Goal: Task Accomplishment & Management: Manage account settings

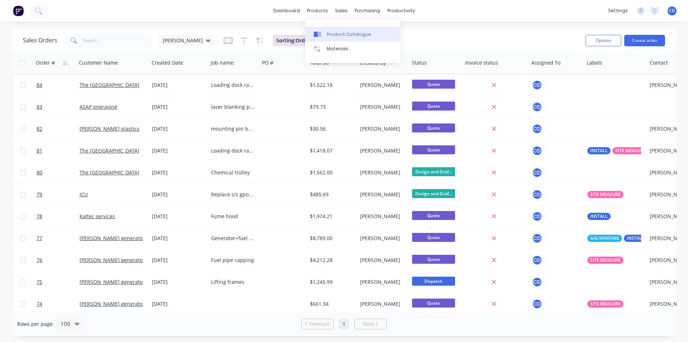
click at [332, 36] on div "Product Catalogue" at bounding box center [349, 34] width 44 height 6
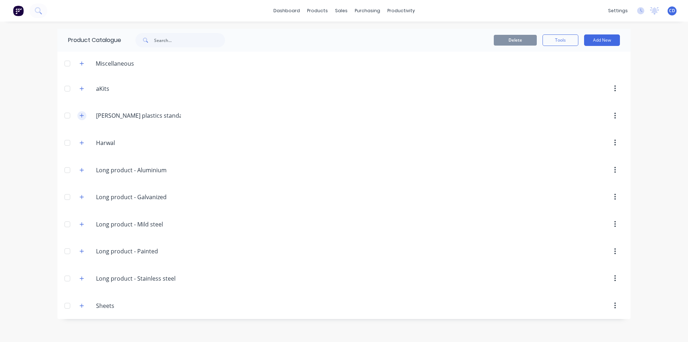
click at [84, 116] on button "button" at bounding box center [81, 115] width 9 height 9
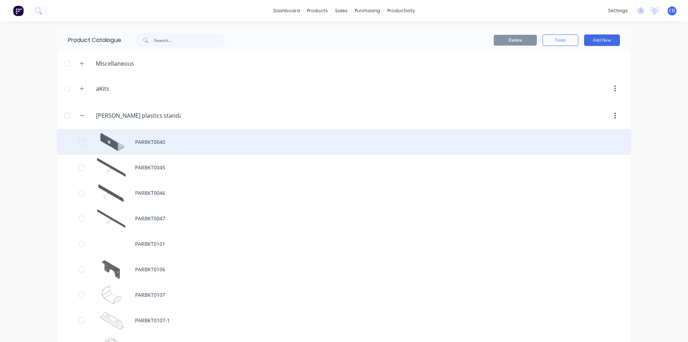
click at [135, 143] on div "PARBKT0040" at bounding box center [344, 141] width 574 height 25
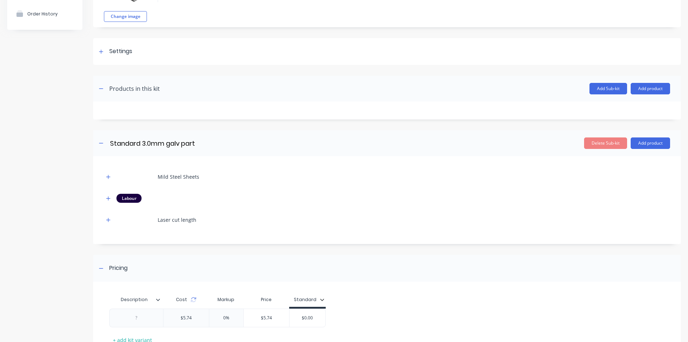
scroll to position [72, 0]
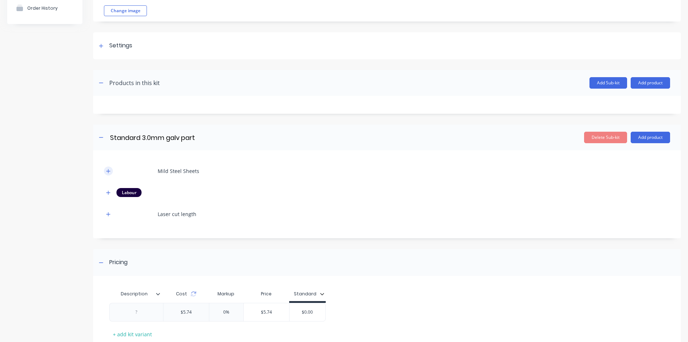
click at [108, 169] on icon "button" at bounding box center [108, 171] width 4 height 5
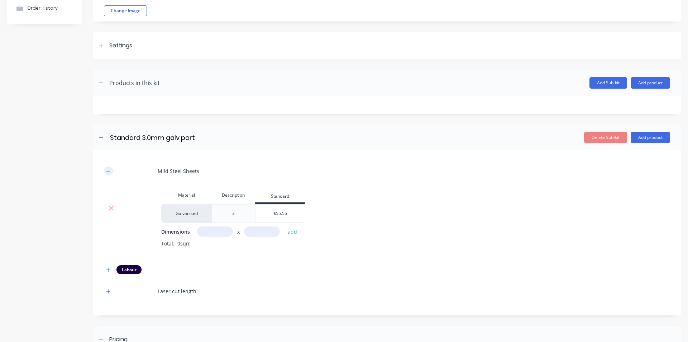
click at [108, 171] on icon "button" at bounding box center [108, 171] width 4 height 0
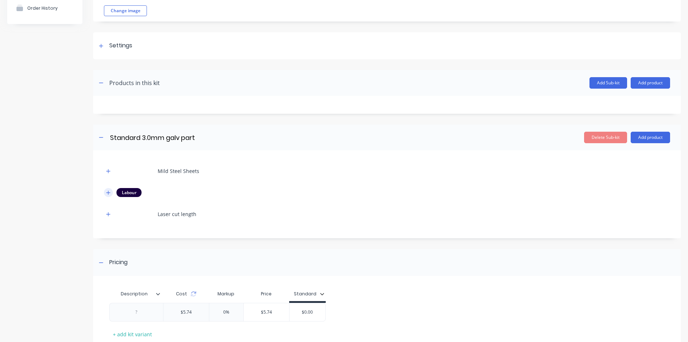
click at [110, 191] on icon "button" at bounding box center [108, 192] width 4 height 5
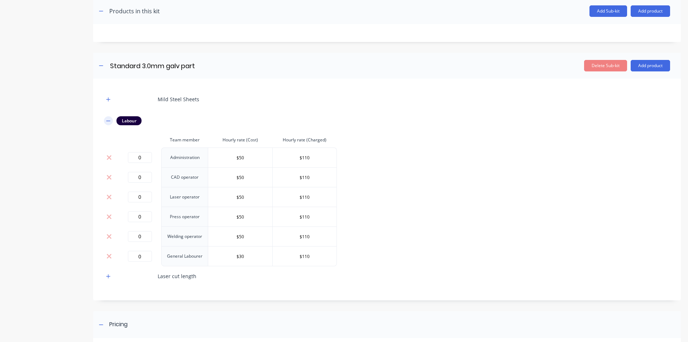
click at [107, 118] on icon "button" at bounding box center [108, 120] width 4 height 5
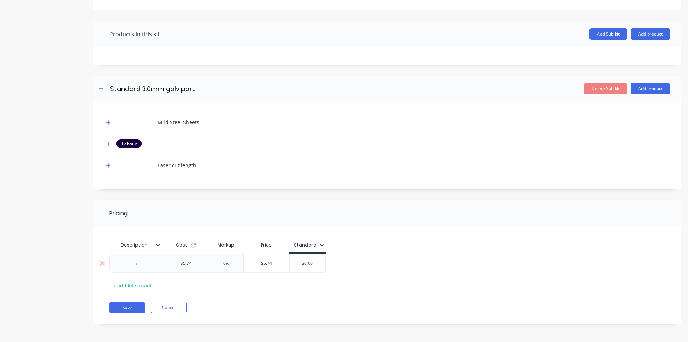
type input "$5.74"
drag, startPoint x: 279, startPoint y: 263, endPoint x: 254, endPoint y: 264, distance: 25.1
click at [257, 265] on input "$5.74" at bounding box center [267, 263] width 46 height 6
click at [249, 300] on div "Description Cost Markup Price Standard $5.74 -100% 0 $0.00 + add kit variant Sa…" at bounding box center [387, 279] width 588 height 90
type input "$5.74"
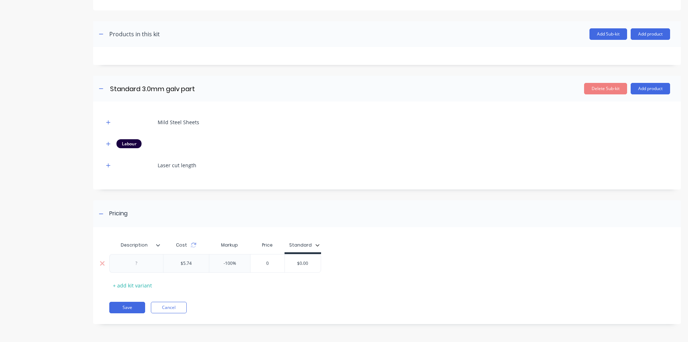
drag, startPoint x: 195, startPoint y: 262, endPoint x: 166, endPoint y: 261, distance: 29.8
click at [166, 261] on input "$5.74" at bounding box center [186, 263] width 46 height 6
click at [232, 300] on div "Description Cost Markup Price Standard $0.00 -100% 0 $0.00 + add kit variant Sa…" at bounding box center [387, 279] width 588 height 90
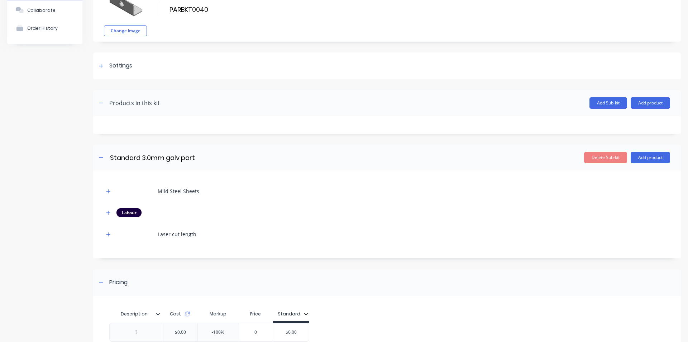
scroll to position [49, 0]
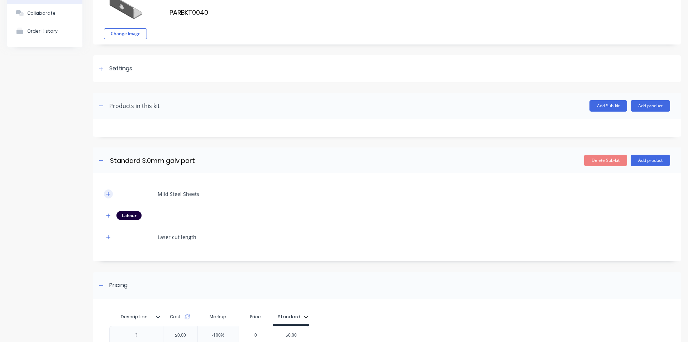
click at [109, 194] on icon "button" at bounding box center [108, 194] width 4 height 4
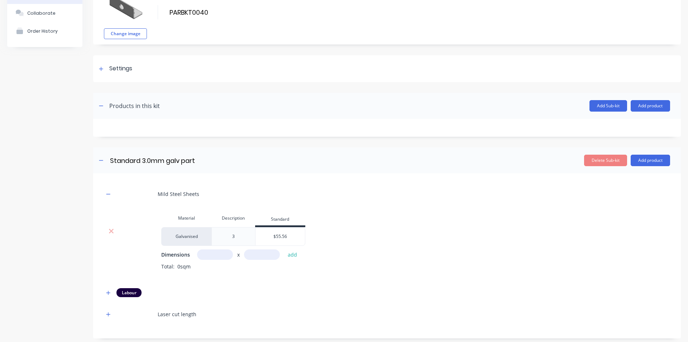
click at [219, 252] on input "text" at bounding box center [215, 254] width 36 height 10
type input "0.1m"
click at [256, 260] on div "Dimensions 0.1m x add Total: 0sqm" at bounding box center [415, 265] width 509 height 32
click at [255, 257] on input "text" at bounding box center [262, 254] width 36 height 10
type input "0.1m"
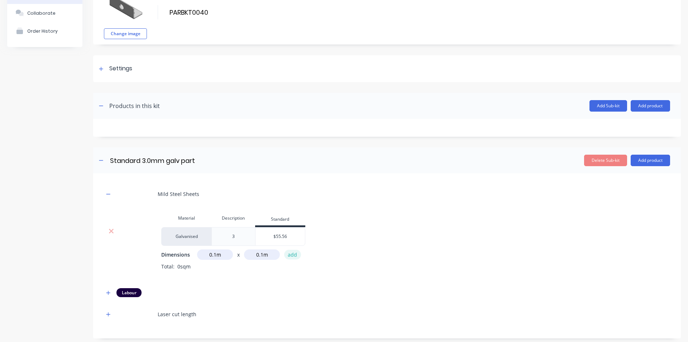
click at [292, 256] on button "add" at bounding box center [292, 255] width 17 height 10
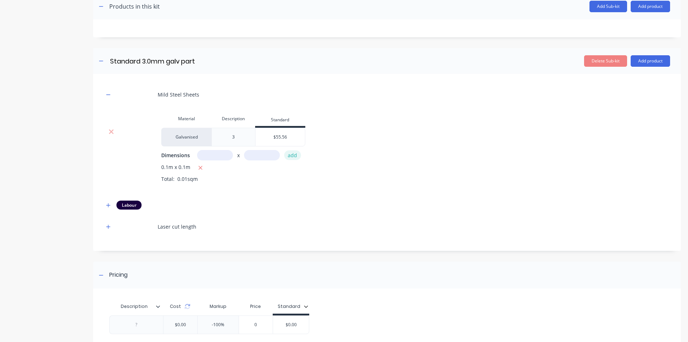
scroll to position [156, 0]
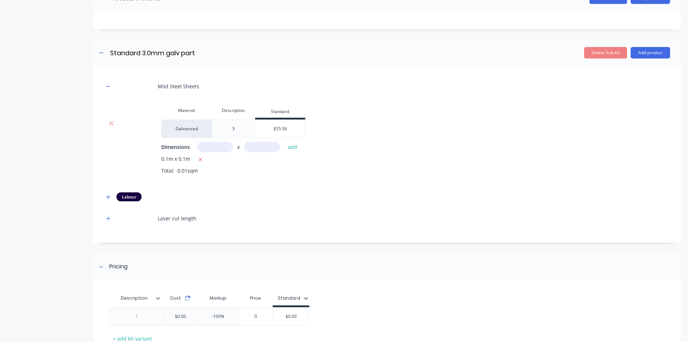
click at [188, 298] on icon at bounding box center [188, 298] width 6 height 6
click at [112, 122] on icon at bounding box center [111, 123] width 5 height 7
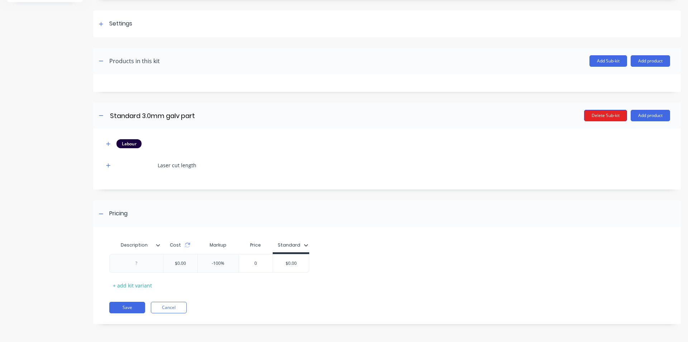
click at [609, 115] on button "Delete Sub-kit" at bounding box center [605, 115] width 43 height 11
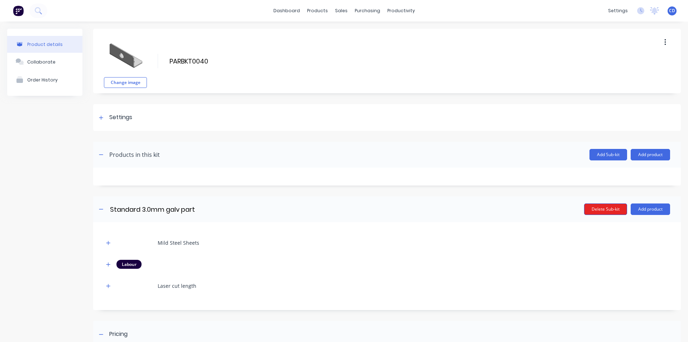
click at [608, 209] on button "Delete Sub-kit" at bounding box center [605, 208] width 43 height 11
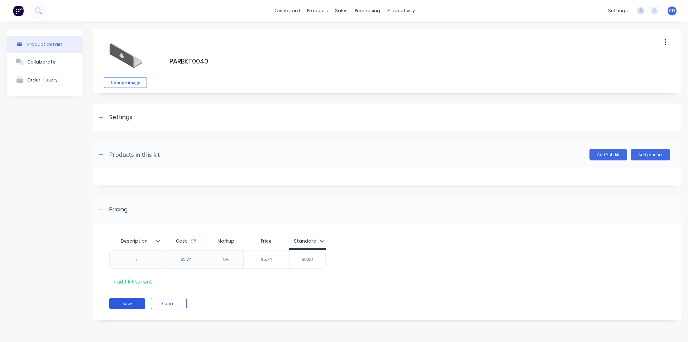
click at [129, 305] on button "Save" at bounding box center [127, 303] width 36 height 11
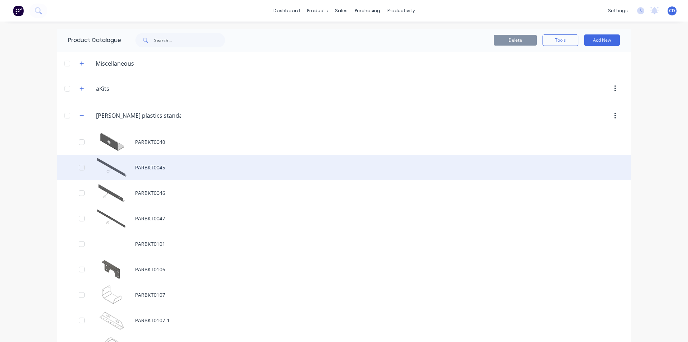
click at [141, 167] on div "PARBKT0045" at bounding box center [344, 167] width 574 height 25
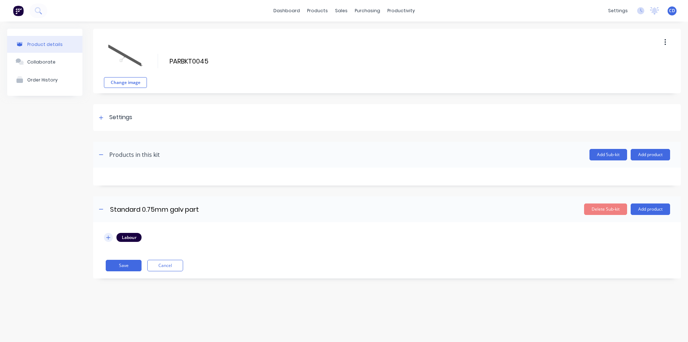
click at [106, 237] on button "button" at bounding box center [108, 237] width 9 height 9
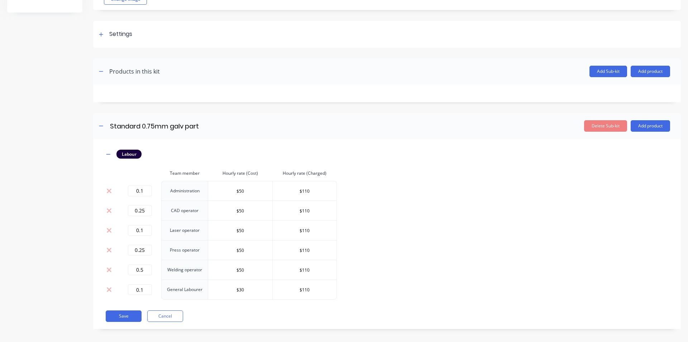
scroll to position [88, 0]
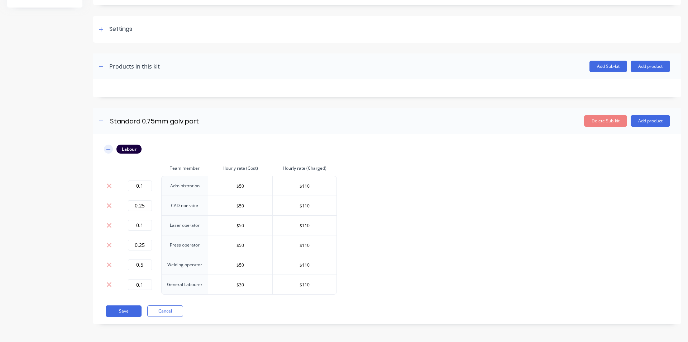
click at [107, 149] on icon "button" at bounding box center [108, 149] width 4 height 0
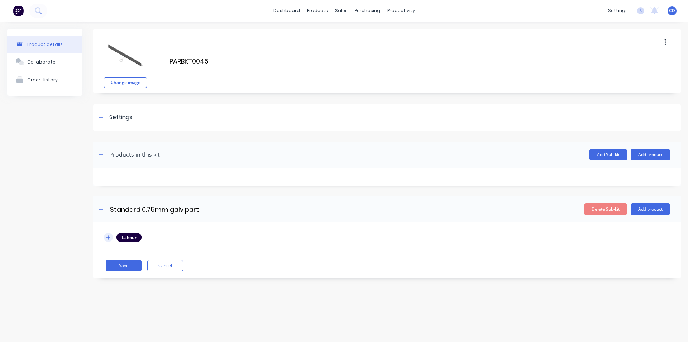
click at [107, 239] on icon "button" at bounding box center [108, 237] width 4 height 5
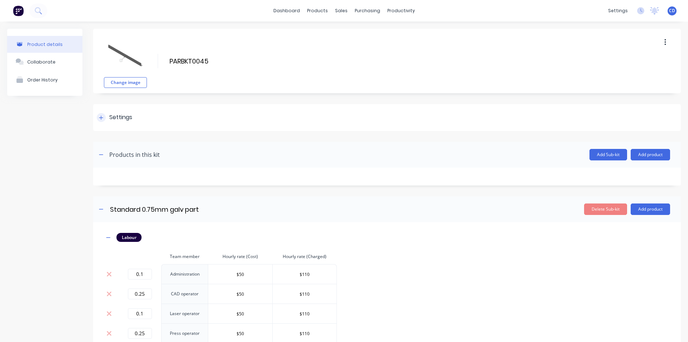
click at [102, 119] on icon at bounding box center [101, 117] width 4 height 5
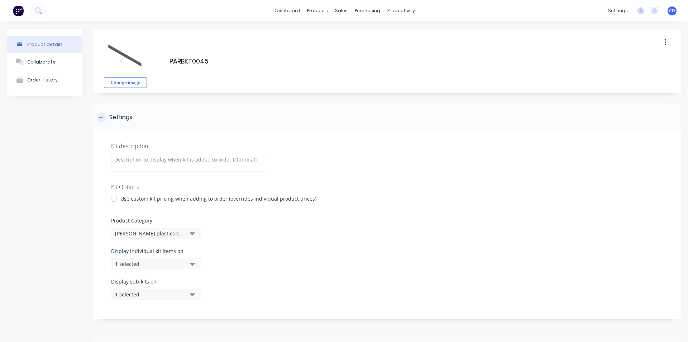
click at [102, 119] on icon at bounding box center [101, 117] width 4 height 5
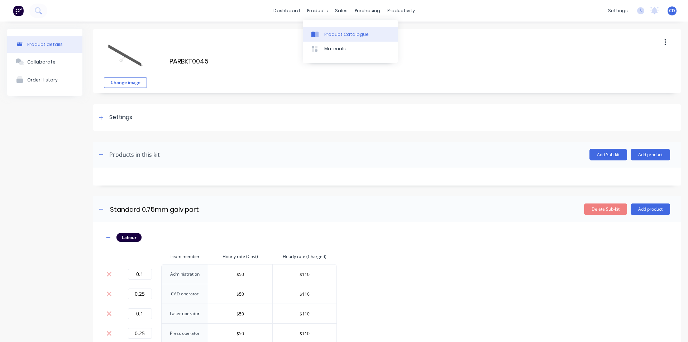
click at [330, 32] on div "Product Catalogue" at bounding box center [346, 34] width 44 height 6
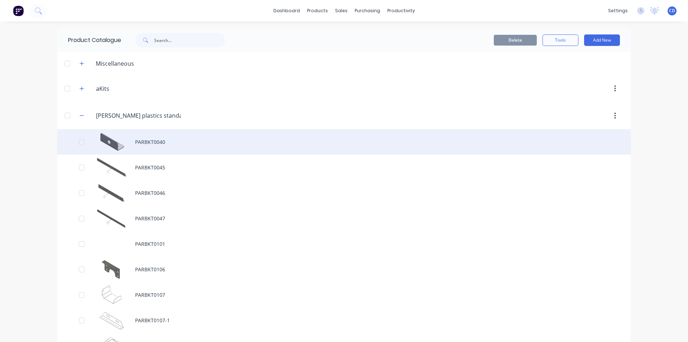
click at [154, 140] on div "PARBKT0040" at bounding box center [344, 141] width 574 height 25
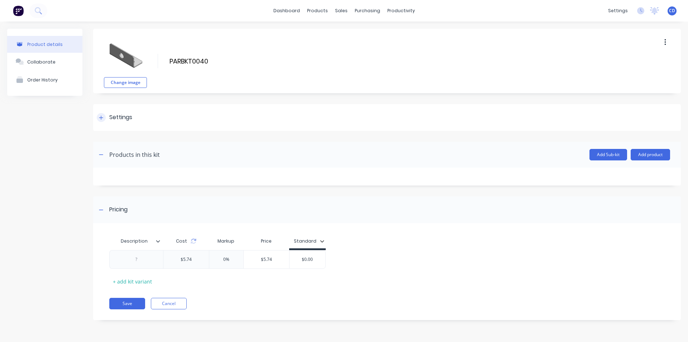
click at [105, 117] on div at bounding box center [101, 117] width 9 height 9
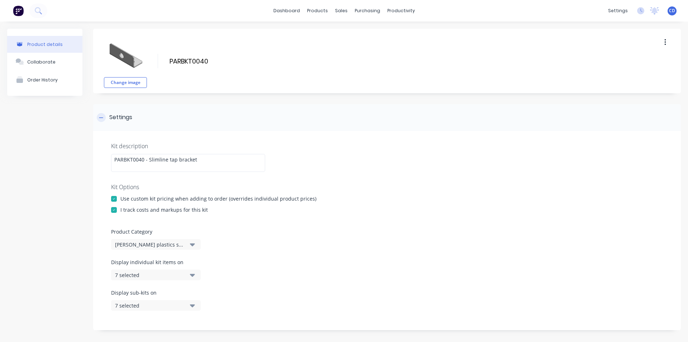
click at [105, 117] on div at bounding box center [101, 117] width 9 height 9
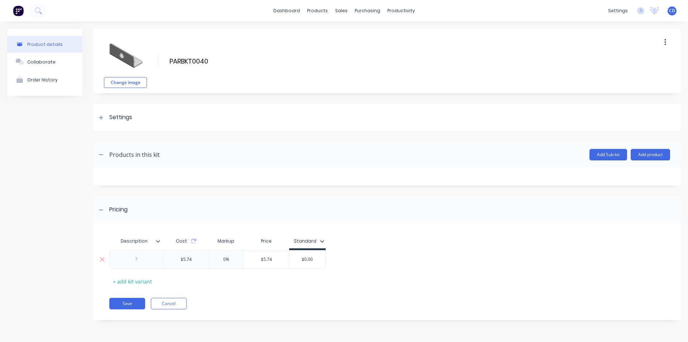
drag, startPoint x: 197, startPoint y: 258, endPoint x: 160, endPoint y: 258, distance: 36.9
click at [160, 258] on div "$5.74 $5.74 0% $5.74 $0.00" at bounding box center [217, 259] width 217 height 19
type input "0"
click at [277, 294] on div "Description Cost Markup Price Standard $0.00 0 0% 0 $0.00 + add kit variant Sav…" at bounding box center [387, 275] width 588 height 90
click at [125, 302] on button "Save" at bounding box center [127, 303] width 36 height 11
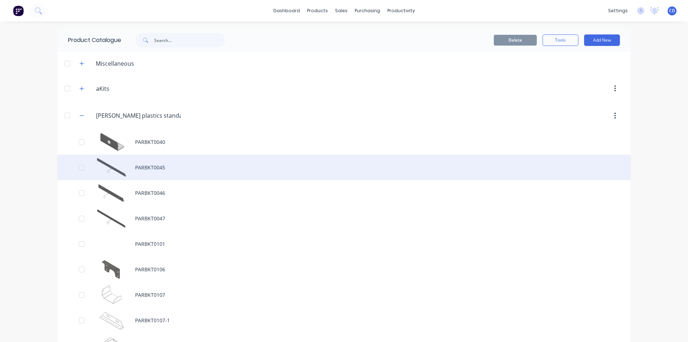
click at [157, 167] on div "PARBKT0045" at bounding box center [344, 167] width 574 height 25
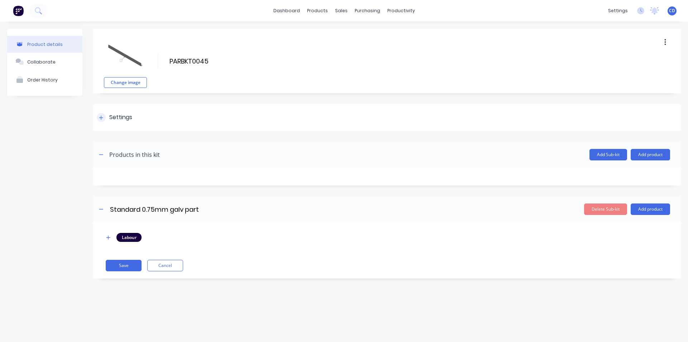
click at [102, 115] on icon at bounding box center [101, 117] width 4 height 5
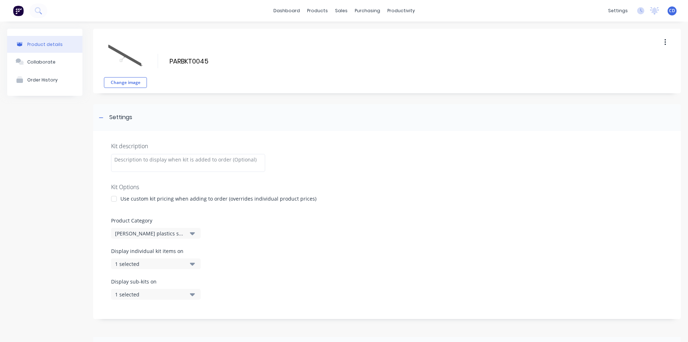
click at [117, 199] on div at bounding box center [114, 198] width 14 height 14
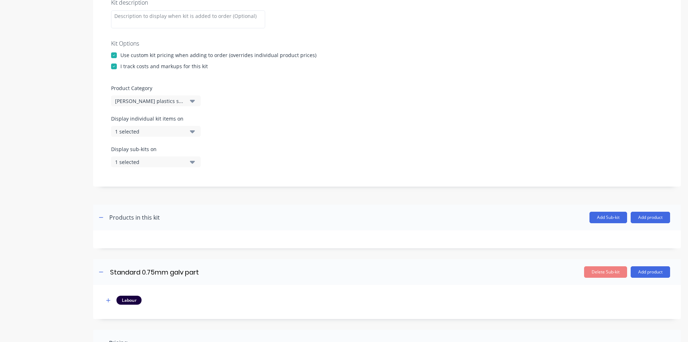
scroll to position [36, 0]
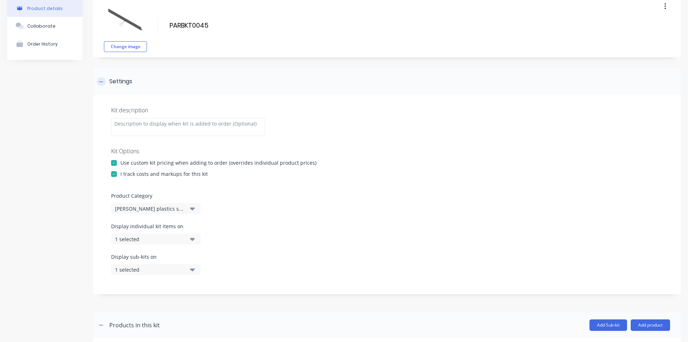
click at [99, 82] on icon at bounding box center [101, 81] width 4 height 5
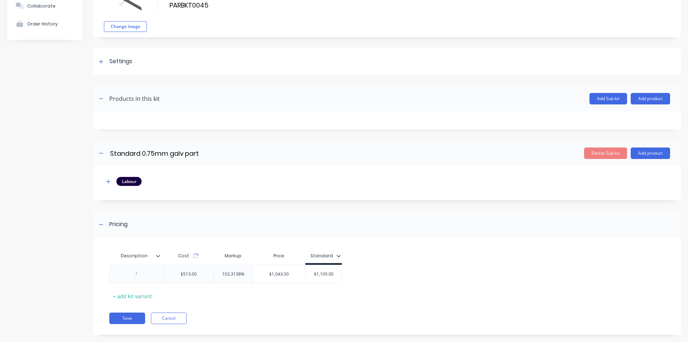
scroll to position [67, 0]
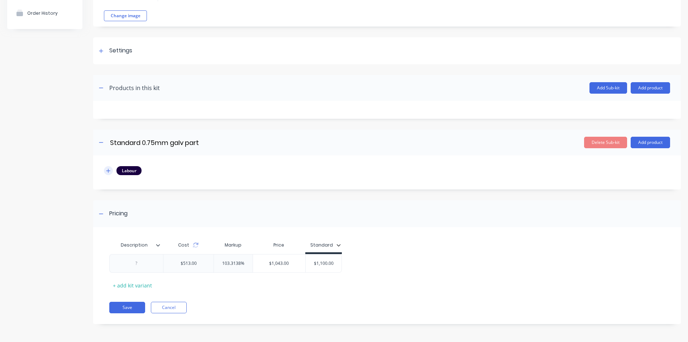
click at [109, 171] on icon "button" at bounding box center [108, 170] width 4 height 5
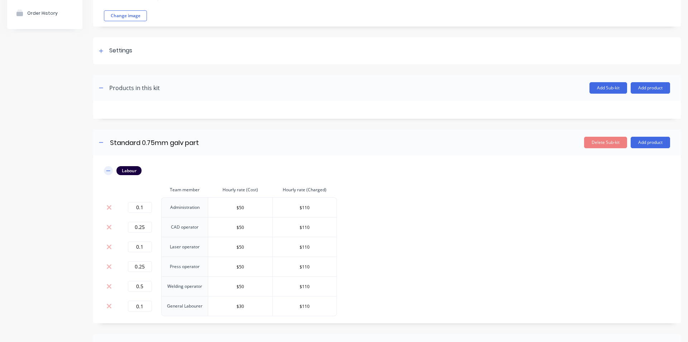
click at [109, 171] on icon "button" at bounding box center [108, 170] width 4 height 5
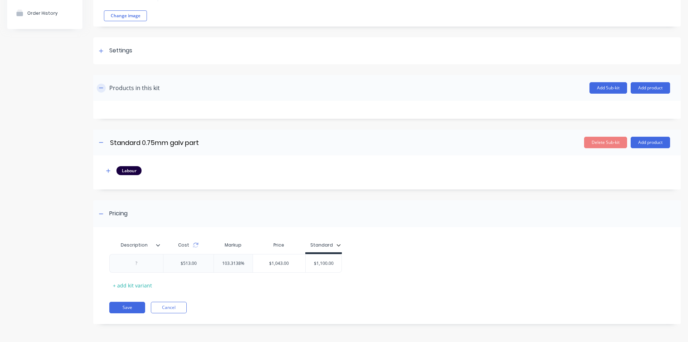
click at [102, 88] on icon "button" at bounding box center [101, 87] width 4 height 5
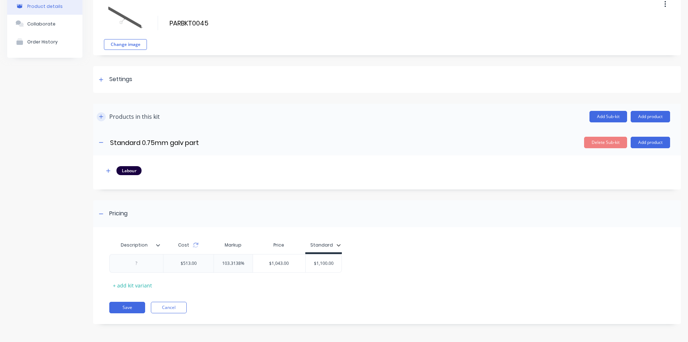
click at [103, 118] on icon "button" at bounding box center [101, 116] width 4 height 5
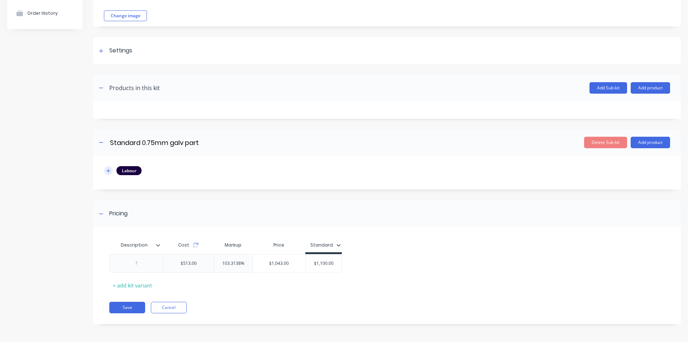
click at [108, 170] on icon "button" at bounding box center [108, 171] width 4 height 4
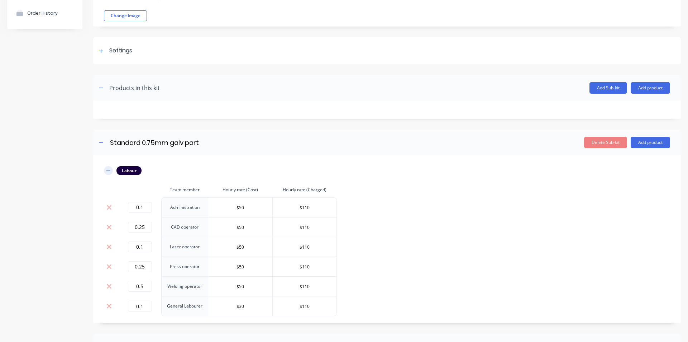
click at [108, 170] on icon "button" at bounding box center [108, 170] width 4 height 5
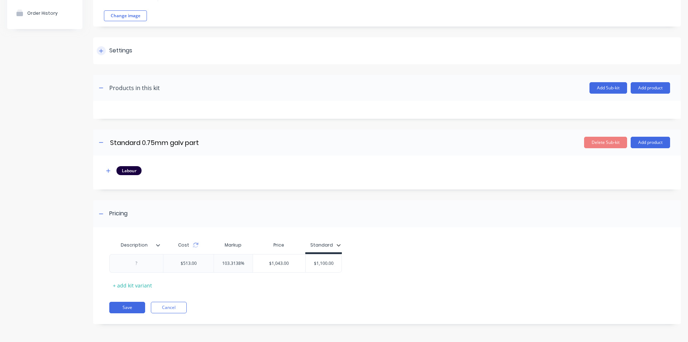
click at [104, 50] on div at bounding box center [101, 50] width 9 height 9
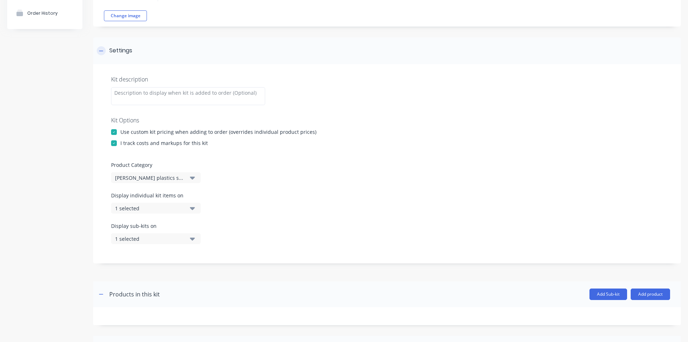
click at [103, 51] on icon at bounding box center [101, 50] width 4 height 5
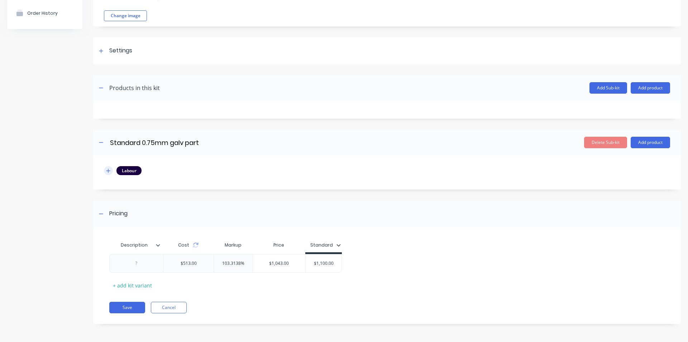
click at [106, 172] on icon "button" at bounding box center [108, 170] width 4 height 5
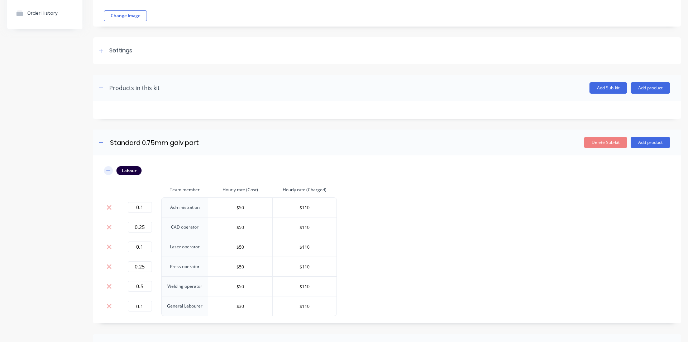
click at [106, 172] on icon "button" at bounding box center [108, 170] width 4 height 5
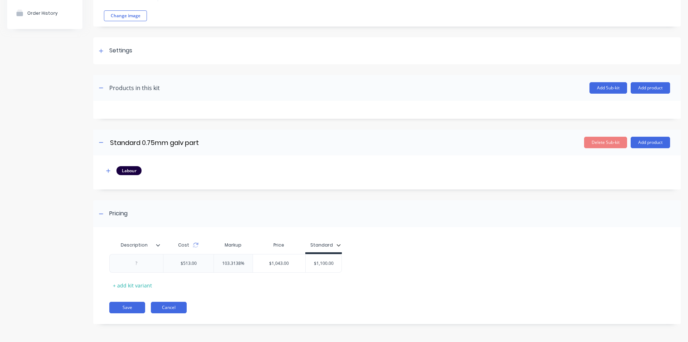
click at [177, 308] on button "Cancel" at bounding box center [169, 307] width 36 height 11
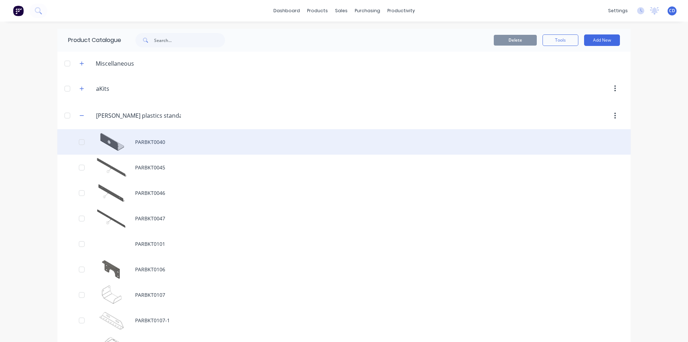
click at [139, 141] on div "PARBKT0040" at bounding box center [344, 141] width 574 height 25
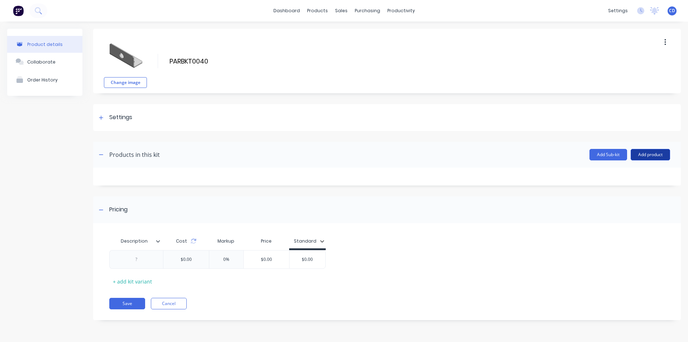
click at [655, 153] on button "Add product" at bounding box center [650, 154] width 39 height 11
click at [644, 170] on div "Product catalogue" at bounding box center [636, 173] width 55 height 10
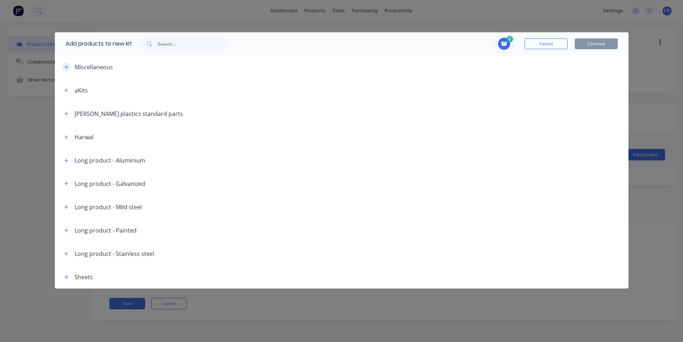
click at [65, 67] on icon "button" at bounding box center [66, 67] width 4 height 5
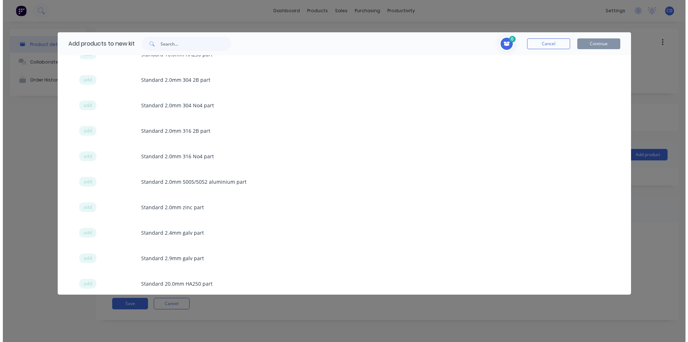
scroll to position [609, 0]
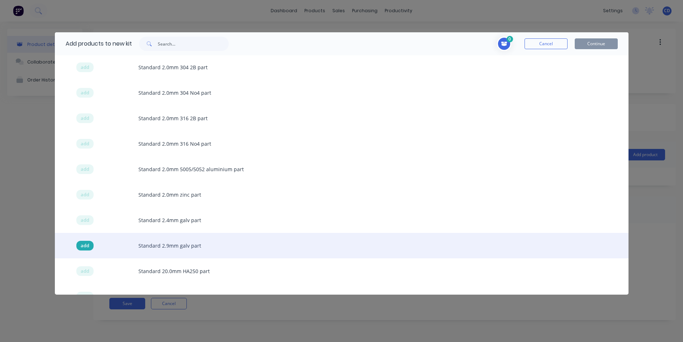
click at [87, 246] on span "add" at bounding box center [85, 245] width 9 height 7
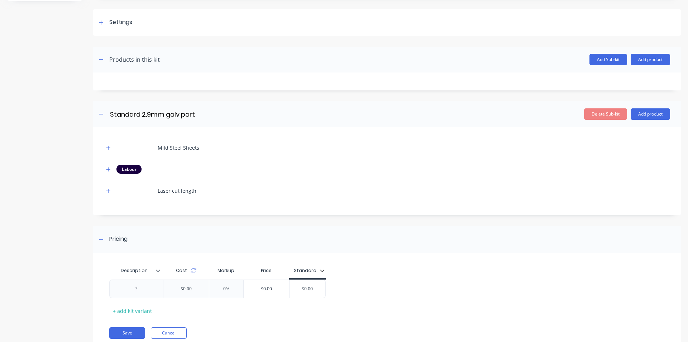
scroll to position [120, 0]
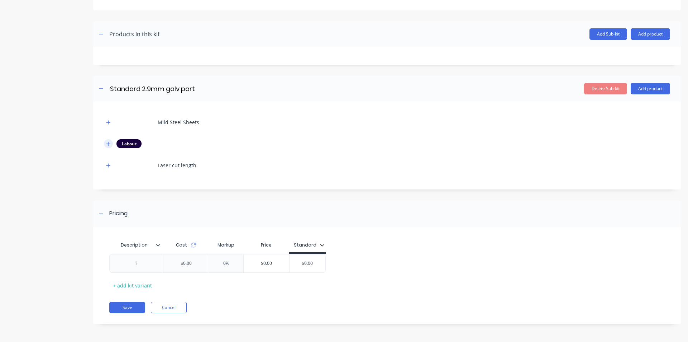
click at [107, 143] on icon "button" at bounding box center [108, 144] width 4 height 4
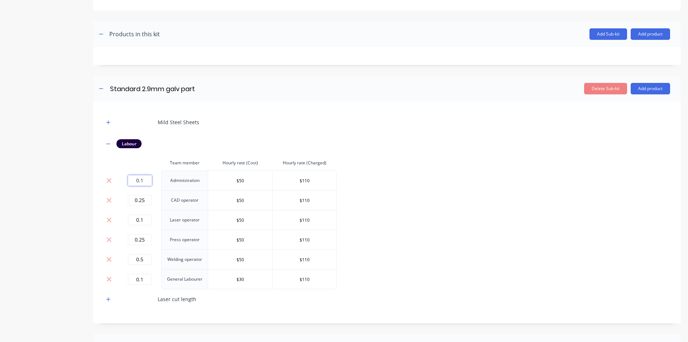
click at [150, 177] on input "0.1" at bounding box center [140, 180] width 24 height 11
type input "0"
click at [147, 198] on input "0.25" at bounding box center [140, 200] width 24 height 11
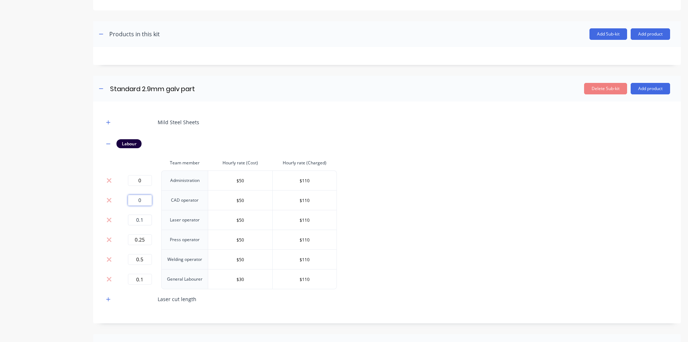
type input "0"
click at [146, 217] on input "0.1" at bounding box center [140, 219] width 24 height 11
type input "0"
click at [147, 239] on input "0.25" at bounding box center [140, 239] width 24 height 11
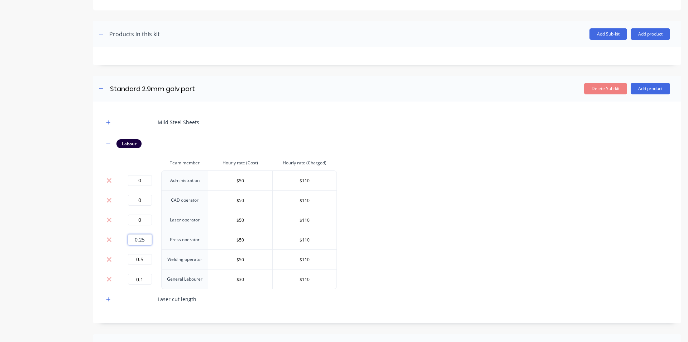
click at [147, 239] on input "0.25" at bounding box center [140, 239] width 24 height 11
type input "0"
click at [147, 253] on td "0.5" at bounding box center [139, 259] width 43 height 20
click at [147, 258] on input "0.5" at bounding box center [140, 259] width 24 height 11
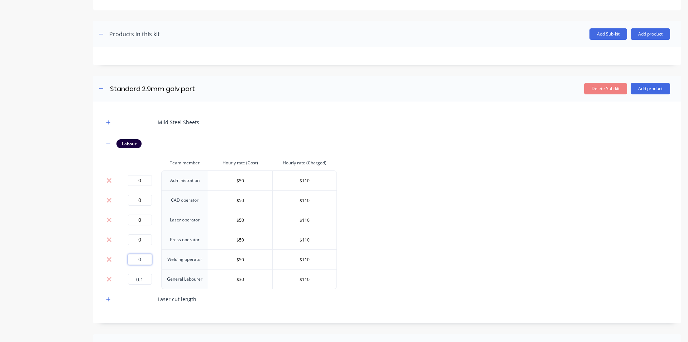
type input "0"
click at [143, 277] on input "0.1" at bounding box center [140, 279] width 24 height 11
type input "0"
click at [108, 143] on icon "button" at bounding box center [108, 143] width 4 height 0
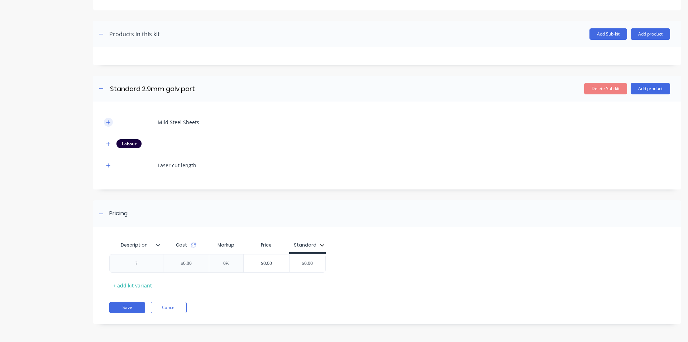
click at [110, 124] on icon "button" at bounding box center [108, 122] width 4 height 5
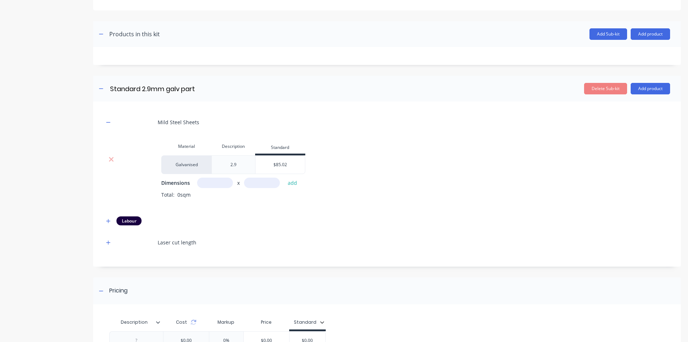
click at [219, 181] on input "text" at bounding box center [215, 182] width 36 height 10
type input "0.1m"
click at [257, 179] on input "text" at bounding box center [262, 182] width 36 height 10
type input "0.1m"
click at [295, 182] on button "add" at bounding box center [292, 183] width 17 height 10
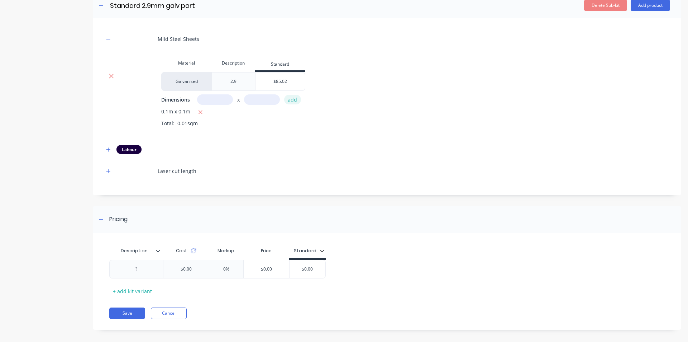
scroll to position [209, 0]
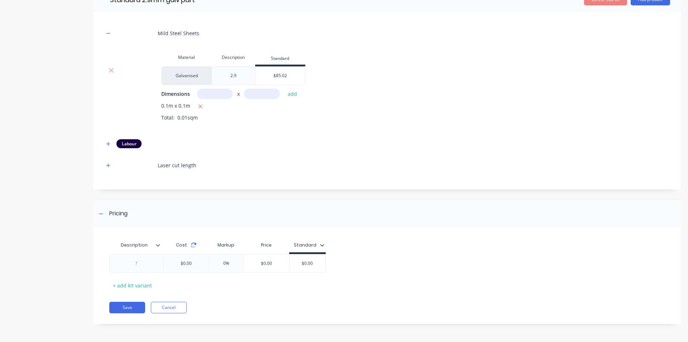
click at [195, 246] on icon at bounding box center [194, 245] width 6 height 6
click at [186, 247] on icon at bounding box center [188, 245] width 6 height 6
click at [187, 245] on icon at bounding box center [188, 245] width 6 height 6
click at [153, 258] on div "$0.00 0% 0 $0.00" at bounding box center [384, 263] width 550 height 19
click at [188, 247] on icon at bounding box center [187, 246] width 5 height 2
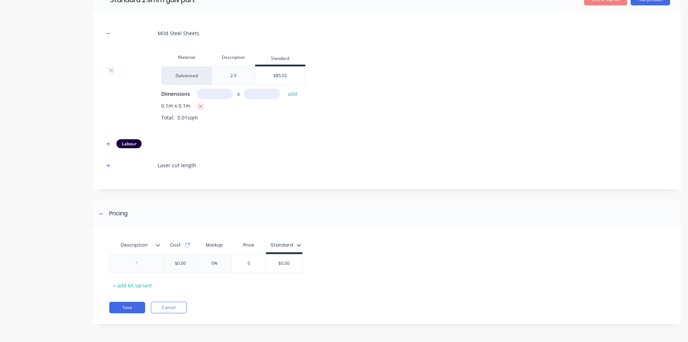
click at [199, 105] on icon "button" at bounding box center [201, 106] width 4 height 4
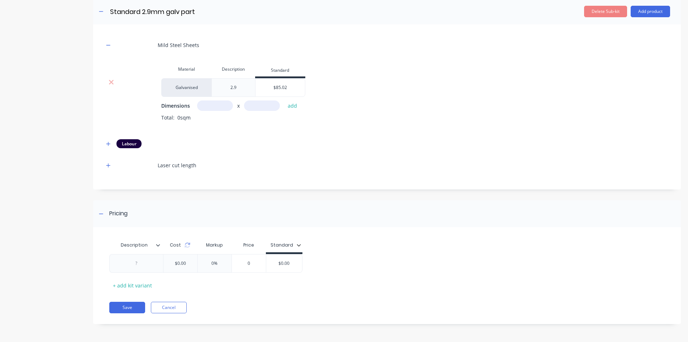
scroll to position [198, 0]
click at [210, 106] on input "text" at bounding box center [215, 105] width 36 height 10
type input "1m"
click at [259, 105] on input "text" at bounding box center [262, 105] width 36 height 10
type input "1m"
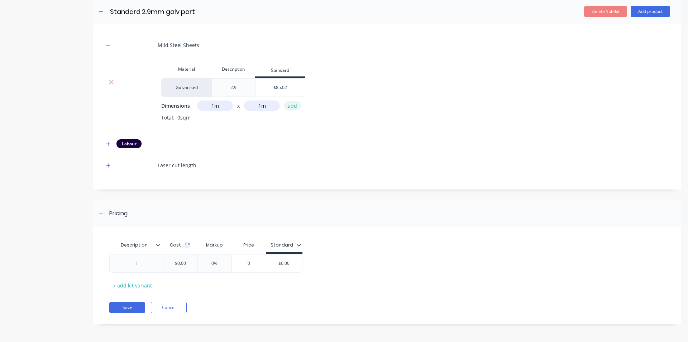
click at [289, 106] on button "add" at bounding box center [292, 106] width 17 height 10
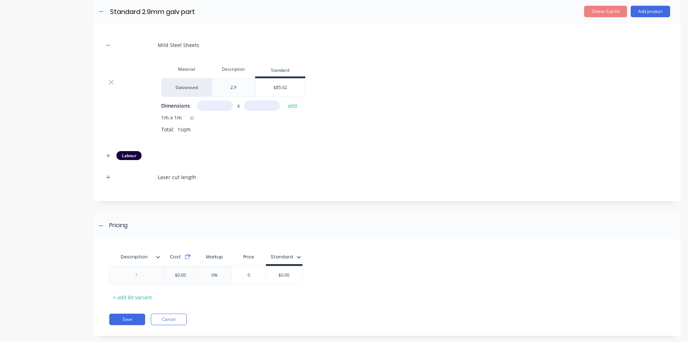
click at [187, 257] on icon at bounding box center [188, 257] width 6 height 6
click at [109, 155] on icon "button" at bounding box center [108, 155] width 4 height 4
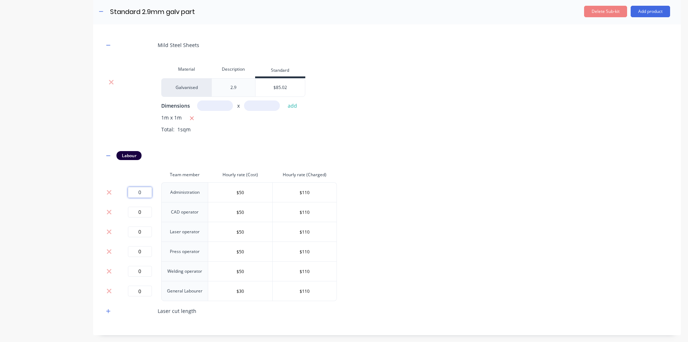
click at [147, 194] on input "0" at bounding box center [140, 192] width 24 height 11
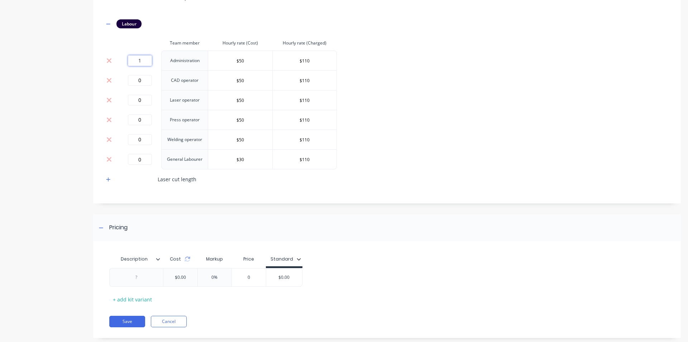
scroll to position [343, 0]
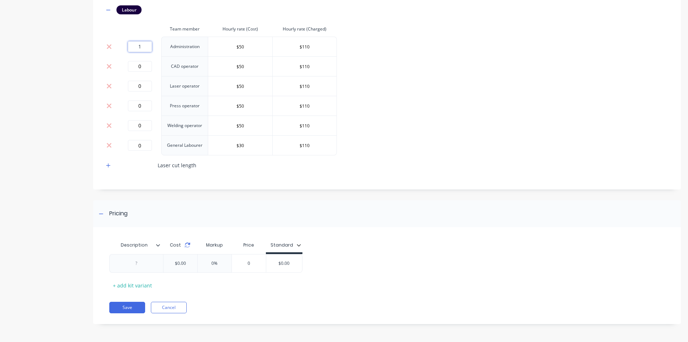
click at [186, 244] on icon at bounding box center [188, 245] width 6 height 6
click at [400, 64] on div "Mild Steel Sheets Material Description Standard Galvanised 2.9 $85.02 Dimension…" at bounding box center [387, 32] width 566 height 285
click at [186, 247] on icon at bounding box center [187, 246] width 5 height 2
click at [147, 46] on input "1" at bounding box center [140, 46] width 24 height 11
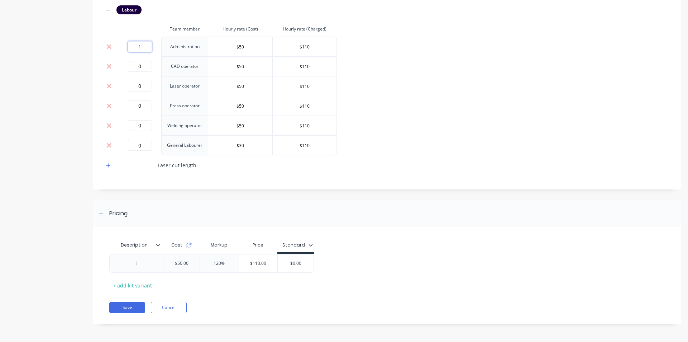
click at [147, 46] on input "1" at bounding box center [140, 46] width 24 height 11
type input "0"
click at [389, 86] on div "Mild Steel Sheets Material Description Standard Galvanised 2.9 $85.02 Dimension…" at bounding box center [387, 32] width 566 height 285
click at [190, 245] on icon at bounding box center [189, 245] width 6 height 6
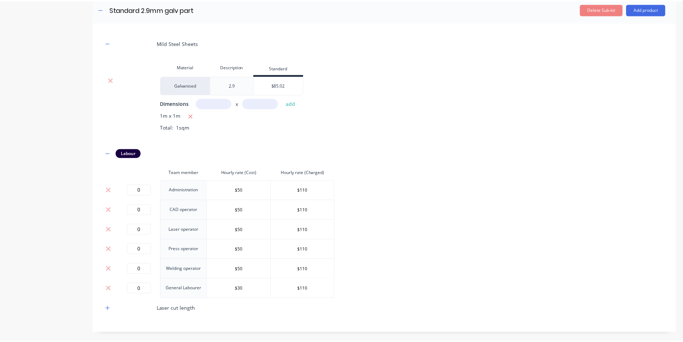
scroll to position [164, 0]
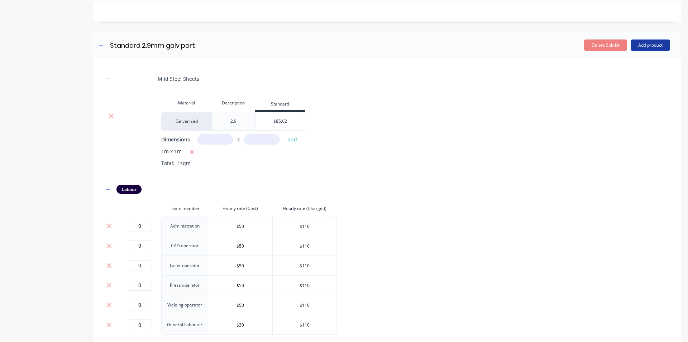
click at [645, 48] on button "Add product" at bounding box center [650, 44] width 39 height 11
click at [629, 63] on div "Product catalogue" at bounding box center [636, 63] width 55 height 10
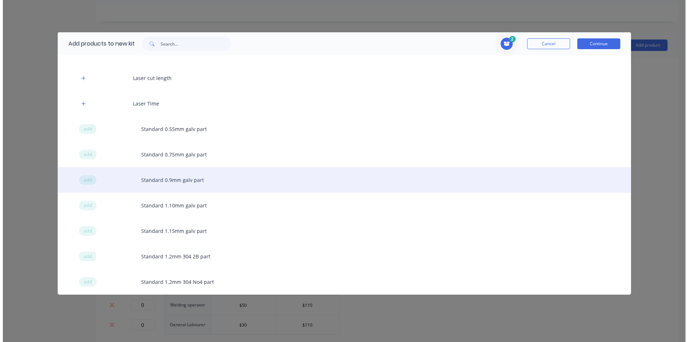
scroll to position [36, 0]
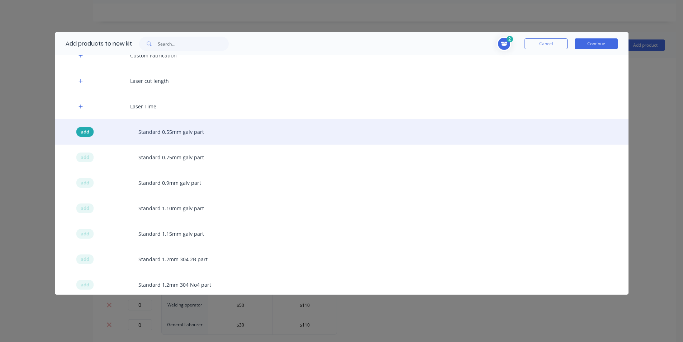
click at [82, 131] on span "add" at bounding box center [85, 131] width 9 height 7
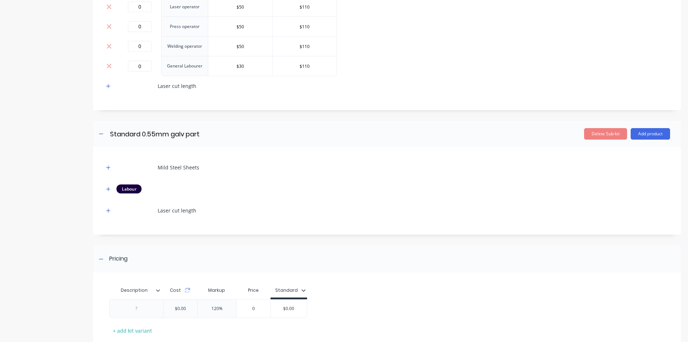
scroll to position [453, 0]
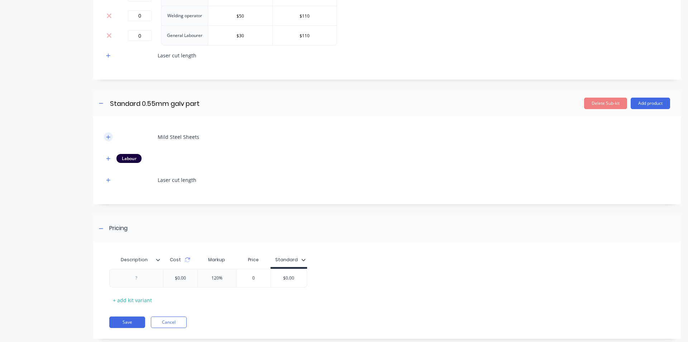
click at [108, 136] on icon "button" at bounding box center [108, 136] width 4 height 5
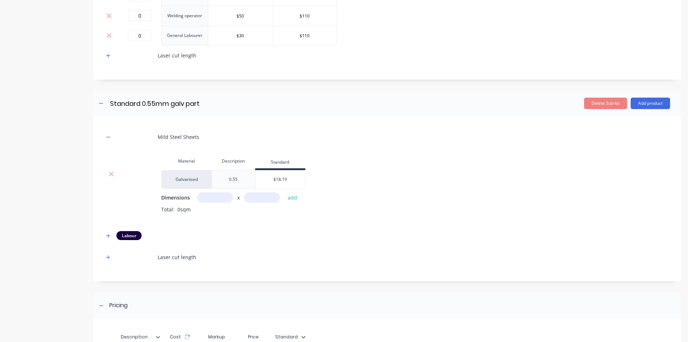
click at [225, 198] on input "text" at bounding box center [215, 197] width 36 height 10
type input "1m"
click at [264, 200] on input "text" at bounding box center [262, 197] width 36 height 10
type input "1m"
click at [292, 194] on button "add" at bounding box center [292, 198] width 17 height 10
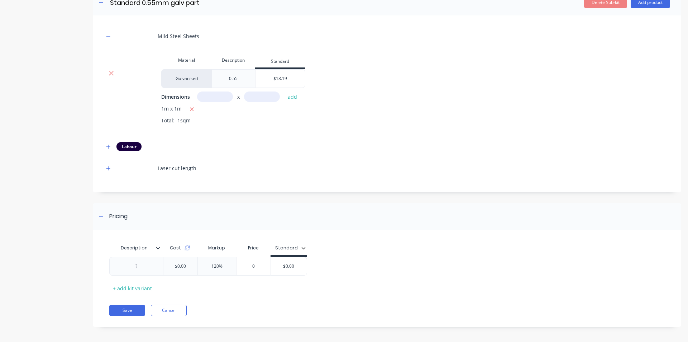
scroll to position [556, 0]
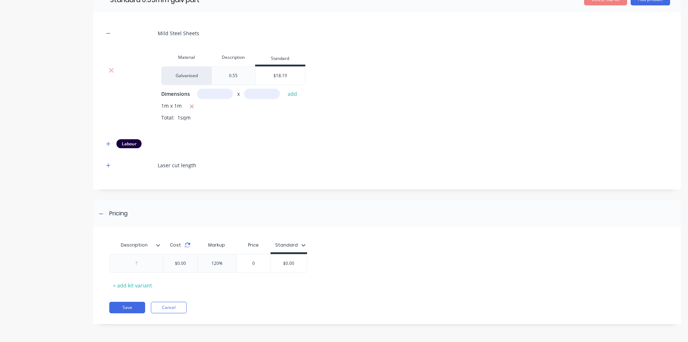
click at [188, 244] on icon at bounding box center [188, 245] width 6 height 6
click at [191, 107] on icon "button" at bounding box center [192, 106] width 4 height 4
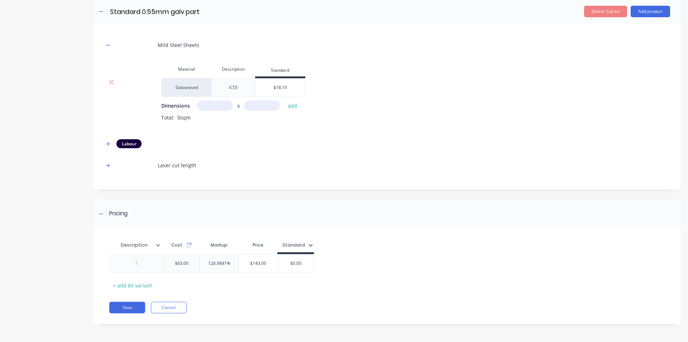
scroll to position [545, 0]
click at [214, 102] on input "text" at bounding box center [215, 105] width 36 height 10
type input "2m"
click at [263, 104] on input "text" at bounding box center [262, 105] width 36 height 10
type input "2m"
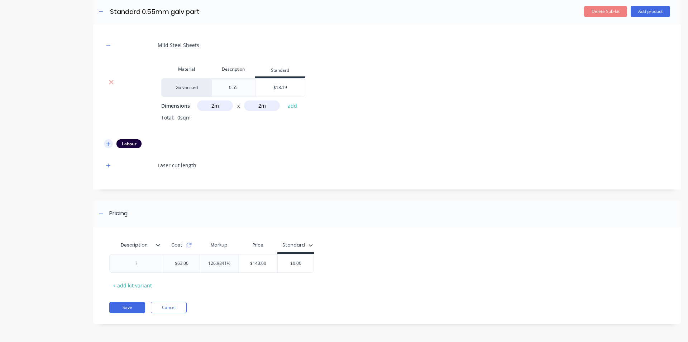
click at [105, 144] on button "button" at bounding box center [108, 143] width 9 height 9
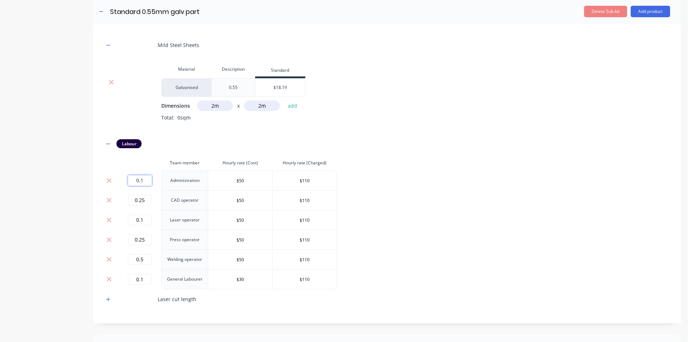
click at [145, 181] on input "0.1" at bounding box center [140, 180] width 24 height 11
type input "0"
click at [146, 200] on input "0.25" at bounding box center [140, 200] width 24 height 11
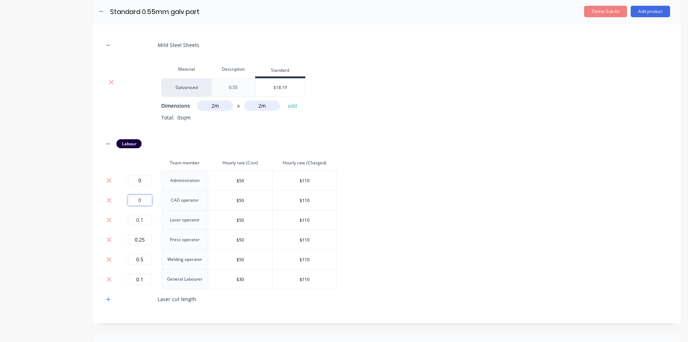
type input "0"
click at [144, 219] on input "0.1" at bounding box center [140, 219] width 24 height 11
click at [145, 219] on input "0.1" at bounding box center [140, 219] width 24 height 11
type input "0"
click at [145, 237] on input "0.25" at bounding box center [140, 239] width 24 height 11
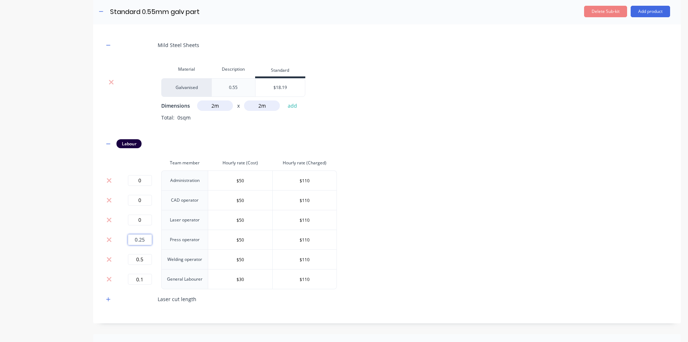
click at [145, 237] on input "0.25" at bounding box center [140, 239] width 24 height 11
type input "0"
click at [142, 260] on input "0.5" at bounding box center [140, 259] width 24 height 11
type input "0"
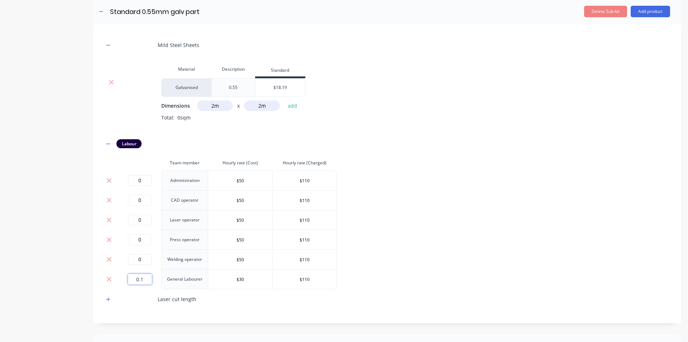
click at [143, 276] on input "0.1" at bounding box center [140, 279] width 24 height 11
type input "0"
click at [110, 142] on icon "button" at bounding box center [108, 143] width 4 height 5
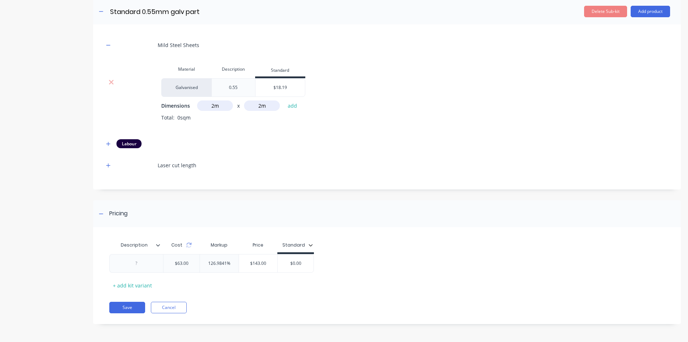
click at [263, 171] on div "Laser cut length" at bounding box center [387, 165] width 566 height 20
click at [290, 106] on button "add" at bounding box center [292, 106] width 17 height 10
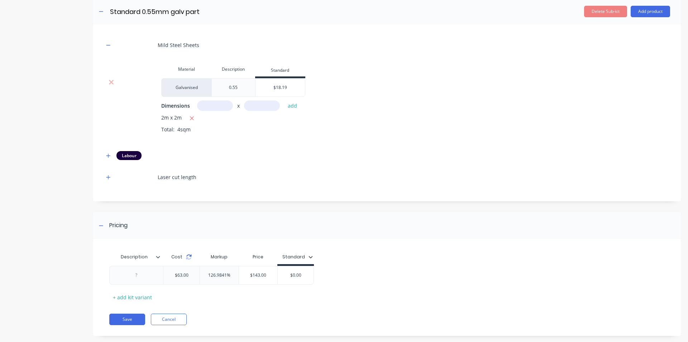
click at [189, 257] on icon at bounding box center [189, 257] width 6 height 6
click at [189, 257] on icon at bounding box center [188, 257] width 6 height 6
click at [109, 155] on icon "button" at bounding box center [108, 155] width 4 height 4
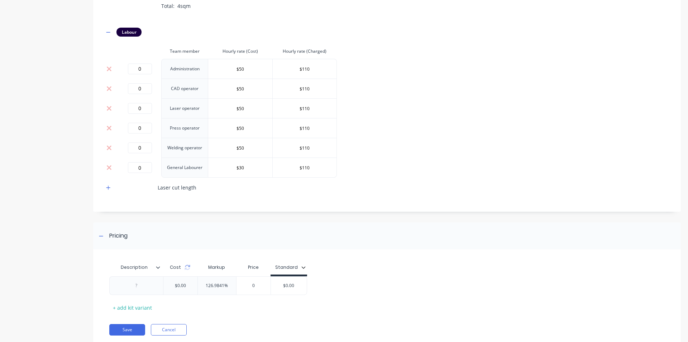
scroll to position [688, 0]
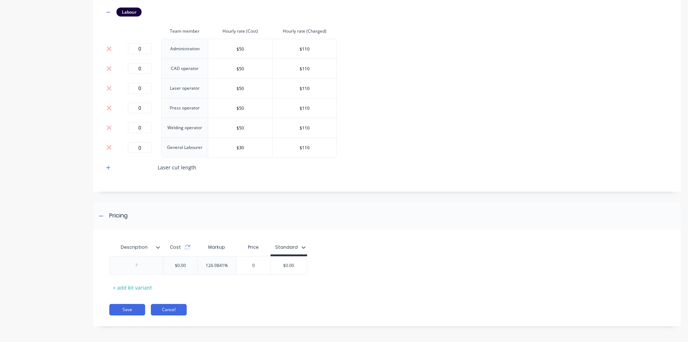
click at [178, 310] on button "Cancel" at bounding box center [169, 309] width 36 height 11
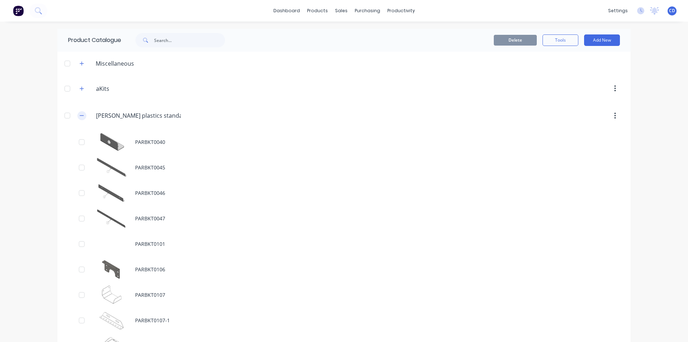
click at [81, 114] on icon "button" at bounding box center [82, 115] width 4 height 5
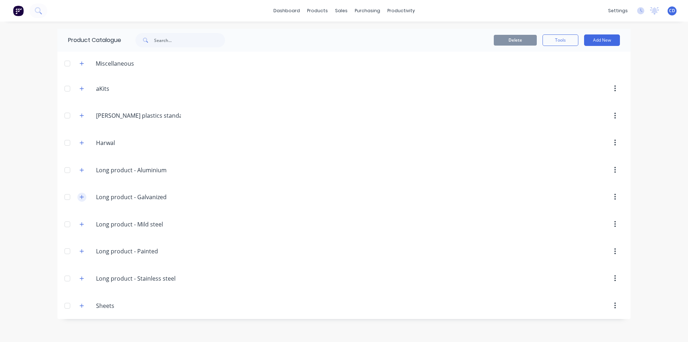
click at [83, 197] on icon "button" at bounding box center [82, 197] width 4 height 4
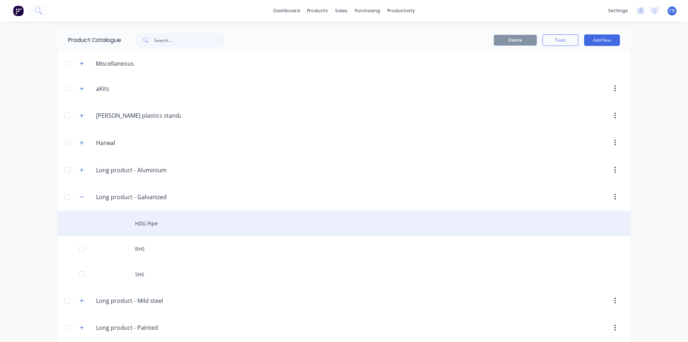
click at [115, 224] on div "HDG Pipe" at bounding box center [344, 222] width 574 height 25
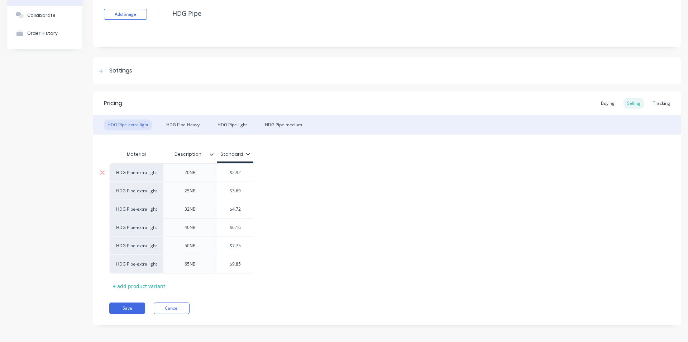
scroll to position [51, 0]
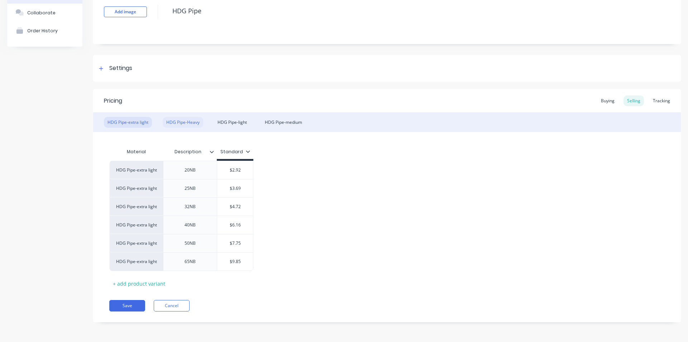
click at [188, 123] on div "HDG Pipe-Heavy" at bounding box center [183, 122] width 41 height 11
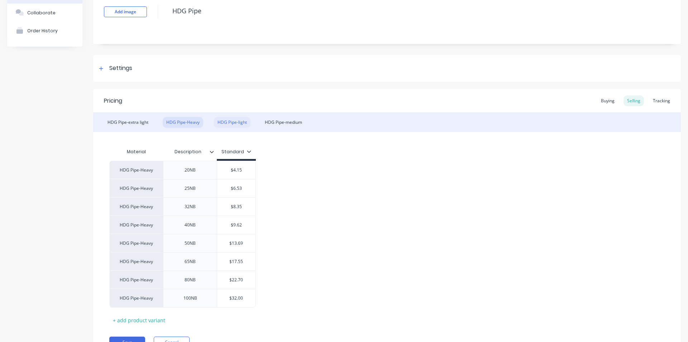
click at [226, 122] on div "HDG Pipe-light" at bounding box center [232, 122] width 37 height 11
click at [270, 123] on div "HDG Pipe-medium" at bounding box center [283, 122] width 44 height 11
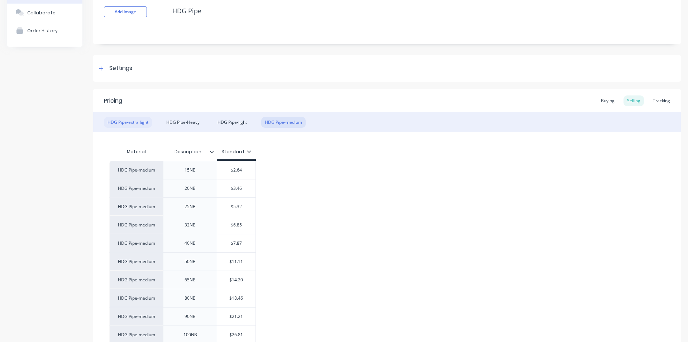
click at [117, 121] on div "HDG Pipe-extra light" at bounding box center [128, 122] width 48 height 11
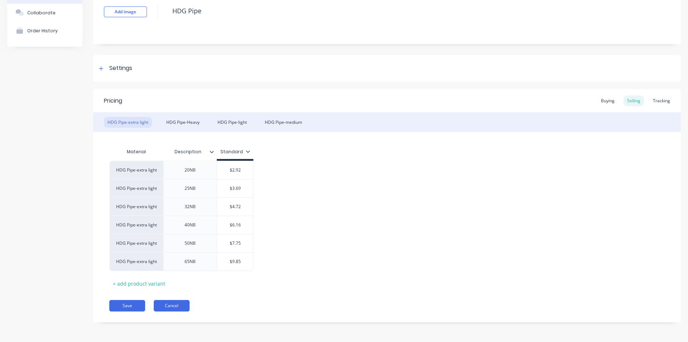
click at [181, 305] on button "Cancel" at bounding box center [172, 305] width 36 height 11
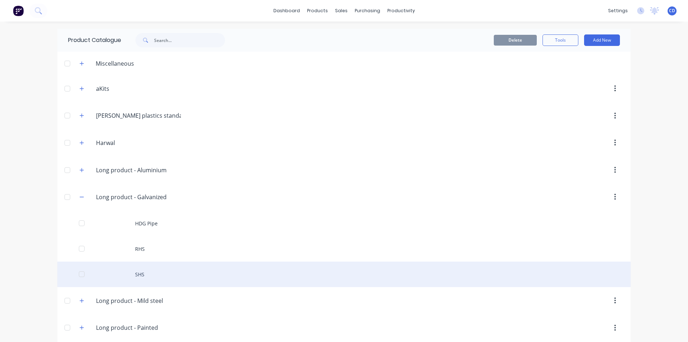
scroll to position [61, 0]
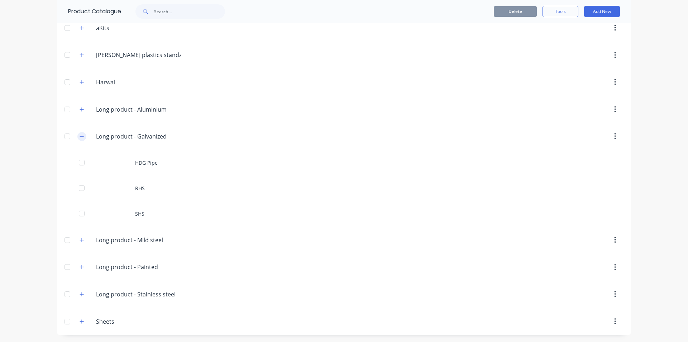
click at [82, 134] on button "button" at bounding box center [81, 136] width 9 height 9
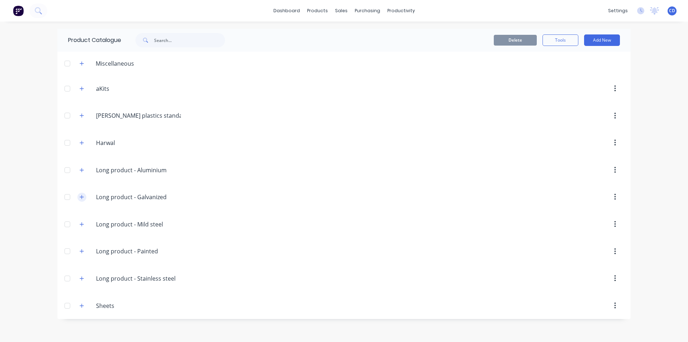
scroll to position [0, 0]
click at [85, 223] on button "button" at bounding box center [81, 223] width 9 height 9
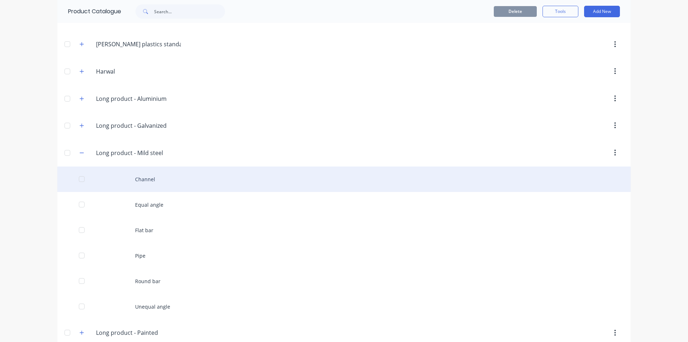
scroll to position [72, 0]
click at [138, 186] on div "Channel" at bounding box center [344, 178] width 574 height 25
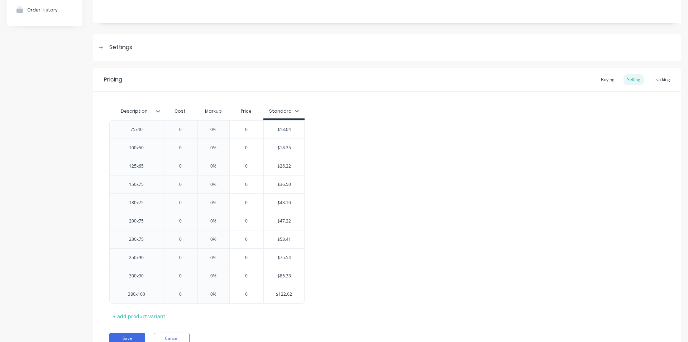
scroll to position [104, 0]
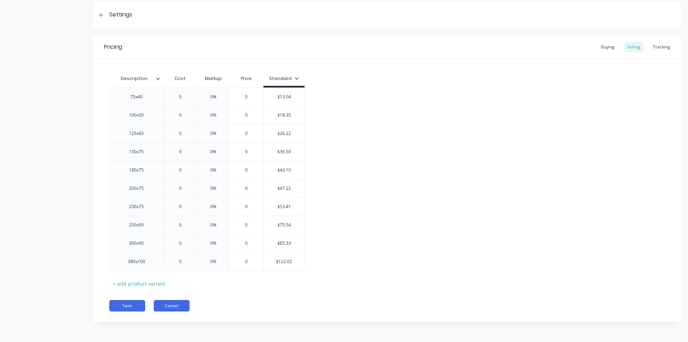
click at [179, 309] on button "Cancel" at bounding box center [172, 305] width 36 height 11
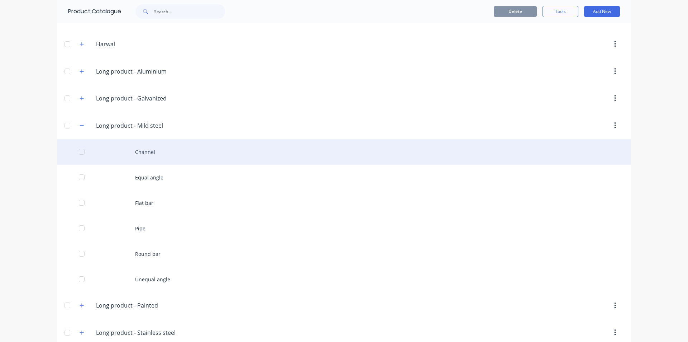
scroll to position [108, 0]
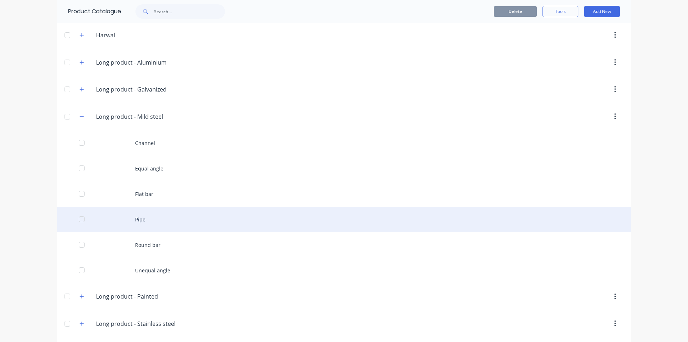
click at [136, 228] on div "Pipe" at bounding box center [344, 219] width 574 height 25
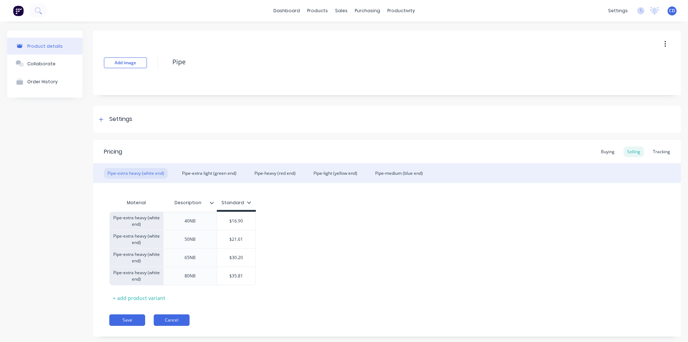
click at [182, 321] on button "Cancel" at bounding box center [172, 319] width 36 height 11
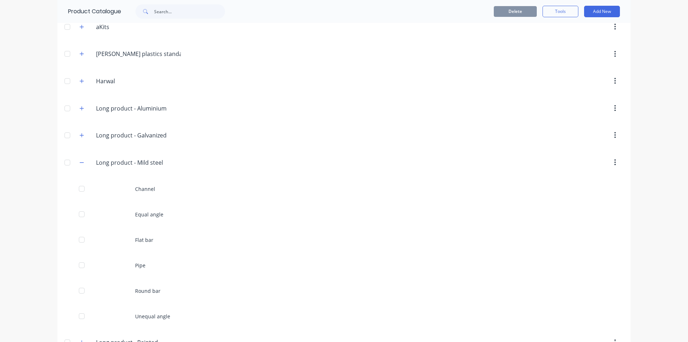
scroll to position [137, 0]
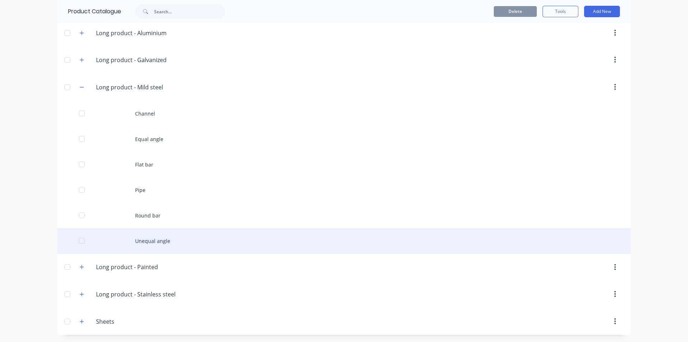
click at [152, 242] on div "Unequal angle" at bounding box center [344, 240] width 574 height 25
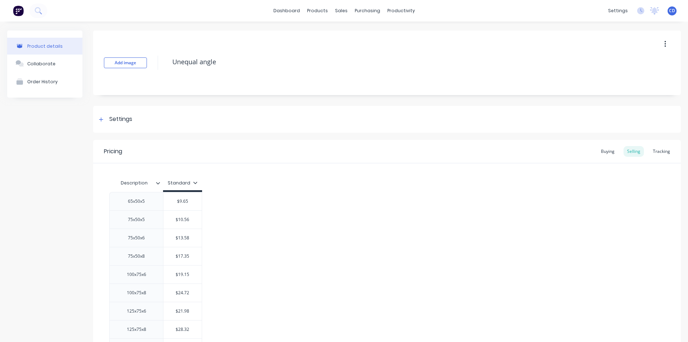
click at [175, 182] on div "Standard" at bounding box center [183, 183] width 30 height 6
click at [158, 182] on icon at bounding box center [158, 183] width 4 height 4
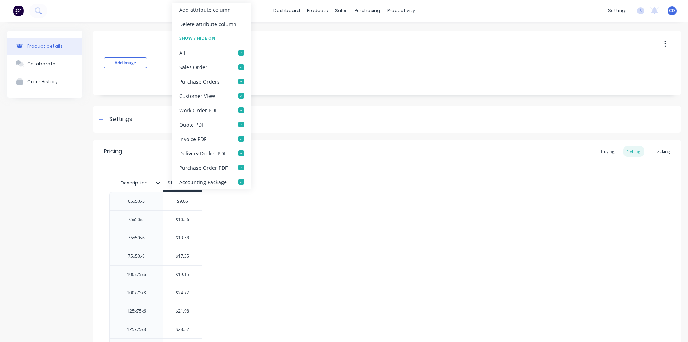
click at [274, 187] on div "Description Standard 65x50x5 $9.65 75x50x5 $10.56 75x50x6 $13.58 75x50x8 $17.35…" at bounding box center [387, 285] width 556 height 218
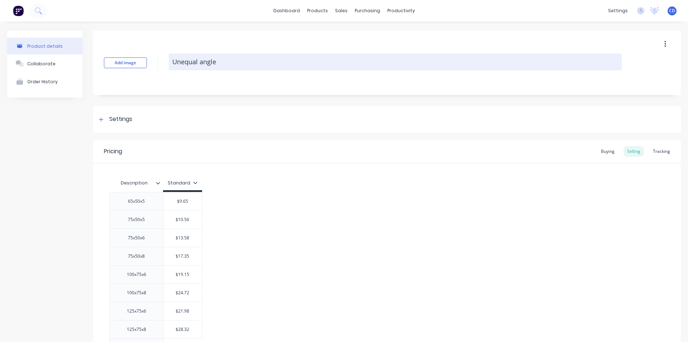
click at [192, 63] on textarea "Unequal angle" at bounding box center [395, 61] width 453 height 17
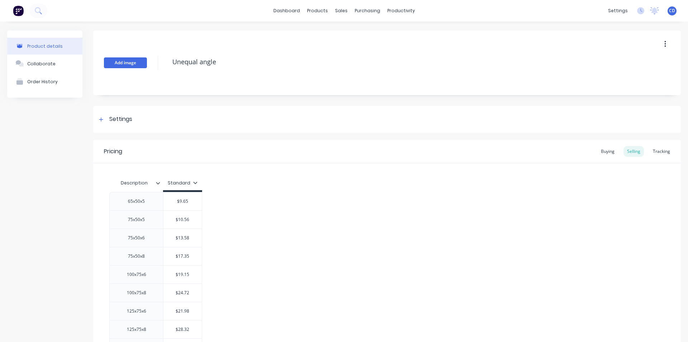
drag, startPoint x: 144, startPoint y: 63, endPoint x: 141, endPoint y: 65, distance: 4.3
click at [141, 65] on button "Add image" at bounding box center [125, 62] width 43 height 11
click at [665, 44] on icon "button" at bounding box center [665, 44] width 1 height 6
click at [420, 119] on div "Settings" at bounding box center [387, 119] width 588 height 27
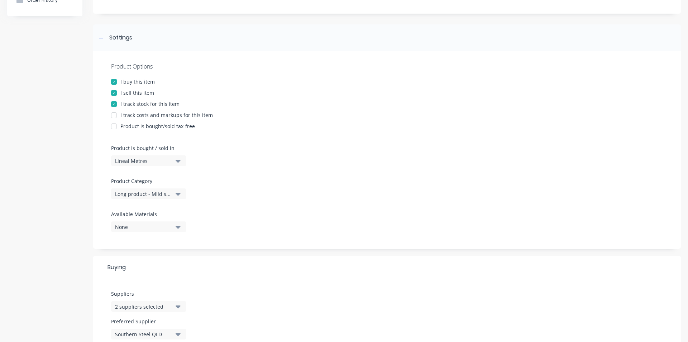
scroll to position [72, 0]
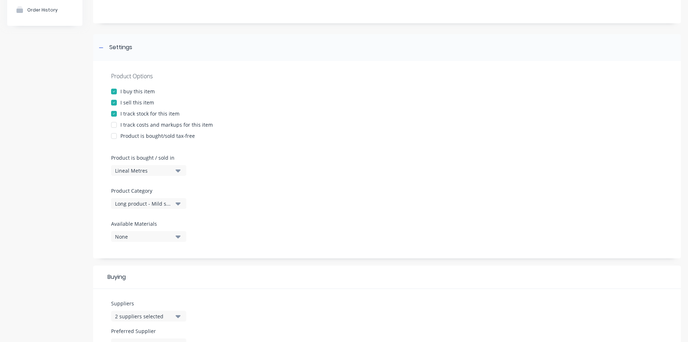
click at [115, 125] on div at bounding box center [114, 125] width 14 height 14
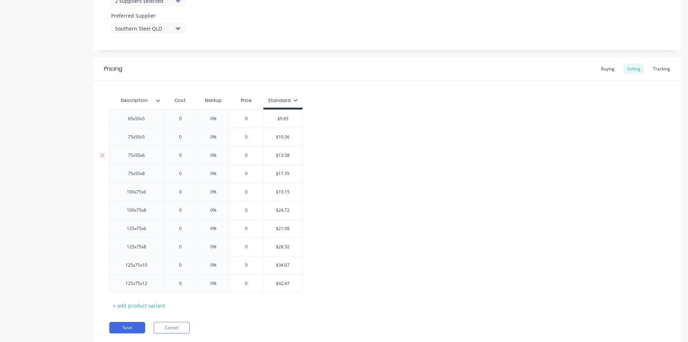
scroll to position [409, 0]
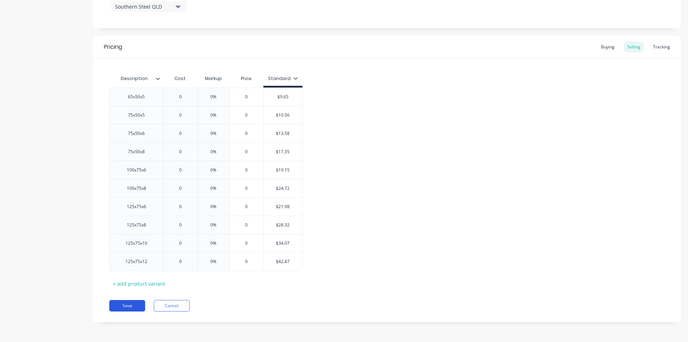
click at [130, 303] on button "Save" at bounding box center [127, 305] width 36 height 11
type textarea "x"
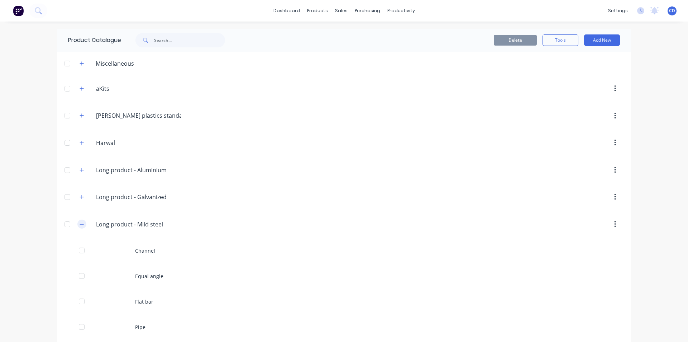
click at [80, 225] on icon "button" at bounding box center [82, 224] width 4 height 5
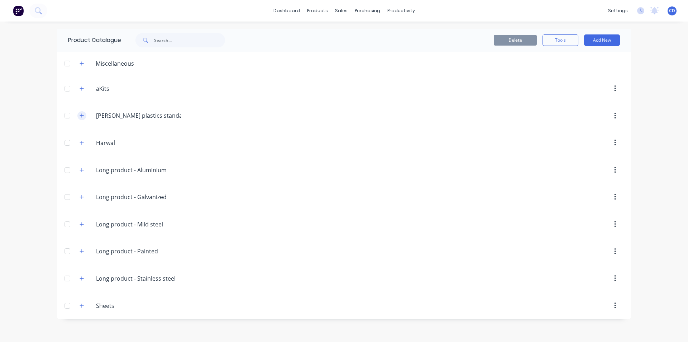
click at [83, 116] on icon "button" at bounding box center [82, 116] width 4 height 4
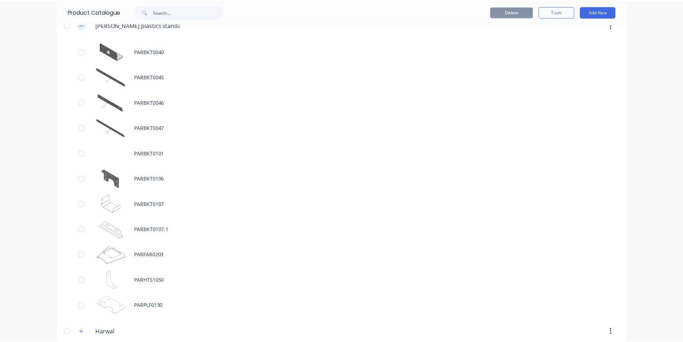
scroll to position [108, 0]
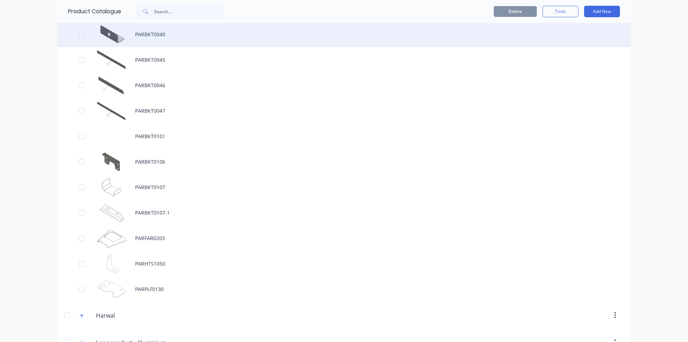
click at [147, 32] on div "PARBKT0040" at bounding box center [344, 34] width 574 height 25
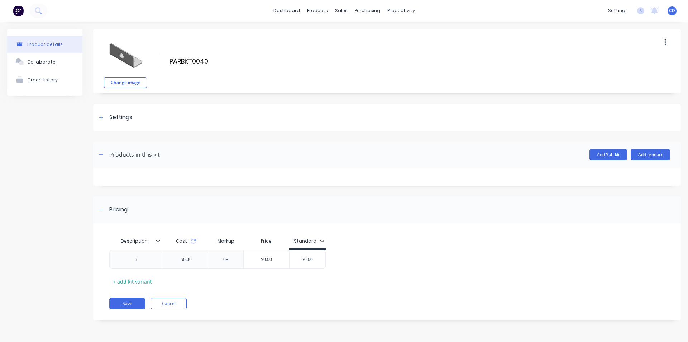
click at [664, 42] on button "button" at bounding box center [665, 42] width 17 height 13
click at [434, 55] on div "Change image PARBKT0040 PARBKT0040 Enter kit name Duplicate Delete" at bounding box center [387, 61] width 588 height 65
click at [102, 113] on div at bounding box center [101, 117] width 9 height 9
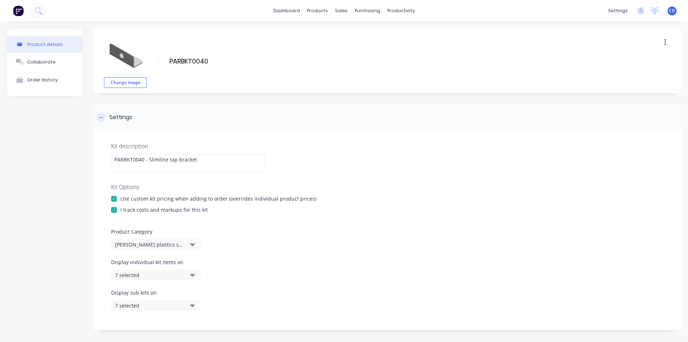
click at [104, 118] on div at bounding box center [101, 117] width 9 height 9
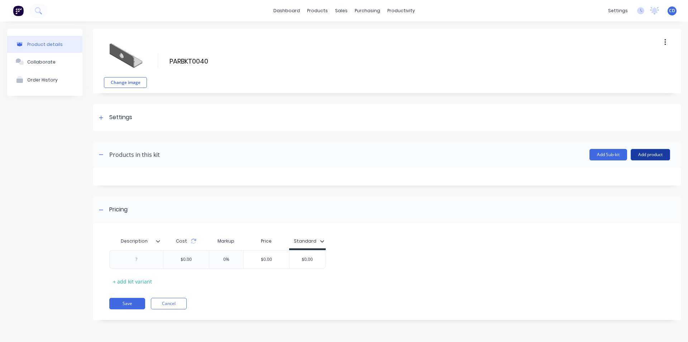
click at [660, 155] on button "Add product" at bounding box center [650, 154] width 39 height 11
click at [633, 172] on div "Product catalogue" at bounding box center [636, 173] width 55 height 10
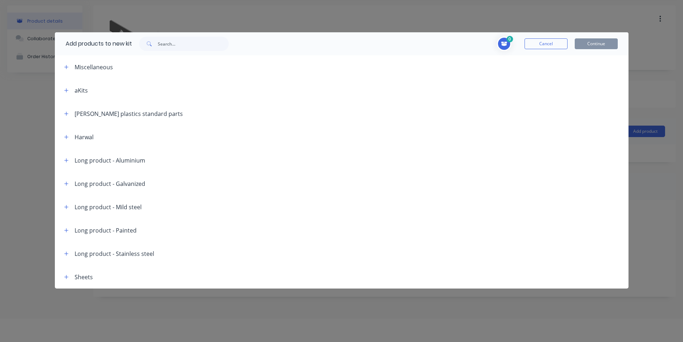
scroll to position [36, 0]
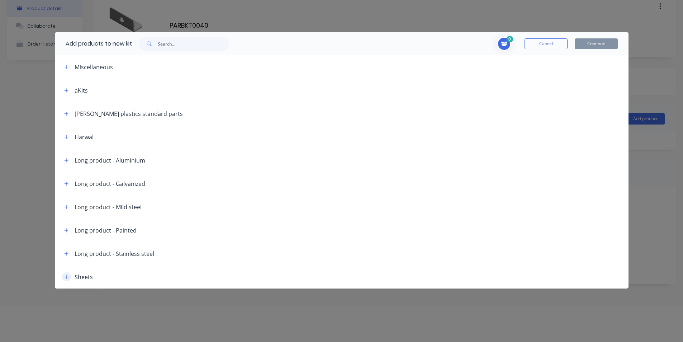
click at [66, 277] on icon "button" at bounding box center [66, 276] width 4 height 5
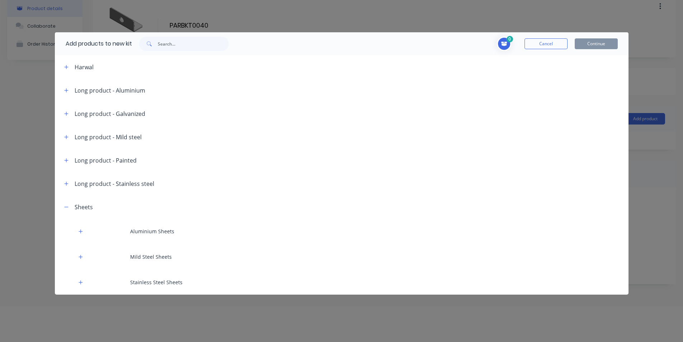
scroll to position [70, 0]
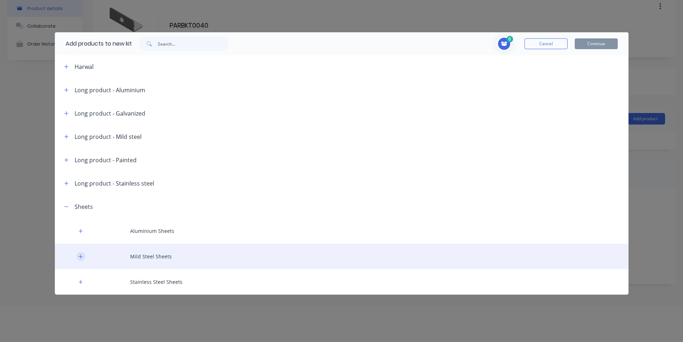
click at [83, 257] on icon "button" at bounding box center [81, 256] width 4 height 5
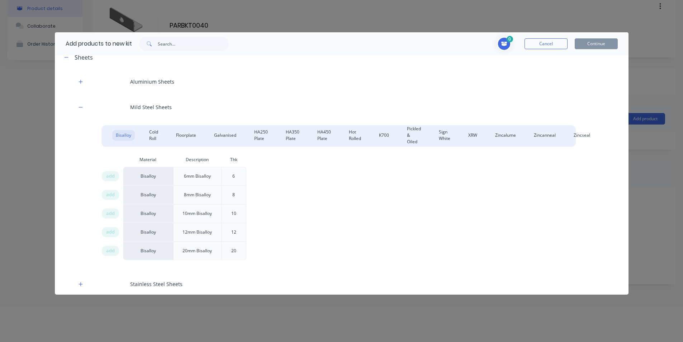
scroll to position [222, 0]
click at [227, 134] on div "Galvanised" at bounding box center [224, 133] width 29 height 11
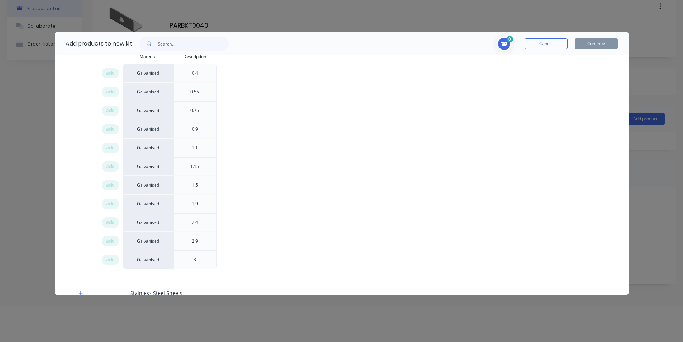
scroll to position [329, 0]
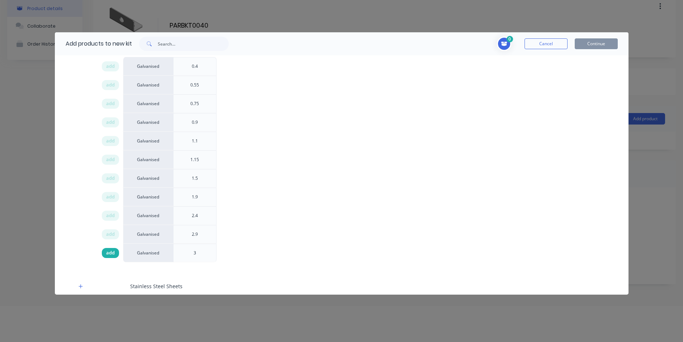
click at [115, 253] on div "add" at bounding box center [110, 253] width 17 height 10
click at [585, 42] on button "Continue" at bounding box center [596, 43] width 43 height 11
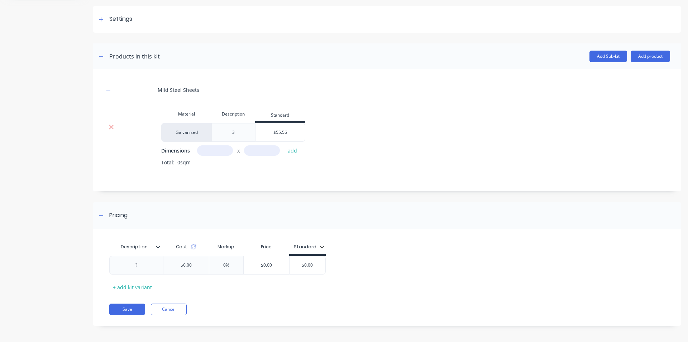
scroll to position [100, 0]
click at [208, 153] on input "text" at bounding box center [215, 148] width 36 height 10
type input "1m"
click at [262, 146] on input "text" at bounding box center [262, 148] width 36 height 10
type input "1m"
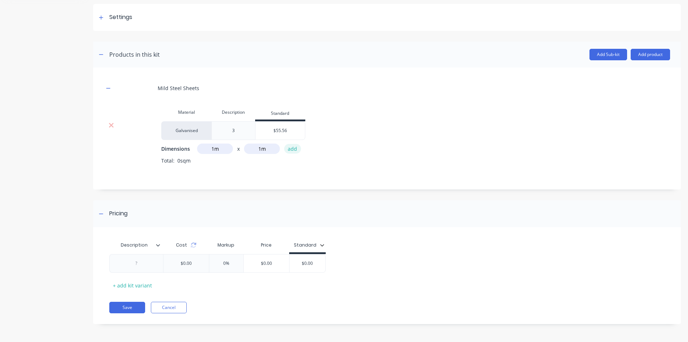
click at [290, 148] on button "add" at bounding box center [292, 149] width 17 height 10
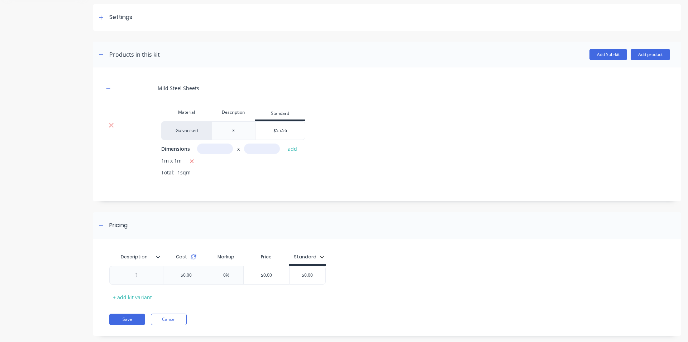
click at [194, 256] on icon at bounding box center [193, 255] width 5 height 2
click at [167, 322] on button "Cancel" at bounding box center [169, 318] width 36 height 11
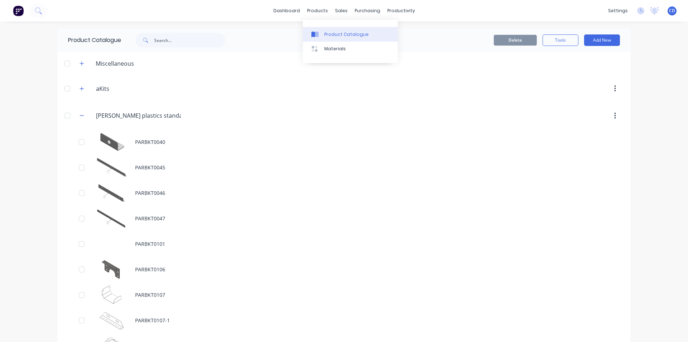
click at [326, 33] on div "Product Catalogue" at bounding box center [346, 34] width 44 height 6
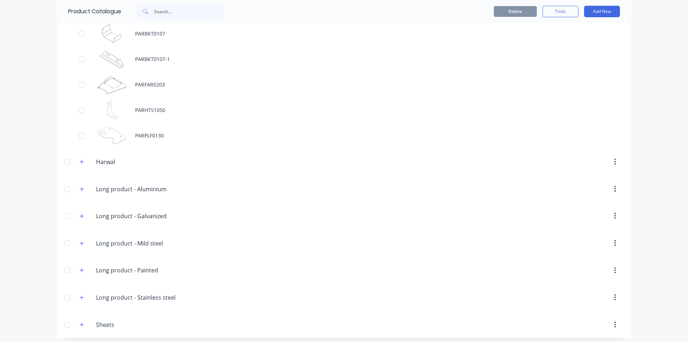
scroll to position [264, 0]
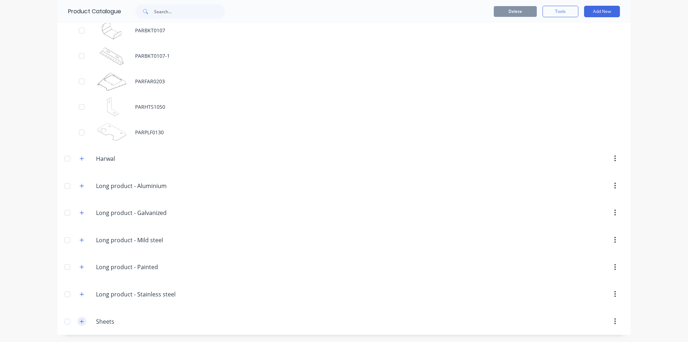
click at [80, 319] on icon "button" at bounding box center [82, 321] width 4 height 5
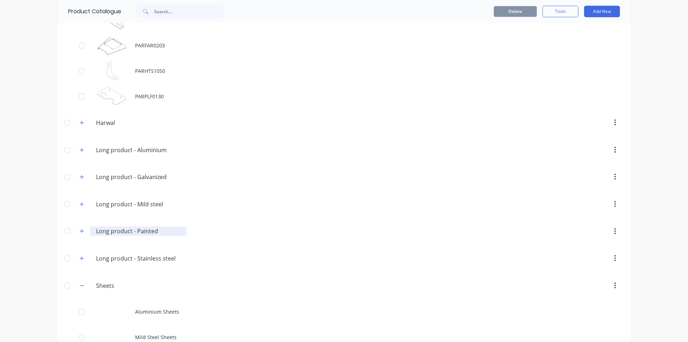
scroll to position [341, 0]
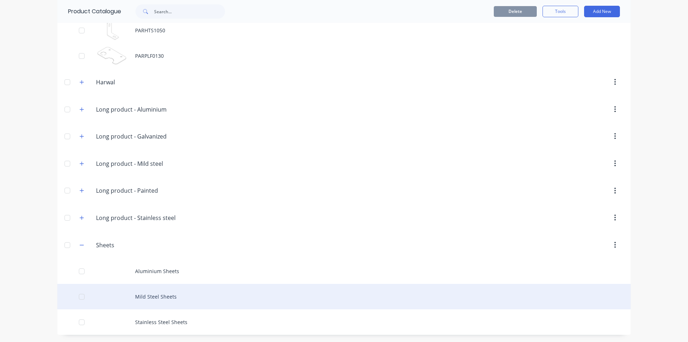
click at [128, 295] on div "Mild Steel Sheets" at bounding box center [344, 296] width 574 height 25
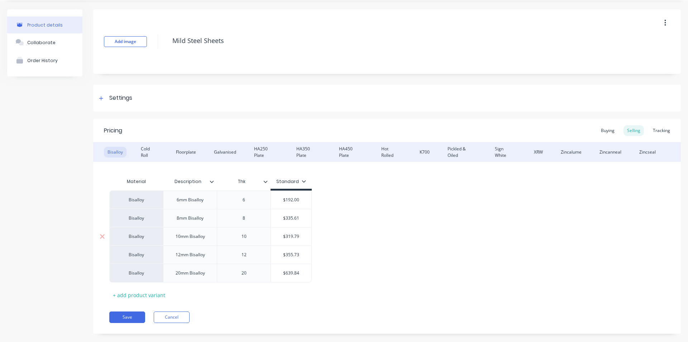
scroll to position [33, 0]
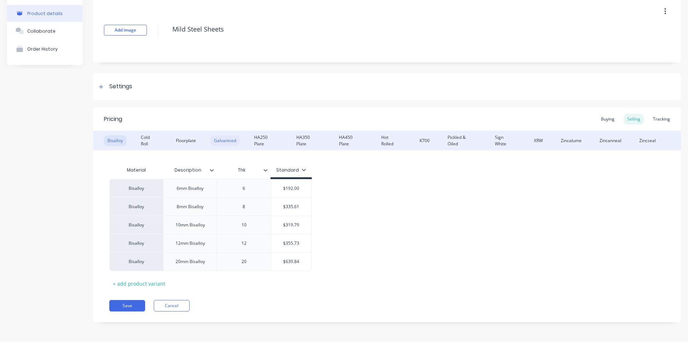
click at [225, 141] on div "Galvanised" at bounding box center [224, 140] width 29 height 11
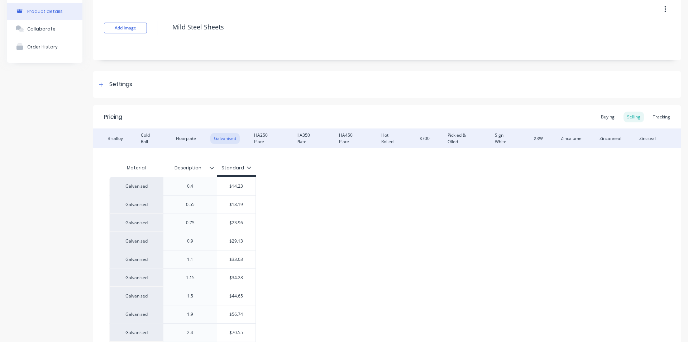
scroll to position [0, 0]
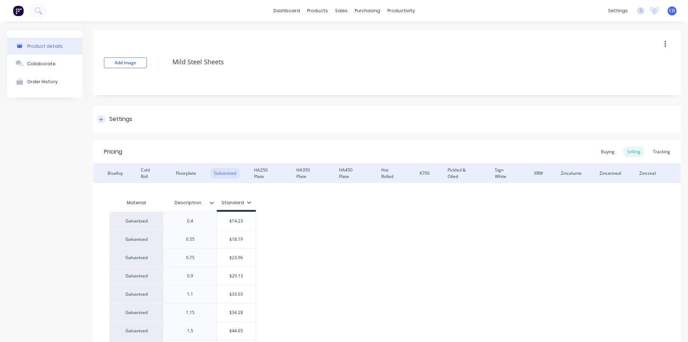
click at [102, 119] on icon at bounding box center [101, 119] width 4 height 4
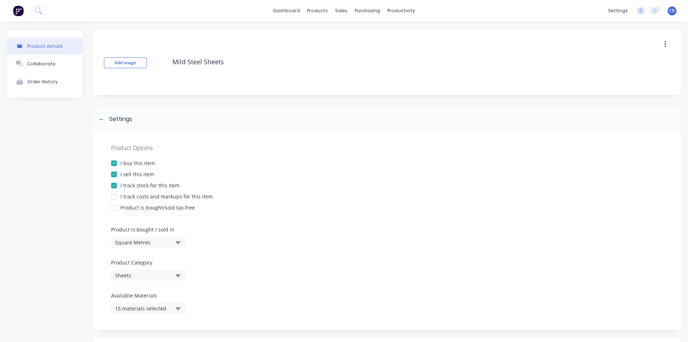
click at [112, 195] on div at bounding box center [114, 196] width 14 height 14
type textarea "x"
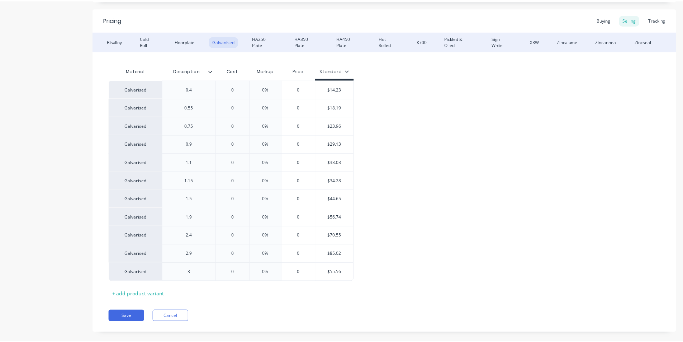
scroll to position [447, 0]
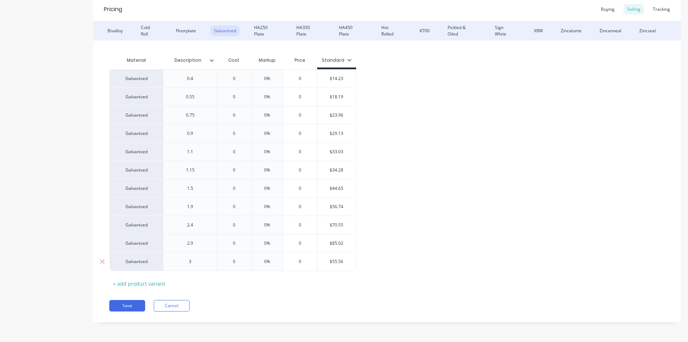
type input "0"
drag, startPoint x: 238, startPoint y: 260, endPoint x: 227, endPoint y: 262, distance: 11.7
click at [227, 262] on input "0" at bounding box center [234, 261] width 36 height 6
type textarea "x"
type input "5"
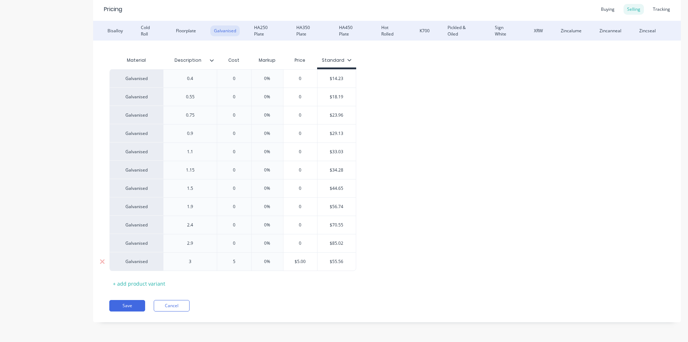
type textarea "x"
type input "55."
type textarea "x"
type input "55.5"
type textarea "x"
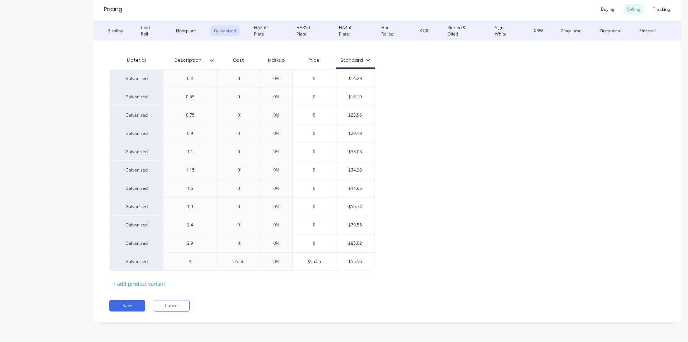
type input "55.56"
click at [284, 290] on div "Pricing Buying Selling Tracking Bisalloy Cold Roll Floorplate Galvanised HA250 …" at bounding box center [387, 159] width 588 height 324
click at [129, 305] on button "Save" at bounding box center [127, 305] width 36 height 11
type textarea "x"
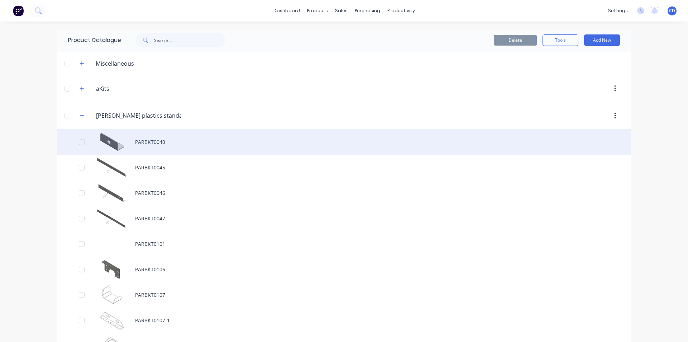
click at [144, 139] on div "PARBKT0040" at bounding box center [344, 141] width 574 height 25
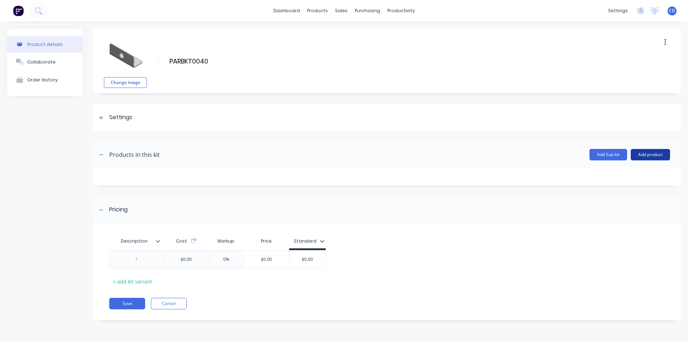
click at [651, 155] on button "Add product" at bounding box center [650, 154] width 39 height 11
click at [640, 171] on div "Product catalogue" at bounding box center [636, 173] width 55 height 10
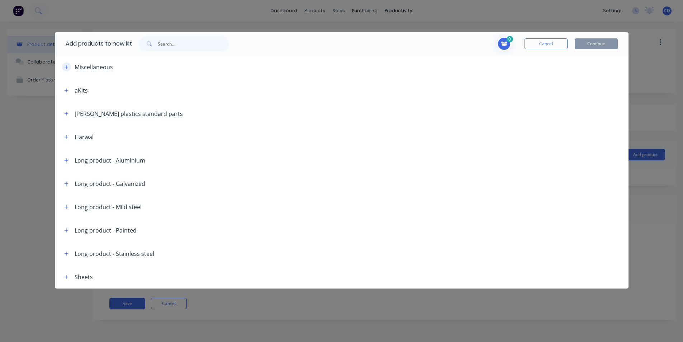
click at [67, 66] on icon "button" at bounding box center [66, 67] width 4 height 5
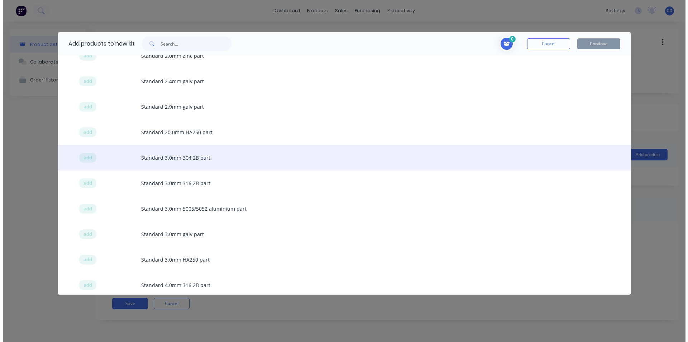
scroll to position [789, 0]
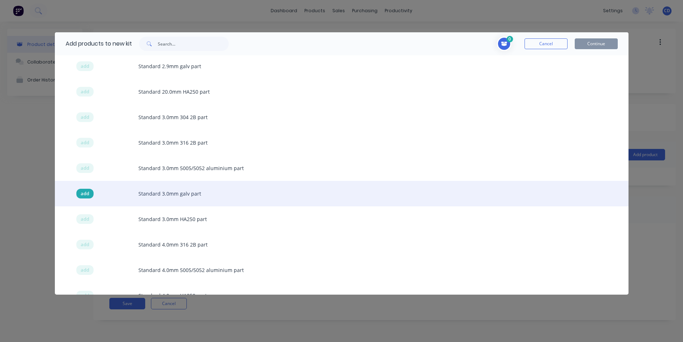
click at [84, 194] on span "add" at bounding box center [85, 193] width 9 height 7
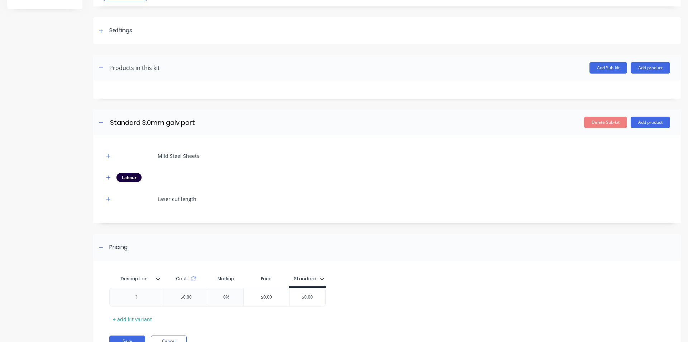
scroll to position [120, 0]
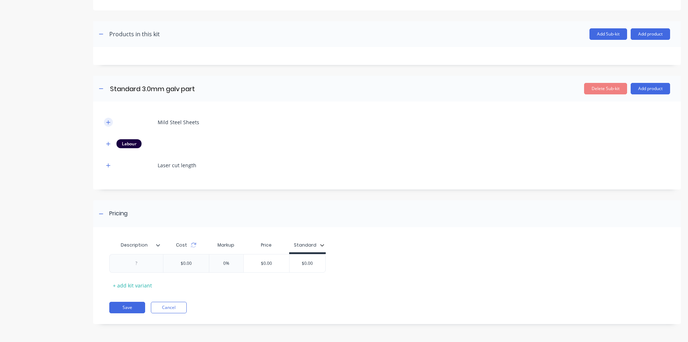
click at [109, 122] on icon "button" at bounding box center [108, 122] width 4 height 5
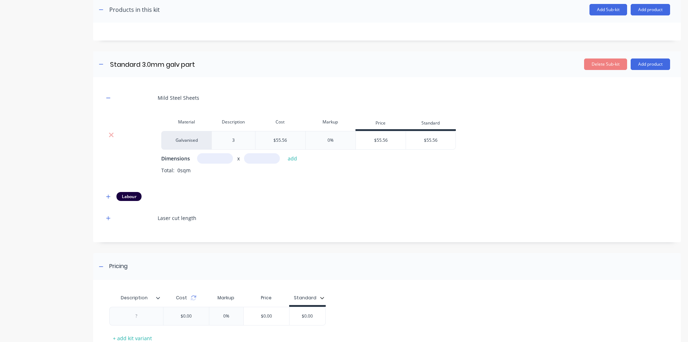
scroll to position [156, 0]
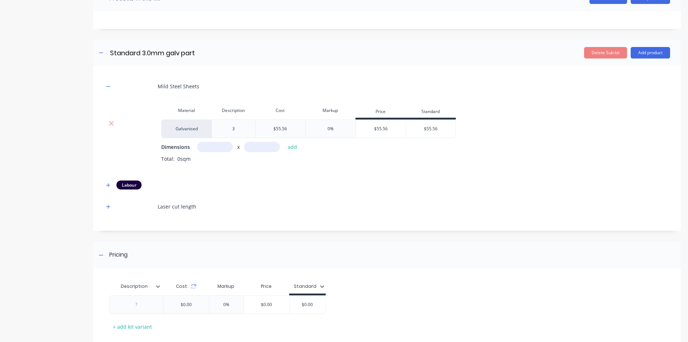
click at [223, 148] on input "text" at bounding box center [215, 147] width 36 height 10
type input "1m"
click at [255, 144] on input "text" at bounding box center [262, 147] width 36 height 10
type input "1m"
click at [292, 148] on button "add" at bounding box center [292, 147] width 17 height 10
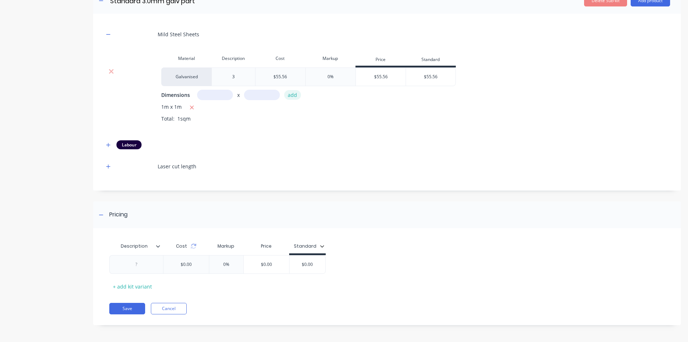
scroll to position [209, 0]
click at [193, 245] on icon at bounding box center [194, 245] width 6 height 6
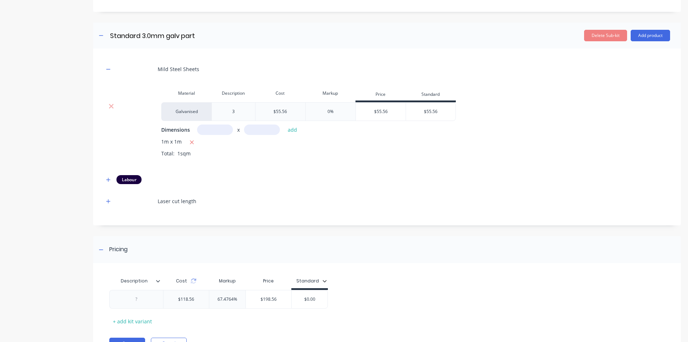
scroll to position [0, 0]
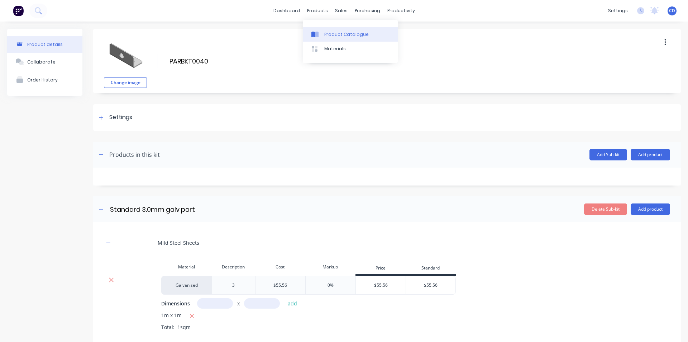
click at [331, 35] on div "Product Catalogue" at bounding box center [346, 34] width 44 height 6
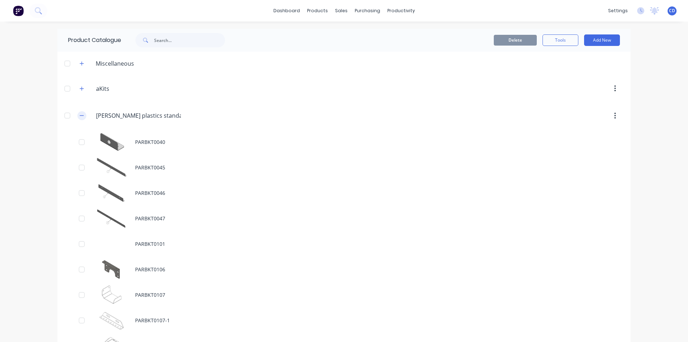
click at [80, 113] on icon "button" at bounding box center [82, 115] width 4 height 5
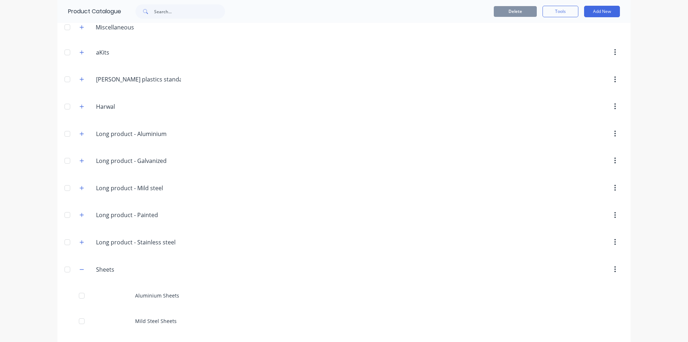
scroll to position [61, 0]
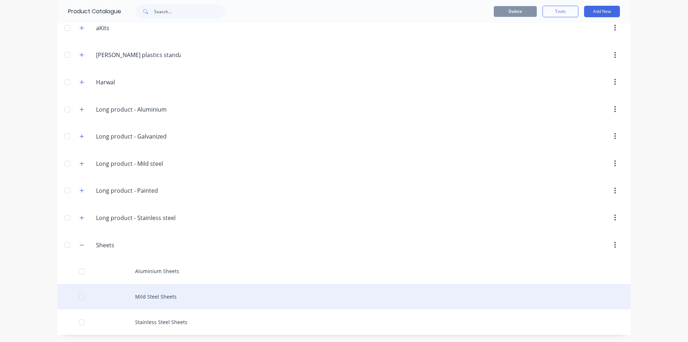
click at [154, 301] on div "Mild Steel Sheets" at bounding box center [344, 296] width 574 height 25
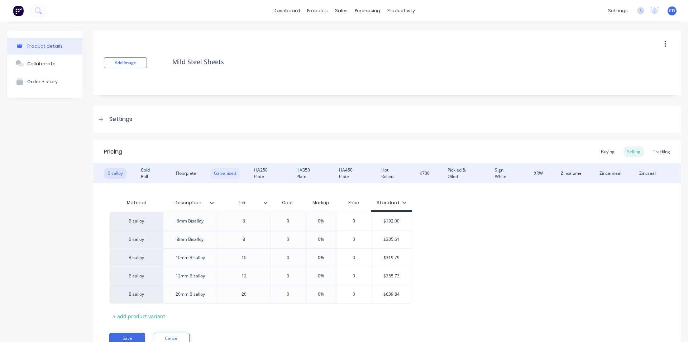
click at [227, 174] on div "Galvanised" at bounding box center [224, 173] width 29 height 11
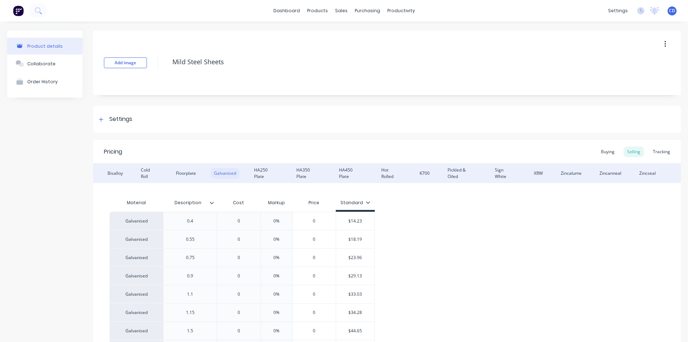
type textarea "x"
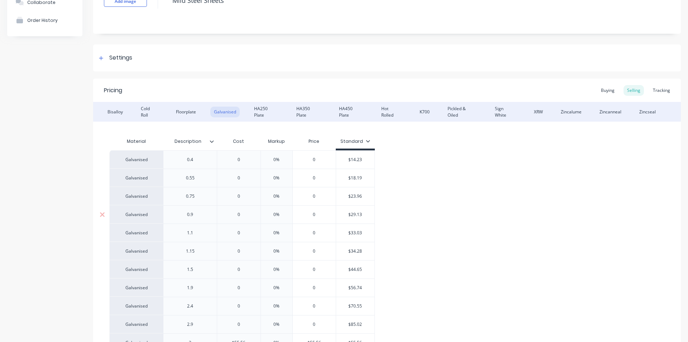
scroll to position [142, 0]
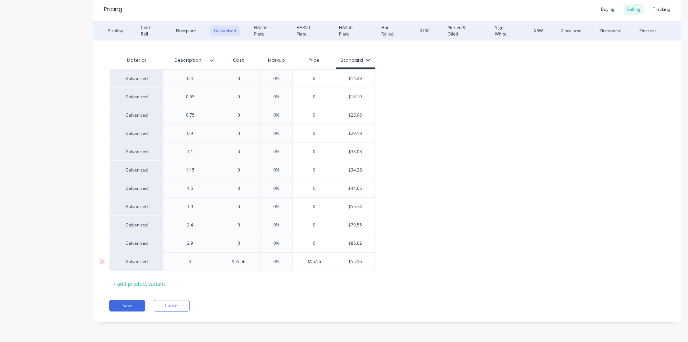
type input "0%"
click at [281, 259] on input "0%" at bounding box center [277, 261] width 36 height 6
type textarea "x"
type input "010"
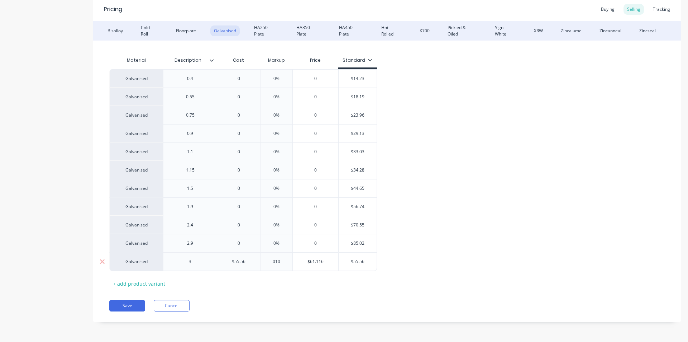
type textarea "x"
type input "01"
type textarea "x"
type input "0"
type textarea "x"
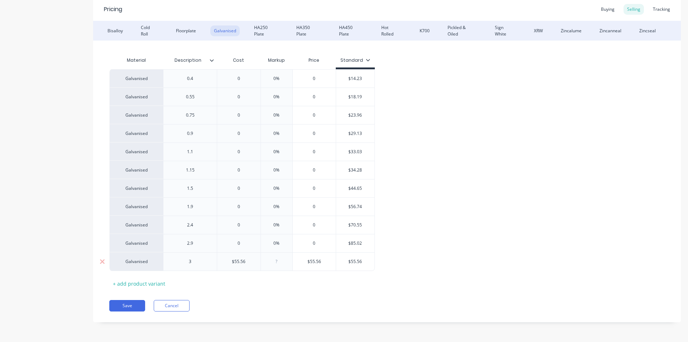
type input "1"
type textarea "x"
type input "10"
click at [298, 293] on div "Pricing Buying Selling Tracking Bisalloy Cold Roll Floorplate Galvanised HA250 …" at bounding box center [387, 159] width 588 height 324
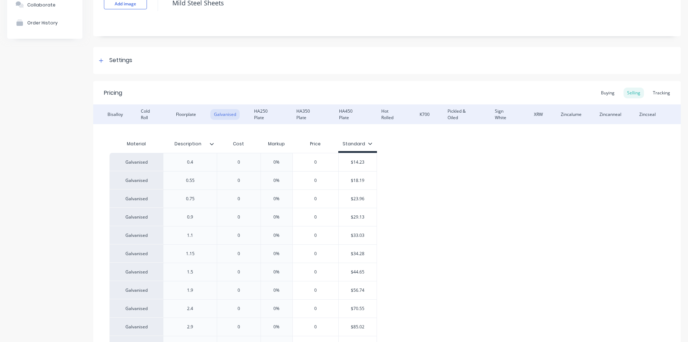
scroll to position [35, 0]
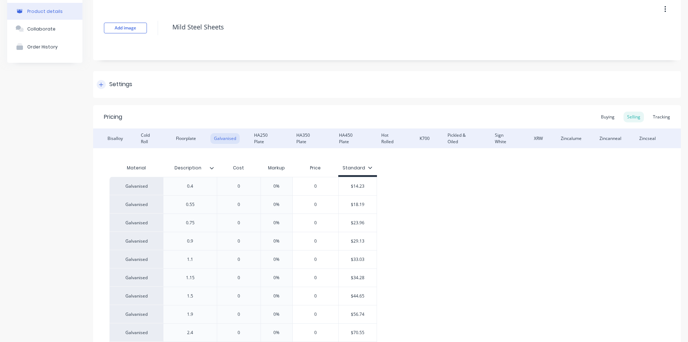
click at [100, 83] on icon at bounding box center [101, 84] width 4 height 5
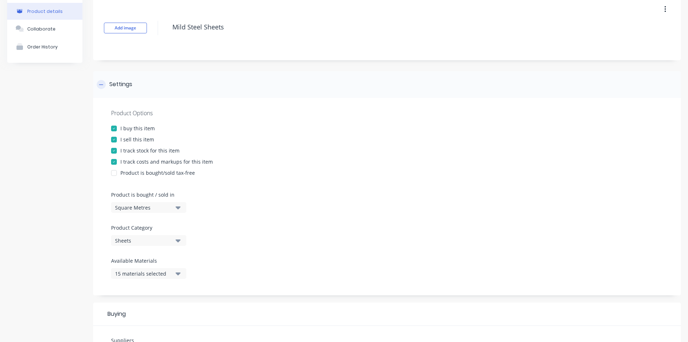
click at [100, 83] on icon at bounding box center [101, 84] width 4 height 5
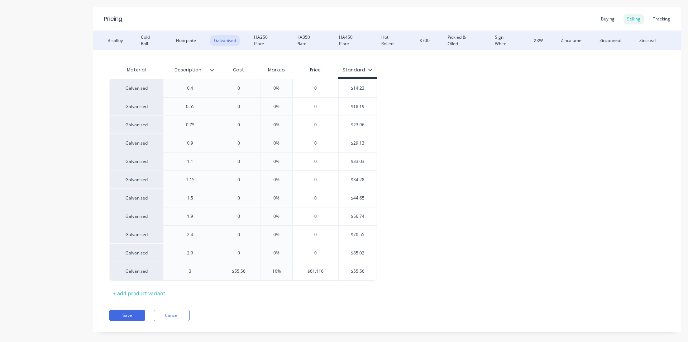
scroll to position [142, 0]
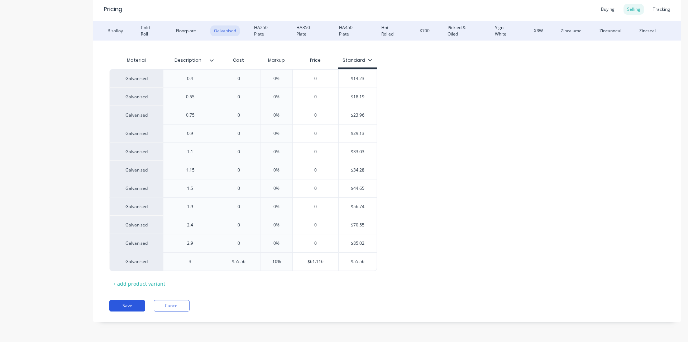
click at [138, 304] on button "Save" at bounding box center [127, 305] width 36 height 11
type textarea "x"
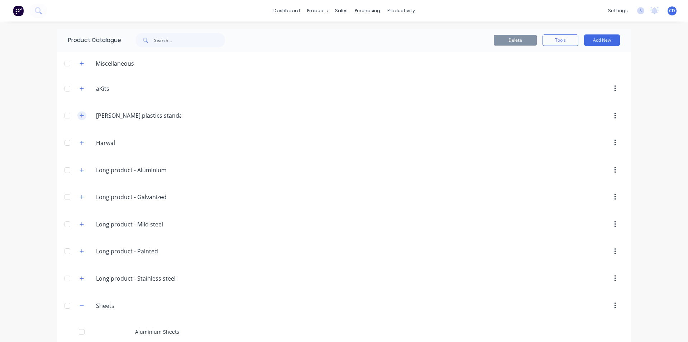
click at [82, 116] on button "button" at bounding box center [81, 115] width 9 height 9
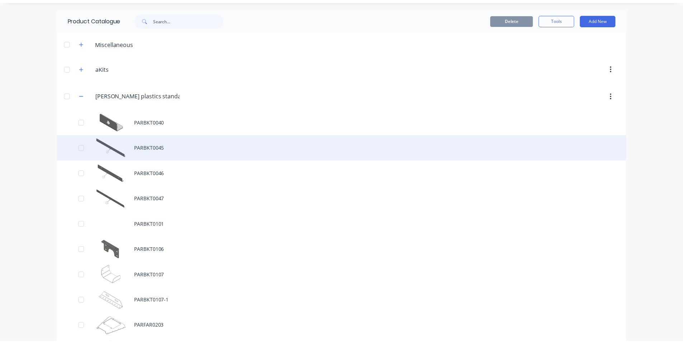
scroll to position [36, 0]
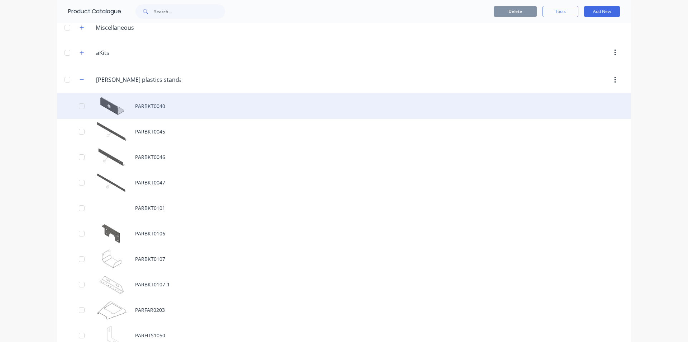
click at [121, 114] on div "PARBKT0040" at bounding box center [344, 105] width 574 height 25
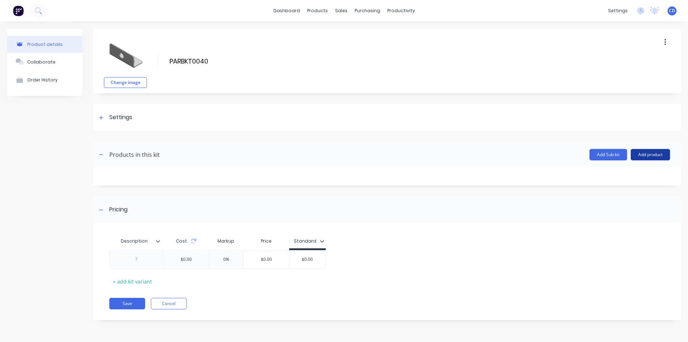
click at [647, 155] on button "Add product" at bounding box center [650, 154] width 39 height 11
click at [621, 170] on div "Product catalogue" at bounding box center [636, 173] width 55 height 10
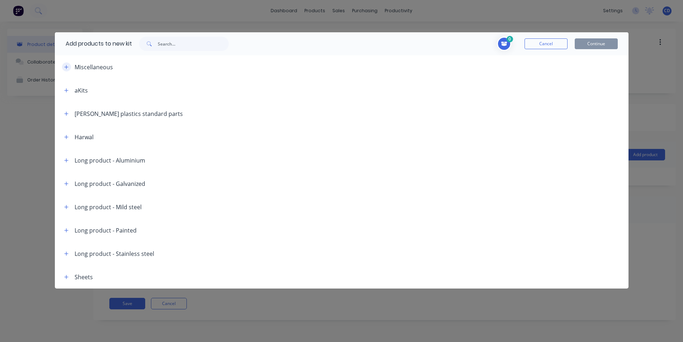
click at [69, 68] on button "button" at bounding box center [66, 66] width 9 height 9
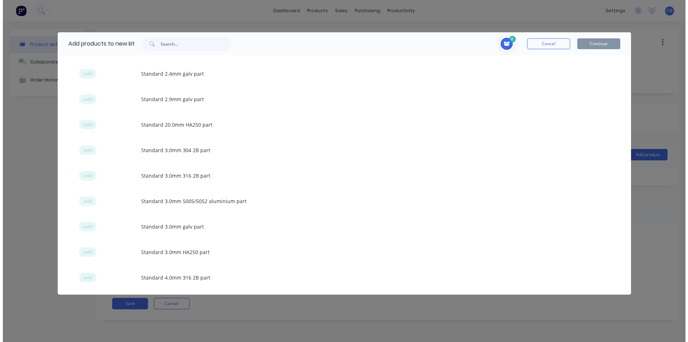
scroll to position [765, 0]
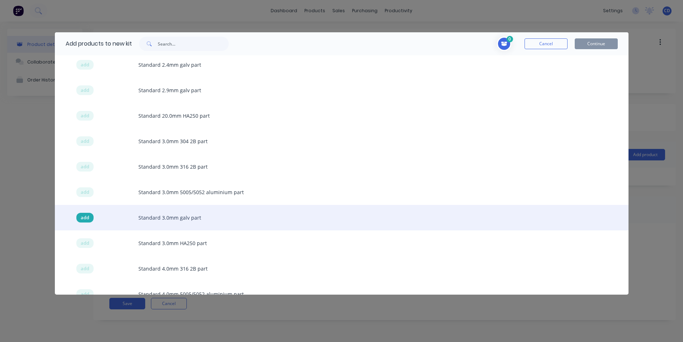
click at [82, 217] on span "add" at bounding box center [85, 217] width 9 height 7
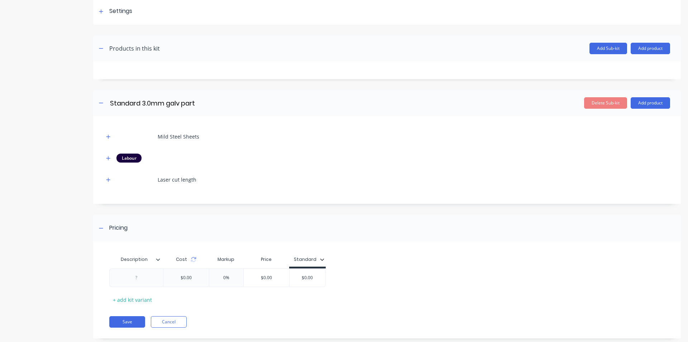
scroll to position [120, 0]
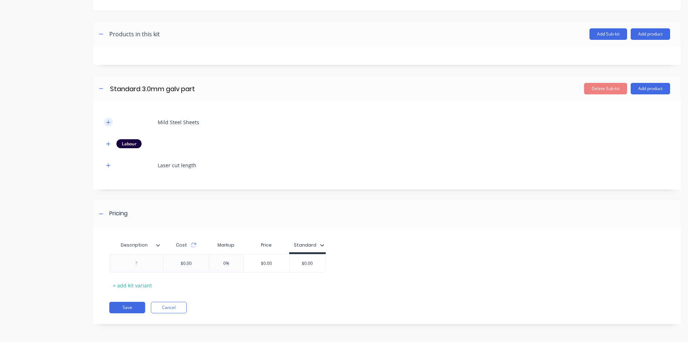
click at [109, 121] on icon "button" at bounding box center [108, 122] width 4 height 5
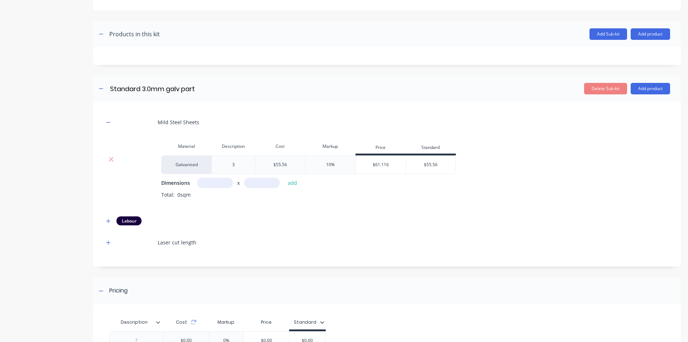
click at [224, 184] on input "text" at bounding box center [215, 182] width 36 height 10
type input "1m"
click at [253, 182] on input "text" at bounding box center [262, 182] width 36 height 10
type input "1m"
click at [296, 183] on button "add" at bounding box center [292, 183] width 17 height 10
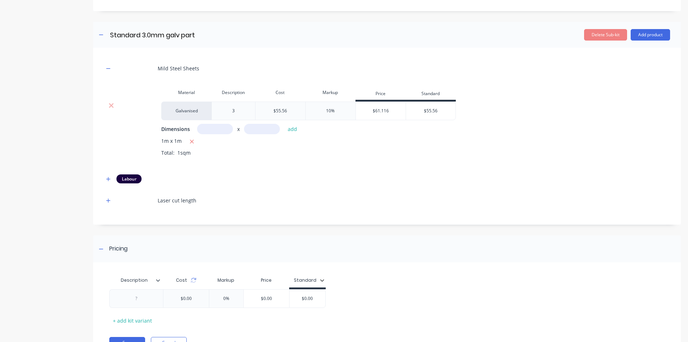
scroll to position [192, 0]
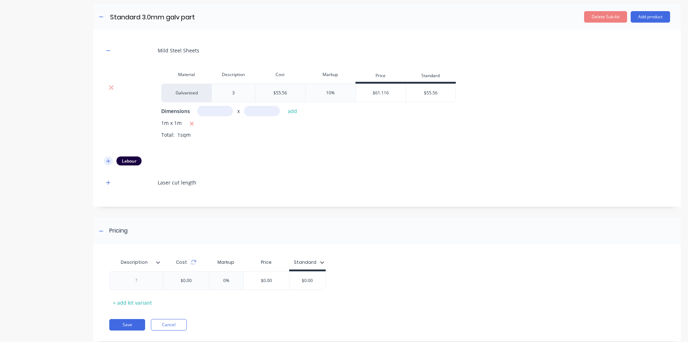
click at [108, 161] on icon "button" at bounding box center [108, 161] width 4 height 4
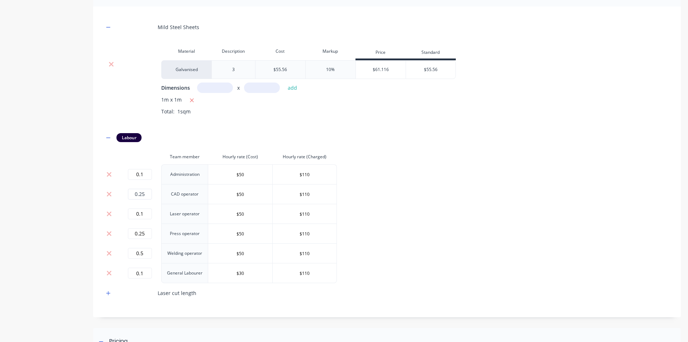
scroll to position [228, 0]
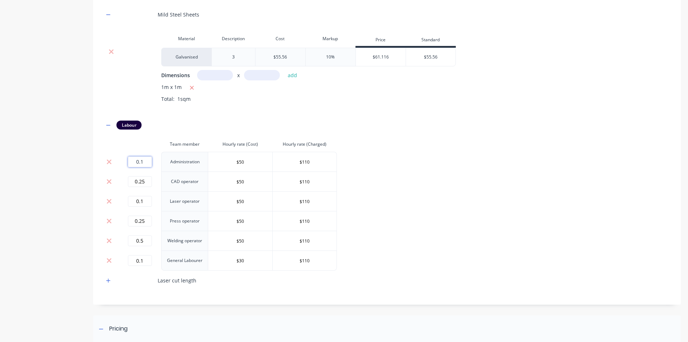
click at [144, 162] on input "0.1" at bounding box center [140, 161] width 24 height 11
type input "0"
click at [148, 179] on input "0.25" at bounding box center [140, 181] width 24 height 11
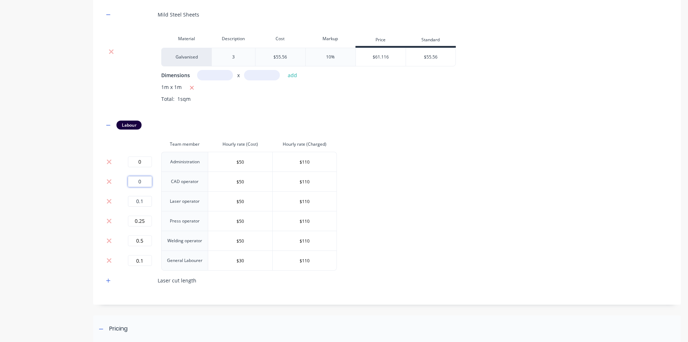
type input "0"
click at [147, 200] on input "0.1" at bounding box center [140, 201] width 24 height 11
type input "0"
click at [150, 223] on input "0.25" at bounding box center [140, 220] width 24 height 11
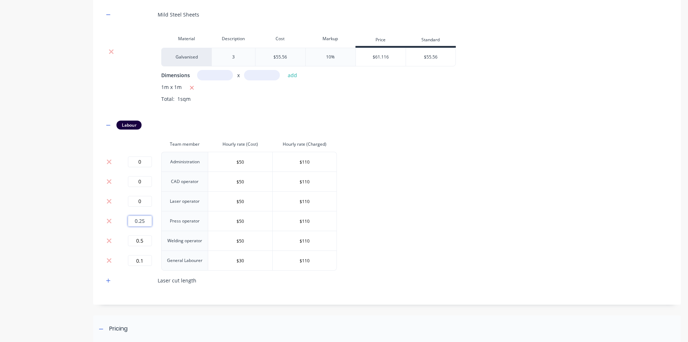
click at [150, 223] on input "0.25" at bounding box center [140, 220] width 24 height 11
type input "0"
click at [150, 241] on input "0.5" at bounding box center [140, 240] width 24 height 11
type input "0"
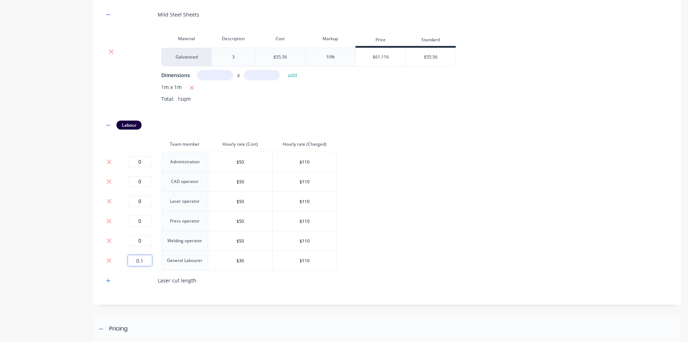
click at [148, 260] on input "0.1" at bounding box center [140, 260] width 24 height 11
type input "0"
click at [110, 124] on icon "button" at bounding box center [108, 125] width 4 height 5
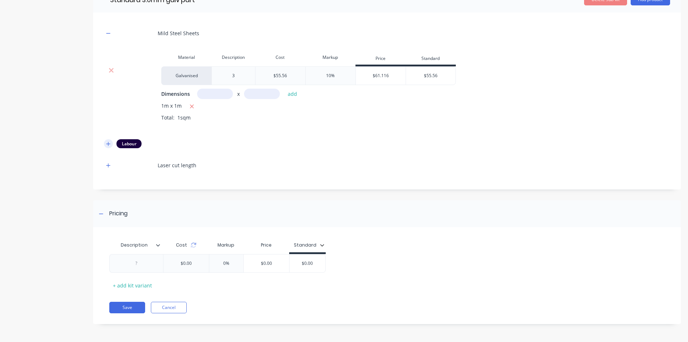
scroll to position [209, 0]
click at [109, 169] on button "button" at bounding box center [108, 165] width 9 height 9
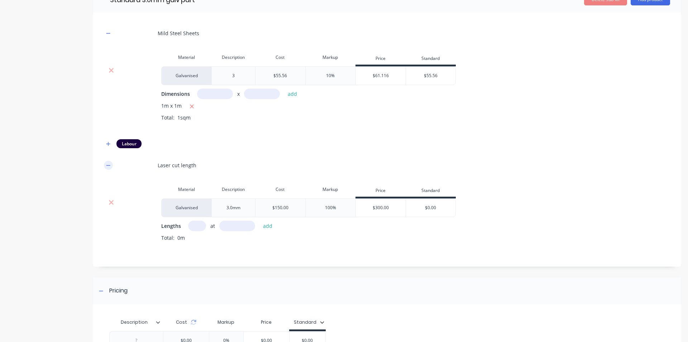
click at [109, 169] on button "button" at bounding box center [108, 165] width 9 height 9
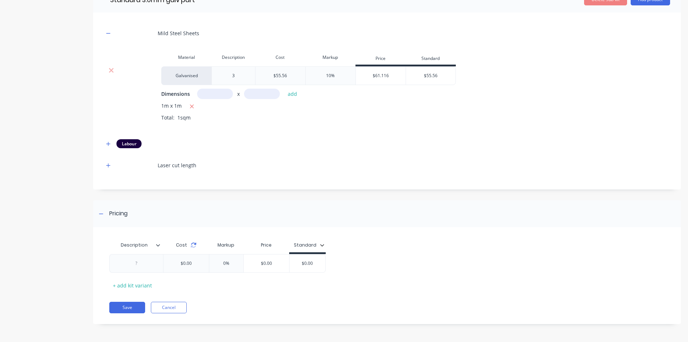
click at [194, 247] on icon at bounding box center [193, 246] width 5 height 2
click at [177, 304] on button "Cancel" at bounding box center [169, 307] width 36 height 11
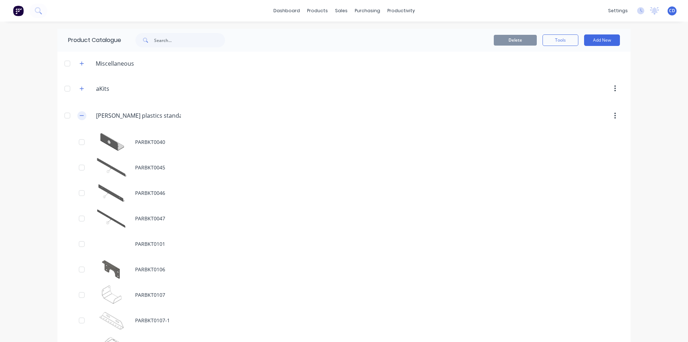
click at [80, 115] on icon "button" at bounding box center [82, 115] width 4 height 0
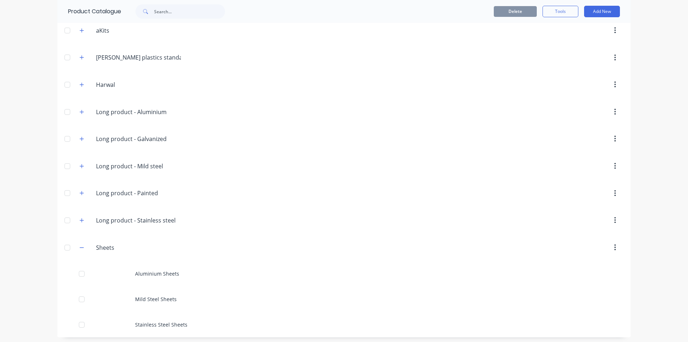
scroll to position [61, 0]
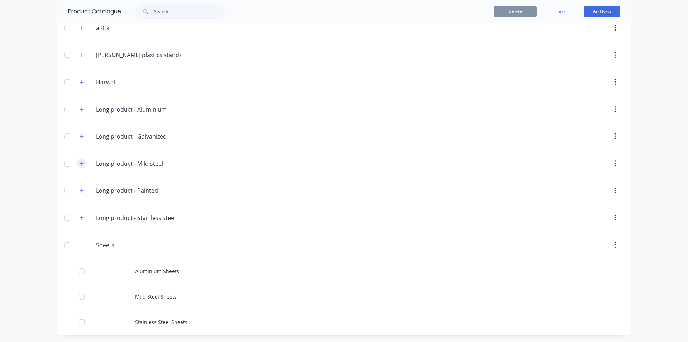
click at [82, 163] on button "button" at bounding box center [81, 163] width 9 height 9
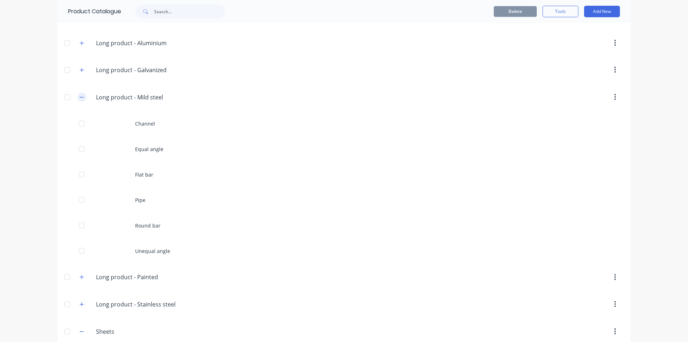
scroll to position [132, 0]
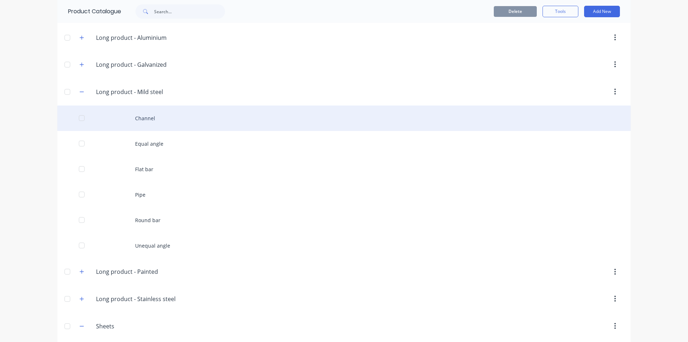
click at [141, 118] on div "Channel" at bounding box center [344, 117] width 574 height 25
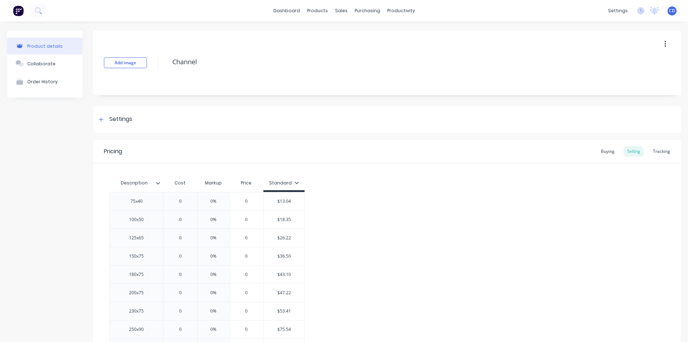
click at [661, 43] on button "button" at bounding box center [665, 44] width 17 height 13
click at [465, 72] on div "Add image Channel" at bounding box center [387, 62] width 588 height 65
click at [99, 118] on icon at bounding box center [101, 119] width 4 height 5
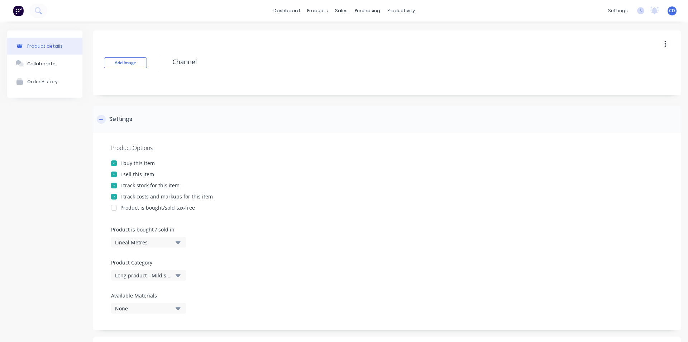
scroll to position [36, 0]
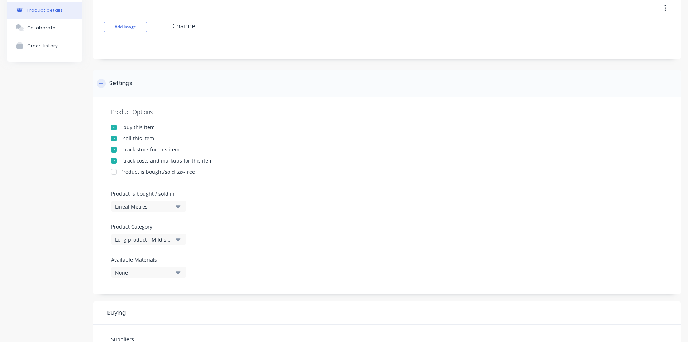
click at [101, 81] on icon at bounding box center [101, 83] width 4 height 5
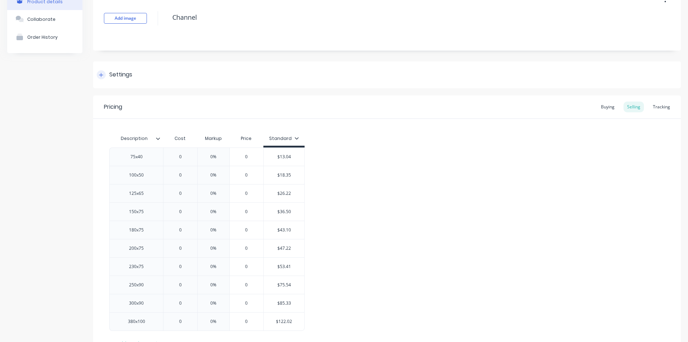
scroll to position [33, 0]
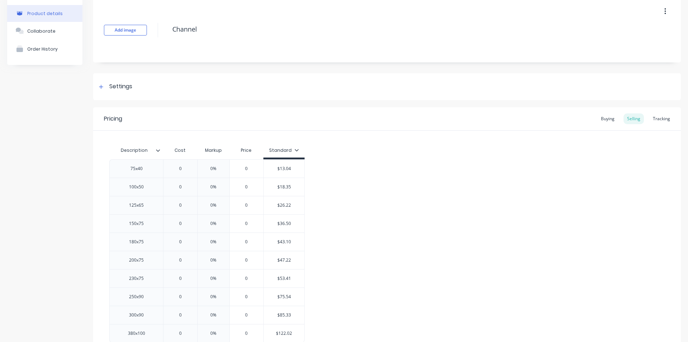
click at [290, 150] on div "Standard" at bounding box center [284, 150] width 30 height 6
drag, startPoint x: 304, startPoint y: 150, endPoint x: 282, endPoint y: 153, distance: 22.2
drag, startPoint x: 282, startPoint y: 153, endPoint x: 275, endPoint y: 151, distance: 7.4
click at [275, 151] on div "Standard" at bounding box center [284, 150] width 30 height 6
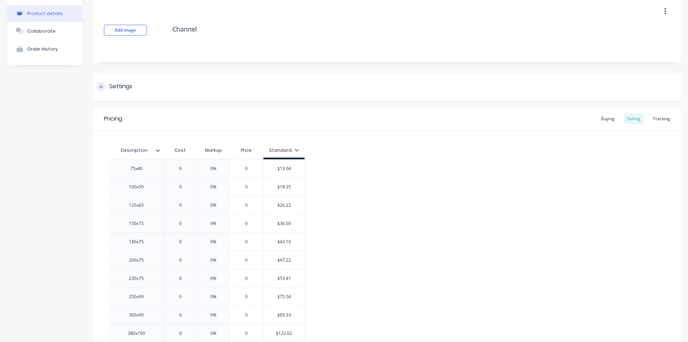
click at [99, 82] on div "Settings" at bounding box center [387, 86] width 588 height 27
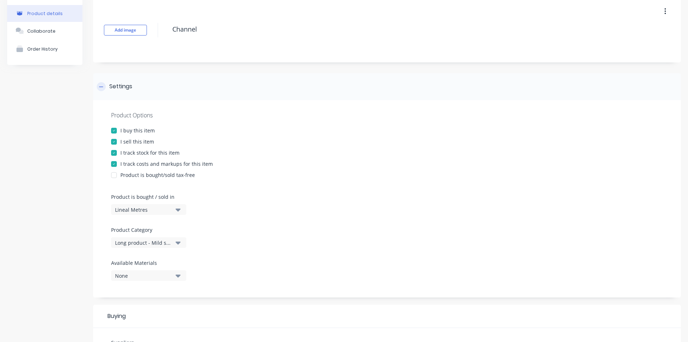
click at [101, 86] on icon at bounding box center [101, 86] width 4 height 5
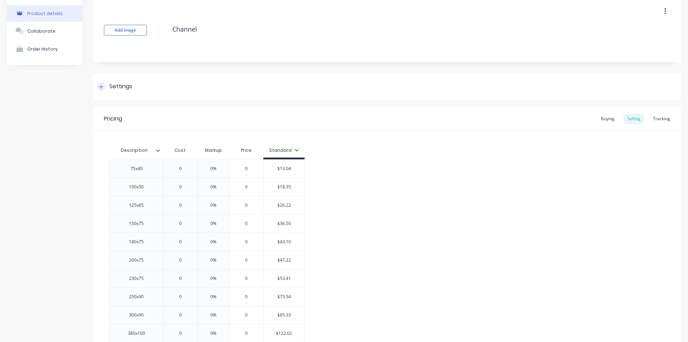
scroll to position [0, 0]
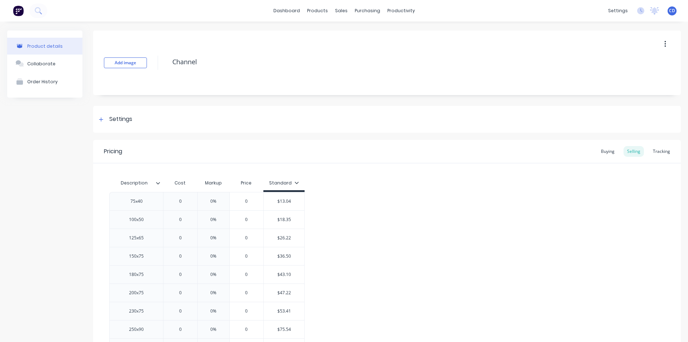
click at [663, 41] on button "button" at bounding box center [665, 44] width 17 height 13
click at [234, 81] on div "Add image Channel Duplicate Delete" at bounding box center [387, 62] width 588 height 65
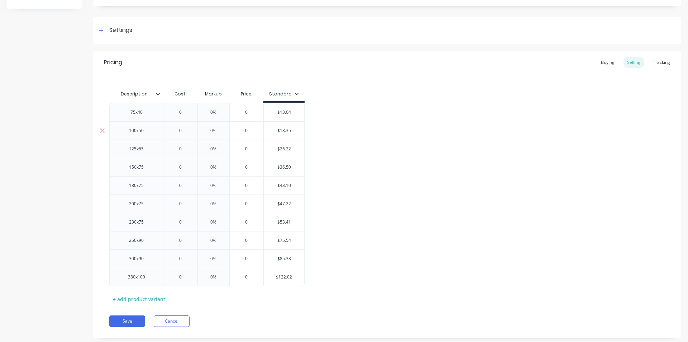
scroll to position [104, 0]
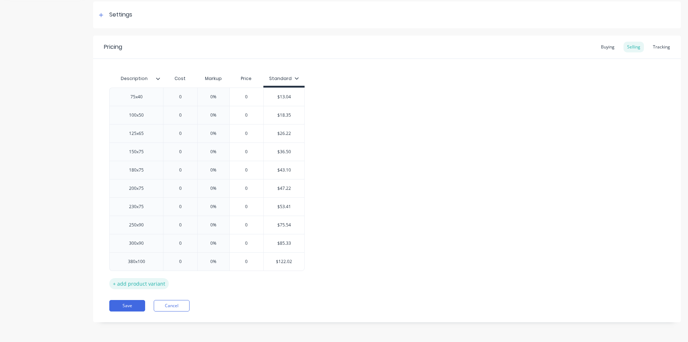
click at [143, 284] on div "+ add product variant" at bounding box center [139, 283] width 60 height 11
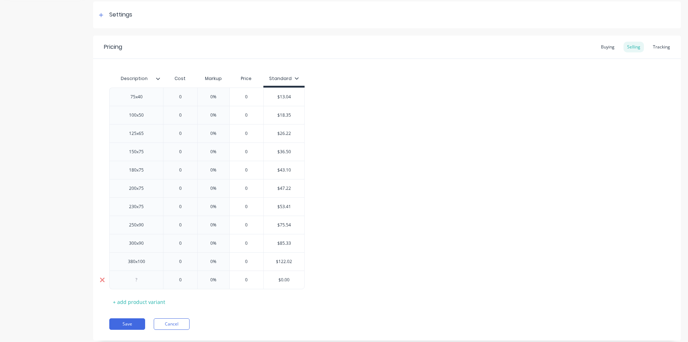
click at [103, 281] on icon at bounding box center [102, 279] width 5 height 5
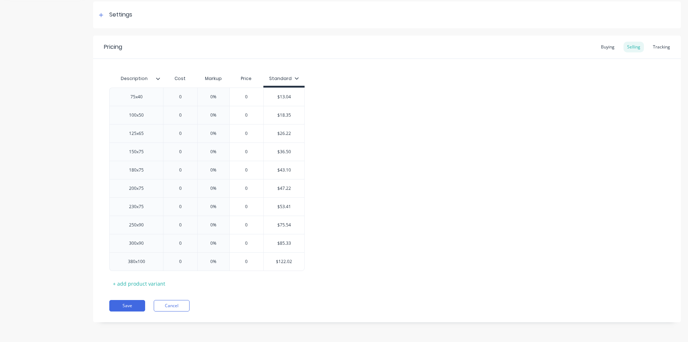
click at [159, 78] on icon at bounding box center [158, 78] width 4 height 4
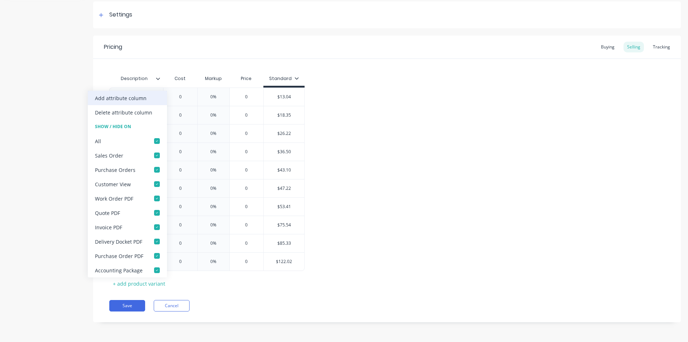
click at [146, 99] on div "Add attribute column" at bounding box center [127, 98] width 79 height 14
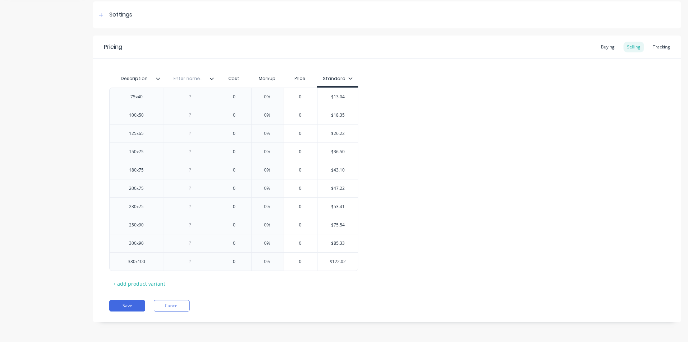
click at [211, 79] on icon at bounding box center [212, 78] width 4 height 4
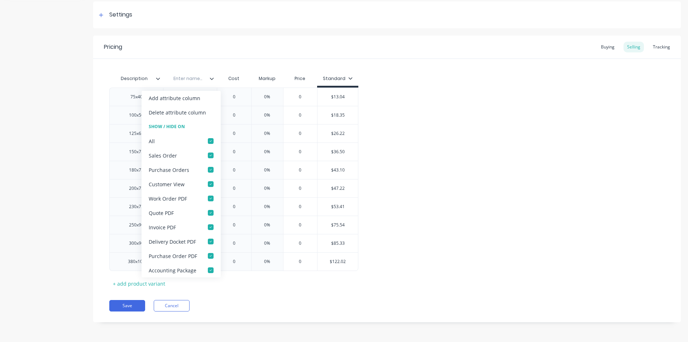
type textarea "x"
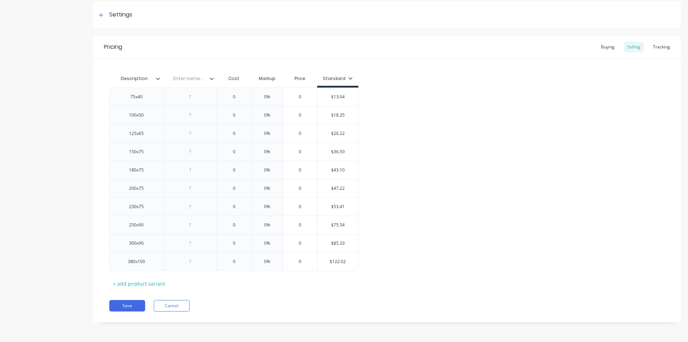
click at [195, 79] on input "text" at bounding box center [187, 78] width 49 height 6
type input "Weight"
click at [204, 103] on div at bounding box center [190, 96] width 54 height 18
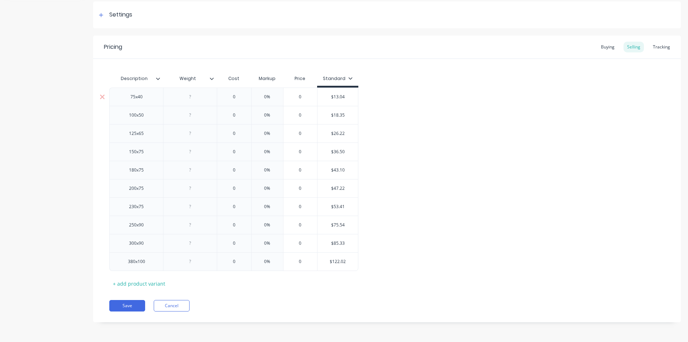
click at [198, 96] on div at bounding box center [190, 96] width 36 height 9
type textarea "x"
click at [202, 78] on input "Weight" at bounding box center [187, 78] width 49 height 6
type input "Weight KG/MTR"
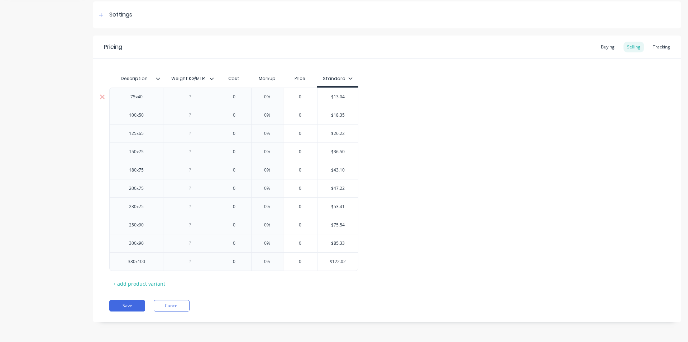
type textarea "x"
click at [197, 98] on div at bounding box center [190, 96] width 36 height 9
type textarea "x"
click at [200, 115] on div at bounding box center [190, 114] width 36 height 9
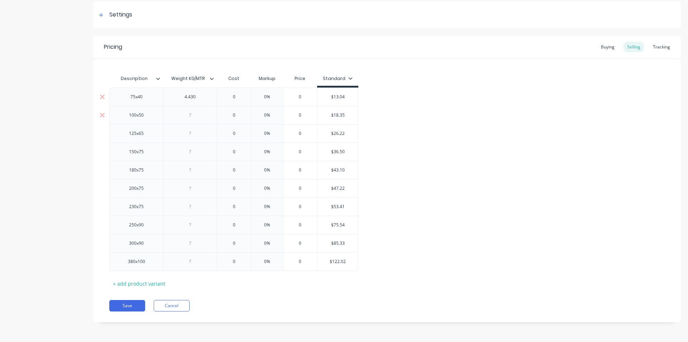
click at [200, 115] on div at bounding box center [190, 114] width 36 height 9
click at [205, 133] on div at bounding box center [190, 133] width 36 height 9
type textarea "x"
click at [205, 133] on div at bounding box center [190, 133] width 36 height 9
click at [201, 148] on div at bounding box center [190, 151] width 36 height 9
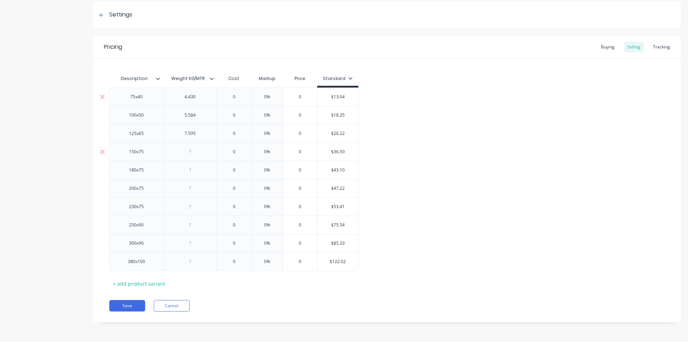
type textarea "x"
click at [201, 148] on div at bounding box center [190, 151] width 36 height 9
type textarea "x"
click at [198, 169] on div at bounding box center [190, 169] width 36 height 9
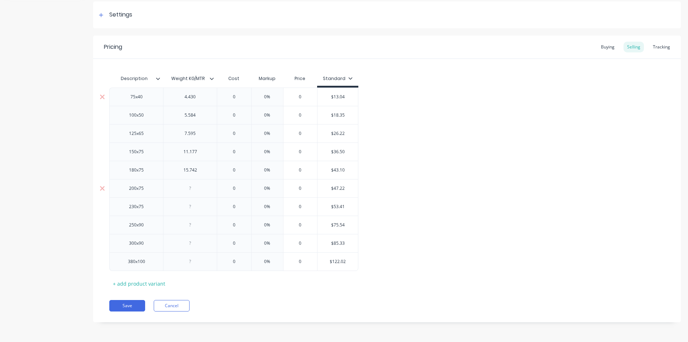
type textarea "x"
click at [199, 189] on div at bounding box center [190, 188] width 36 height 9
type textarea "x"
click at [195, 206] on div at bounding box center [190, 206] width 36 height 9
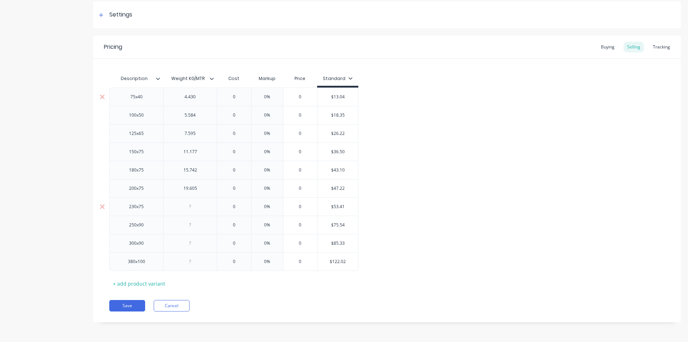
click at [195, 206] on div at bounding box center [190, 206] width 36 height 9
click at [197, 223] on div at bounding box center [190, 224] width 36 height 9
click at [198, 98] on div "4.430" at bounding box center [190, 96] width 36 height 9
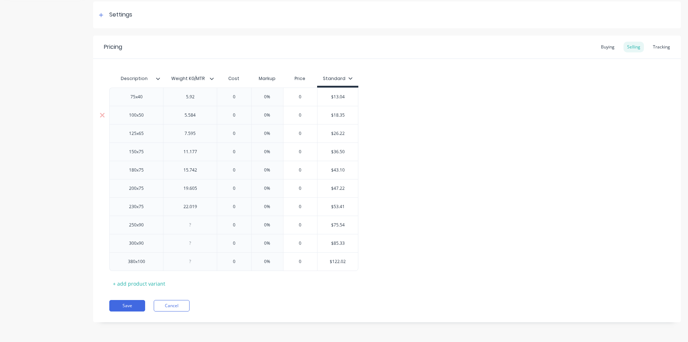
click at [202, 116] on div "5.584" at bounding box center [190, 114] width 36 height 9
click at [203, 137] on div "7.595" at bounding box center [190, 133] width 36 height 9
click at [201, 155] on div "11.177" at bounding box center [190, 151] width 36 height 9
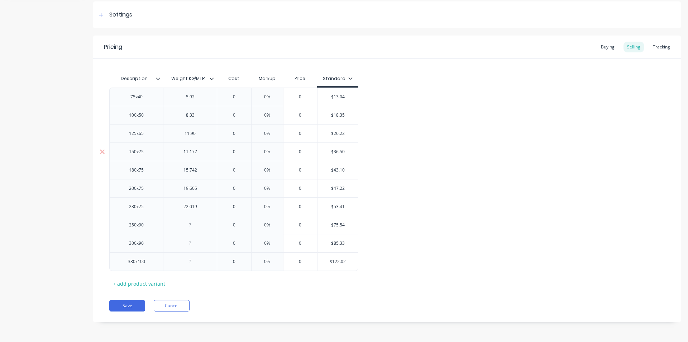
click at [201, 155] on div "11.177" at bounding box center [190, 151] width 36 height 9
click at [202, 170] on div "15.742" at bounding box center [190, 169] width 36 height 9
click at [205, 191] on div "19.605" at bounding box center [190, 188] width 36 height 9
click at [204, 192] on div "19.605" at bounding box center [190, 188] width 36 height 9
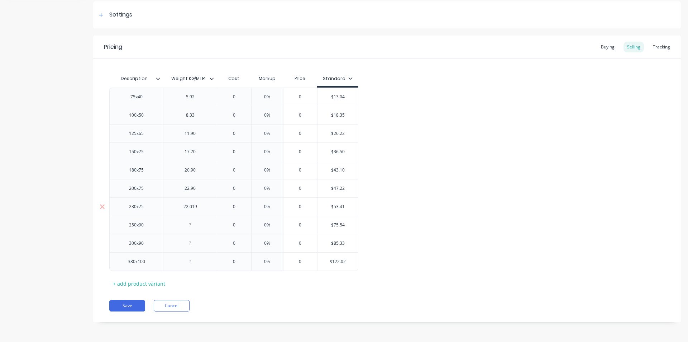
click at [207, 207] on div "22.019" at bounding box center [190, 206] width 36 height 9
click at [198, 226] on div at bounding box center [190, 224] width 36 height 9
type textarea "x"
click at [198, 226] on div at bounding box center [190, 224] width 36 height 9
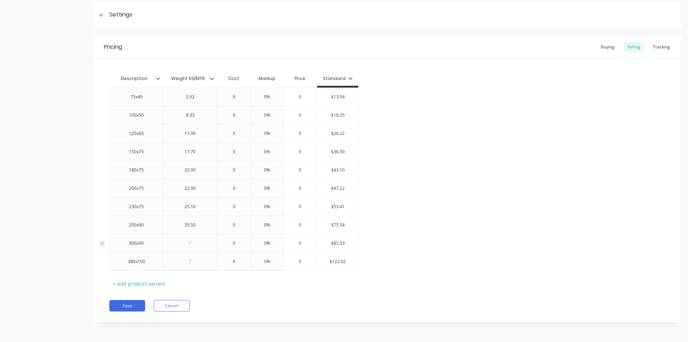
type textarea "x"
click at [196, 243] on div at bounding box center [190, 242] width 36 height 9
type textarea "x"
click at [198, 262] on div at bounding box center [190, 261] width 36 height 9
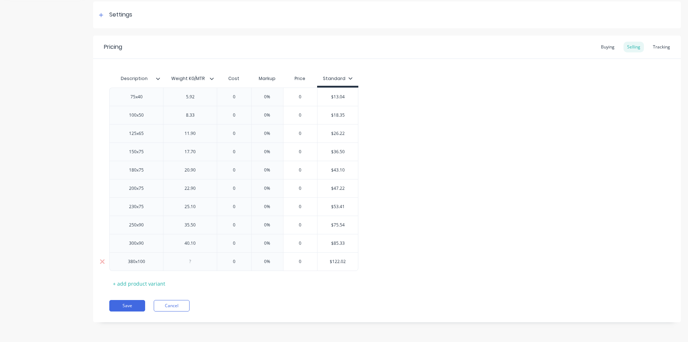
click at [198, 262] on div at bounding box center [190, 261] width 36 height 9
type textarea "x"
click at [474, 176] on div "75x40 5.92 0 0% 0 $13.04 100x50 8.33 0 0% 0 $18.35 125x65 11.90 0 0% 0 $26.22 1…" at bounding box center [387, 178] width 556 height 183
type input "0"
click at [236, 98] on input "0" at bounding box center [234, 97] width 36 height 6
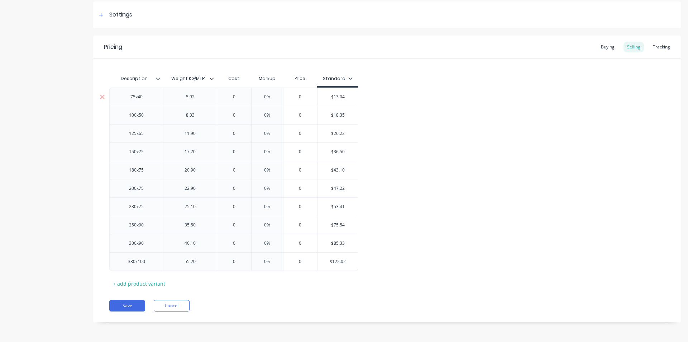
click at [236, 98] on input "0" at bounding box center [234, 97] width 36 height 6
type textarea "x"
type input "1"
type textarea "x"
type input "13"
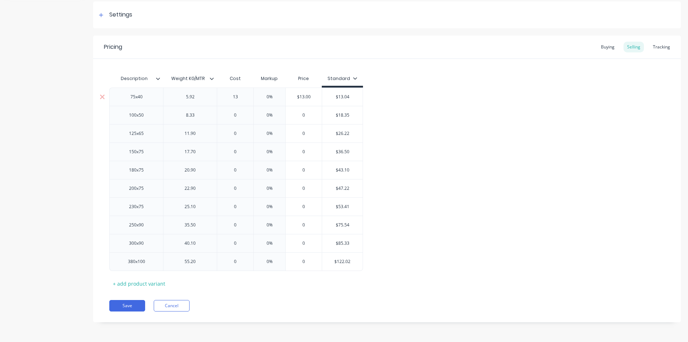
type textarea "x"
type input "130"
type textarea "x"
type input "13.0"
type textarea "x"
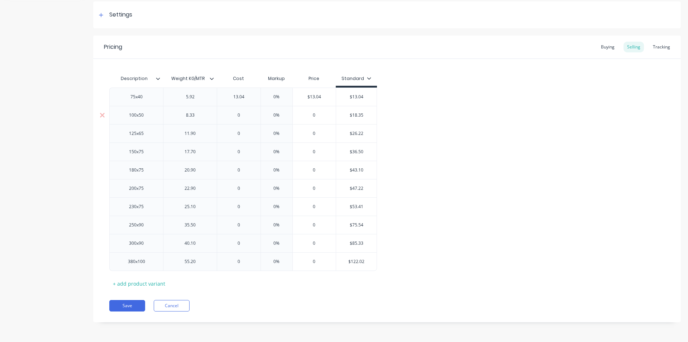
type input "13.04"
type input "0"
click at [244, 113] on input "0" at bounding box center [238, 115] width 43 height 6
type textarea "x"
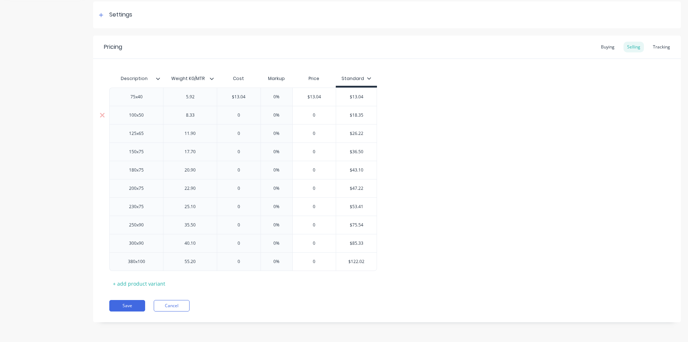
type input "1"
type textarea "x"
type input "18."
type textarea "x"
type input "18.3"
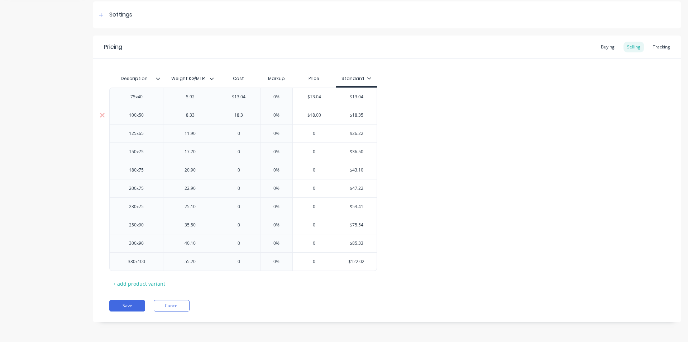
type textarea "x"
type input "18.35"
type input "0"
click at [243, 135] on input "0" at bounding box center [238, 133] width 43 height 6
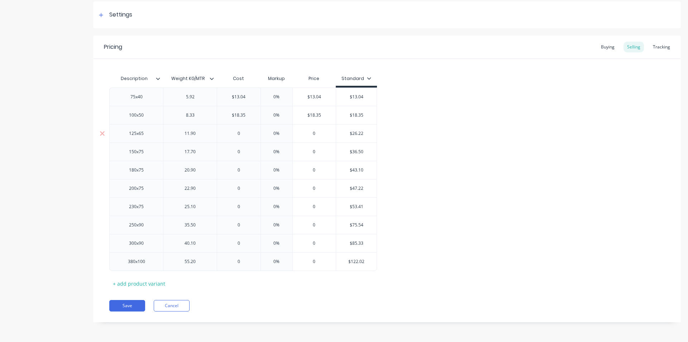
type textarea "x"
type input "2"
type textarea "x"
type input "25."
type textarea "x"
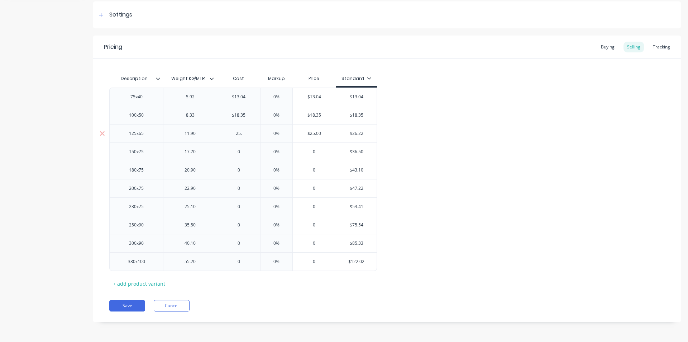
type input "25.2"
type textarea "x"
type input "25.22"
type input "0"
click at [243, 151] on input "0" at bounding box center [238, 151] width 43 height 6
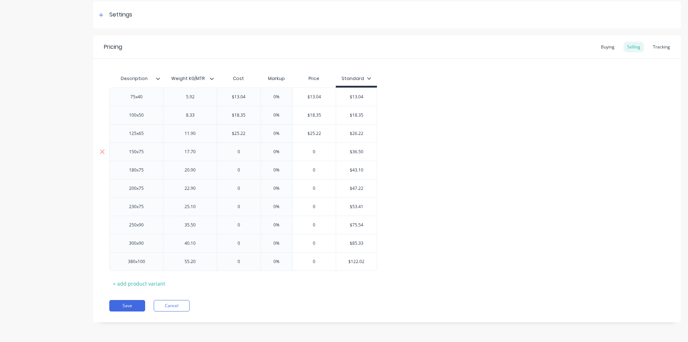
click at [243, 151] on input "0" at bounding box center [238, 151] width 43 height 6
type textarea "x"
type input "3"
type textarea "x"
type input "36."
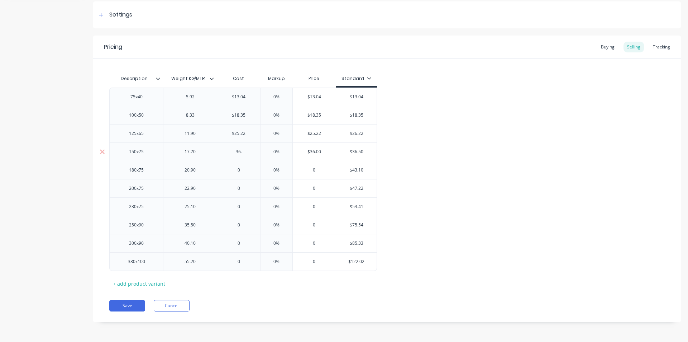
type textarea "x"
type input "36.50"
type input "0"
click at [246, 172] on input "0" at bounding box center [238, 170] width 43 height 6
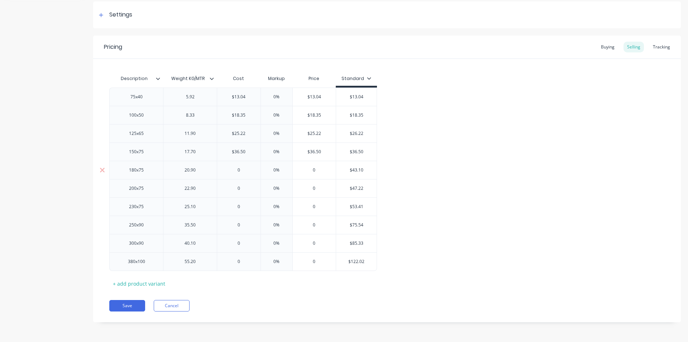
type textarea "x"
type input "4"
type textarea "x"
type input "43."
type textarea "x"
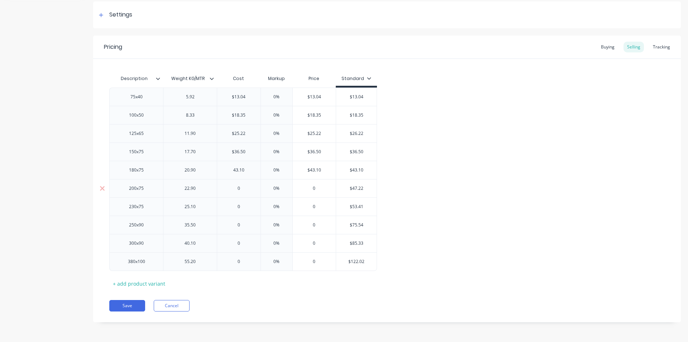
type input "43.10"
type input "0"
click at [243, 188] on input "0" at bounding box center [238, 188] width 43 height 6
type textarea "x"
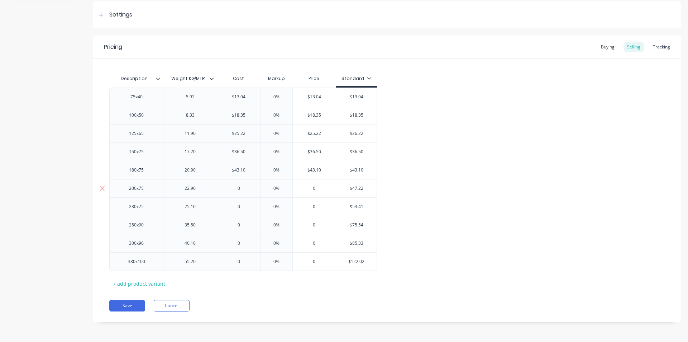
type input "4"
type textarea "x"
type input "47."
type textarea "x"
type input "47.2"
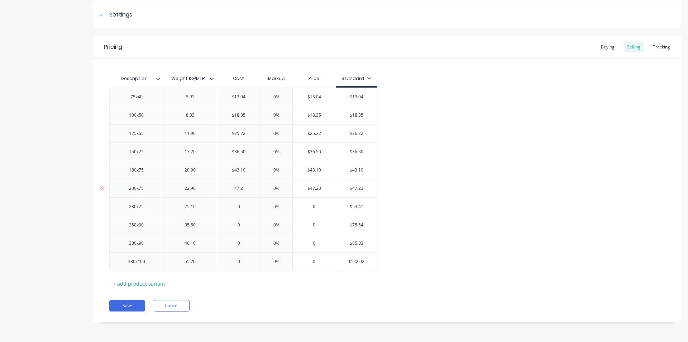
type textarea "x"
type input "47.22"
type input "0"
click at [245, 208] on input "0" at bounding box center [238, 206] width 43 height 6
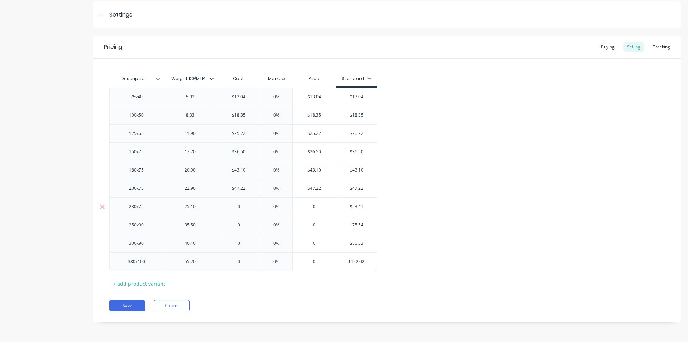
type textarea "x"
type input "5"
type textarea "x"
type input "53."
type textarea "x"
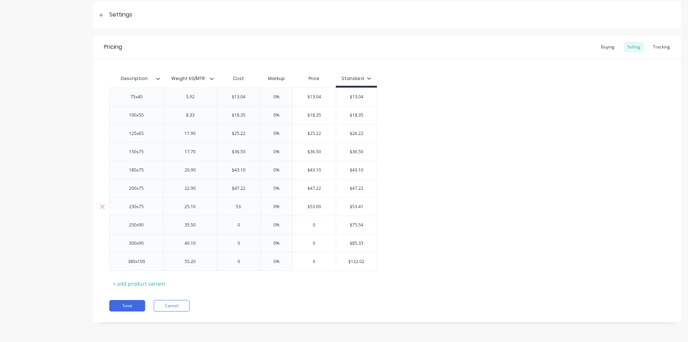
type input "53.4"
type textarea "x"
type input "53.41"
type input "0"
click at [245, 224] on input "0" at bounding box center [238, 225] width 43 height 6
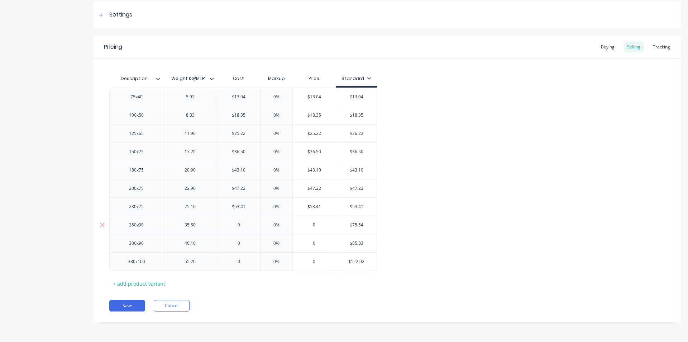
click at [245, 224] on input "0" at bounding box center [238, 225] width 43 height 6
type textarea "x"
type input "7"
type textarea "x"
type input "75."
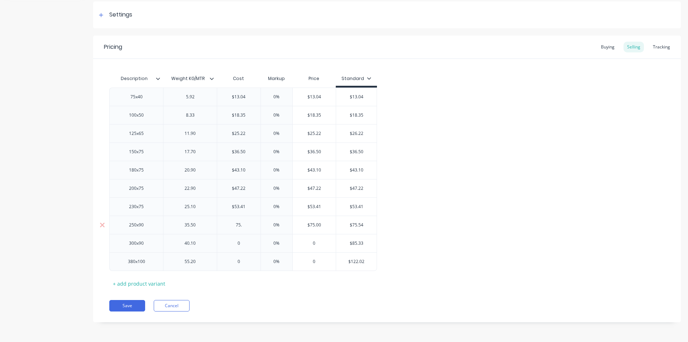
type textarea "x"
type input "75.5"
type textarea "x"
type input "75.54"
type input "0"
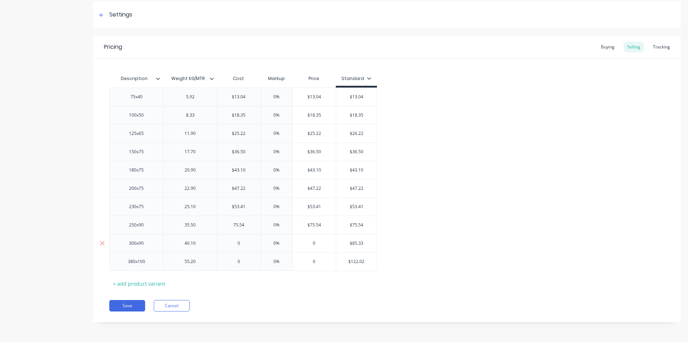
click at [246, 243] on input "0" at bounding box center [238, 243] width 43 height 6
type textarea "x"
type input "8"
type textarea "x"
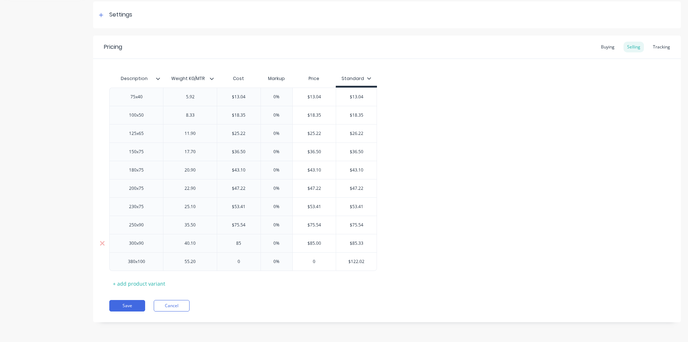
type input "85."
type textarea "x"
type input "85.3"
type textarea "x"
type input "85.33"
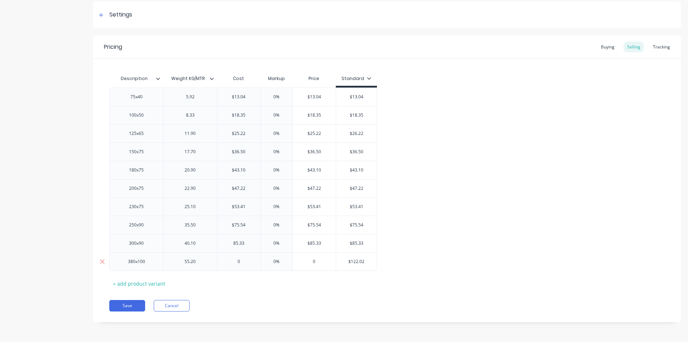
type input "0"
click at [245, 259] on input "0" at bounding box center [238, 261] width 43 height 6
type textarea "x"
type input "1"
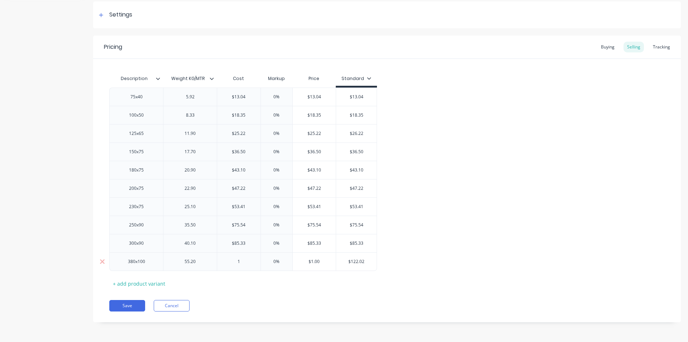
type textarea "x"
type input "12"
type textarea "x"
type input "122.0"
type textarea "x"
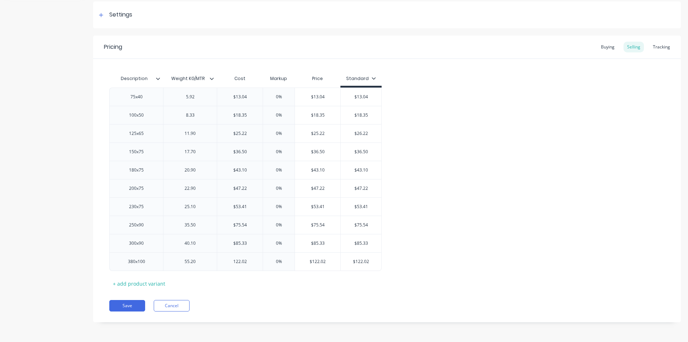
type input "122.02"
click at [245, 286] on div "Description Weight KG/MTR Cost Markup Price Standard 75x40 5.92 $13.04 13.04 0%…" at bounding box center [387, 180] width 556 height 218
click at [137, 306] on button "Save" at bounding box center [127, 305] width 36 height 11
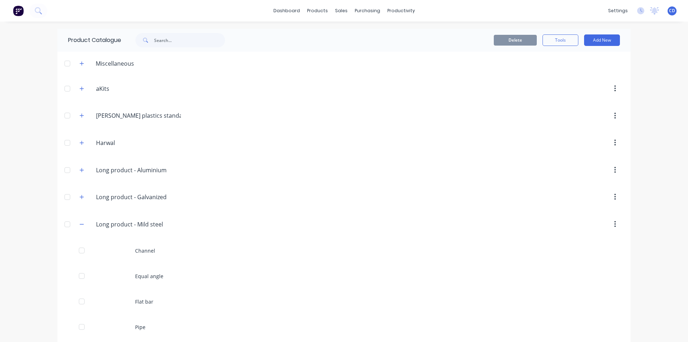
scroll to position [36, 0]
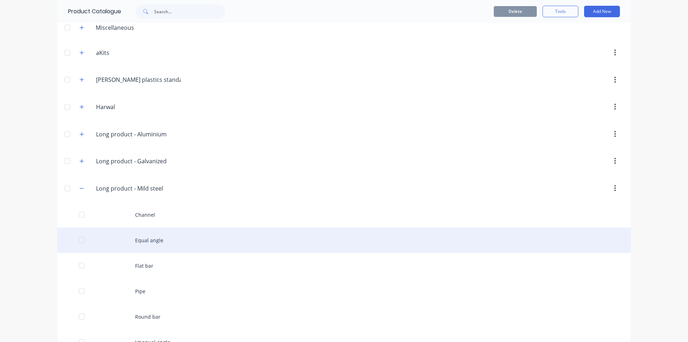
click at [155, 240] on div "Equal angle" at bounding box center [344, 239] width 574 height 25
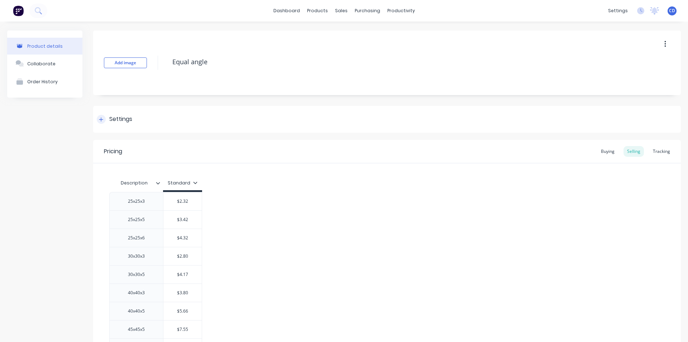
click at [100, 118] on icon at bounding box center [101, 119] width 4 height 5
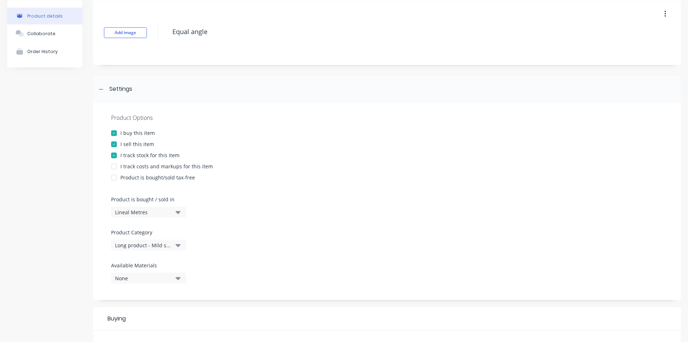
scroll to position [72, 0]
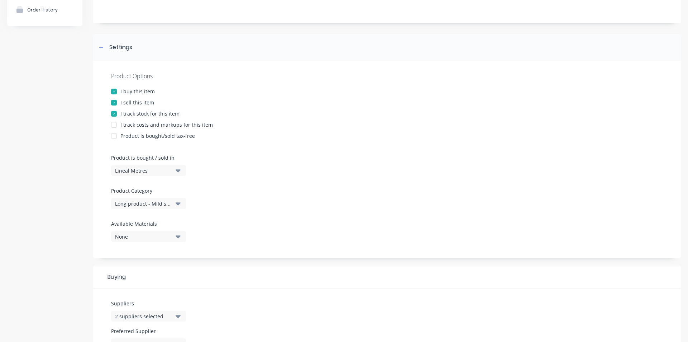
click at [115, 124] on div at bounding box center [114, 125] width 14 height 14
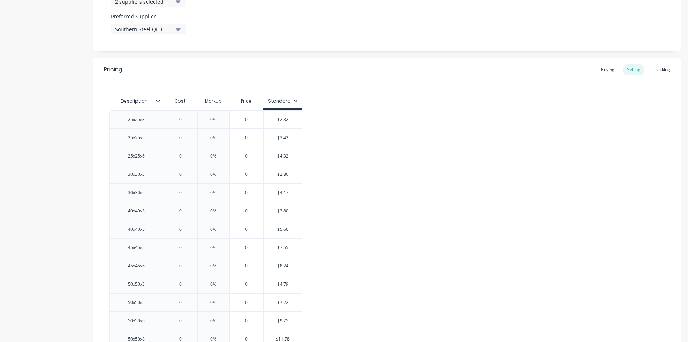
scroll to position [394, 0]
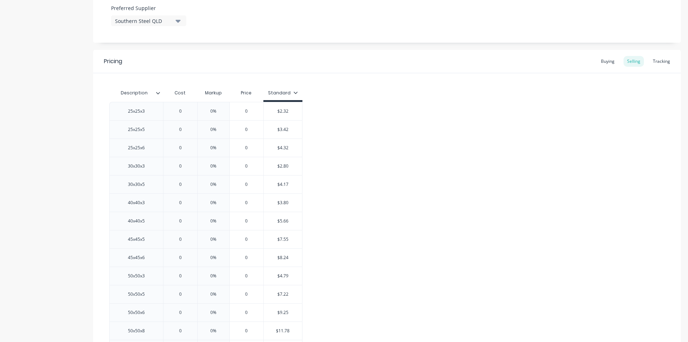
click at [158, 92] on icon at bounding box center [158, 93] width 4 height 4
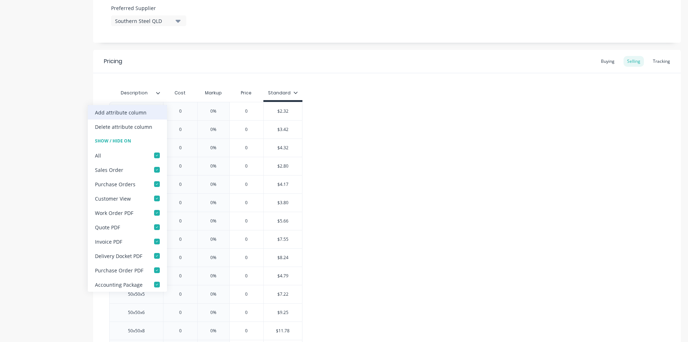
click at [147, 111] on div "Add attribute column" at bounding box center [127, 112] width 79 height 14
type textarea "x"
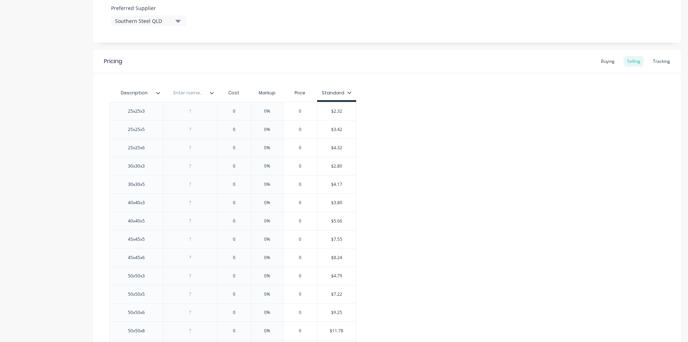
click at [196, 94] on input "text" at bounding box center [187, 93] width 49 height 6
type input "Weight"
type textarea "x"
type input "Weight"
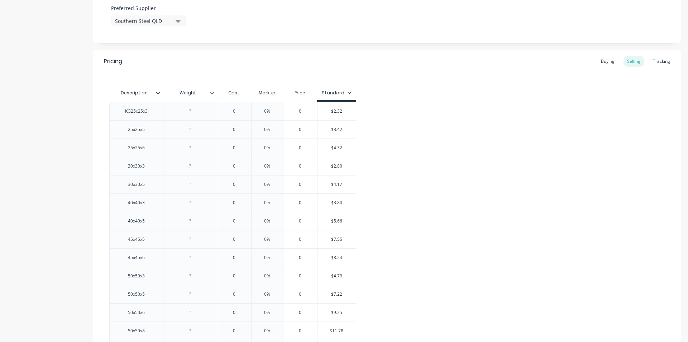
click at [199, 92] on input "Weight" at bounding box center [187, 93] width 49 height 6
click at [132, 112] on div "KG25x25x3" at bounding box center [137, 110] width 36 height 9
type textarea "x"
click at [198, 92] on input "Weight" at bounding box center [187, 93] width 49 height 6
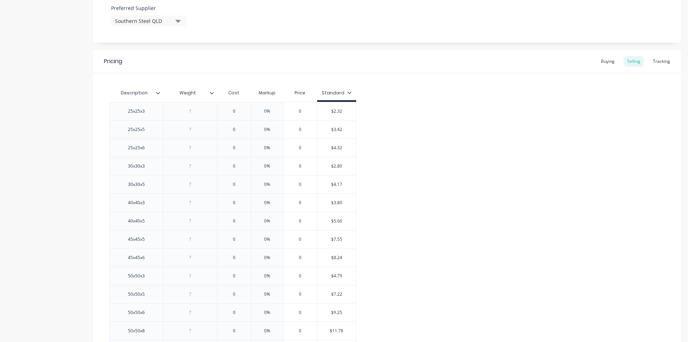
click at [198, 92] on input "Weight" at bounding box center [187, 93] width 49 height 6
type input "Weight KG/MTR"
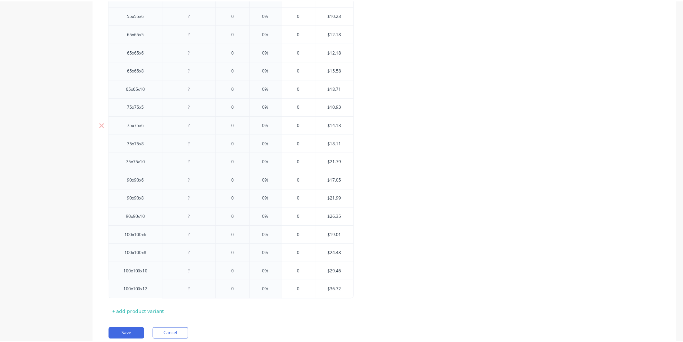
scroll to position [774, 0]
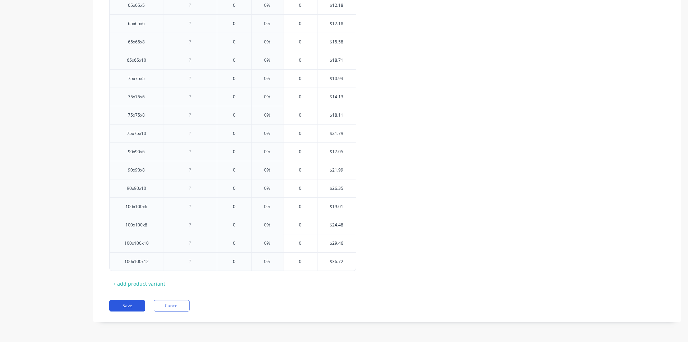
click at [132, 306] on button "Save" at bounding box center [127, 305] width 36 height 11
type textarea "x"
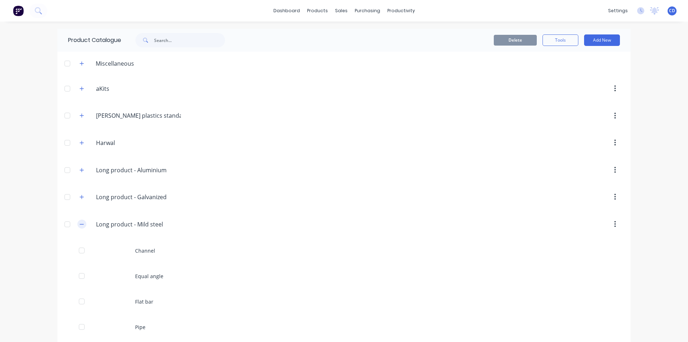
click at [80, 224] on icon "button" at bounding box center [82, 224] width 4 height 5
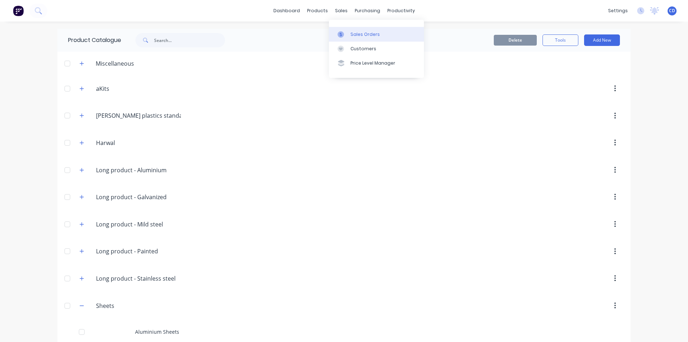
click at [359, 32] on div "Sales Orders" at bounding box center [365, 34] width 29 height 6
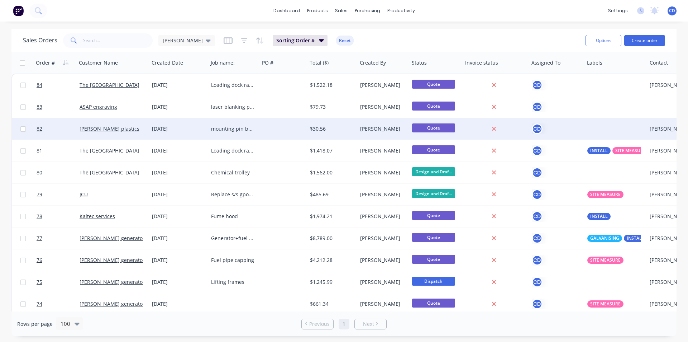
click at [109, 133] on div "[PERSON_NAME] plastics" at bounding box center [113, 129] width 73 height 22
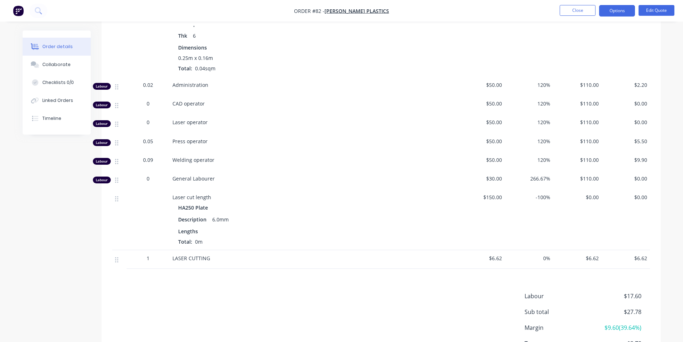
scroll to position [394, 0]
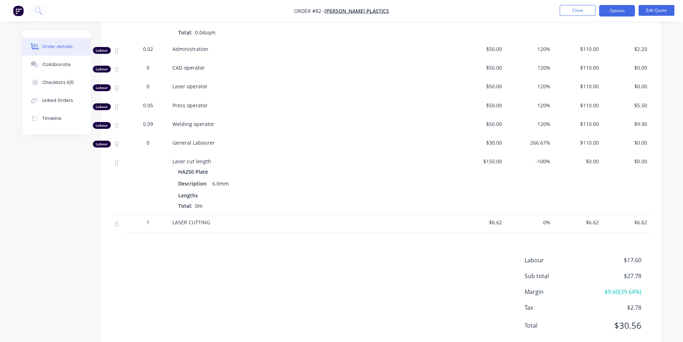
click at [614, 218] on span "$6.62" at bounding box center [625, 222] width 43 height 8
drag, startPoint x: 117, startPoint y: 214, endPoint x: 119, endPoint y: 177, distance: 37.7
click at [119, 177] on div "Kit 1 Standard 6.0mm HA250 part $21.16 $21.16 Mild Steel Sheets HA250 Plate Des…" at bounding box center [381, 83] width 538 height 297
drag, startPoint x: 116, startPoint y: 214, endPoint x: 125, endPoint y: 225, distance: 14.3
click at [125, 225] on div "Products Display actual quantities Show / Hide columns Qty Cost Markup Price To…" at bounding box center [380, 122] width 559 height 454
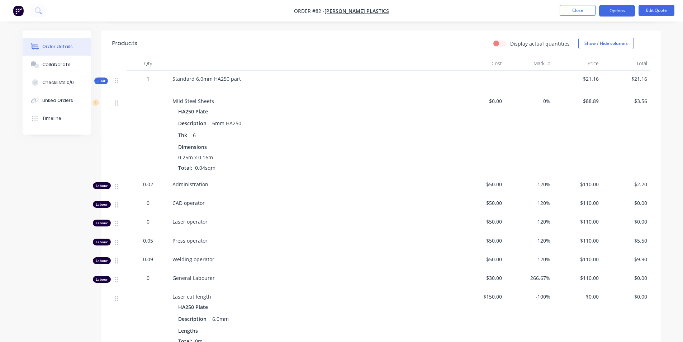
scroll to position [251, 0]
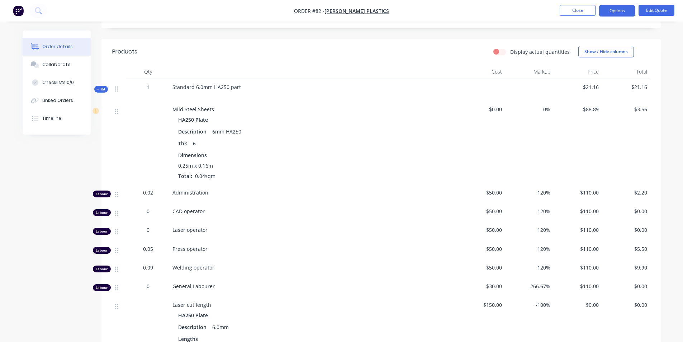
click at [510, 48] on label "Display actual quantities" at bounding box center [540, 52] width 60 height 8
click at [498, 48] on input "Display actual quantities" at bounding box center [496, 51] width 6 height 7
checkbox input "true"
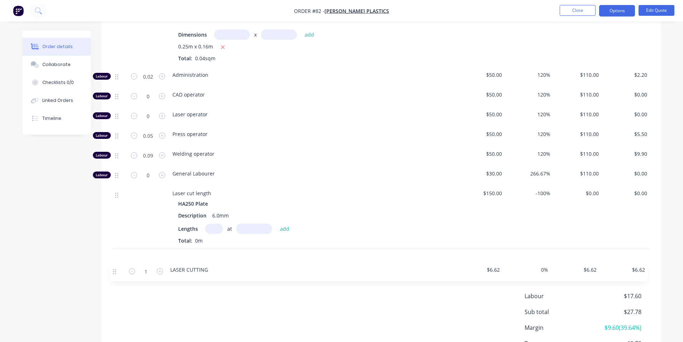
scroll to position [374, 0]
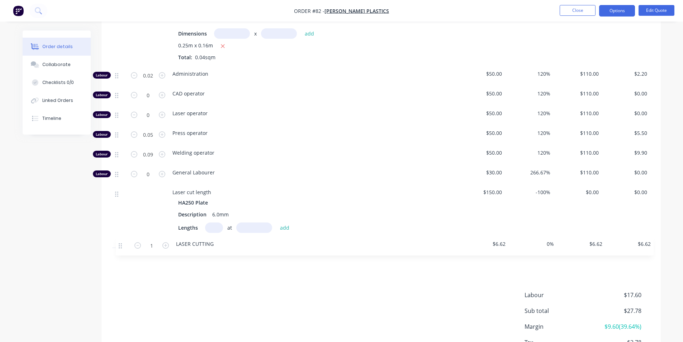
drag, startPoint x: 117, startPoint y: 262, endPoint x: 122, endPoint y: 246, distance: 16.3
click at [122, 246] on div "Kit 1 Standard 6.0mm HA250 part $21.16 $21.16 Mild Steel Sheets HA250 Plate Des…" at bounding box center [381, 112] width 538 height 312
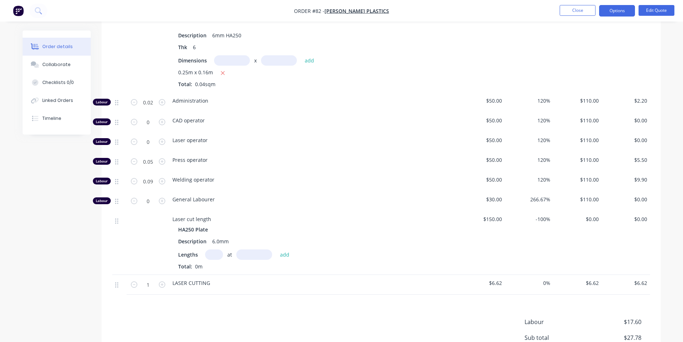
scroll to position [266, 0]
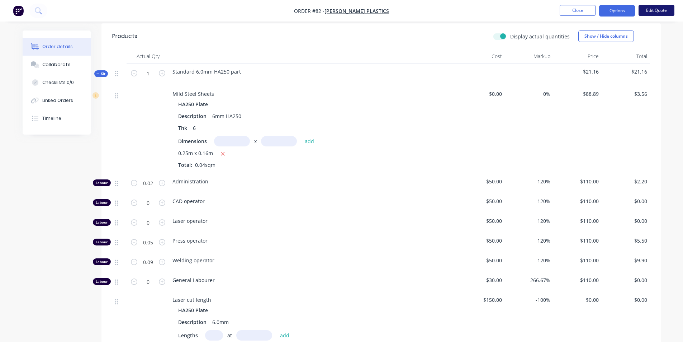
click at [645, 9] on button "Edit Quote" at bounding box center [657, 10] width 36 height 11
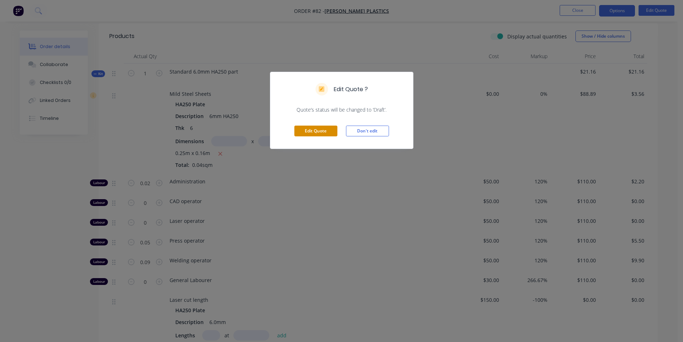
click at [324, 129] on button "Edit Quote" at bounding box center [315, 130] width 43 height 11
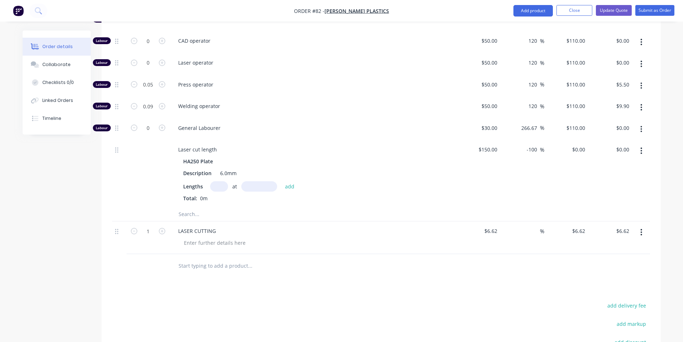
scroll to position [466, 0]
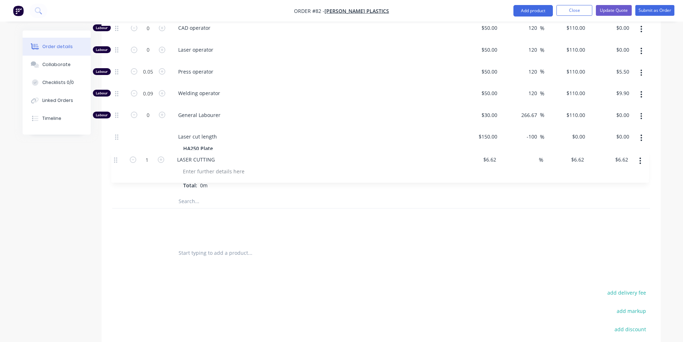
drag, startPoint x: 117, startPoint y: 200, endPoint x: 115, endPoint y: 158, distance: 42.0
click at [115, 158] on div "Kit 1 Standard 6.0mm HA250 part $21.16 $21.16 Mild Steel Sheets HA250 Plate Des…" at bounding box center [381, 58] width 538 height 366
click at [642, 213] on button "button" at bounding box center [641, 219] width 17 height 13
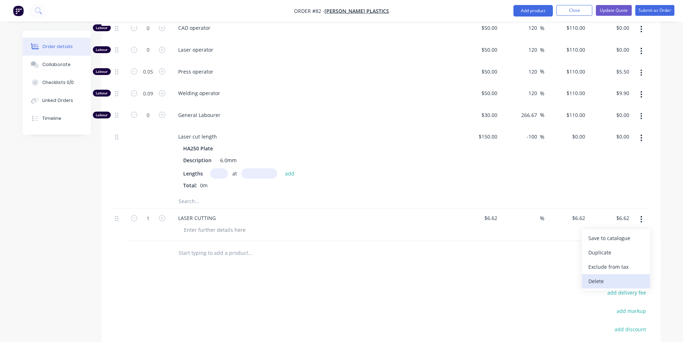
click at [612, 276] on div "Delete" at bounding box center [615, 281] width 55 height 10
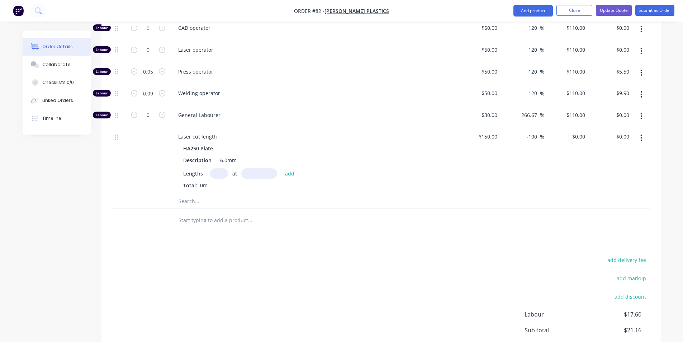
click at [256, 194] on input "text" at bounding box center [249, 201] width 143 height 14
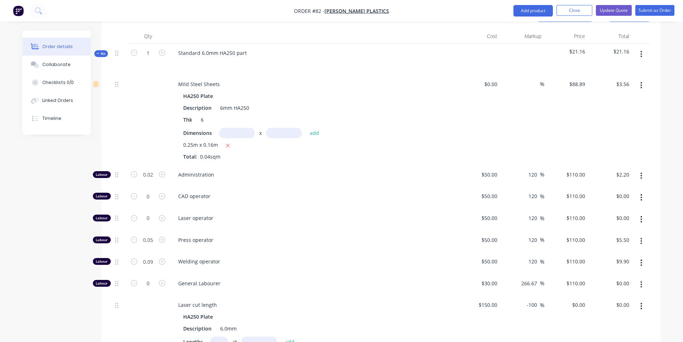
scroll to position [251, 0]
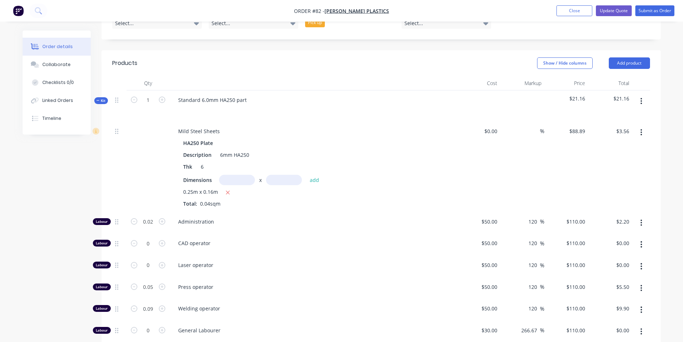
click at [642, 95] on button "button" at bounding box center [641, 101] width 17 height 13
click at [425, 105] on div at bounding box center [312, 110] width 281 height 10
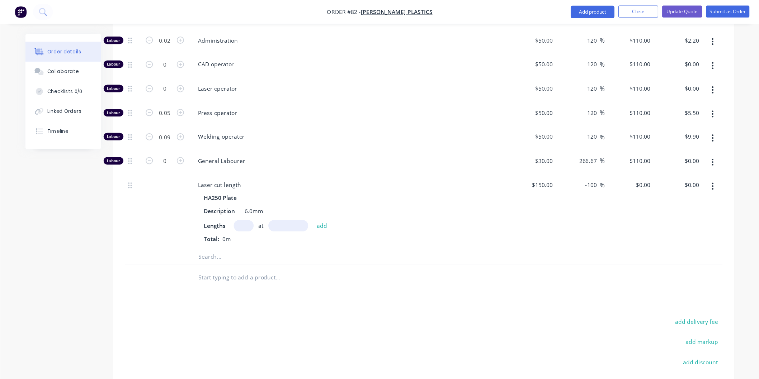
scroll to position [436, 0]
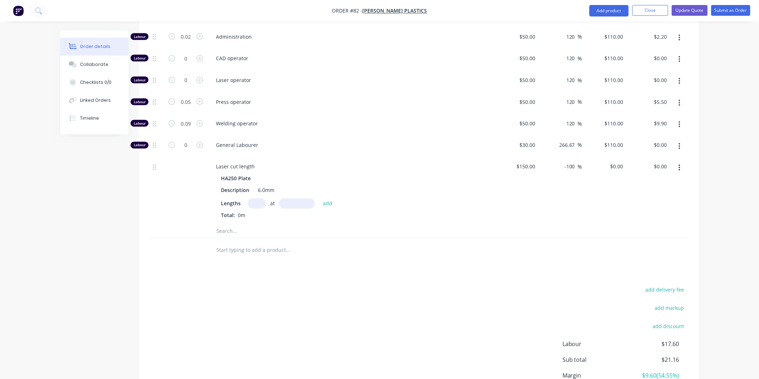
click at [688, 66] on div "Order details Collaborate Checklists 0/0 Linked Orders Timeline Order details C…" at bounding box center [379, 4] width 759 height 881
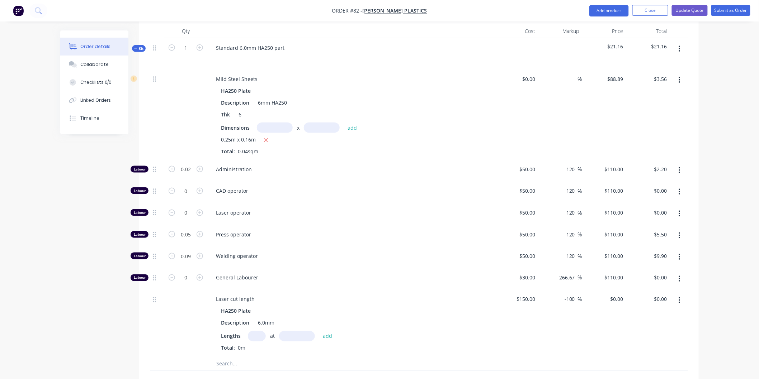
scroll to position [283, 0]
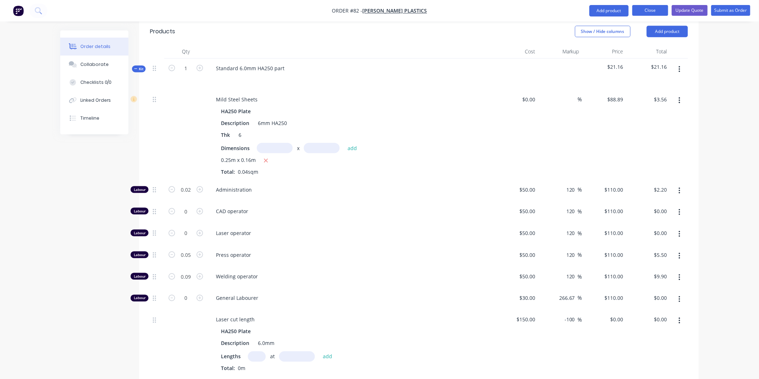
click at [646, 8] on button "Close" at bounding box center [650, 10] width 36 height 11
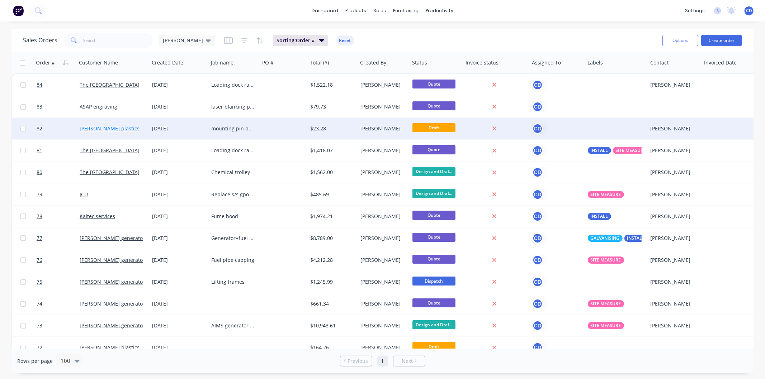
click at [98, 131] on link "[PERSON_NAME] plastics" at bounding box center [110, 128] width 60 height 7
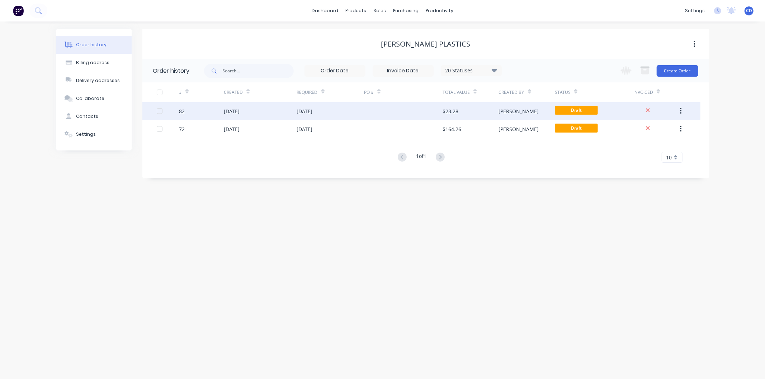
click at [277, 110] on div "[DATE]" at bounding box center [260, 111] width 73 height 18
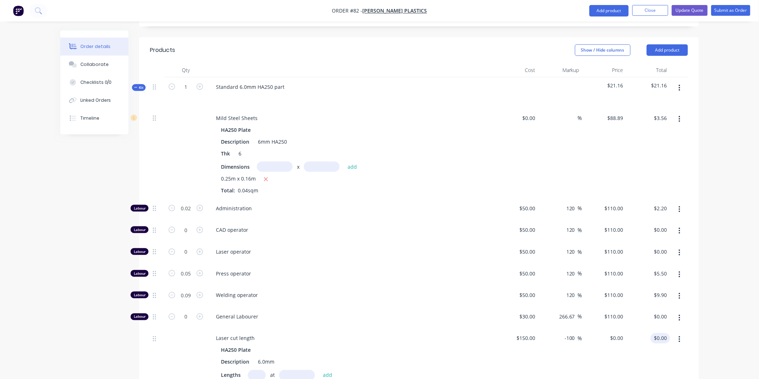
scroll to position [159, 0]
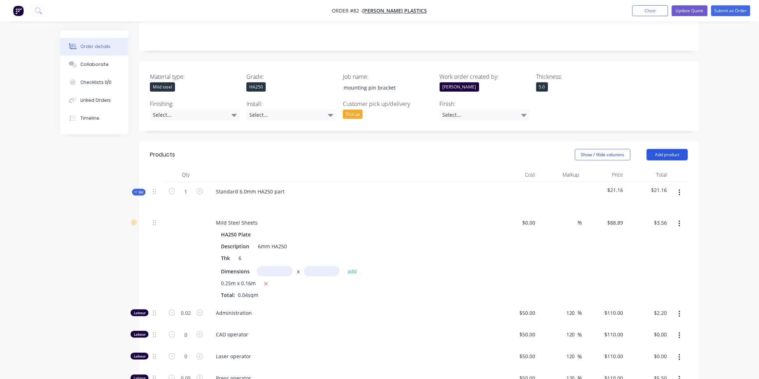
click at [672, 149] on button "Add product" at bounding box center [666, 154] width 41 height 11
click at [584, 182] on div "$21.16" at bounding box center [604, 197] width 44 height 31
click at [685, 186] on button "button" at bounding box center [679, 192] width 17 height 13
click at [663, 207] on div "Add product to kit" at bounding box center [653, 212] width 55 height 10
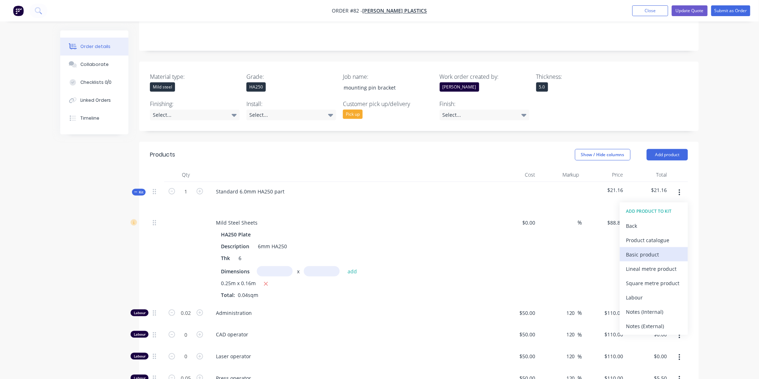
click at [655, 250] on div "Basic product" at bounding box center [653, 255] width 55 height 10
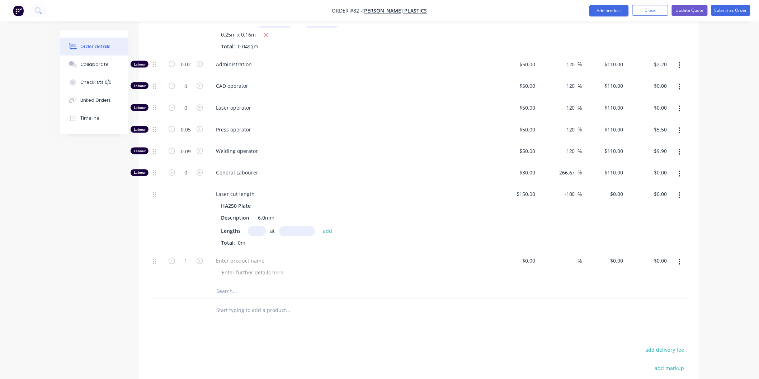
scroll to position [478, 0]
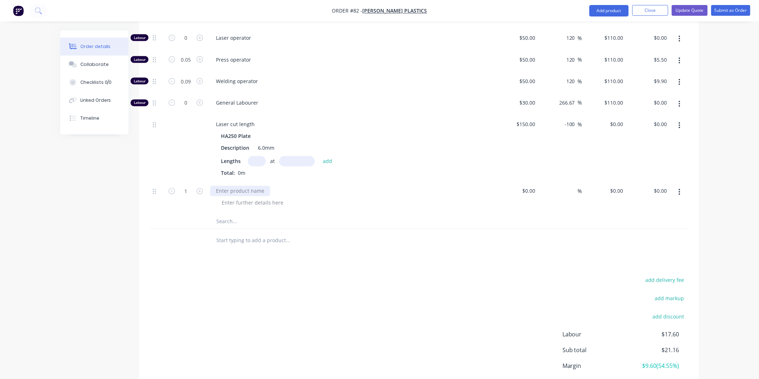
click at [250, 186] on div at bounding box center [240, 191] width 60 height 10
click at [535, 186] on input at bounding box center [530, 191] width 16 height 10
type input "$6.62"
click at [540, 182] on div "%" at bounding box center [560, 198] width 44 height 33
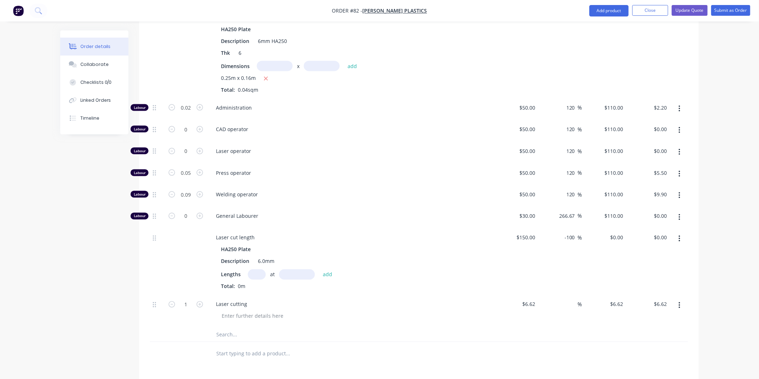
scroll to position [395, 0]
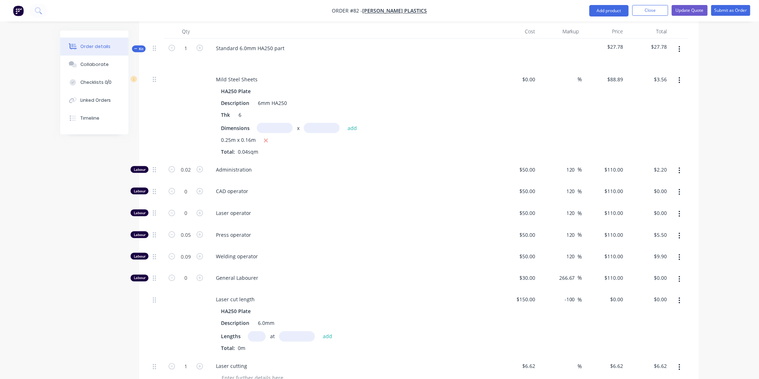
scroll to position [398, 0]
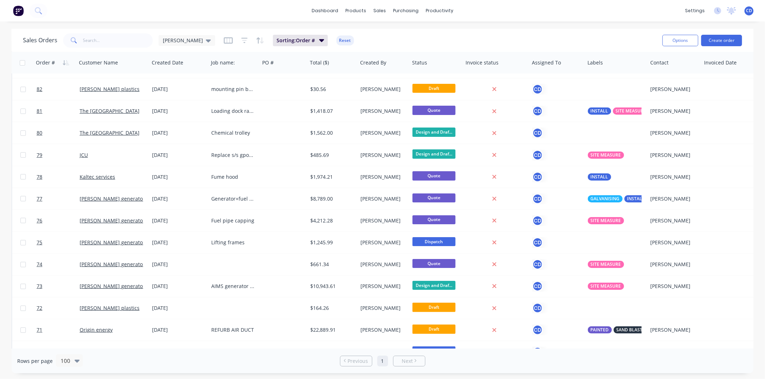
scroll to position [40, 0]
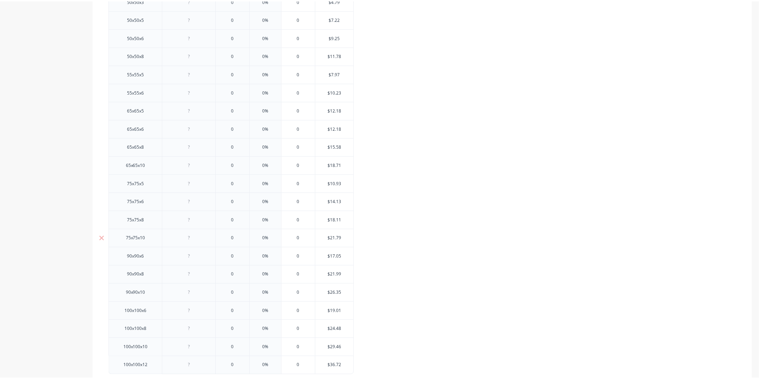
scroll to position [433, 0]
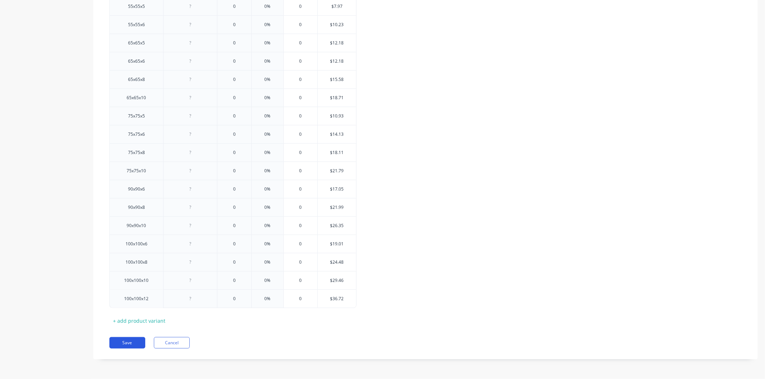
click at [134, 341] on button "Save" at bounding box center [127, 342] width 36 height 11
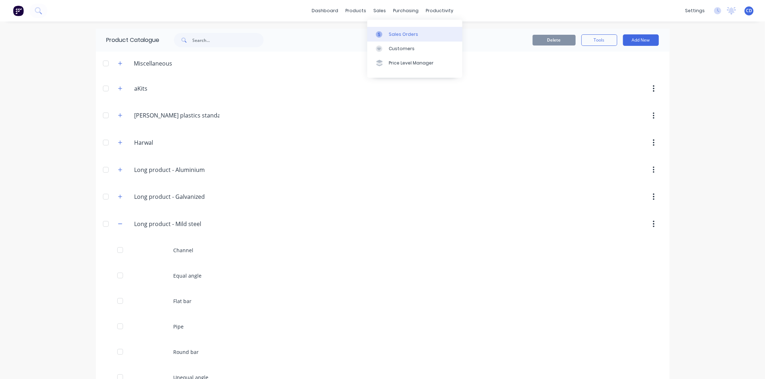
click at [398, 33] on div "Sales Orders" at bounding box center [403, 34] width 29 height 6
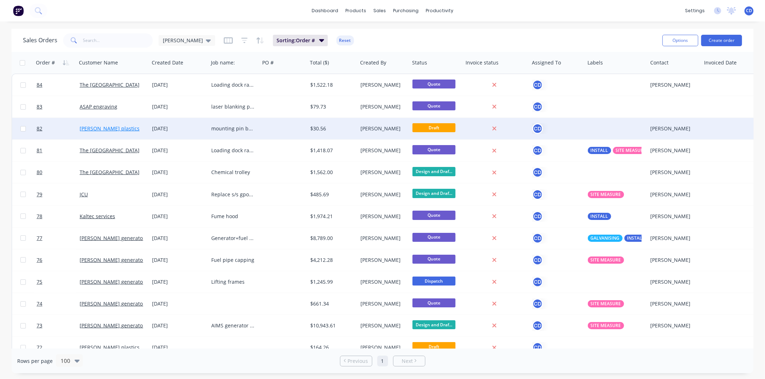
click at [104, 129] on link "[PERSON_NAME] plastics" at bounding box center [110, 128] width 60 height 7
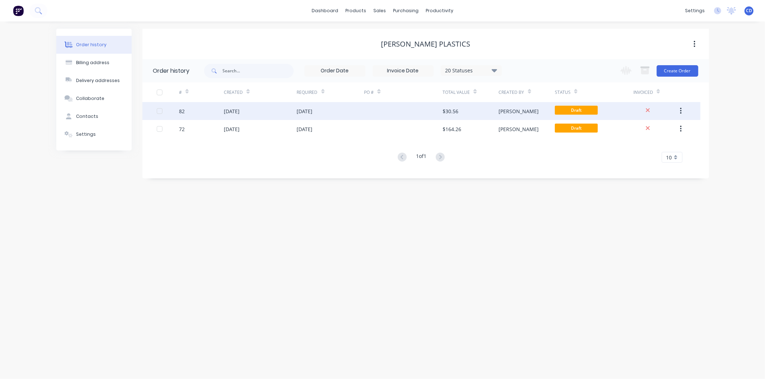
click at [277, 108] on div "[DATE]" at bounding box center [260, 111] width 73 height 18
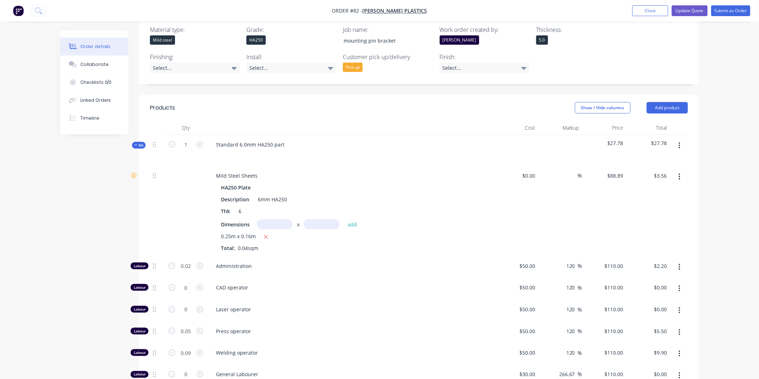
scroll to position [156, 0]
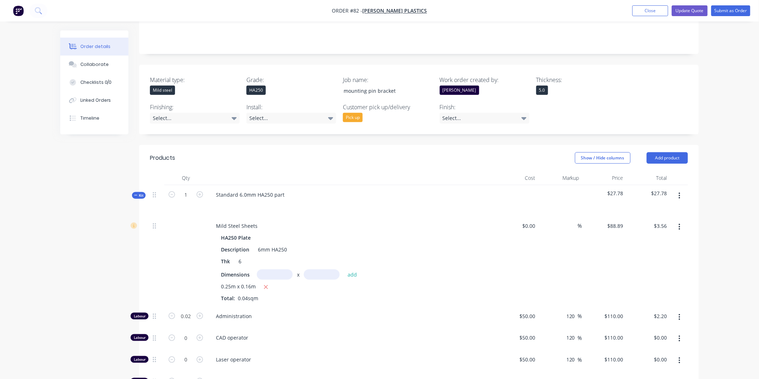
click at [676, 190] on button "button" at bounding box center [679, 196] width 17 height 13
click at [649, 253] on div "Delete" at bounding box center [653, 258] width 55 height 10
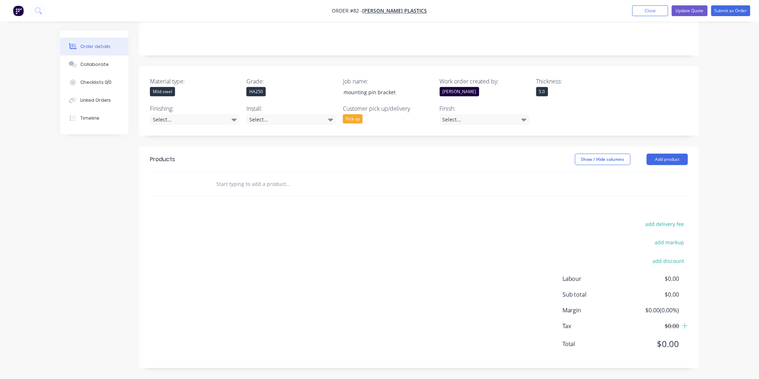
scroll to position [134, 0]
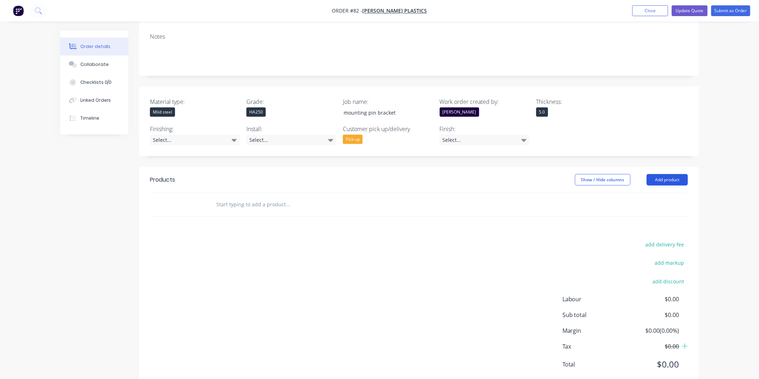
click at [675, 174] on button "Add product" at bounding box center [666, 179] width 41 height 11
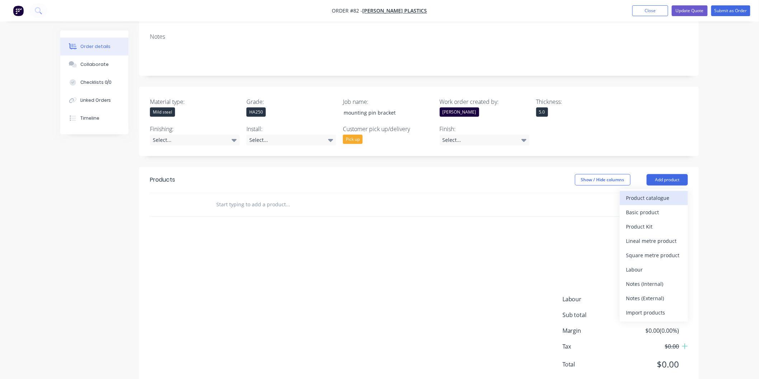
click at [665, 193] on div "Product catalogue" at bounding box center [653, 198] width 55 height 10
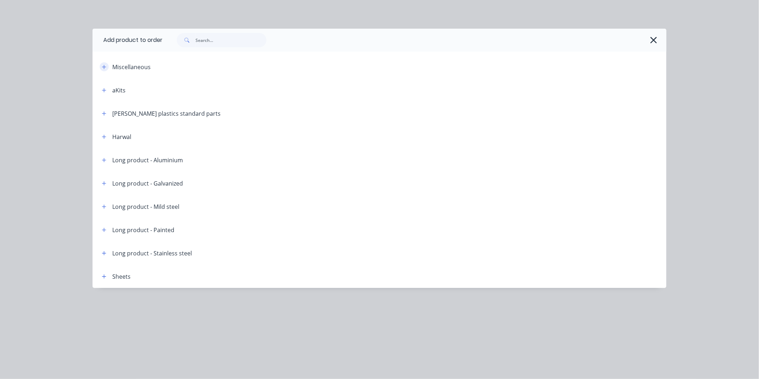
click at [106, 67] on icon "button" at bounding box center [104, 67] width 4 height 5
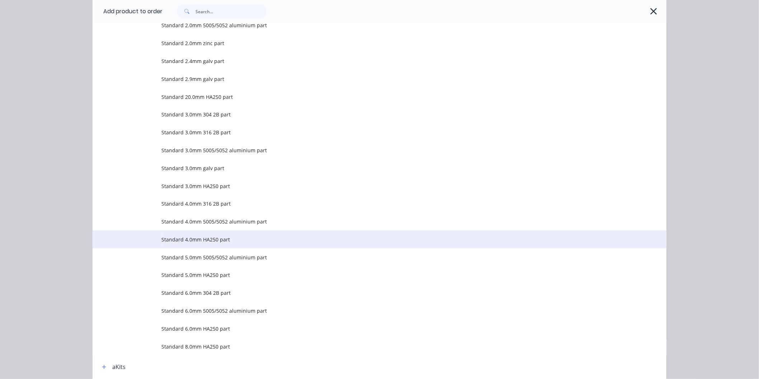
scroll to position [558, 0]
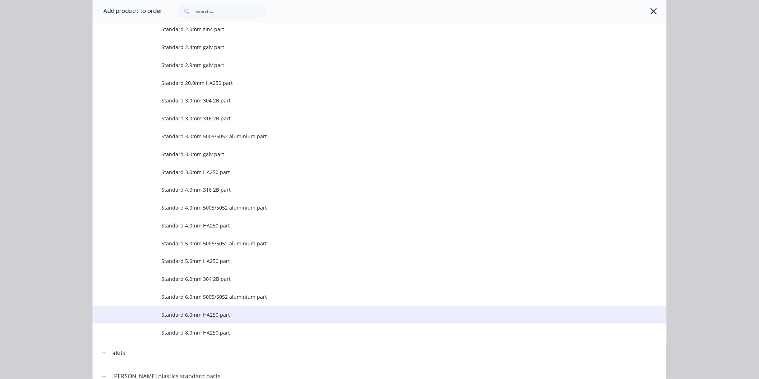
click at [224, 313] on span "Standard 6.0mm HA250 part" at bounding box center [363, 316] width 404 height 8
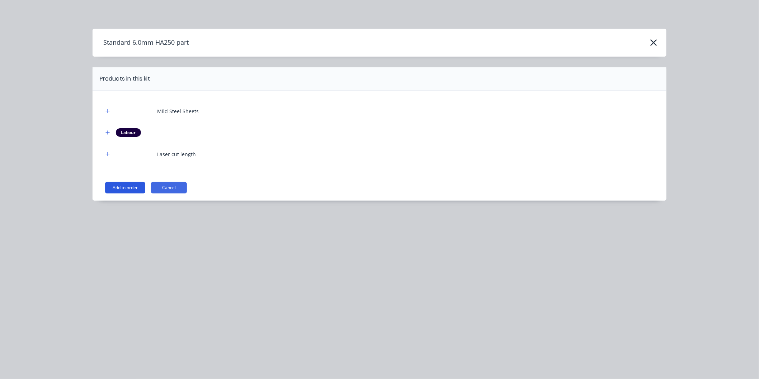
click at [134, 188] on button "Add to order" at bounding box center [125, 187] width 40 height 11
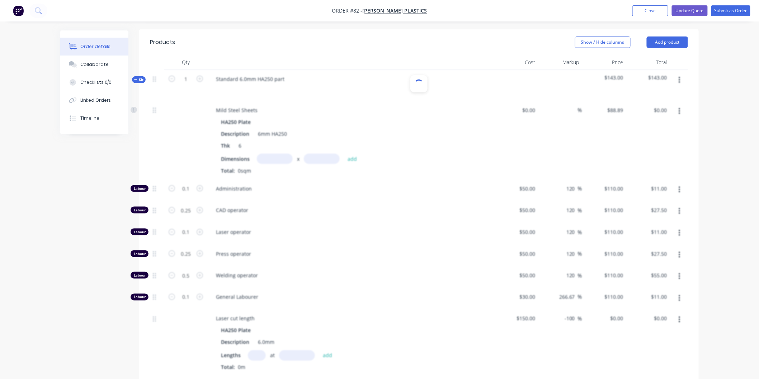
scroll to position [293, 0]
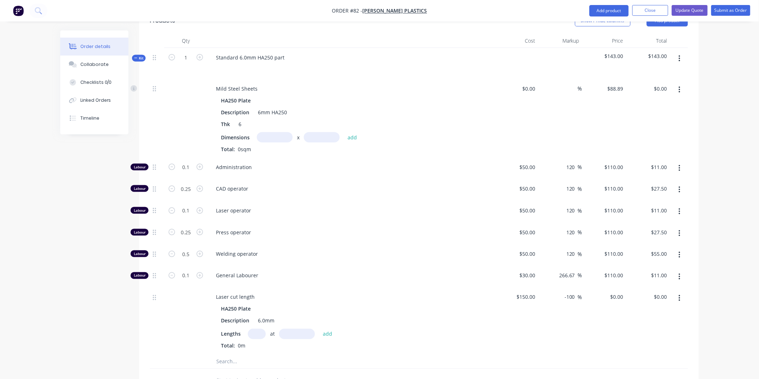
click at [277, 132] on input "text" at bounding box center [275, 137] width 36 height 10
click at [318, 132] on input "text" at bounding box center [322, 137] width 36 height 10
click at [350, 133] on button "add" at bounding box center [352, 138] width 17 height 10
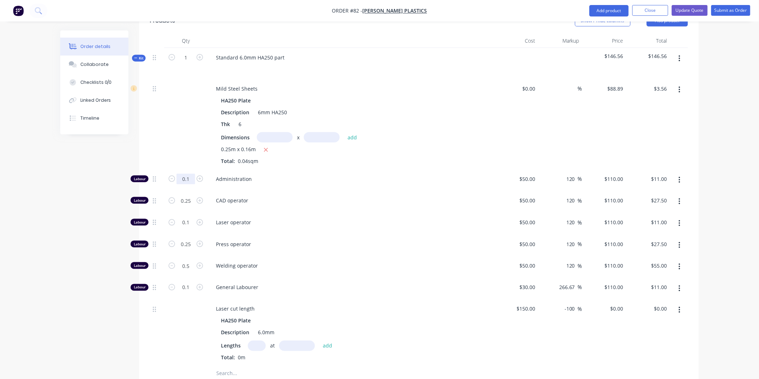
click at [189, 174] on input "0.1" at bounding box center [185, 179] width 19 height 11
click at [191, 178] on input "0.25" at bounding box center [185, 179] width 19 height 11
click at [192, 185] on input "0.1" at bounding box center [185, 179] width 19 height 11
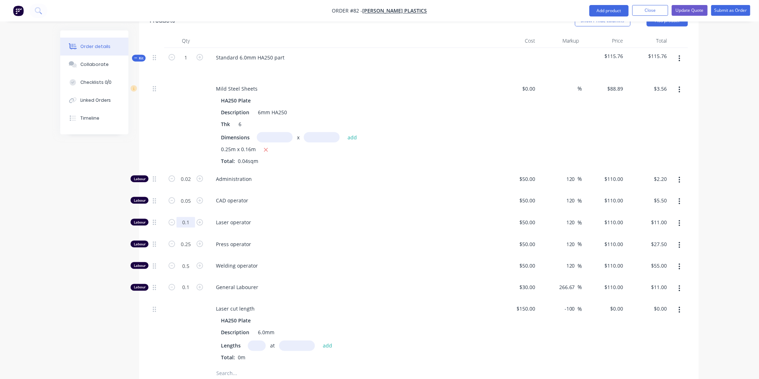
click at [192, 185] on input "0.1" at bounding box center [185, 179] width 19 height 11
click at [192, 180] on input "0.05" at bounding box center [185, 179] width 19 height 11
click at [191, 185] on input "0.25" at bounding box center [185, 179] width 19 height 11
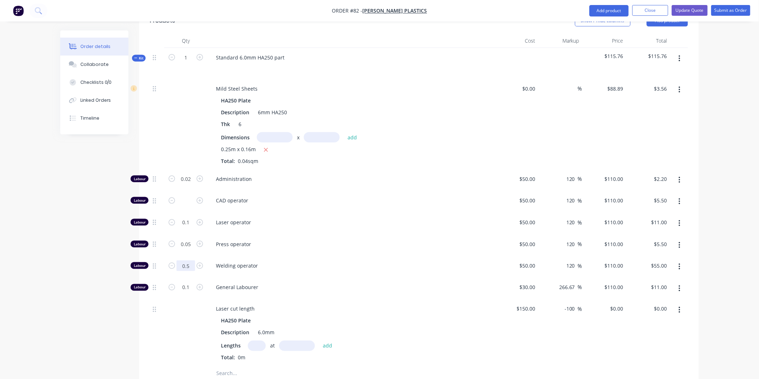
click at [192, 185] on input "0.5" at bounding box center [185, 179] width 19 height 11
click at [332, 235] on div "Press operator" at bounding box center [350, 246] width 287 height 22
click at [191, 185] on input "0.1" at bounding box center [185, 179] width 19 height 11
click at [404, 256] on div "Welding operator" at bounding box center [350, 267] width 287 height 22
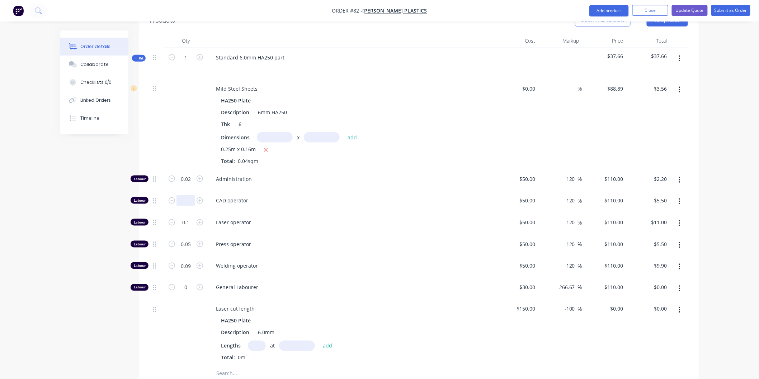
click at [191, 195] on input "text" at bounding box center [185, 200] width 19 height 11
click at [379, 191] on div "CAD operator" at bounding box center [350, 202] width 287 height 22
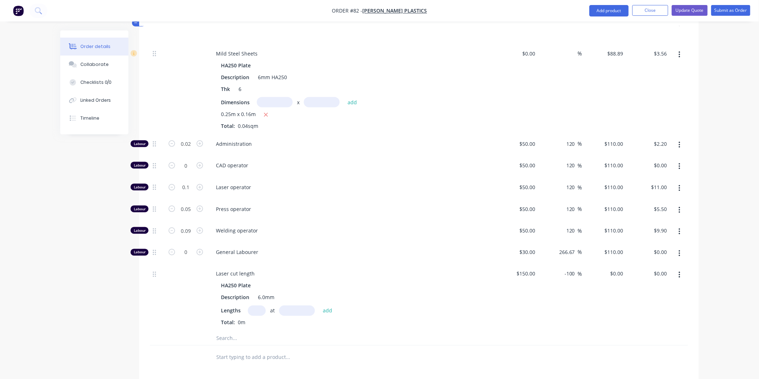
scroll to position [323, 0]
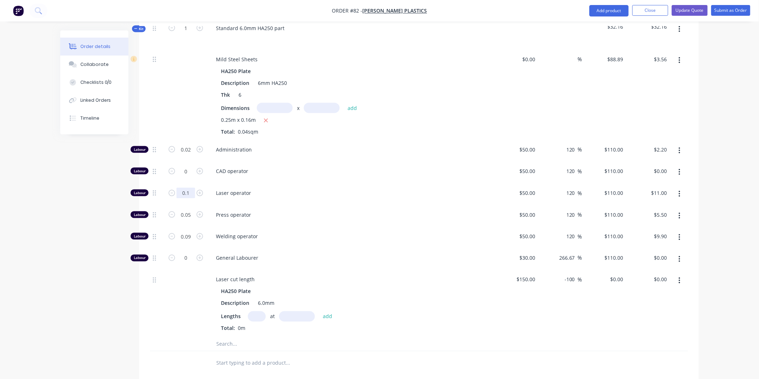
click at [190, 155] on input "0.1" at bounding box center [185, 149] width 19 height 11
click at [352, 162] on div "CAD operator" at bounding box center [350, 173] width 287 height 22
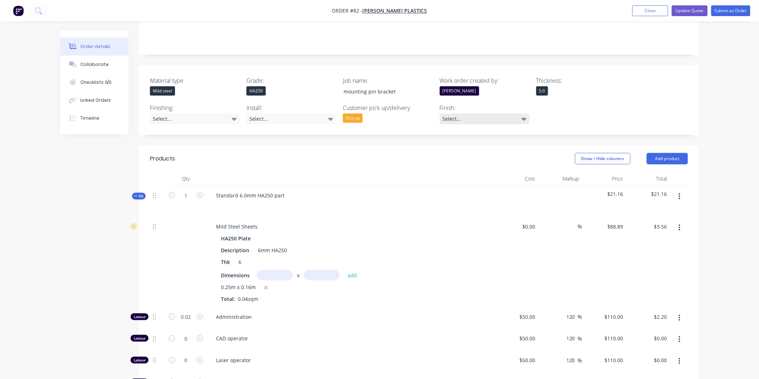
scroll to position [123, 0]
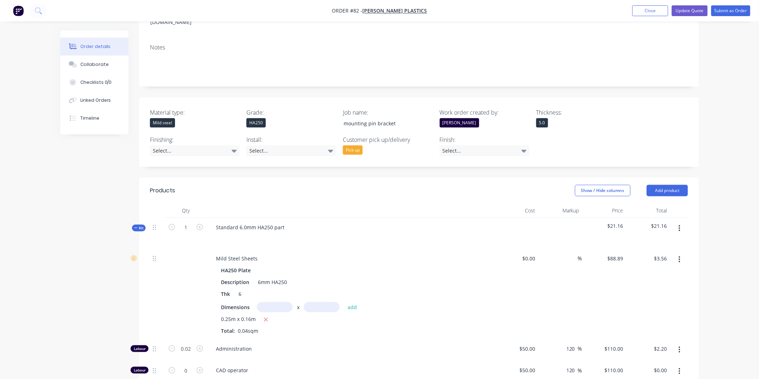
click at [680, 222] on button "button" at bounding box center [679, 228] width 17 height 13
click at [660, 242] on div "Add product to kit" at bounding box center [653, 247] width 55 height 10
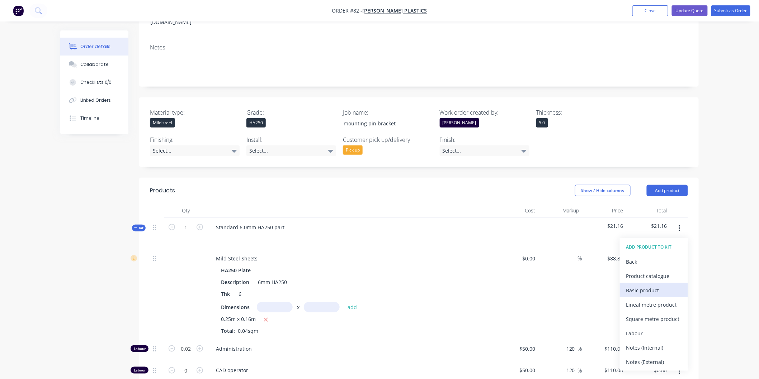
click at [657, 285] on div "Basic product" at bounding box center [653, 290] width 55 height 10
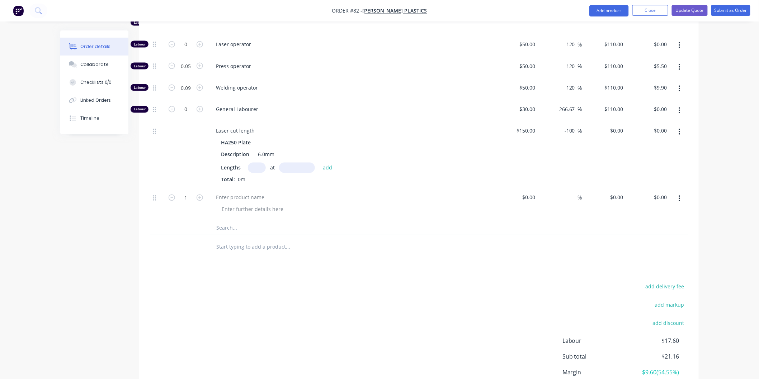
scroll to position [482, 0]
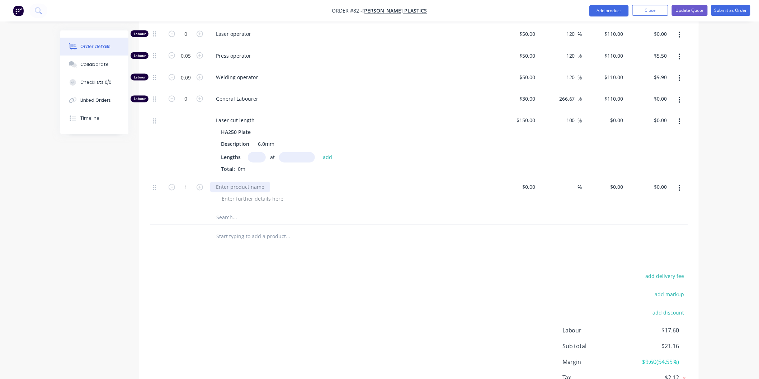
click at [238, 182] on div at bounding box center [240, 187] width 60 height 10
click at [538, 178] on div "%" at bounding box center [560, 194] width 44 height 33
click at [535, 182] on input at bounding box center [530, 187] width 16 height 10
click at [580, 225] on div at bounding box center [419, 236] width 538 height 23
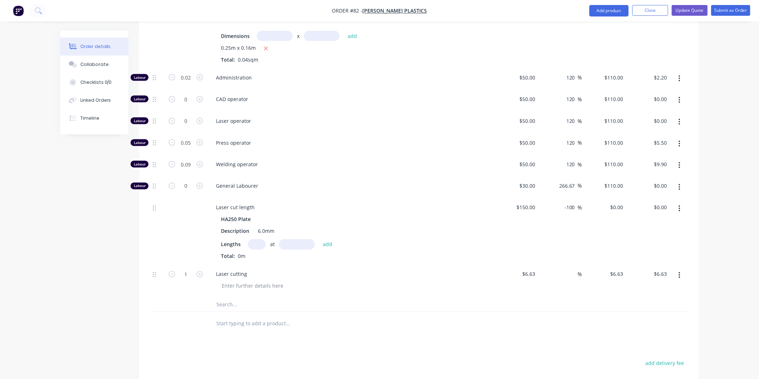
scroll to position [395, 0]
click at [536, 269] on input "6.63" at bounding box center [530, 274] width 16 height 10
click at [570, 277] on div "%" at bounding box center [560, 281] width 44 height 33
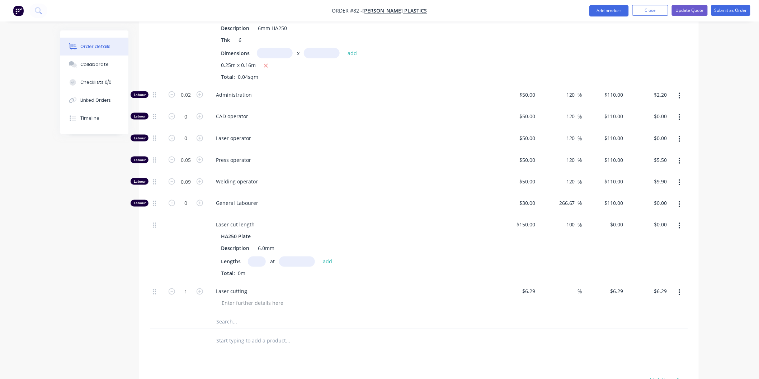
scroll to position [435, 0]
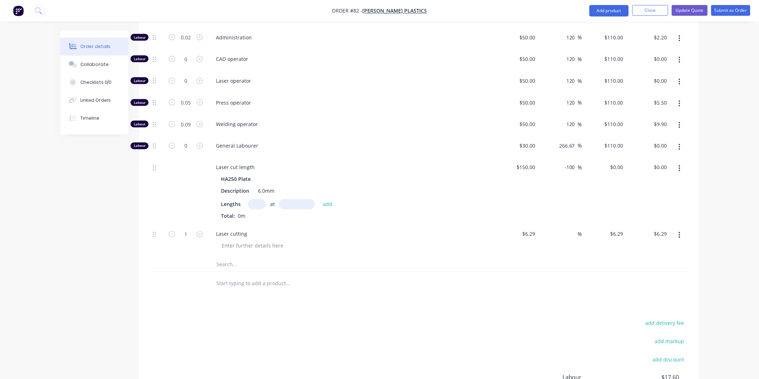
click at [679, 232] on icon "button" at bounding box center [679, 236] width 2 height 8
click at [582, 272] on div at bounding box center [419, 283] width 538 height 23
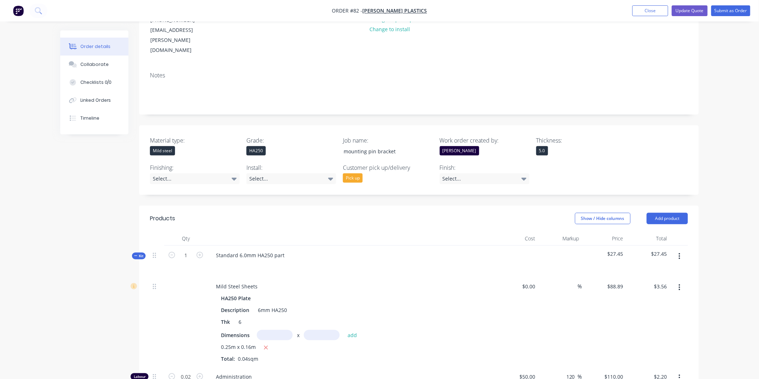
scroll to position [159, 0]
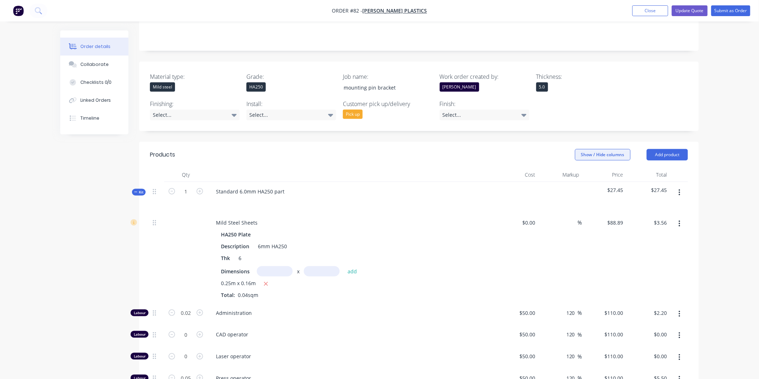
click at [607, 149] on button "Show / Hide columns" at bounding box center [603, 154] width 56 height 11
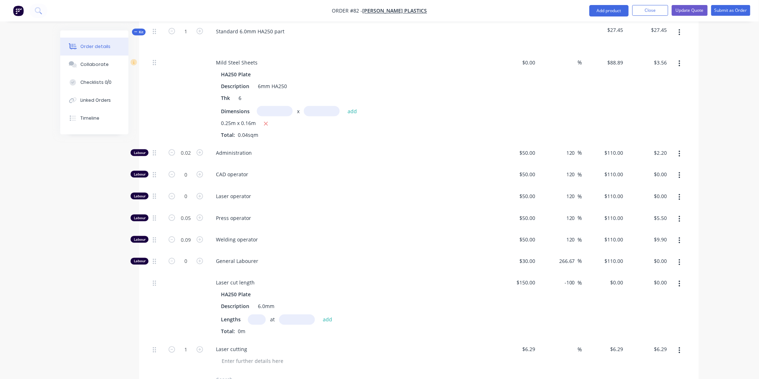
scroll to position [316, 0]
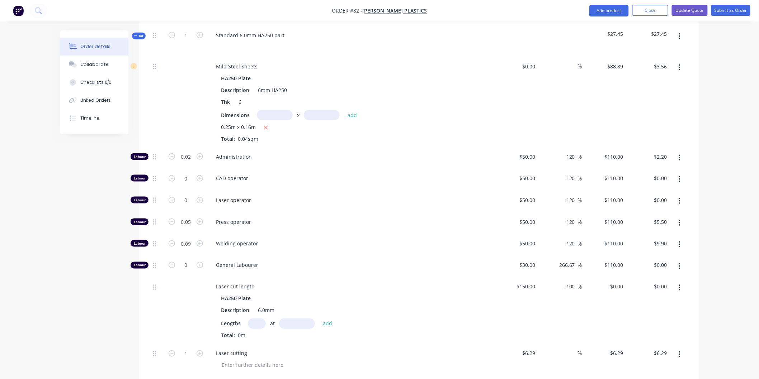
click at [680, 238] on button "button" at bounding box center [679, 244] width 17 height 13
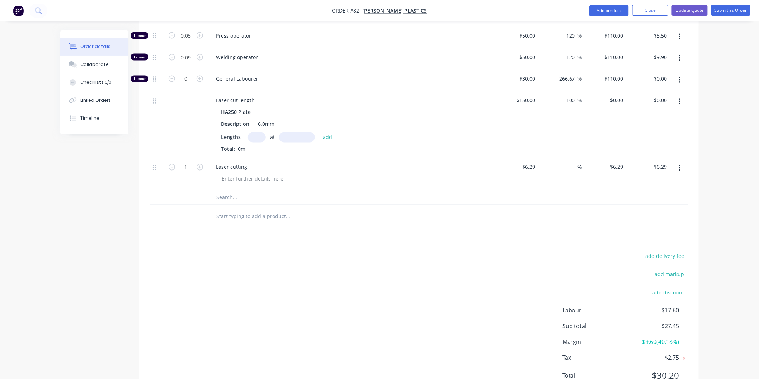
scroll to position [514, 0]
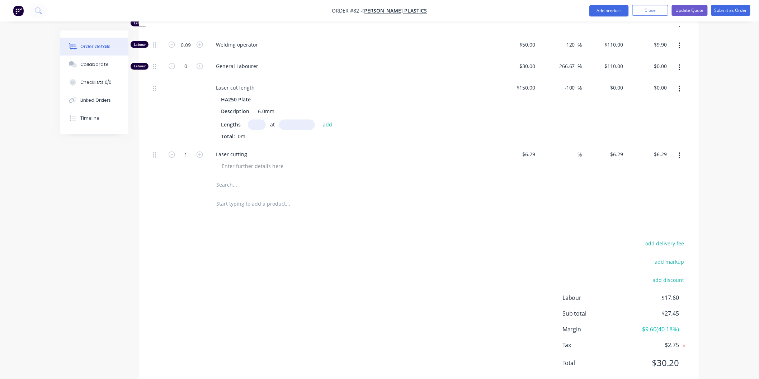
click at [661, 326] on span "$9.60 ( 40.18 %)" at bounding box center [652, 330] width 53 height 9
click at [670, 326] on span "$9.60 ( 40.18 %)" at bounding box center [652, 330] width 53 height 9
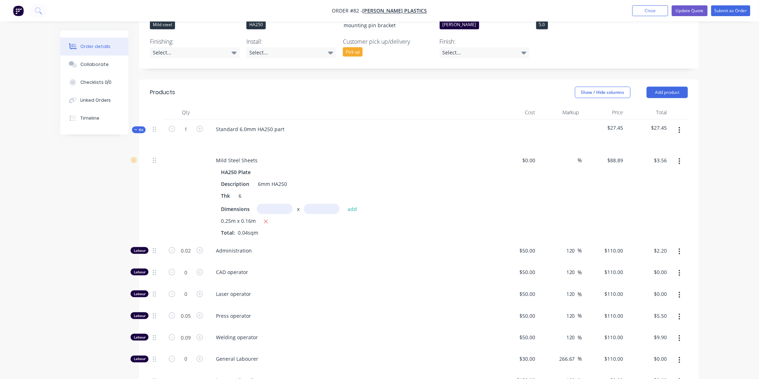
scroll to position [236, 0]
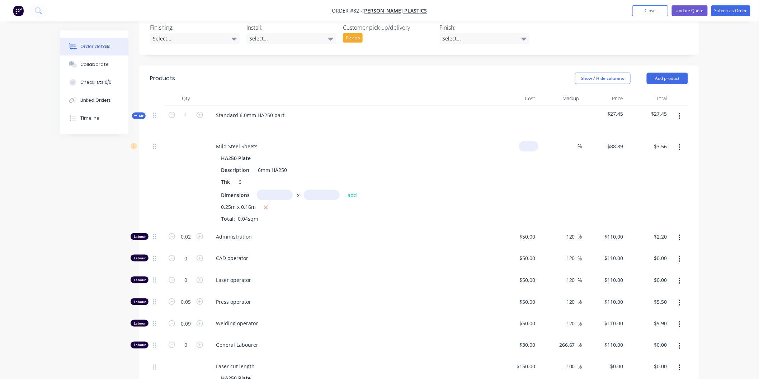
click at [536, 141] on input at bounding box center [530, 146] width 16 height 10
click at [572, 141] on input at bounding box center [573, 146] width 8 height 10
click at [589, 163] on div "$3.916 $3.916" at bounding box center [604, 182] width 44 height 90
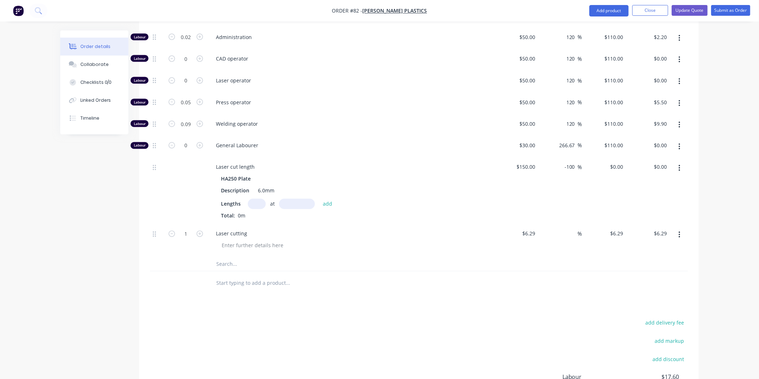
scroll to position [435, 0]
click at [669, 337] on button "add markup" at bounding box center [669, 342] width 37 height 10
click at [688, 307] on div "Order details Collaborate Checklists 0/0 Linked Orders Timeline Order details C…" at bounding box center [379, 36] width 653 height 881
click at [682, 339] on icon at bounding box center [683, 342] width 7 height 7
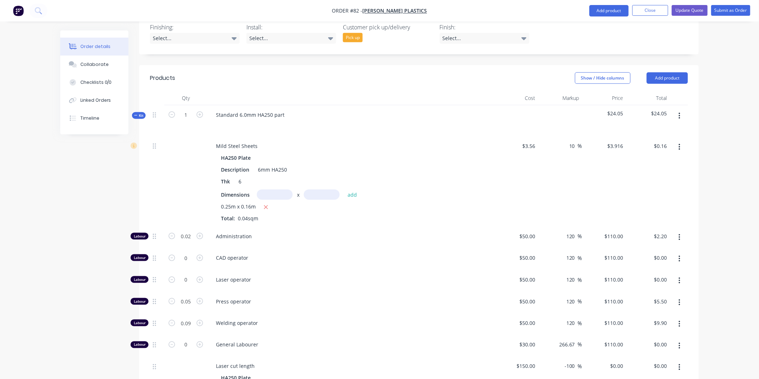
scroll to position [236, 0]
drag, startPoint x: 575, startPoint y: 126, endPoint x: 565, endPoint y: 128, distance: 9.5
click at [565, 141] on div "10 10 %" at bounding box center [573, 146] width 16 height 10
click at [567, 154] on div "13 13 %" at bounding box center [560, 182] width 44 height 90
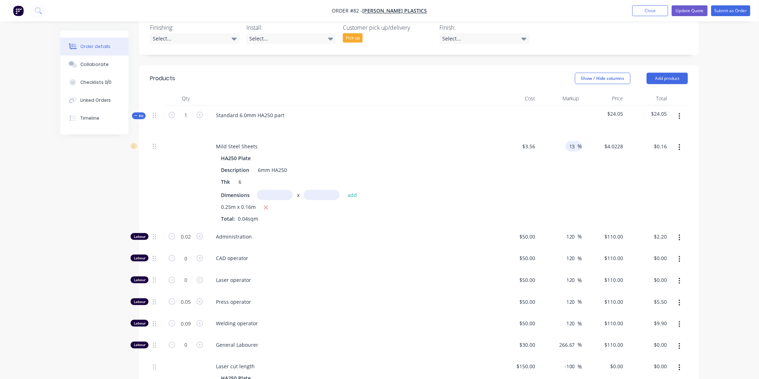
click at [576, 141] on input "13" at bounding box center [572, 146] width 9 height 10
drag, startPoint x: 575, startPoint y: 124, endPoint x: 562, endPoint y: 128, distance: 14.1
click at [562, 137] on div "13 13 %" at bounding box center [560, 182] width 44 height 90
click at [576, 151] on div "0 %" at bounding box center [560, 182] width 44 height 90
click at [572, 141] on input at bounding box center [573, 146] width 8 height 10
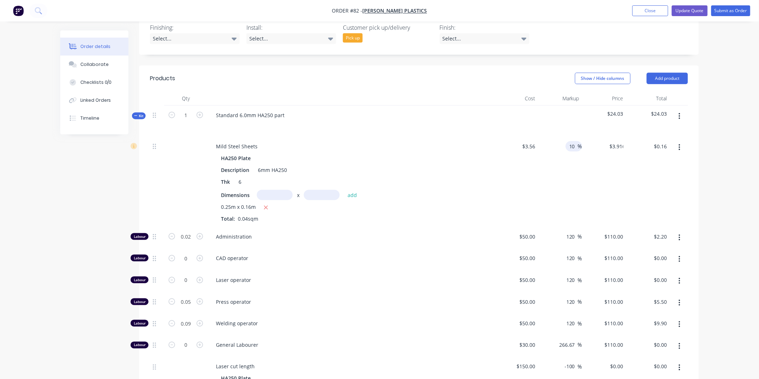
click at [588, 158] on div "$3.916 $3.56" at bounding box center [604, 182] width 44 height 90
click at [264, 205] on icon "button" at bounding box center [266, 208] width 5 height 6
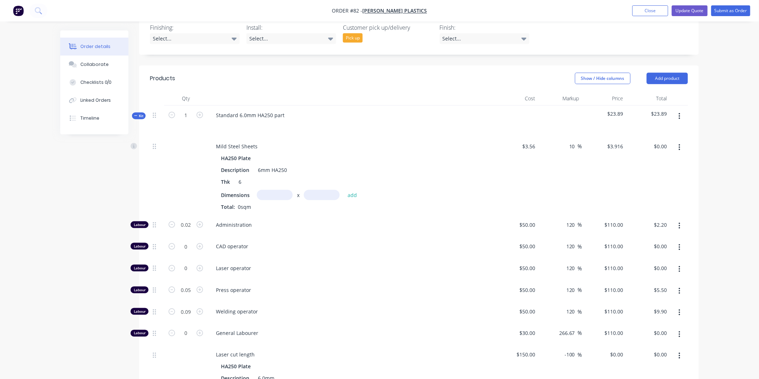
click at [270, 190] on input "text" at bounding box center [275, 195] width 36 height 10
click at [320, 190] on input "text" at bounding box center [322, 195] width 36 height 10
click at [349, 190] on button "add" at bounding box center [352, 195] width 17 height 10
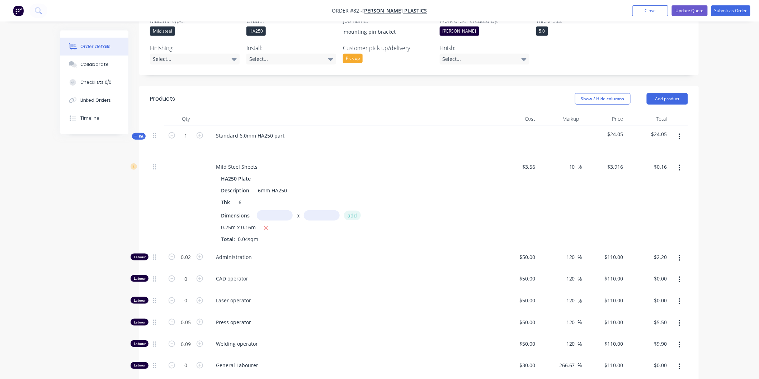
scroll to position [196, 0]
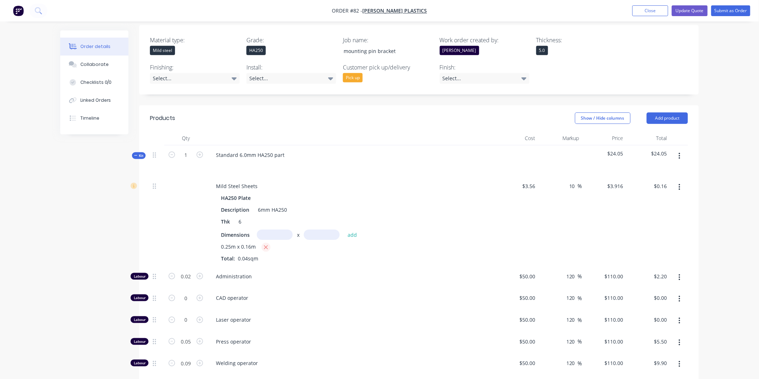
click at [262, 243] on button "button" at bounding box center [265, 247] width 9 height 9
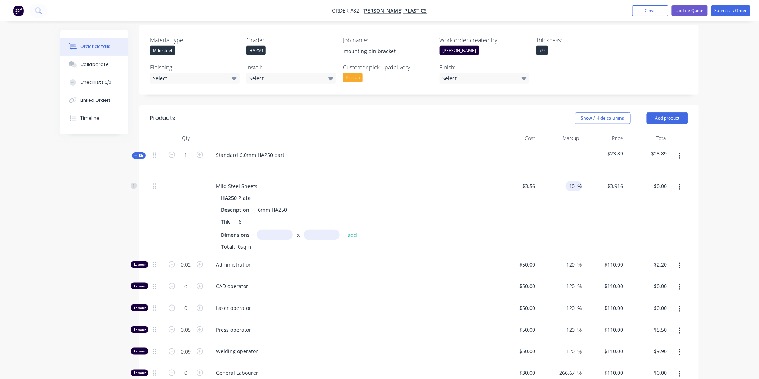
drag, startPoint x: 574, startPoint y: 163, endPoint x: 569, endPoint y: 163, distance: 5.4
click at [569, 181] on input "10" at bounding box center [572, 186] width 9 height 10
click at [580, 201] on div "0 %" at bounding box center [560, 216] width 44 height 79
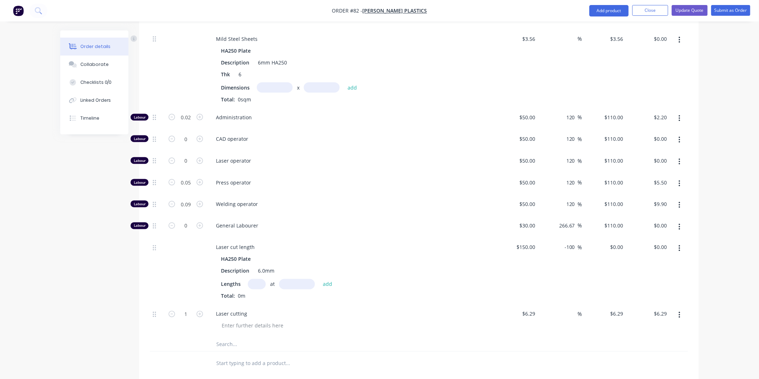
scroll to position [503, 0]
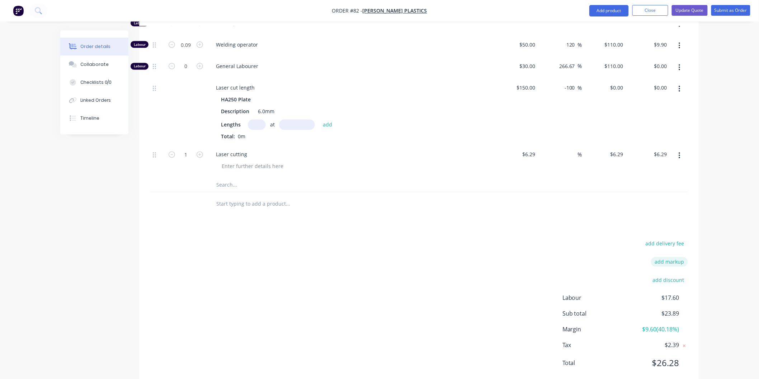
click at [665, 257] on button "add markup" at bounding box center [669, 262] width 37 height 10
click at [661, 260] on input at bounding box center [660, 265] width 32 height 11
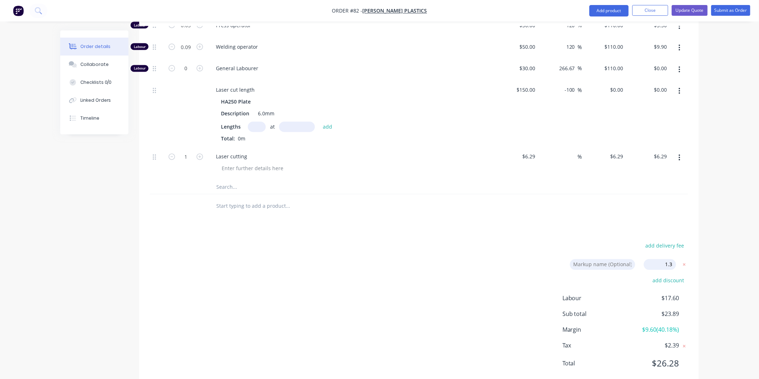
click input "submit" at bounding box center [0, 0] width 0 height 0
click at [684, 261] on icon at bounding box center [683, 264] width 7 height 7
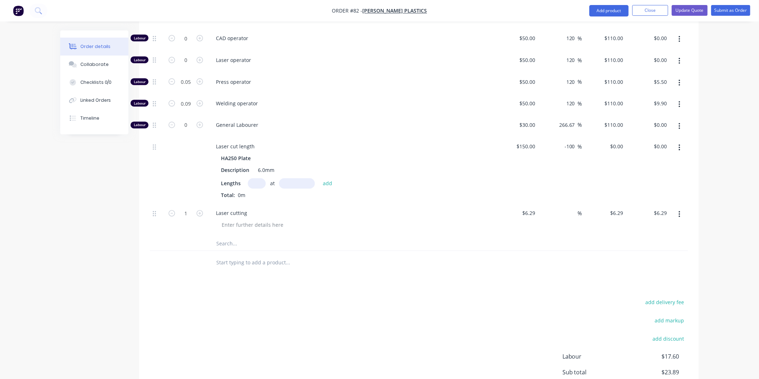
scroll to position [423, 0]
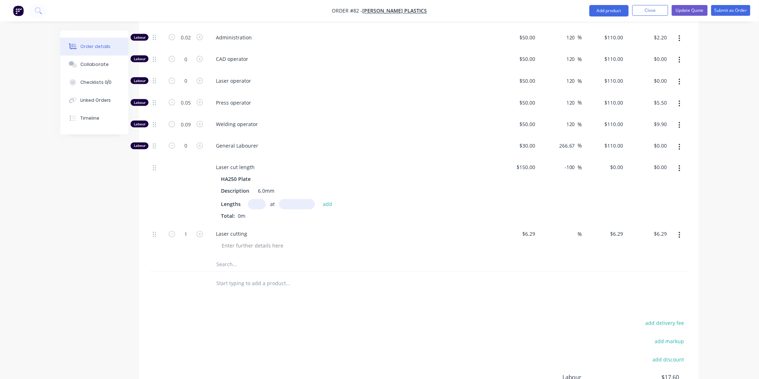
click at [678, 232] on icon "button" at bounding box center [679, 236] width 2 height 8
click at [651, 292] on div "Delete" at bounding box center [653, 297] width 55 height 10
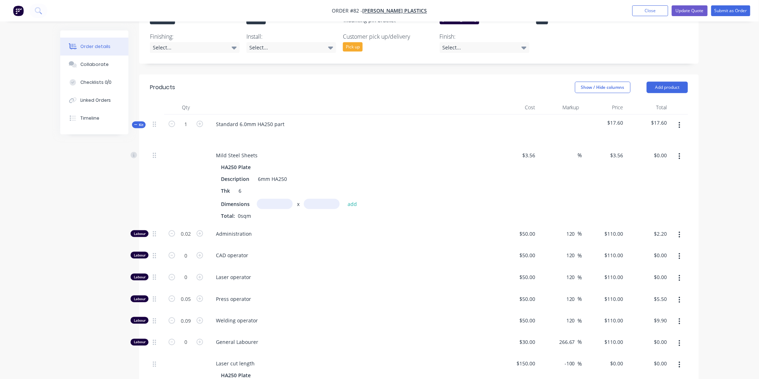
scroll to position [224, 0]
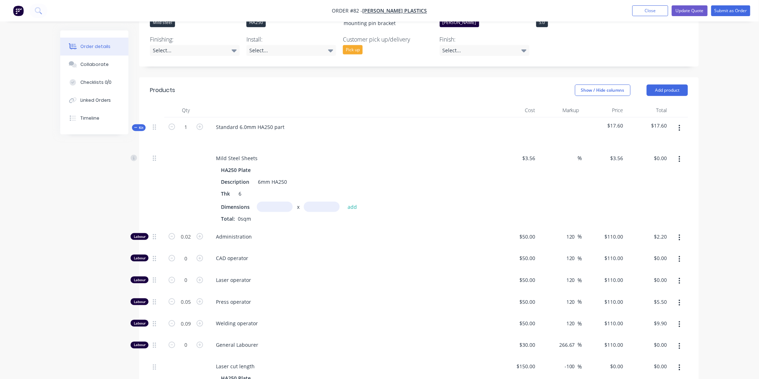
click at [277, 202] on input "text" at bounding box center [275, 207] width 36 height 10
click at [321, 202] on input "text" at bounding box center [322, 207] width 36 height 10
click at [353, 202] on button "add" at bounding box center [352, 207] width 17 height 10
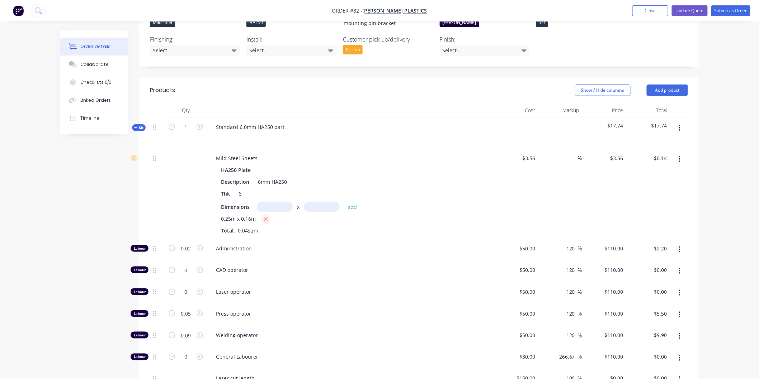
click at [266, 217] on icon "button" at bounding box center [266, 220] width 5 height 6
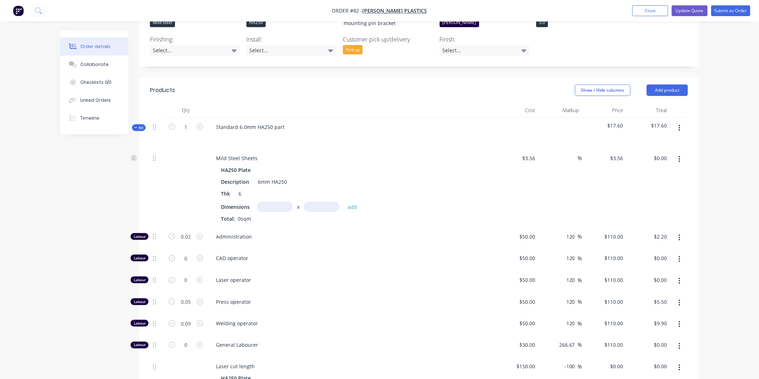
click at [271, 202] on input "text" at bounding box center [275, 207] width 36 height 10
click at [323, 202] on input "text" at bounding box center [322, 207] width 36 height 10
click at [353, 202] on button "add" at bounding box center [352, 207] width 17 height 10
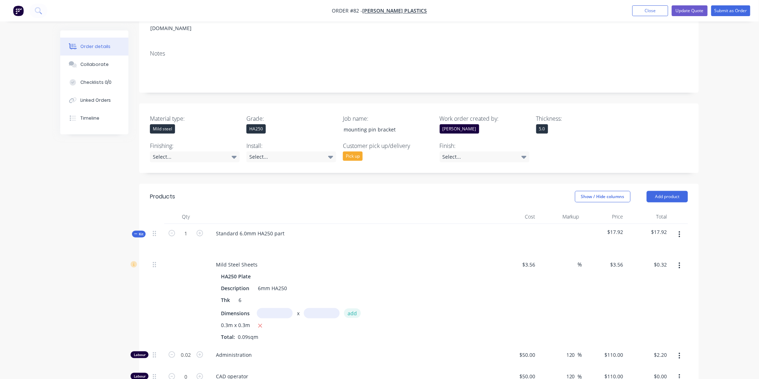
scroll to position [84, 0]
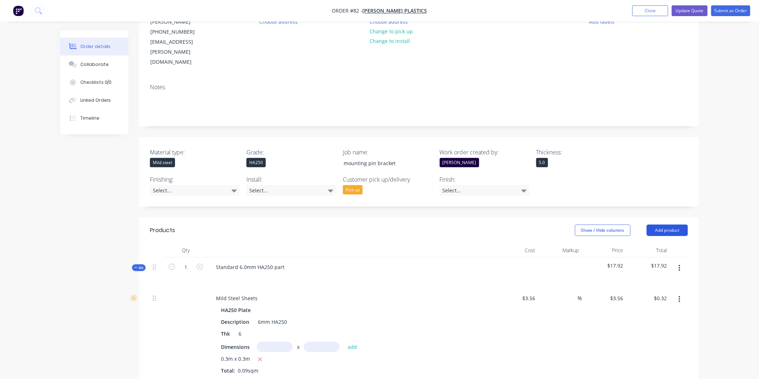
click at [677, 225] on button "Add product" at bounding box center [666, 230] width 41 height 11
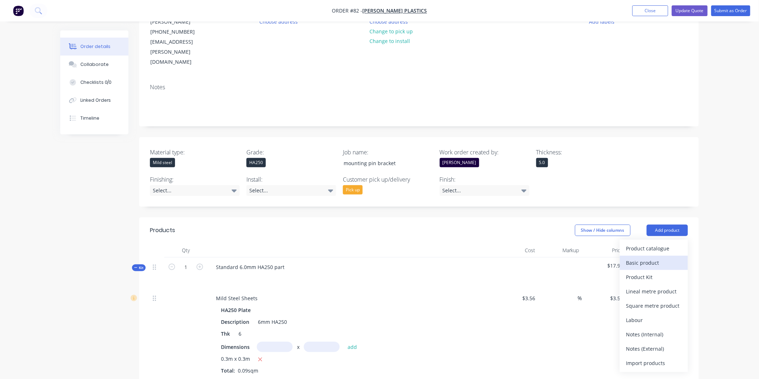
click at [669, 258] on div "Basic product" at bounding box center [653, 263] width 55 height 10
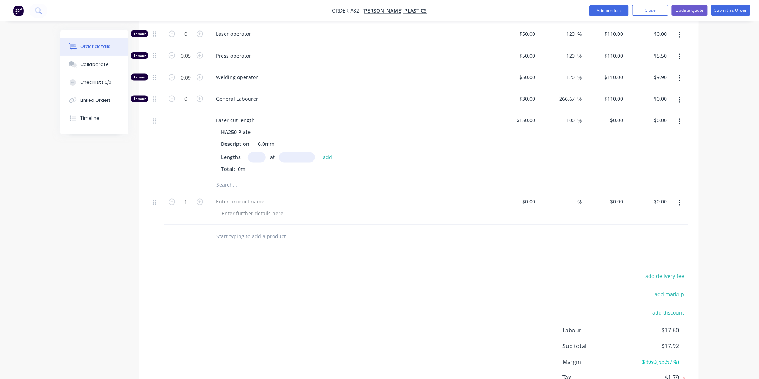
scroll to position [514, 0]
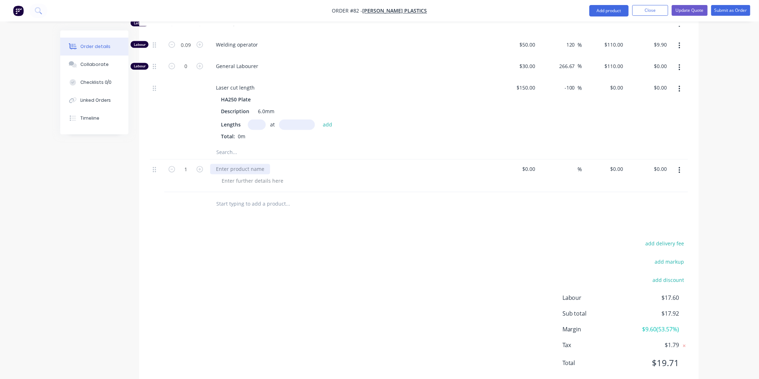
click at [252, 164] on div at bounding box center [240, 169] width 60 height 10
click at [533, 164] on input at bounding box center [530, 169] width 16 height 10
click at [562, 197] on div "Products Show / Hide columns Add product Qty Cost Markup Price Total Kit 1 Stan…" at bounding box center [418, 88] width 559 height 602
click at [536, 164] on input "6.62" at bounding box center [532, 169] width 14 height 10
click at [547, 198] on div "Products Show / Hide columns Add product Qty Cost Markup Price Total Kit 1 Stan…" at bounding box center [418, 88] width 559 height 602
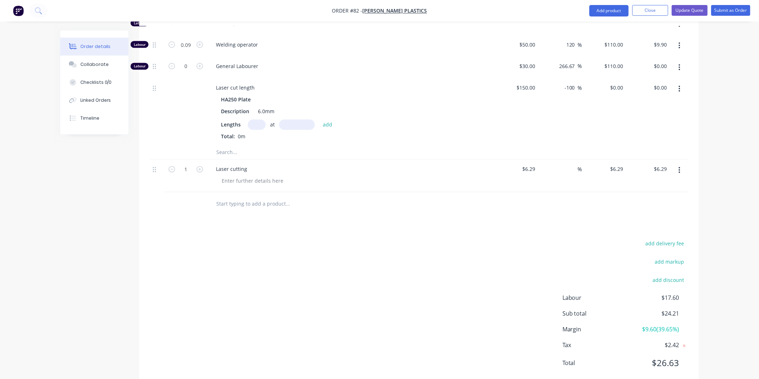
click at [547, 201] on div "Products Show / Hide columns Add product Qty Cost Markup Price Total Kit 1 Stan…" at bounding box center [418, 88] width 559 height 602
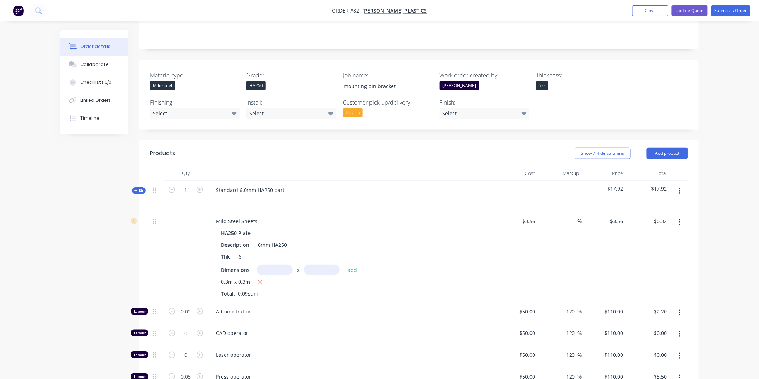
scroll to position [37, 0]
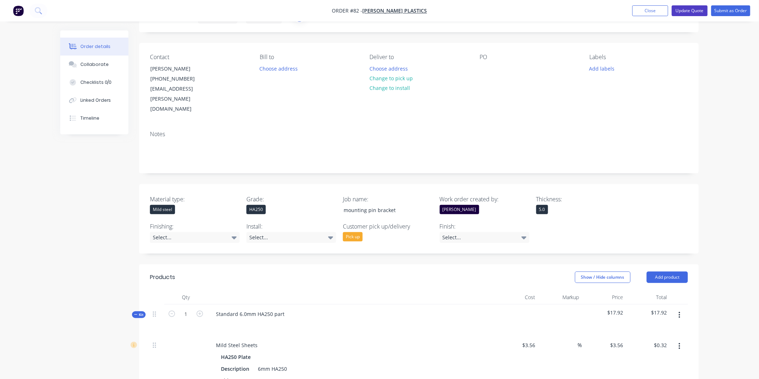
click at [680, 9] on button "Update Quote" at bounding box center [690, 10] width 36 height 11
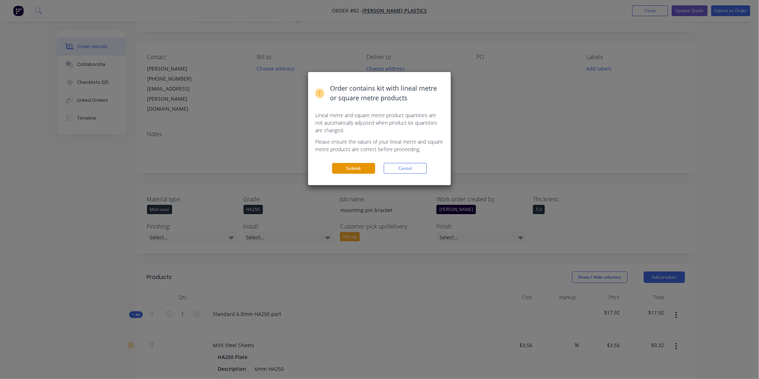
click at [356, 167] on button "Submit" at bounding box center [353, 168] width 43 height 11
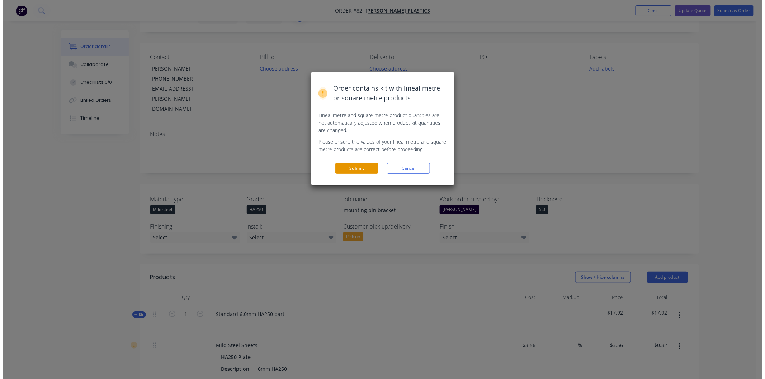
scroll to position [0, 0]
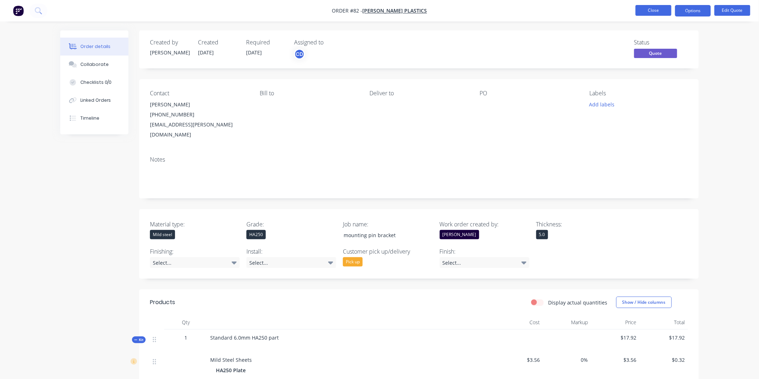
click at [660, 14] on button "Close" at bounding box center [653, 10] width 36 height 11
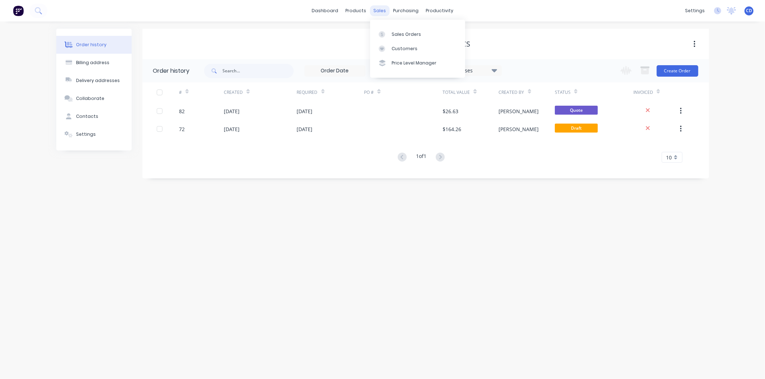
click at [376, 9] on div "sales" at bounding box center [380, 10] width 20 height 11
click at [376, 34] on div "Product Catalogue" at bounding box center [387, 34] width 44 height 6
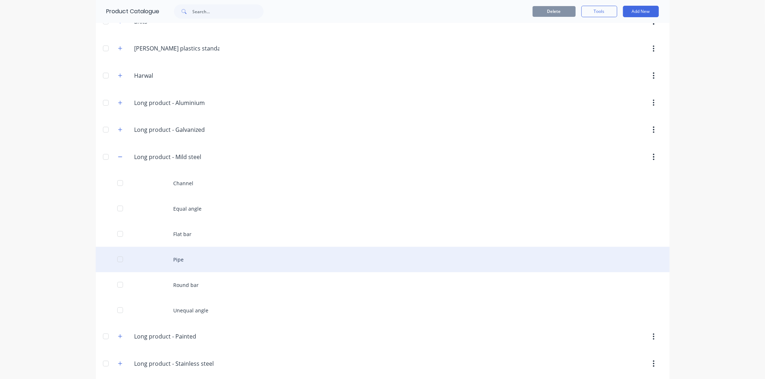
scroll to position [176, 0]
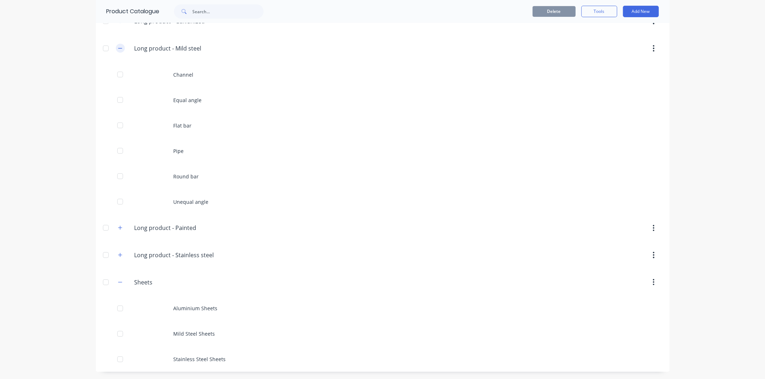
click at [118, 50] on icon "button" at bounding box center [120, 48] width 4 height 5
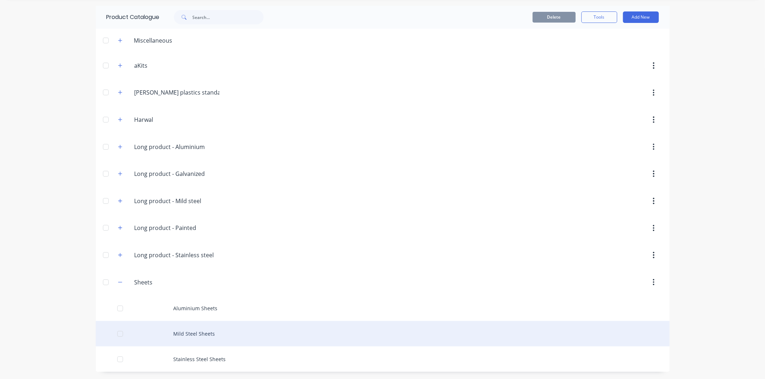
click at [184, 332] on div "Mild Steel Sheets" at bounding box center [383, 333] width 574 height 25
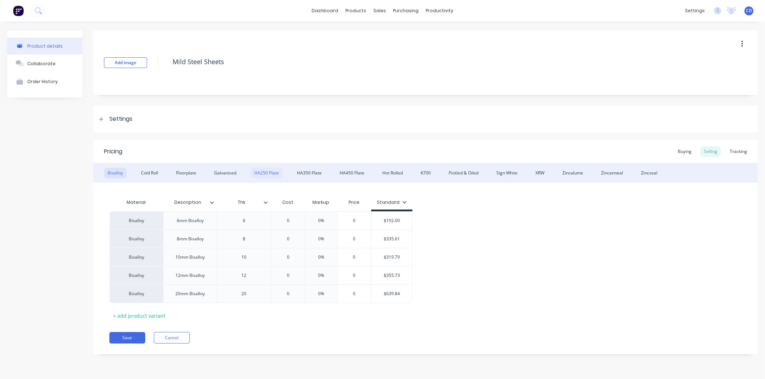
click at [266, 170] on div "HA250 Plate" at bounding box center [267, 173] width 32 height 11
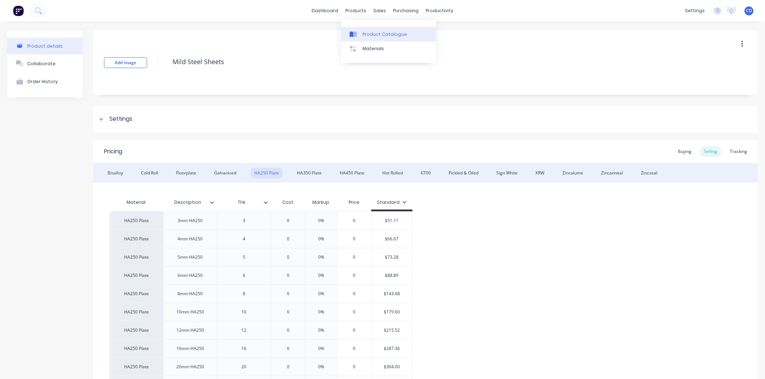
click at [365, 32] on div "Product Catalogue" at bounding box center [384, 34] width 44 height 6
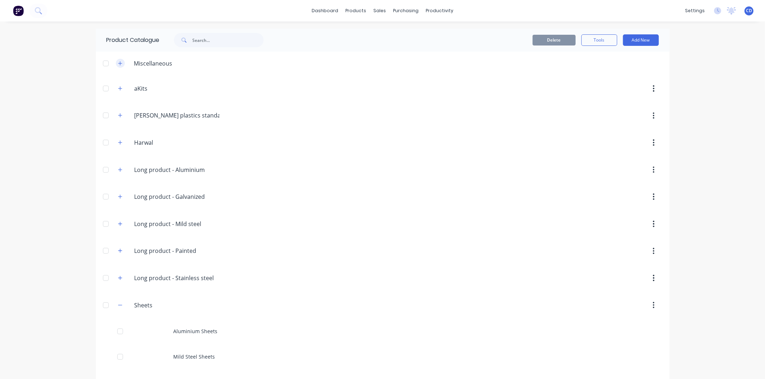
click at [119, 63] on icon "button" at bounding box center [120, 63] width 4 height 4
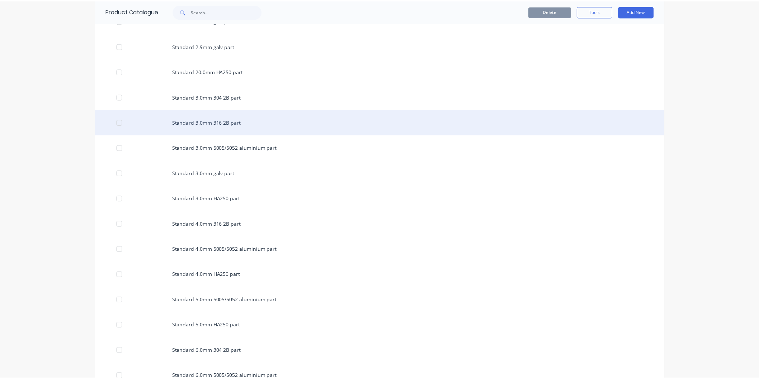
scroll to position [916, 0]
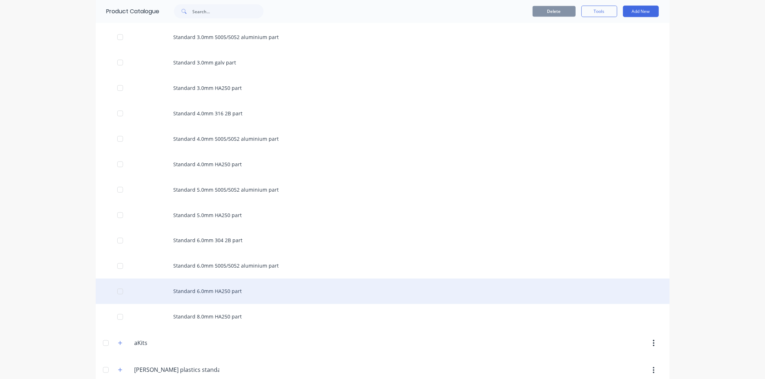
click at [222, 292] on div "Standard 6.0mm HA250 part" at bounding box center [383, 291] width 574 height 25
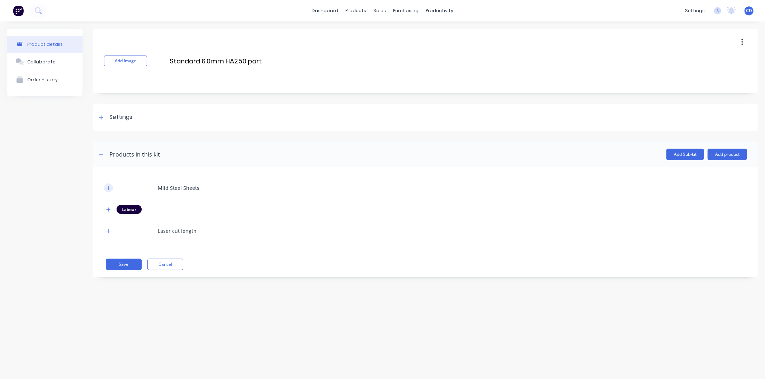
click at [110, 189] on icon "button" at bounding box center [108, 188] width 4 height 5
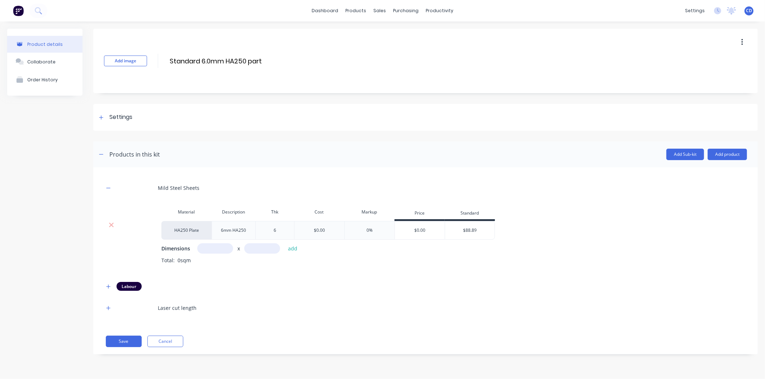
click at [327, 231] on div "$0.00" at bounding box center [319, 230] width 50 height 19
click at [325, 229] on div "$0.00" at bounding box center [319, 230] width 50 height 19
click at [329, 267] on div "Total: 0sqm" at bounding box center [453, 266] width 585 height 18
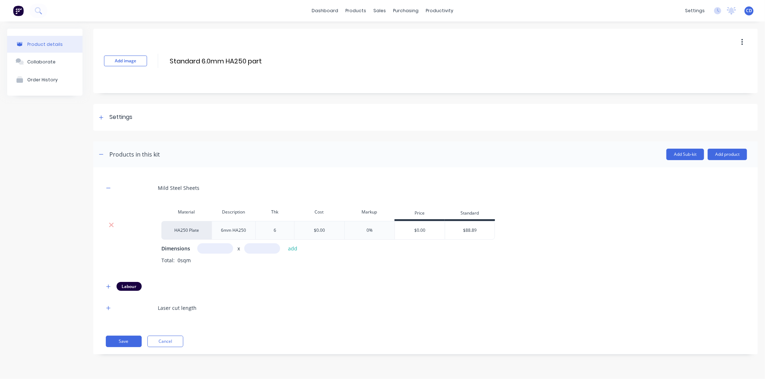
click at [323, 232] on div "$0.00" at bounding box center [319, 230] width 11 height 6
click at [333, 272] on div "Total: 0sqm" at bounding box center [453, 266] width 585 height 18
click at [688, 38] on button "button" at bounding box center [742, 42] width 17 height 13
click at [560, 82] on div "Add image Standard 6.0mm HA250 part Standard 6.0mm HA250 part Enter kit name Du…" at bounding box center [425, 61] width 664 height 65
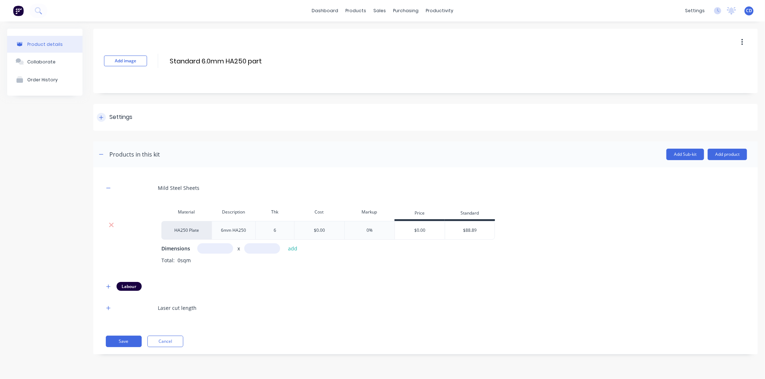
click at [101, 117] on icon at bounding box center [101, 117] width 4 height 4
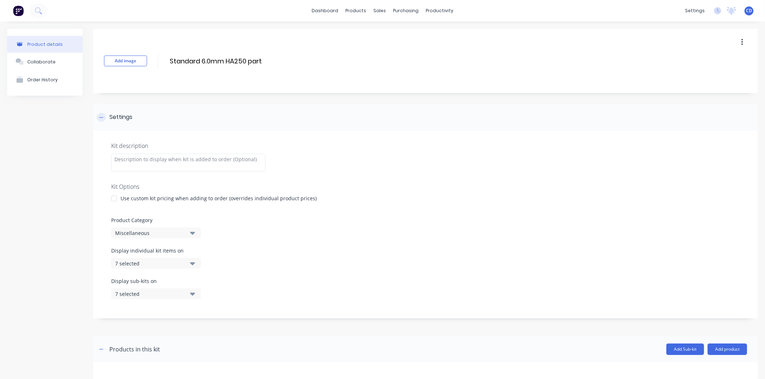
click at [103, 116] on icon at bounding box center [101, 117] width 4 height 5
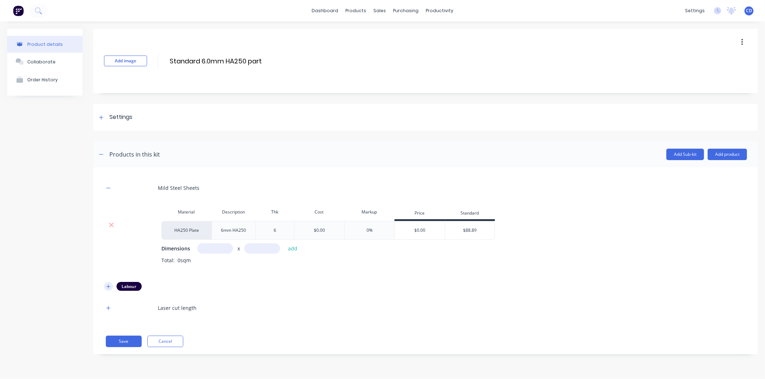
click at [108, 286] on icon "button" at bounding box center [108, 286] width 4 height 5
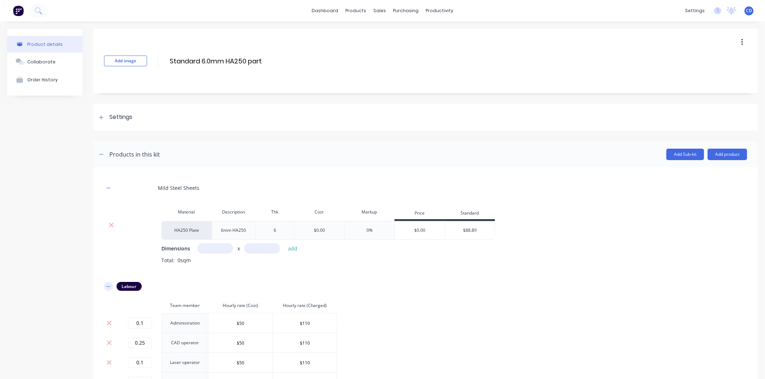
click at [108, 286] on icon "button" at bounding box center [108, 286] width 4 height 5
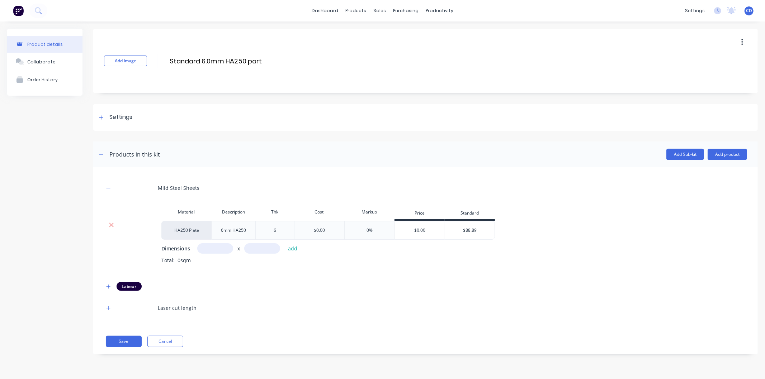
click at [237, 234] on div "6mm HA250" at bounding box center [233, 230] width 37 height 9
click at [187, 228] on div "HA250 Plate" at bounding box center [186, 230] width 50 height 19
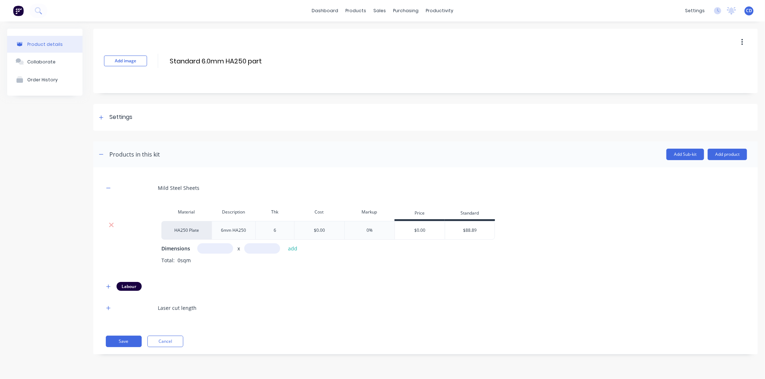
click at [244, 177] on div "Mild Steel Sheets Material Description Thk Cost Markup Price Standard HA250 Pla…" at bounding box center [425, 260] width 664 height 187
click at [247, 61] on input "Standard 6.0mm HA250 part" at bounding box center [232, 61] width 127 height 10
click at [285, 74] on div "Add image Standard 6.0mm HA250 part Standard 6.0mm HA250 part Enter kit name" at bounding box center [425, 61] width 664 height 65
click at [108, 306] on icon "button" at bounding box center [108, 308] width 4 height 5
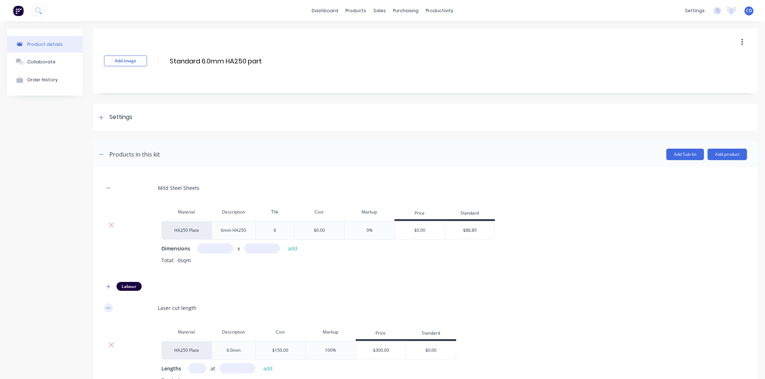
click at [108, 306] on icon "button" at bounding box center [108, 308] width 4 height 5
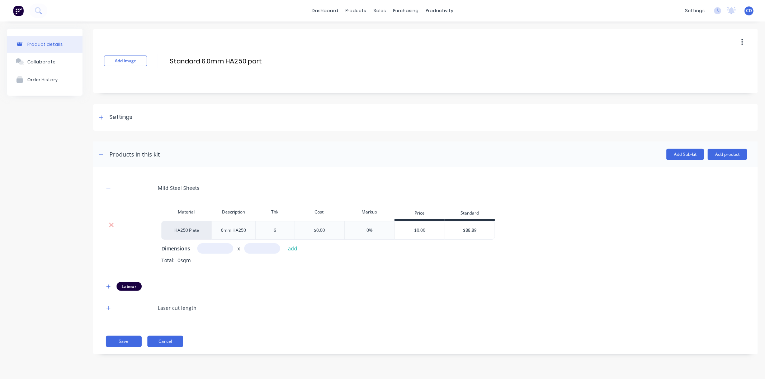
click at [171, 341] on button "Cancel" at bounding box center [165, 341] width 36 height 11
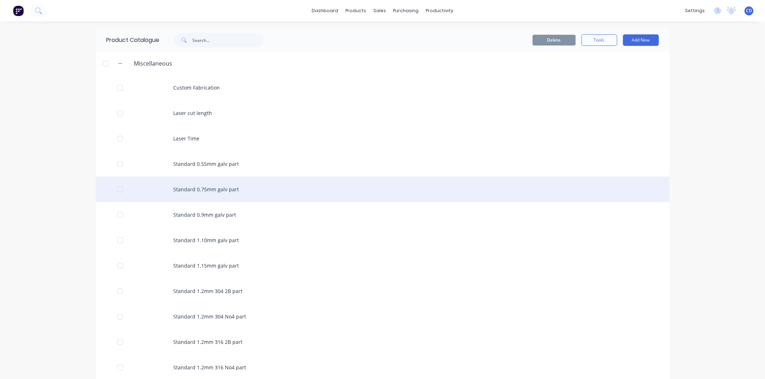
click at [187, 191] on div "Standard 0.75mm galv part" at bounding box center [383, 189] width 574 height 25
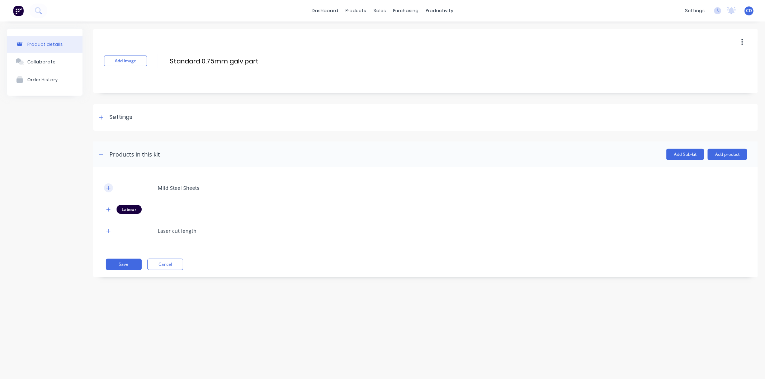
click at [108, 189] on icon "button" at bounding box center [108, 188] width 4 height 4
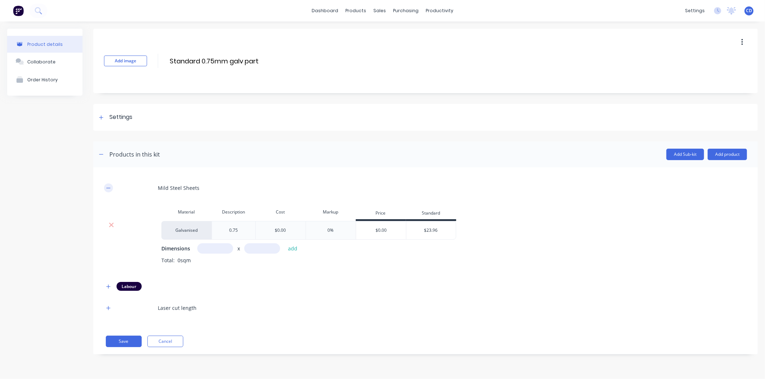
click at [109, 188] on icon "button" at bounding box center [108, 188] width 4 height 5
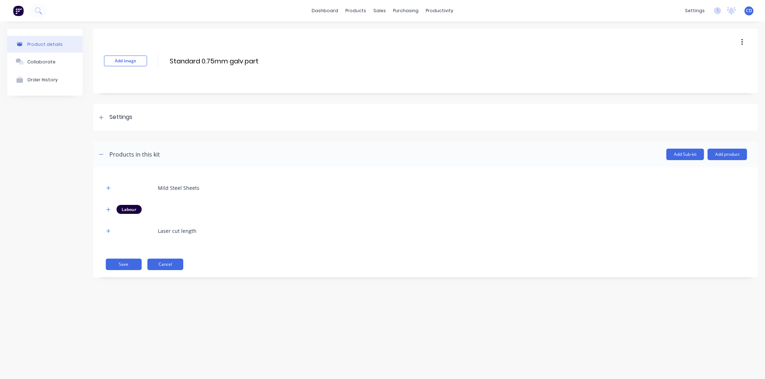
click at [168, 263] on button "Cancel" at bounding box center [165, 264] width 36 height 11
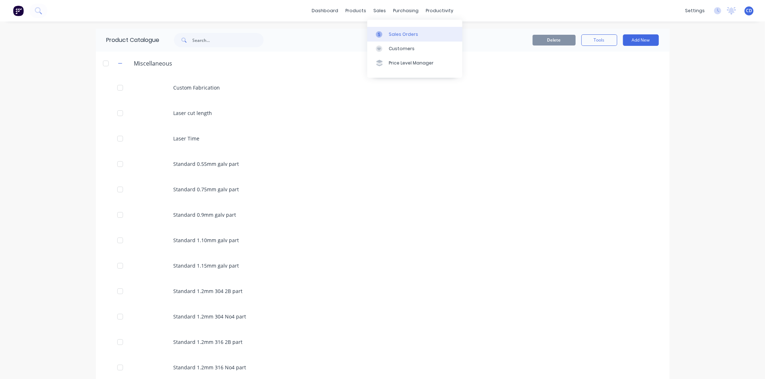
click at [399, 32] on div "Sales Orders" at bounding box center [403, 34] width 29 height 6
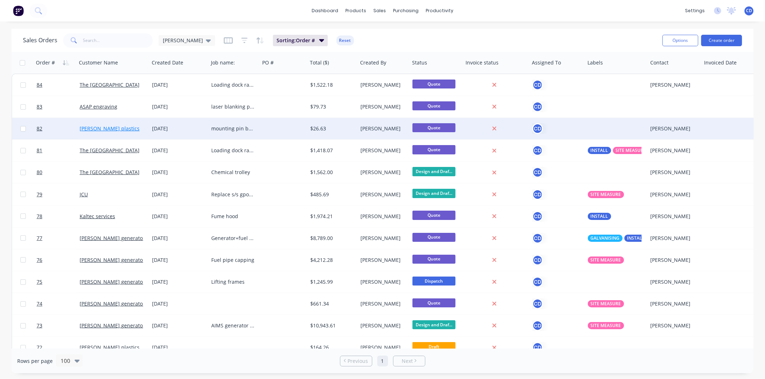
click at [108, 131] on link "[PERSON_NAME] plastics" at bounding box center [110, 128] width 60 height 7
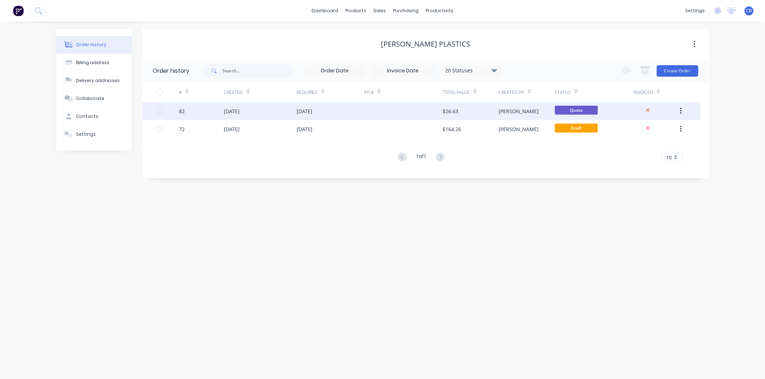
click at [281, 109] on div "[DATE]" at bounding box center [260, 111] width 73 height 18
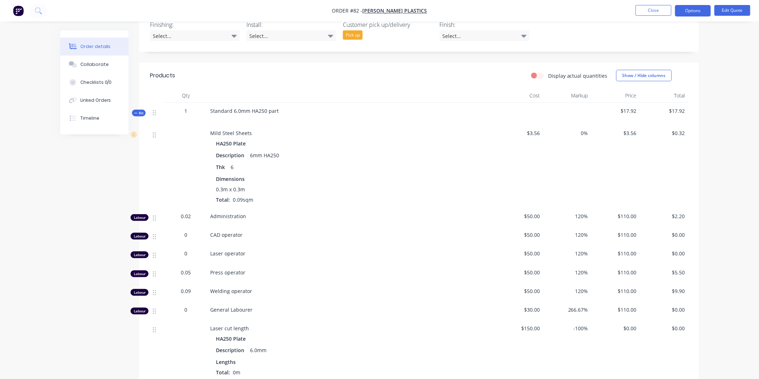
scroll to position [239, 0]
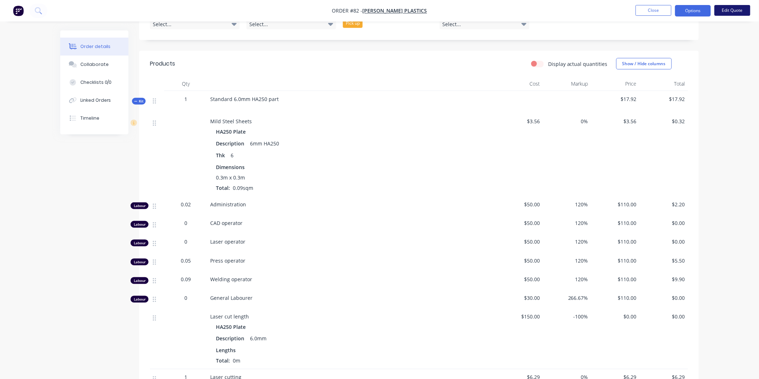
click at [688, 9] on button "Edit Quote" at bounding box center [732, 10] width 36 height 11
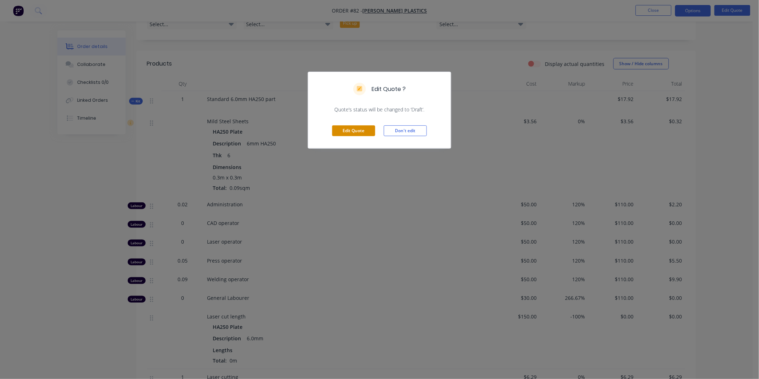
click at [358, 133] on button "Edit Quote" at bounding box center [353, 130] width 43 height 11
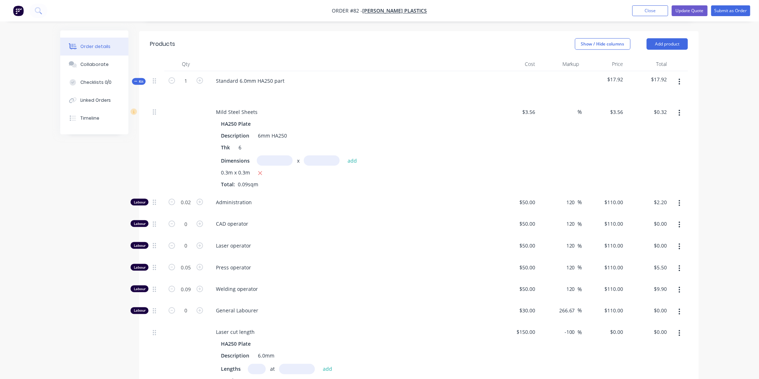
scroll to position [279, 0]
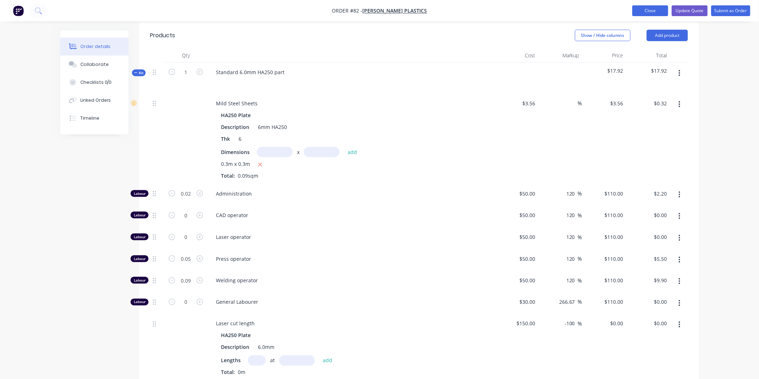
click at [655, 11] on button "Close" at bounding box center [650, 10] width 36 height 11
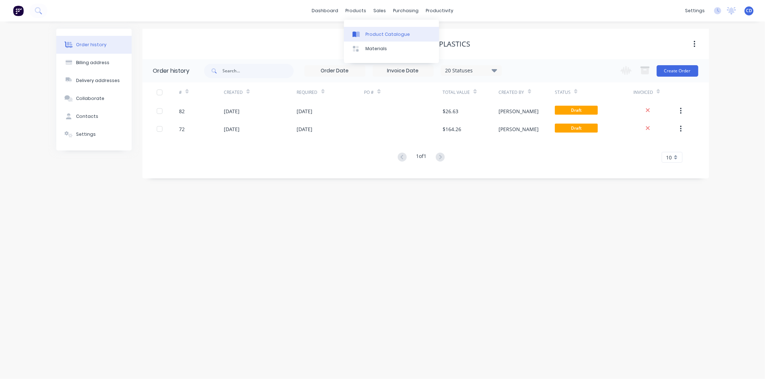
click at [374, 32] on div "Product Catalogue" at bounding box center [387, 34] width 44 height 6
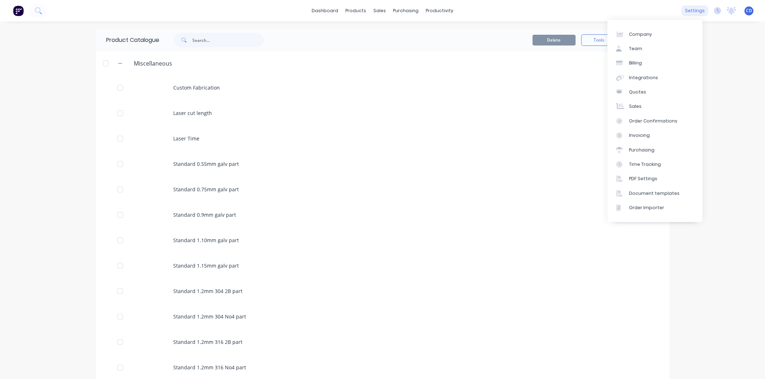
click at [686, 10] on div "settings" at bounding box center [694, 10] width 27 height 11
click at [645, 49] on link "Team" at bounding box center [654, 49] width 95 height 14
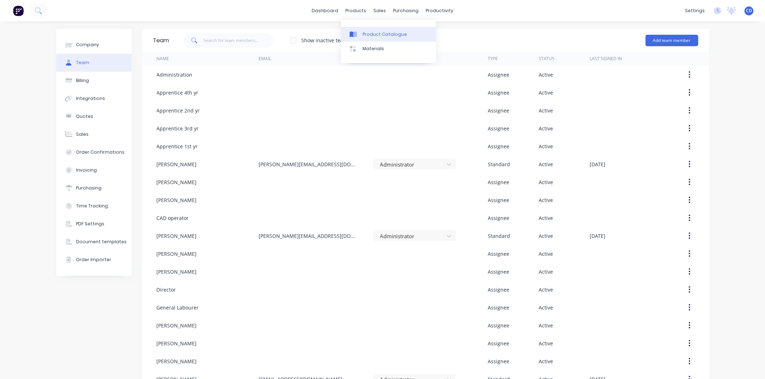
click at [370, 33] on div "Product Catalogue" at bounding box center [384, 34] width 44 height 6
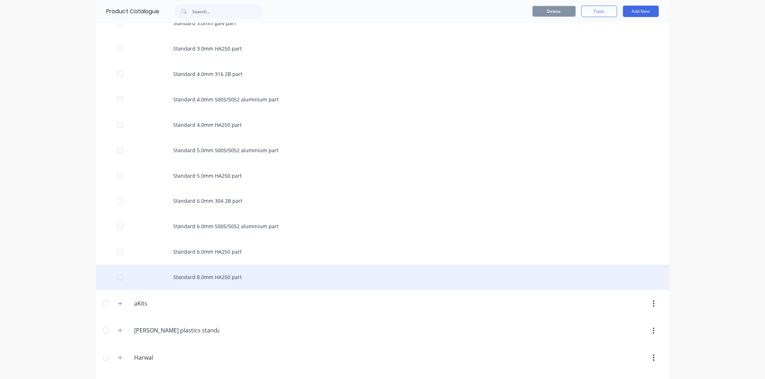
scroll to position [956, 0]
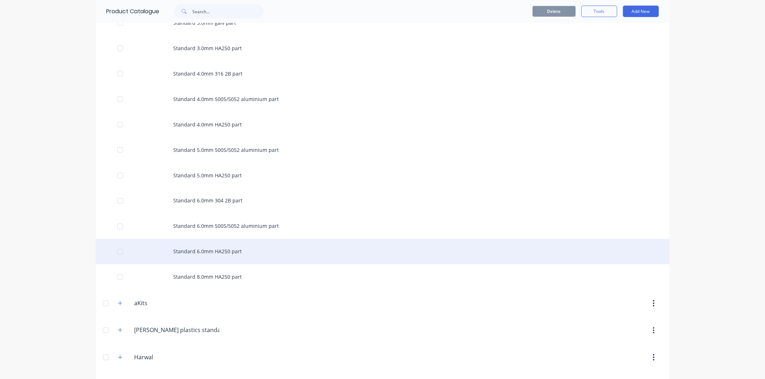
click at [194, 252] on div "Standard 6.0mm HA250 part" at bounding box center [383, 251] width 574 height 25
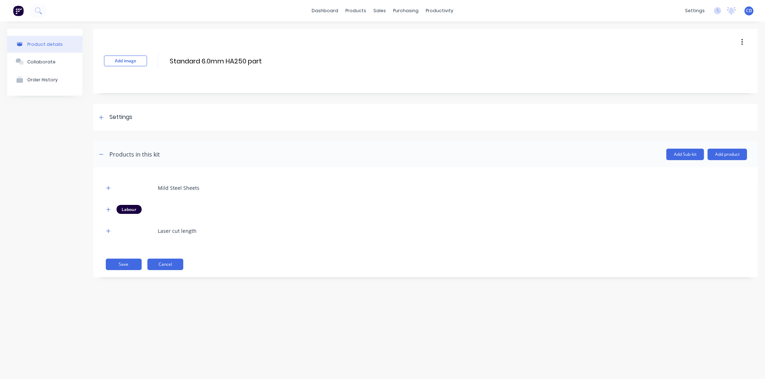
click at [178, 266] on button "Cancel" at bounding box center [165, 264] width 36 height 11
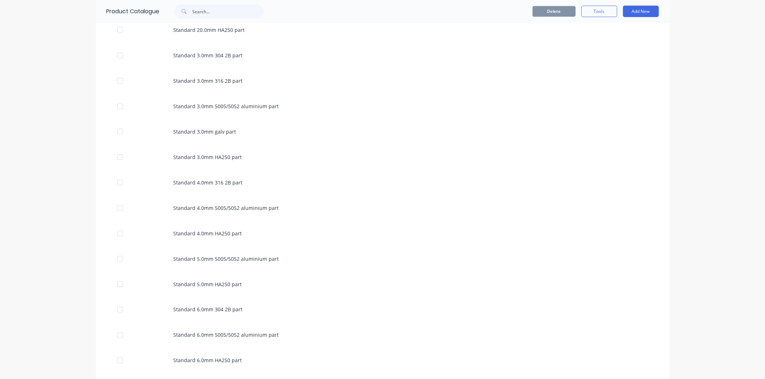
scroll to position [876, 0]
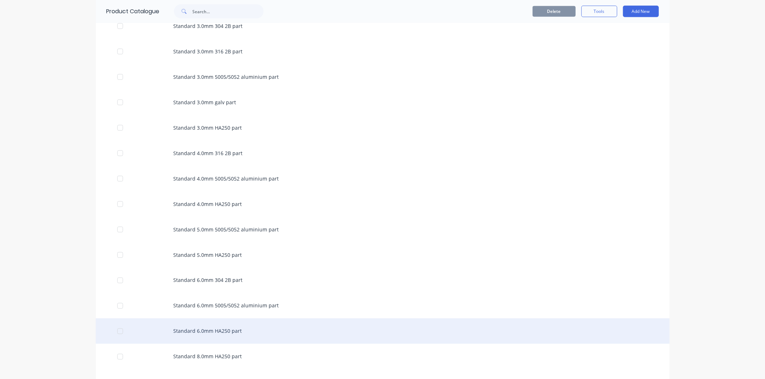
click at [117, 331] on div at bounding box center [120, 331] width 14 height 14
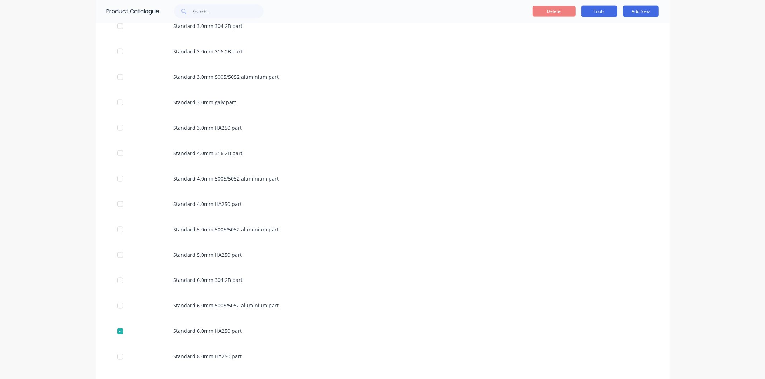
click at [599, 14] on button "Tools" at bounding box center [599, 11] width 36 height 11
click at [688, 76] on div "dashboard products sales purchasing productivity dashboard products Product Cat…" at bounding box center [382, 189] width 765 height 379
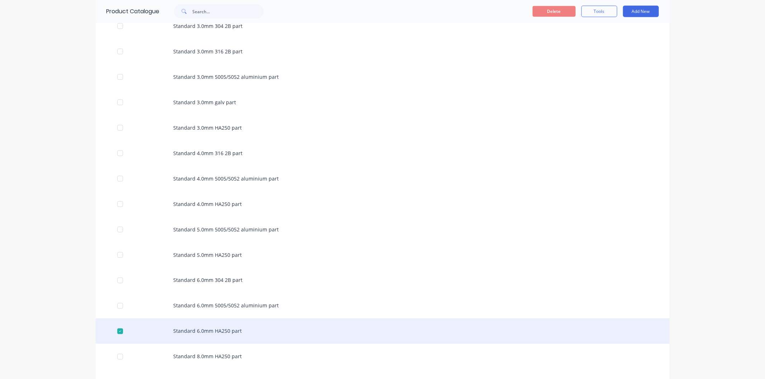
click at [225, 332] on div "Standard 6.0mm HA250 part" at bounding box center [383, 331] width 574 height 25
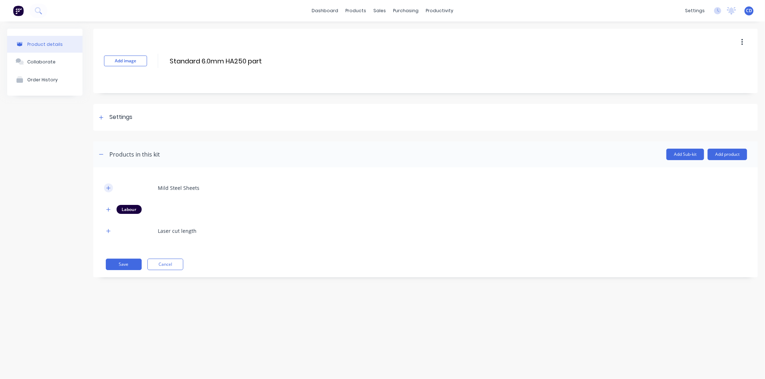
click at [108, 186] on icon "button" at bounding box center [108, 188] width 4 height 5
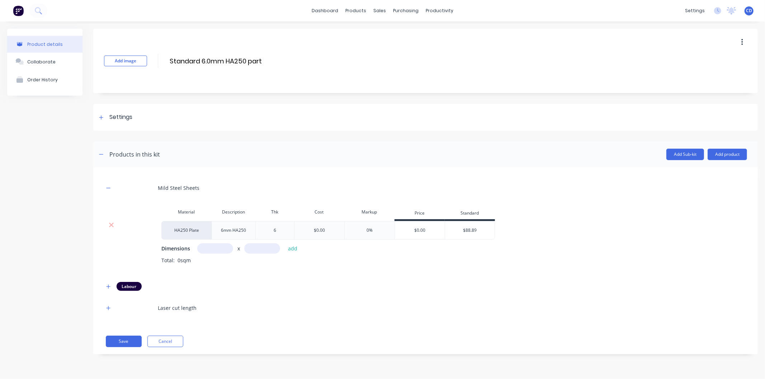
click at [244, 232] on div "6mm HA250" at bounding box center [233, 230] width 37 height 9
click at [245, 230] on div "6mm HA250" at bounding box center [233, 230] width 37 height 9
click at [150, 231] on div at bounding box center [139, 230] width 43 height 19
click at [688, 41] on icon "button" at bounding box center [742, 42] width 2 height 8
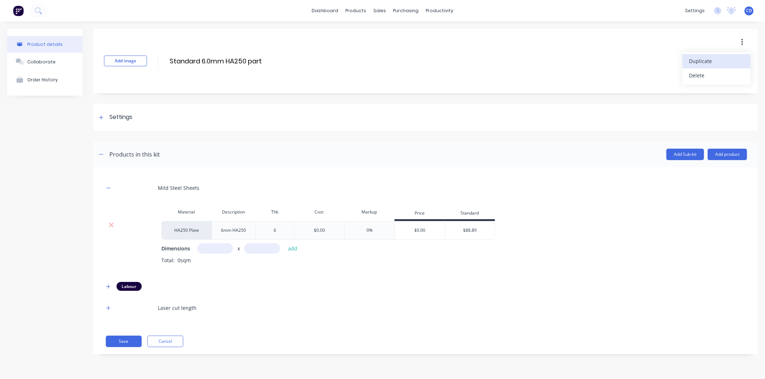
click at [688, 60] on span "Duplicate" at bounding box center [716, 61] width 54 height 8
click at [366, 35] on div "Product Catalogue" at bounding box center [387, 34] width 44 height 6
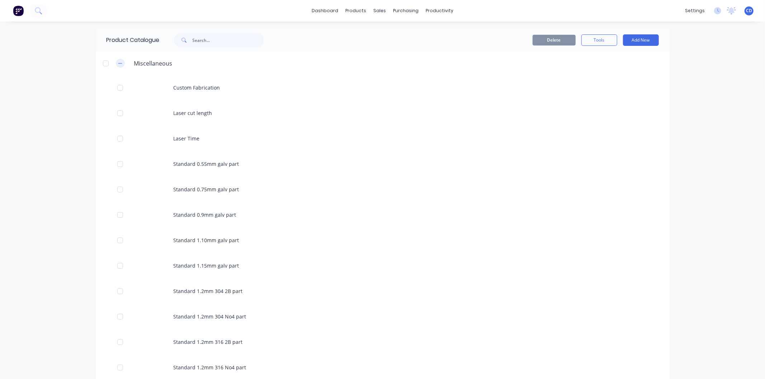
click at [118, 61] on icon "button" at bounding box center [120, 63] width 4 height 5
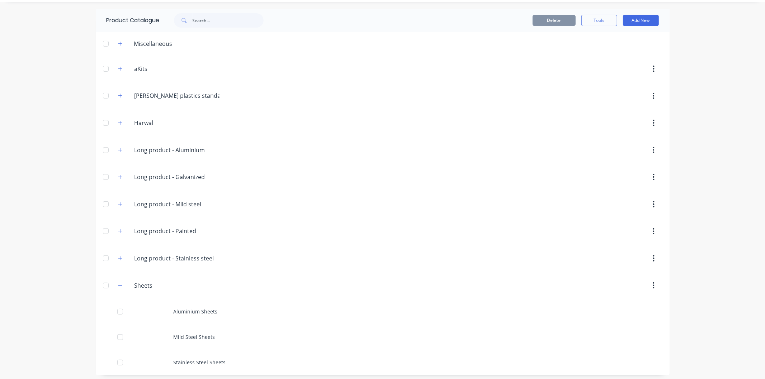
scroll to position [23, 0]
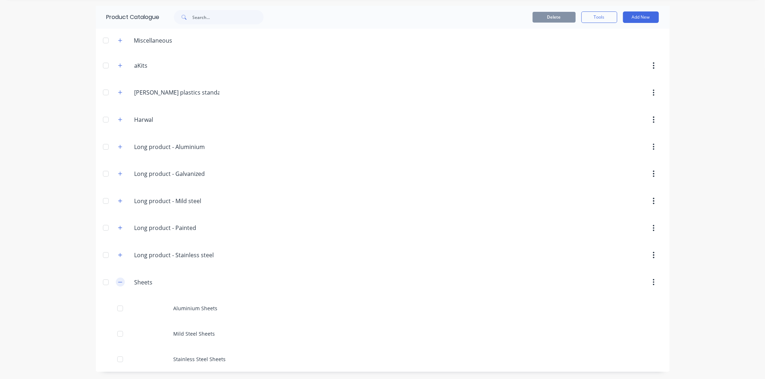
click at [119, 281] on button "button" at bounding box center [120, 282] width 9 height 9
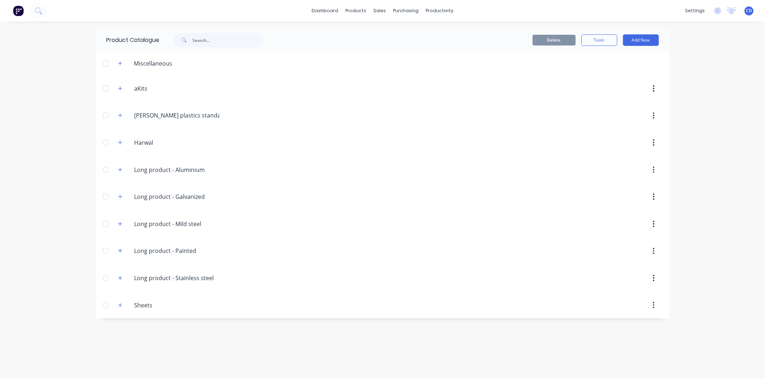
scroll to position [0, 0]
click at [123, 278] on button "button" at bounding box center [120, 278] width 9 height 9
click at [119, 279] on button "button" at bounding box center [120, 278] width 9 height 9
click at [123, 252] on button "button" at bounding box center [120, 251] width 9 height 9
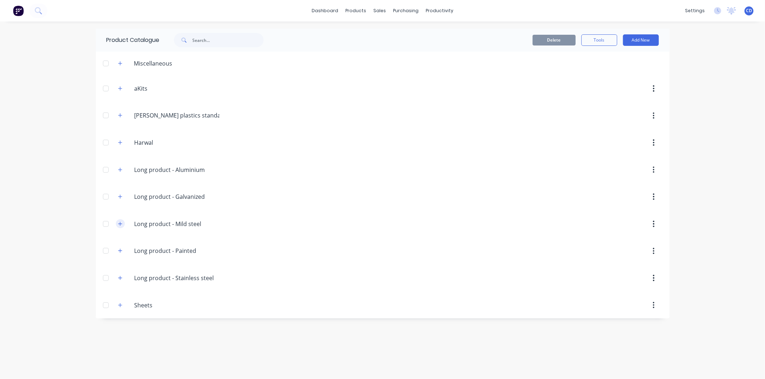
click at [117, 227] on button "button" at bounding box center [120, 223] width 9 height 9
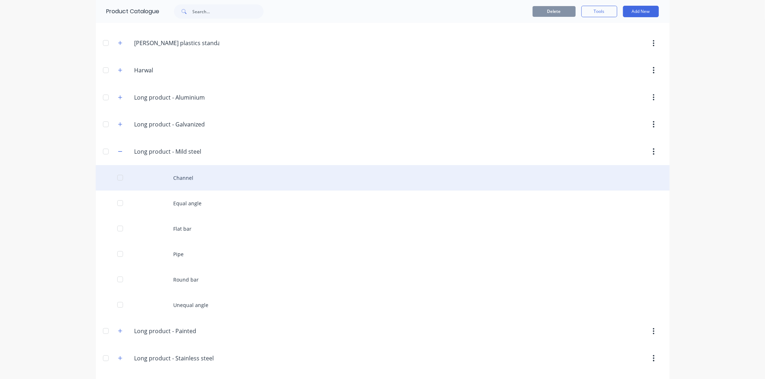
scroll to position [60, 0]
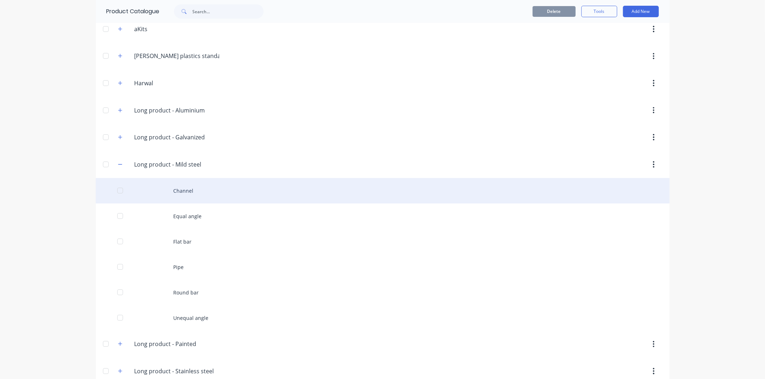
click at [179, 194] on div "Channel" at bounding box center [383, 190] width 574 height 25
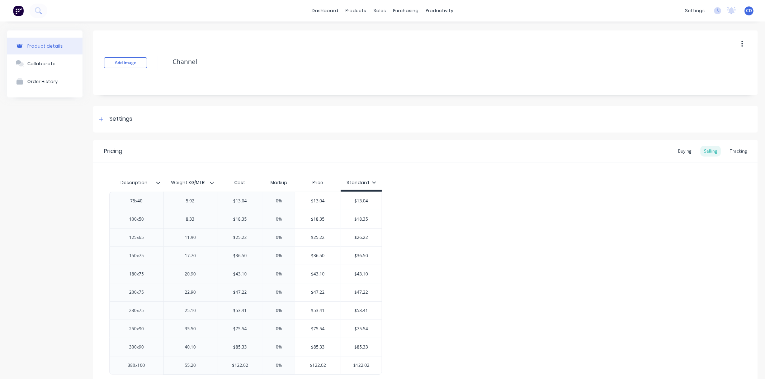
click at [213, 184] on icon at bounding box center [212, 183] width 4 height 4
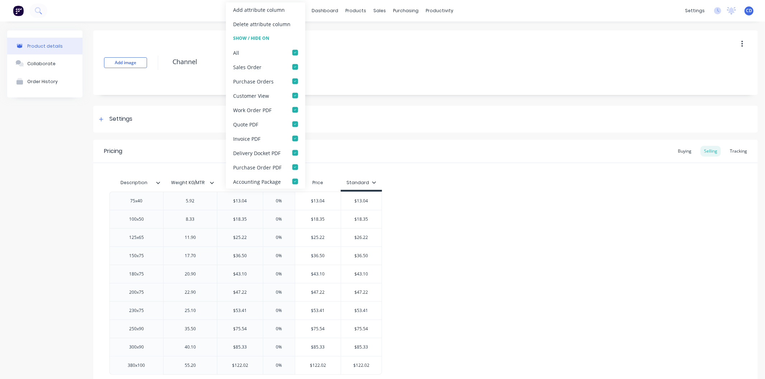
click at [213, 184] on icon at bounding box center [212, 183] width 4 height 4
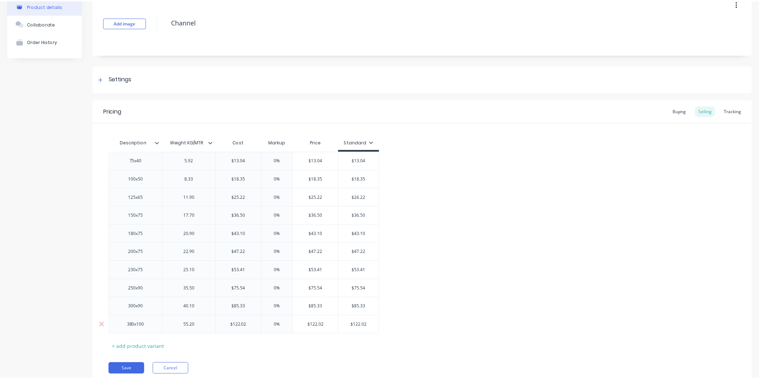
scroll to position [67, 0]
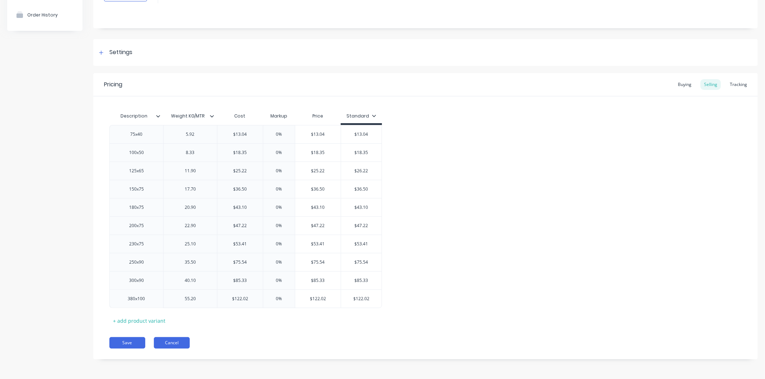
click at [176, 341] on button "Cancel" at bounding box center [172, 342] width 36 height 11
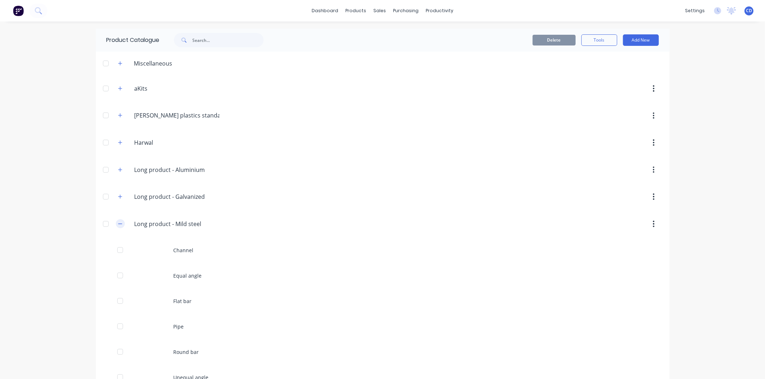
click at [118, 226] on icon "button" at bounding box center [120, 224] width 4 height 5
click at [120, 196] on icon "button" at bounding box center [120, 197] width 4 height 4
click at [120, 196] on button "button" at bounding box center [120, 197] width 9 height 9
click at [118, 171] on icon "button" at bounding box center [120, 169] width 4 height 5
click at [119, 171] on icon "button" at bounding box center [120, 169] width 4 height 5
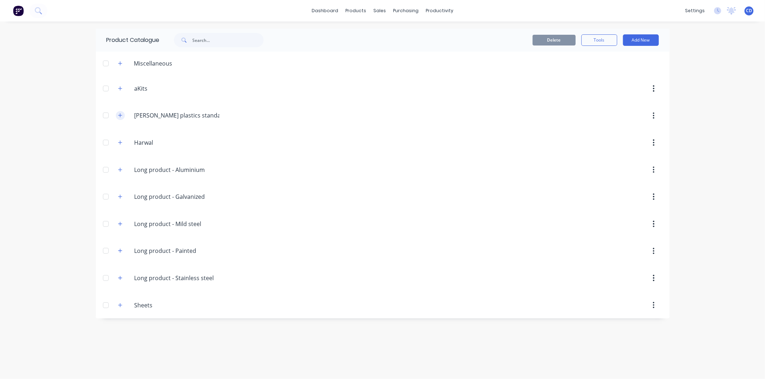
click at [119, 115] on icon "button" at bounding box center [120, 115] width 4 height 5
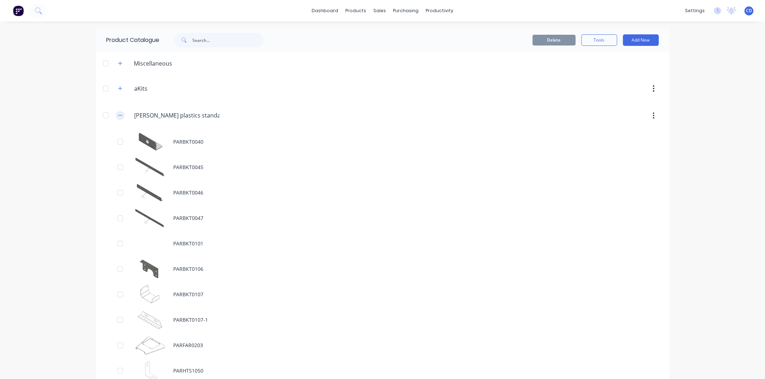
click at [120, 115] on button "button" at bounding box center [120, 115] width 9 height 9
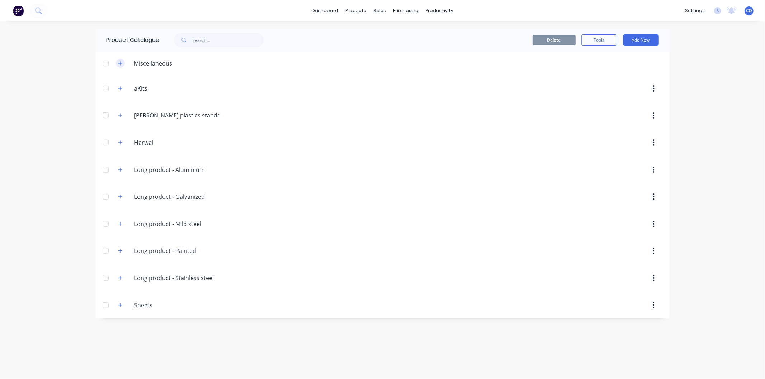
click at [121, 65] on icon "button" at bounding box center [120, 63] width 4 height 5
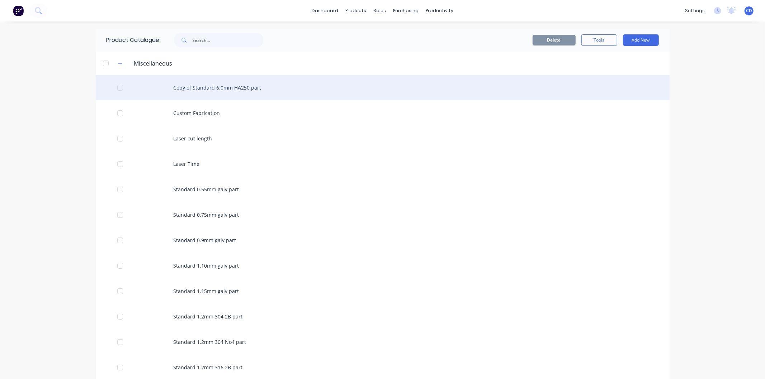
click at [203, 89] on div "Copy of Standard 6.0mm HA250 part" at bounding box center [383, 87] width 574 height 25
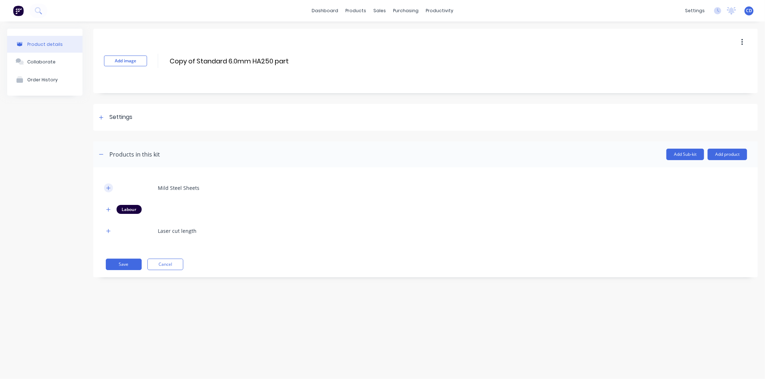
click at [108, 187] on icon "button" at bounding box center [108, 188] width 4 height 5
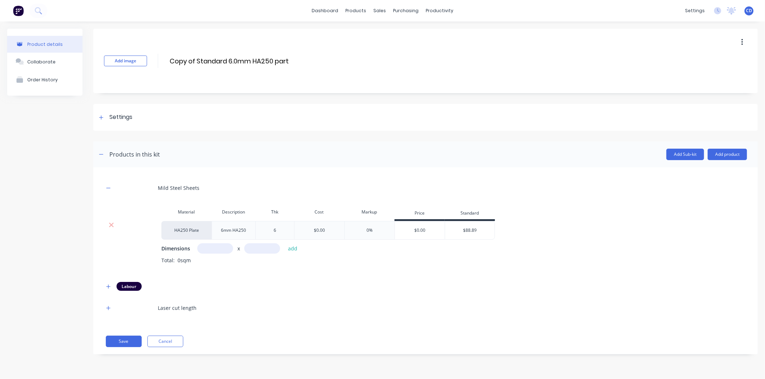
click at [198, 231] on div "HA250 Plate" at bounding box center [186, 230] width 50 height 19
click at [112, 224] on icon at bounding box center [111, 225] width 5 height 7
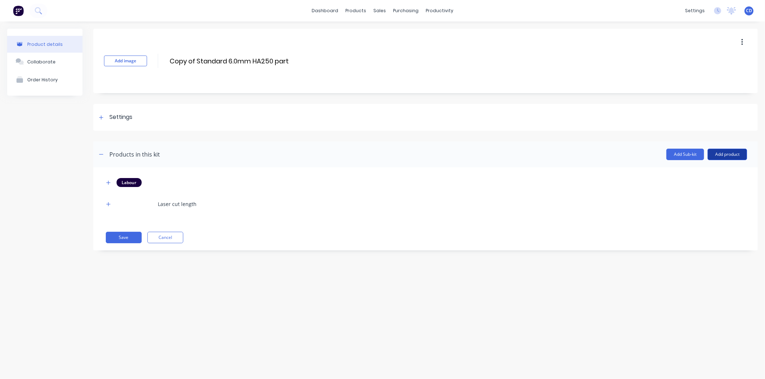
click at [688, 151] on button "Add product" at bounding box center [726, 154] width 39 height 11
click at [688, 171] on div "Product catalogue" at bounding box center [712, 173] width 55 height 10
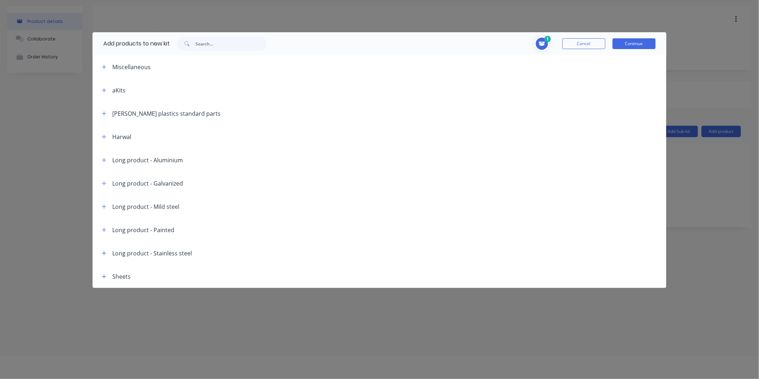
scroll to position [36, 0]
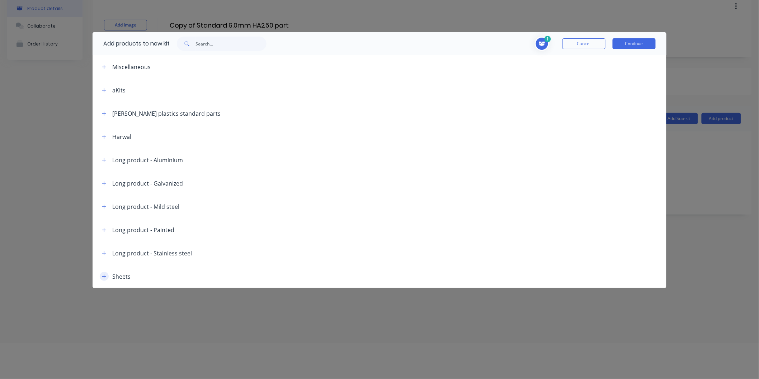
click at [102, 275] on icon "button" at bounding box center [104, 276] width 4 height 5
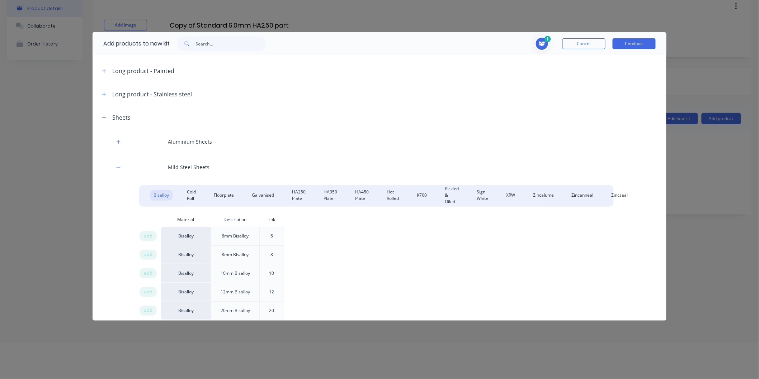
scroll to position [195, 0]
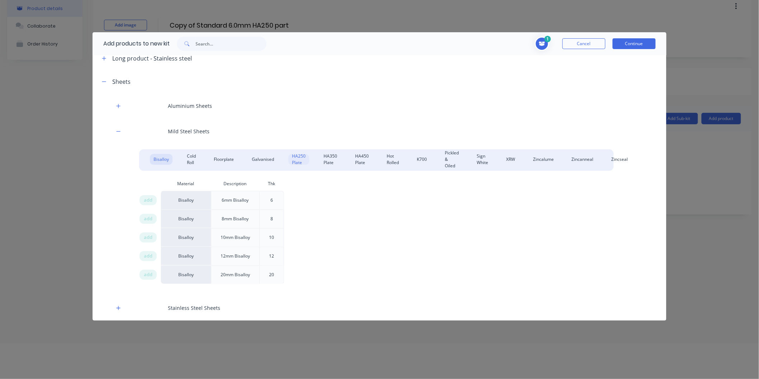
click at [300, 158] on div "HA250 Plate" at bounding box center [298, 159] width 21 height 11
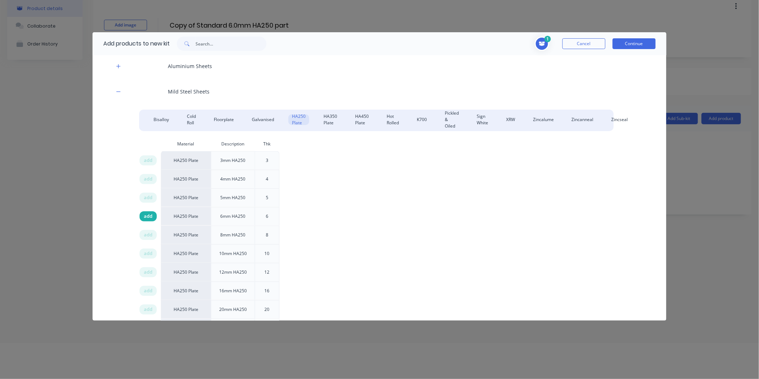
click at [150, 217] on span "add" at bounding box center [148, 216] width 9 height 7
click at [641, 44] on button "Continue" at bounding box center [633, 43] width 43 height 11
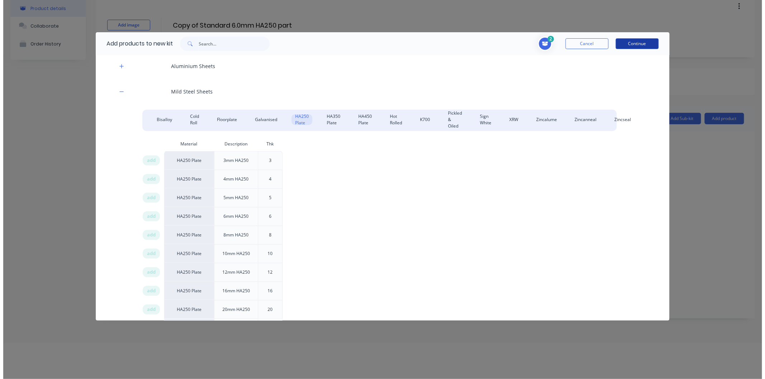
scroll to position [0, 0]
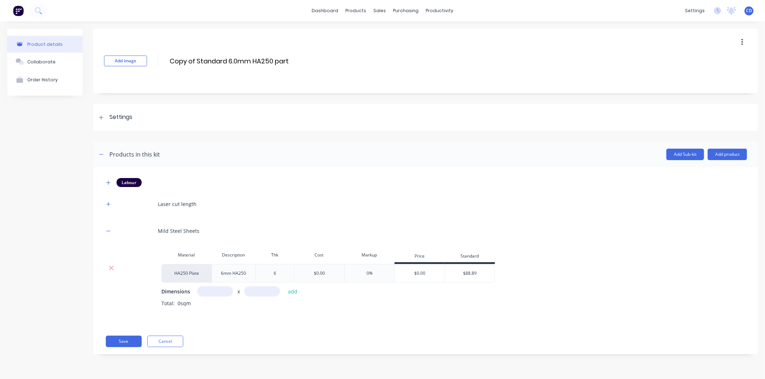
click at [231, 271] on div "6mm HA250" at bounding box center [233, 273] width 37 height 9
click at [245, 272] on div "6mm HA250" at bounding box center [233, 273] width 37 height 9
click at [276, 272] on div "6" at bounding box center [275, 273] width 36 height 9
click at [171, 341] on button "Cancel" at bounding box center [165, 341] width 36 height 11
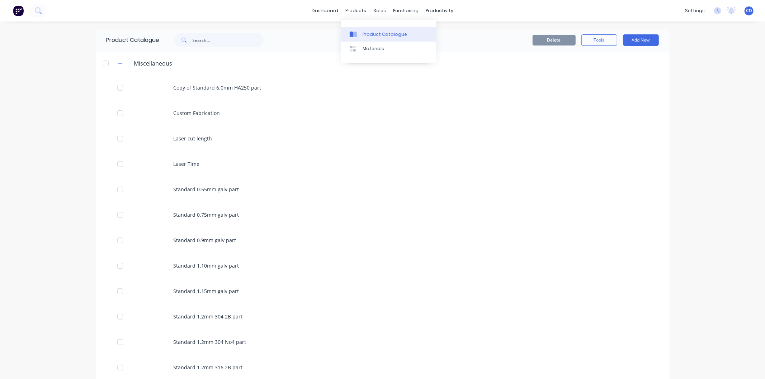
click at [368, 34] on div "Product Catalogue" at bounding box center [384, 34] width 44 height 6
click at [366, 35] on div "Product Catalogue" at bounding box center [384, 34] width 44 height 6
click at [118, 63] on icon "button" at bounding box center [120, 63] width 4 height 5
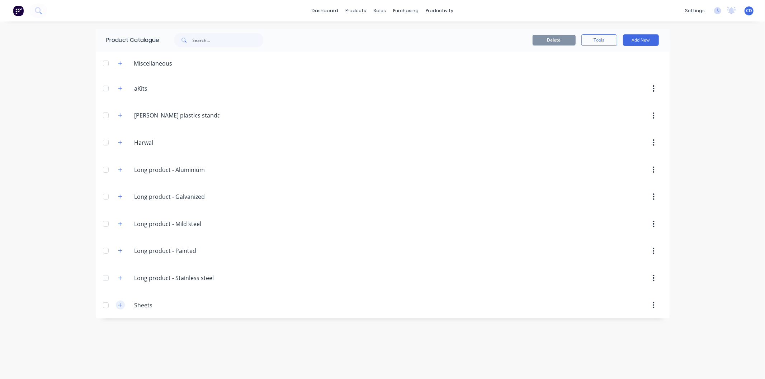
click at [120, 306] on icon "button" at bounding box center [120, 305] width 4 height 4
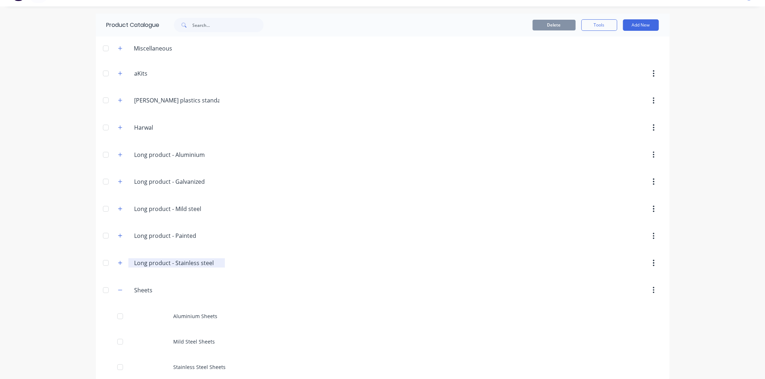
scroll to position [23, 0]
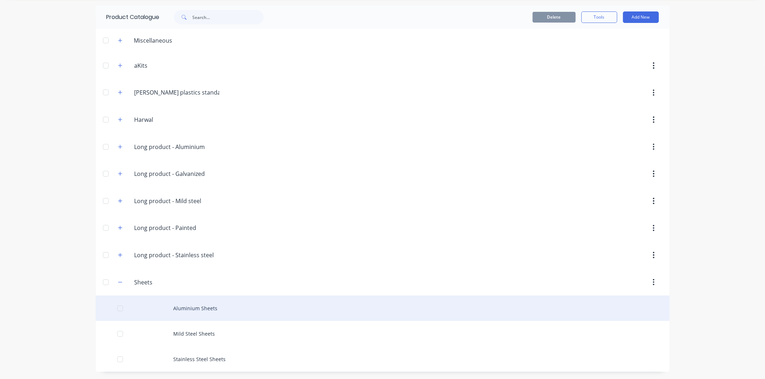
click at [147, 303] on div "Aluminium Sheets" at bounding box center [383, 308] width 574 height 25
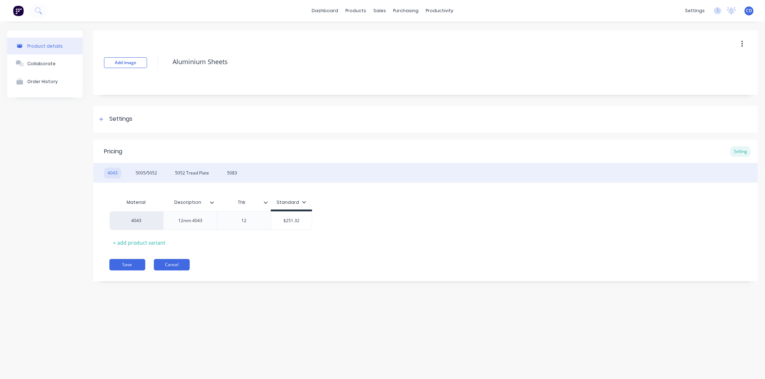
click at [176, 269] on button "Cancel" at bounding box center [172, 264] width 36 height 11
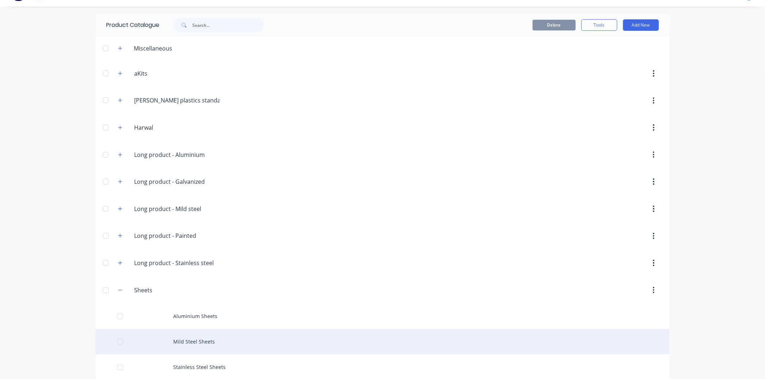
scroll to position [23, 0]
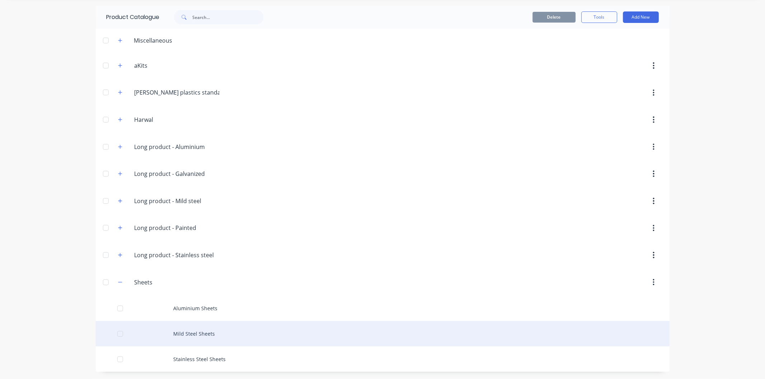
click at [170, 330] on div "Mild Steel Sheets" at bounding box center [383, 333] width 574 height 25
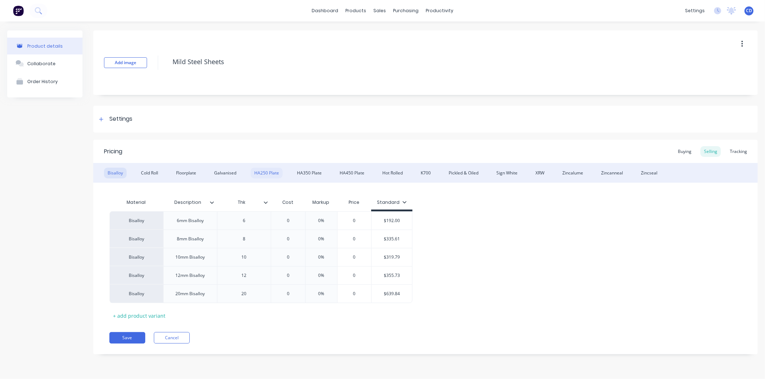
click at [273, 173] on div "HA250 Plate" at bounding box center [267, 173] width 32 height 11
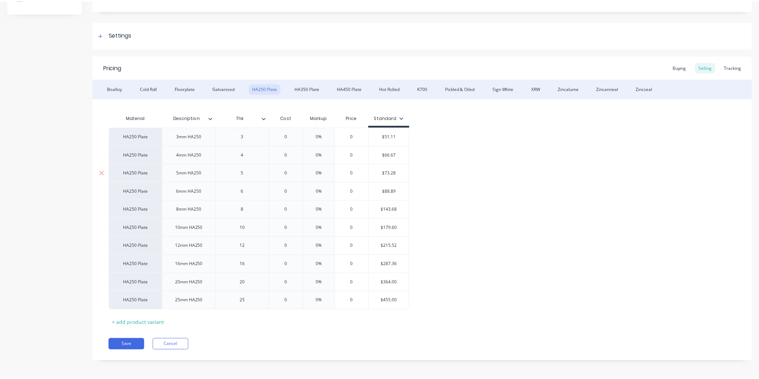
scroll to position [86, 0]
click at [295, 189] on input "0" at bounding box center [288, 189] width 36 height 6
click at [294, 189] on input "0" at bounding box center [288, 189] width 36 height 6
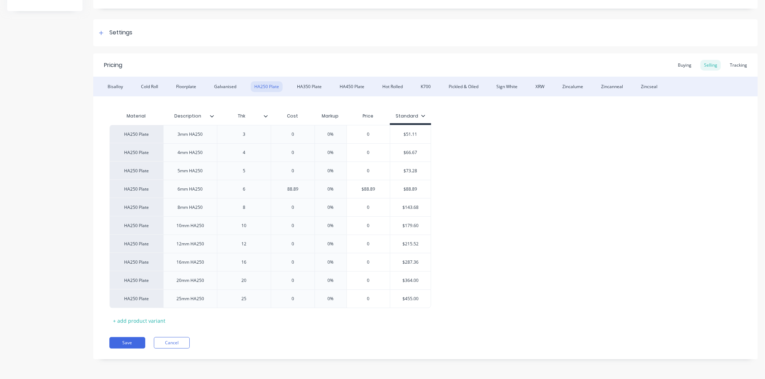
click at [489, 200] on div "HA250 Plate 3mm HA250 3 0 0% 0 $51.11 HA250 Plate 4mm HA250 4 0 0% 0 $66.67 HA2…" at bounding box center [425, 216] width 632 height 183
click at [139, 341] on button "Save" at bounding box center [127, 342] width 36 height 11
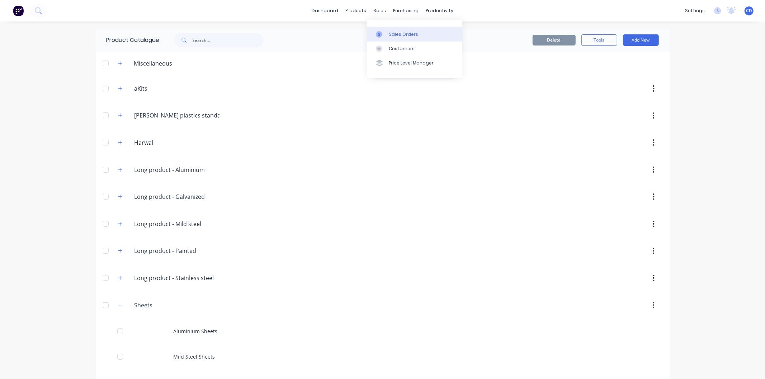
click at [393, 36] on div "Sales Orders" at bounding box center [403, 34] width 29 height 6
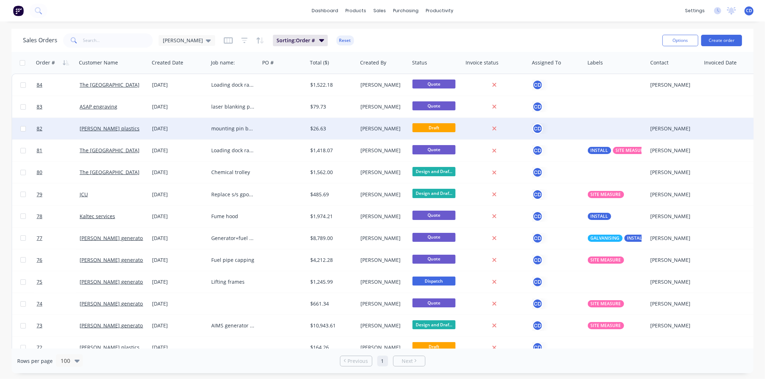
click at [108, 132] on div "[PERSON_NAME] plastics" at bounding box center [111, 128] width 63 height 7
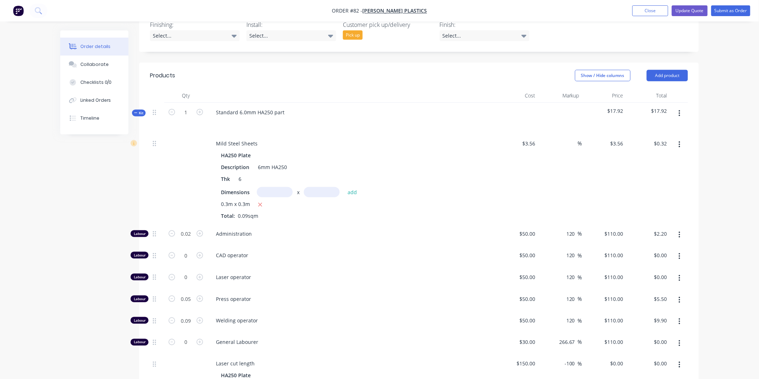
scroll to position [239, 0]
click at [263, 200] on button "button" at bounding box center [260, 204] width 9 height 9
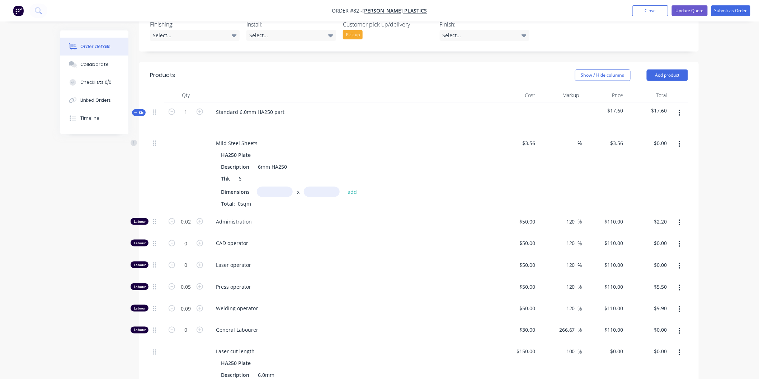
click at [678, 109] on icon "button" at bounding box center [679, 113] width 2 height 8
click at [644, 170] on div "Delete" at bounding box center [653, 175] width 55 height 10
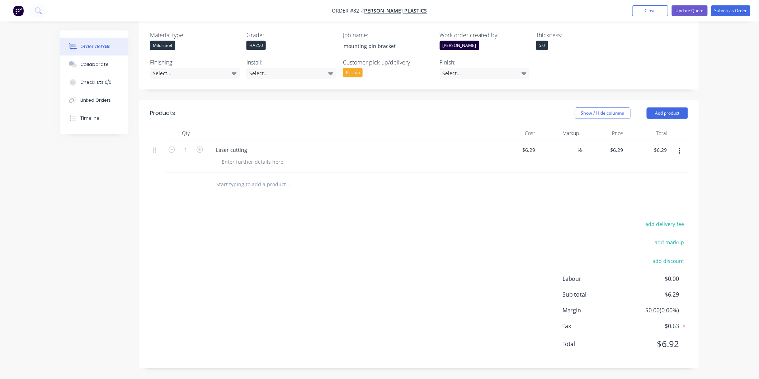
scroll to position [180, 0]
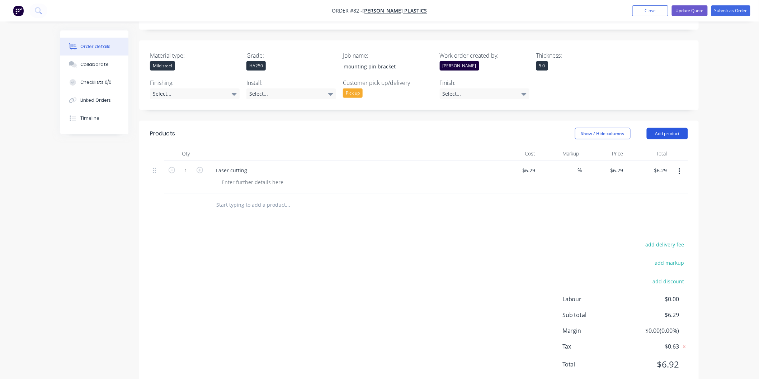
click at [668, 128] on button "Add product" at bounding box center [666, 133] width 41 height 11
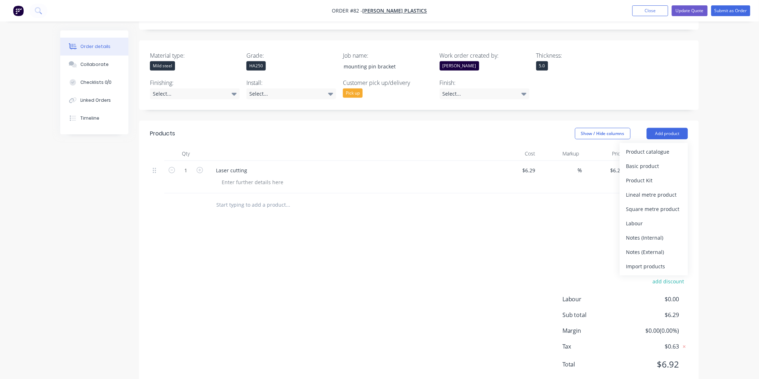
click at [440, 240] on div "add delivery fee add markup add discount Labour $0.00 Sub total $6.29 Margin $0…" at bounding box center [419, 309] width 538 height 138
click at [679, 169] on icon "button" at bounding box center [678, 172] width 1 height 6
click at [640, 228] on div "Delete" at bounding box center [653, 233] width 55 height 10
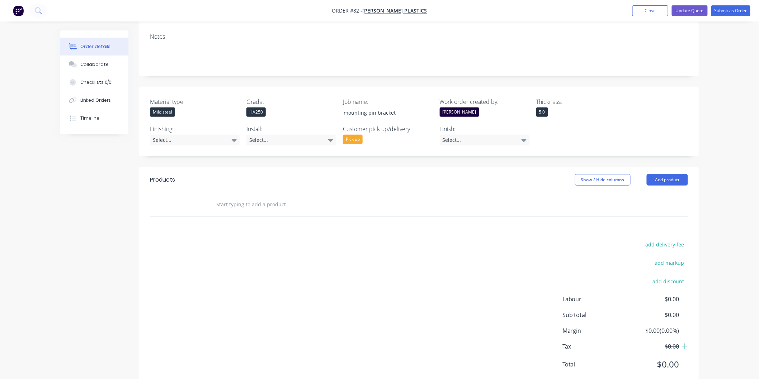
click at [499, 210] on div "Products Show / Hide columns Add product add delivery fee add markup add discou…" at bounding box center [418, 278] width 559 height 222
click at [680, 11] on button "Update Quote" at bounding box center [690, 10] width 36 height 11
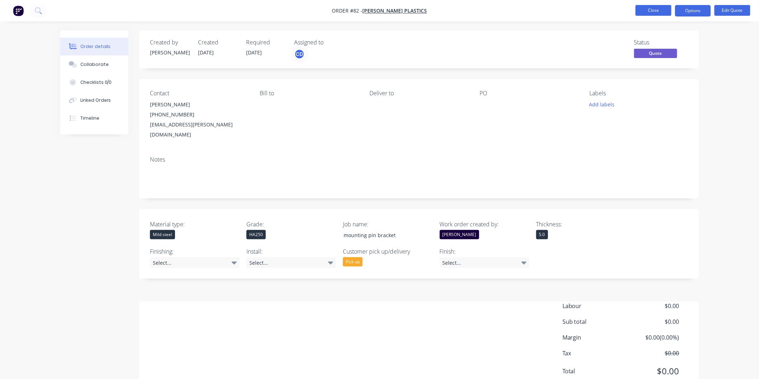
click at [654, 12] on button "Close" at bounding box center [653, 10] width 36 height 11
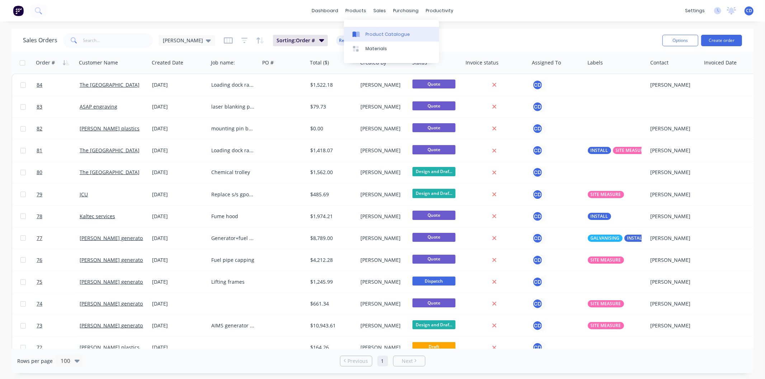
click at [376, 37] on div "Product Catalogue" at bounding box center [387, 34] width 44 height 6
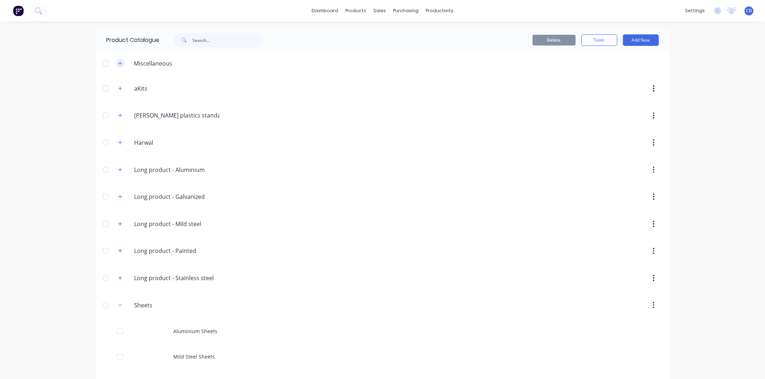
click at [118, 64] on icon "button" at bounding box center [120, 63] width 4 height 5
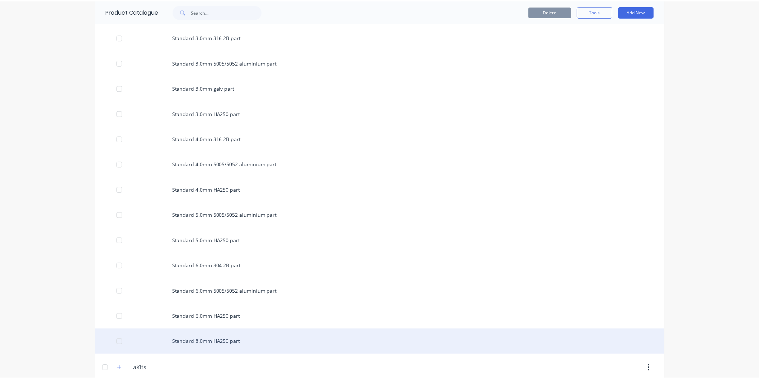
scroll to position [956, 0]
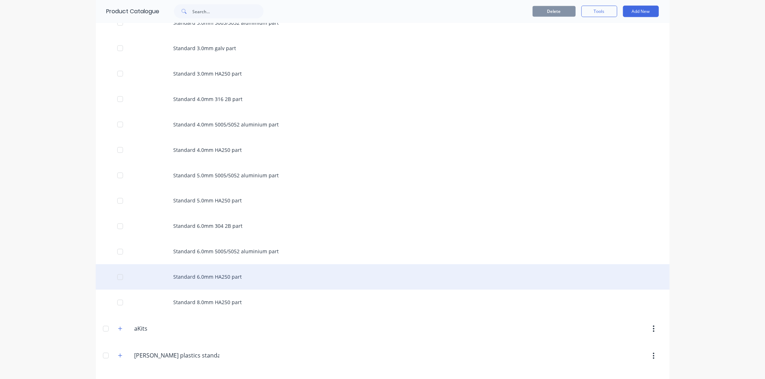
click at [185, 277] on div "Standard 6.0mm HA250 part" at bounding box center [383, 277] width 574 height 25
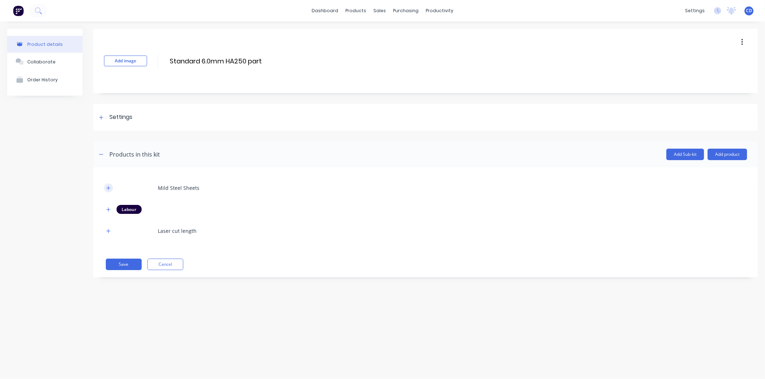
click at [107, 186] on icon "button" at bounding box center [108, 188] width 4 height 5
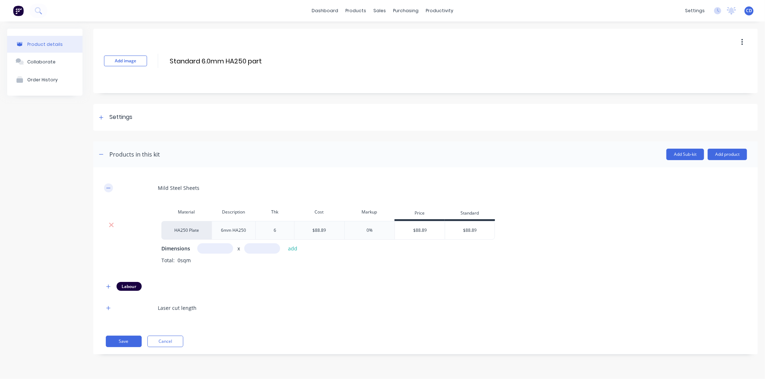
click at [110, 191] on button "button" at bounding box center [108, 188] width 9 height 9
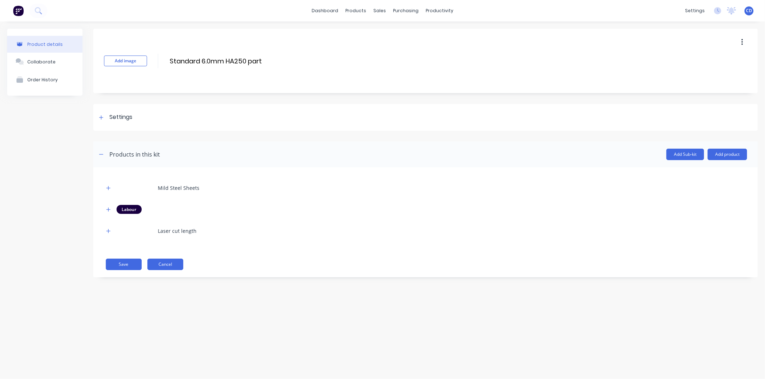
click at [174, 262] on button "Cancel" at bounding box center [165, 264] width 36 height 11
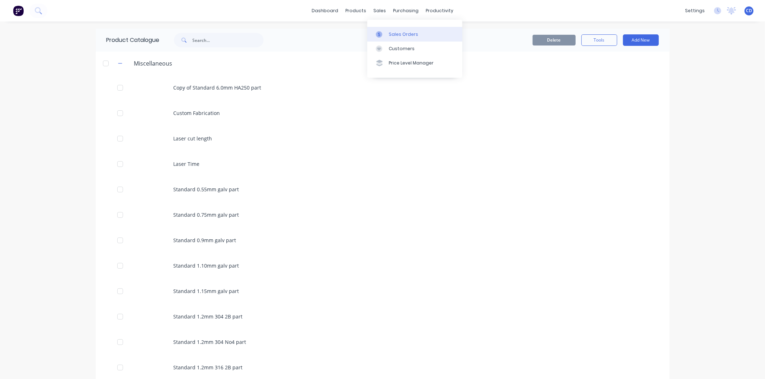
click at [403, 33] on div "Sales Orders" at bounding box center [403, 34] width 29 height 6
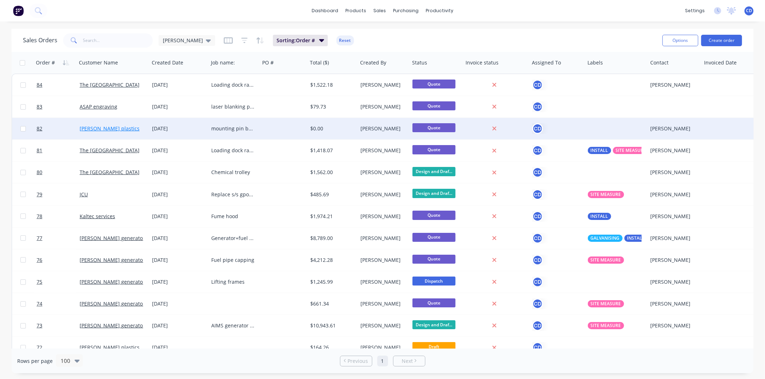
click at [106, 125] on link "[PERSON_NAME] plastics" at bounding box center [110, 128] width 60 height 7
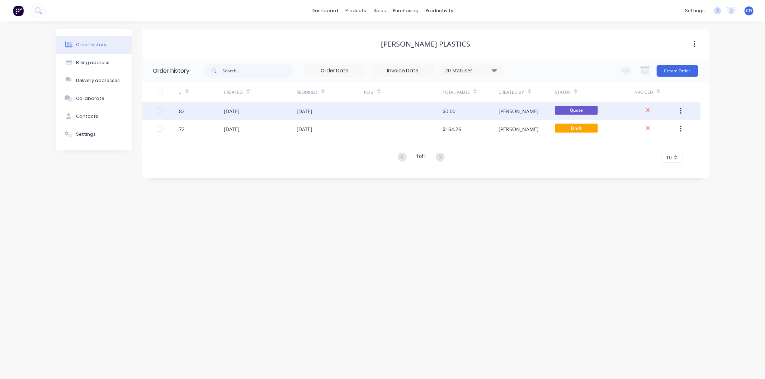
click at [291, 110] on div "[DATE]" at bounding box center [260, 111] width 73 height 18
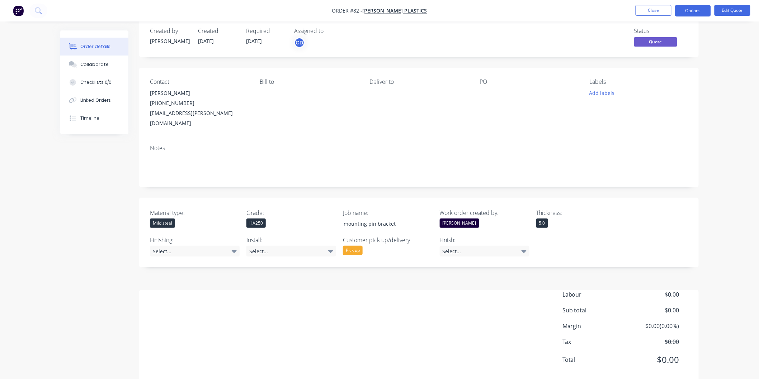
scroll to position [17, 0]
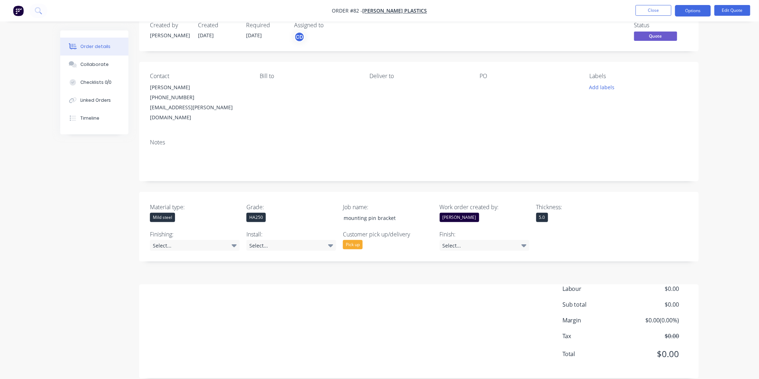
click at [597, 299] on div "Labour $0.00 Sub total $0.00 Margin $0.00 ( 0.00 %) Tax $0.00 Total $0.00" at bounding box center [624, 326] width 125 height 83
click at [628, 248] on div "Material type: Mild steel Grade: HA250 Job name: mounting pin bracket Work orde…" at bounding box center [418, 227] width 559 height 70
click at [688, 9] on button "Edit Quote" at bounding box center [732, 10] width 36 height 11
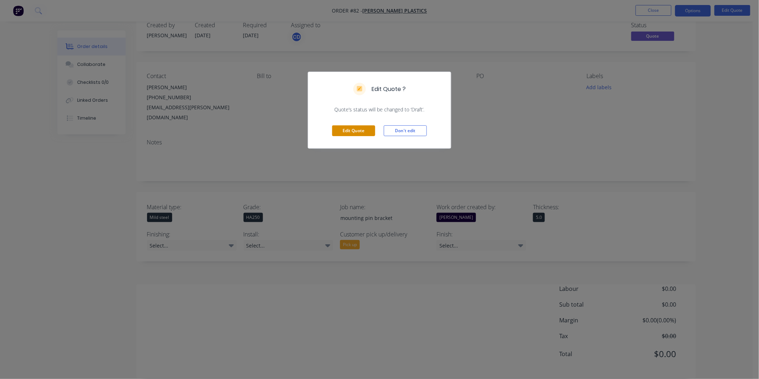
click at [348, 135] on button "Edit Quote" at bounding box center [353, 130] width 43 height 11
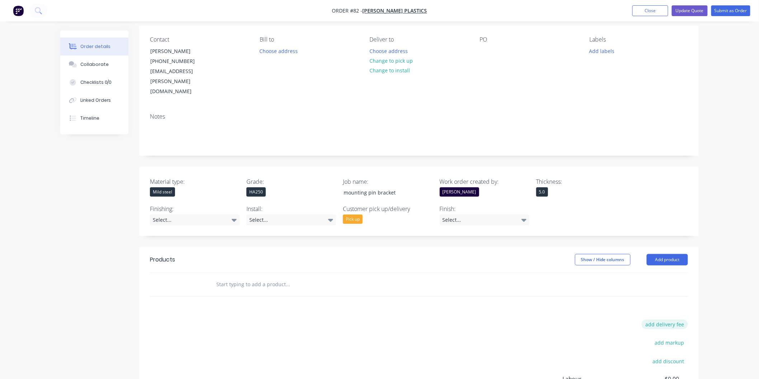
scroll to position [134, 0]
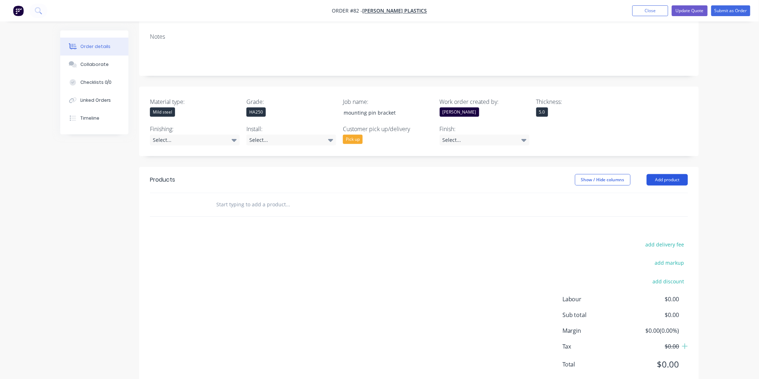
click at [676, 174] on button "Add product" at bounding box center [666, 179] width 41 height 11
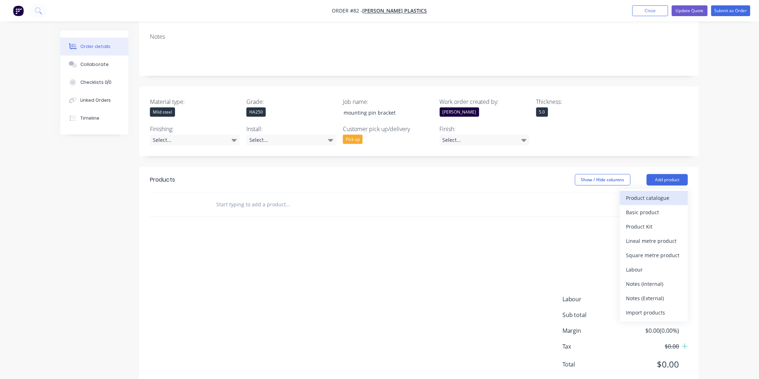
click at [657, 193] on div "Product catalogue" at bounding box center [653, 198] width 55 height 10
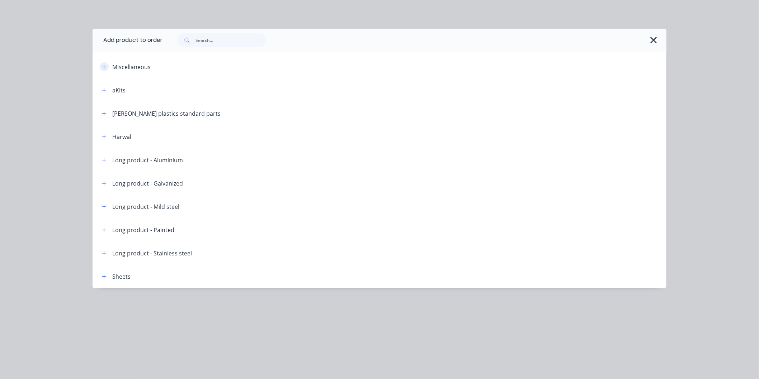
click at [106, 68] on icon "button" at bounding box center [104, 67] width 4 height 5
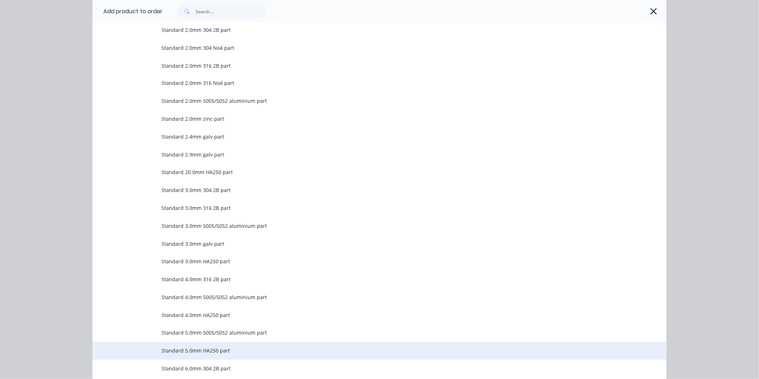
scroll to position [597, 0]
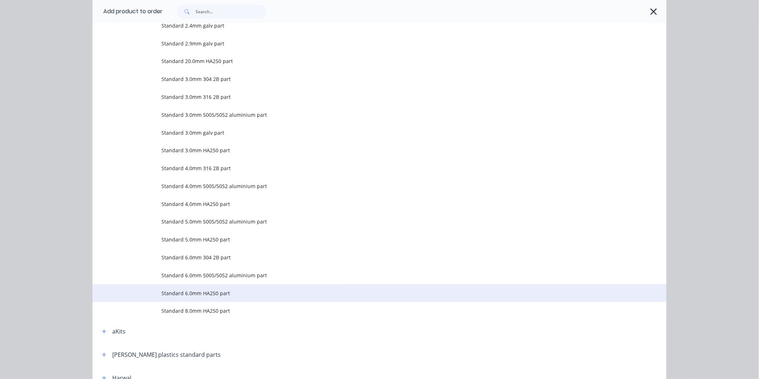
click at [167, 293] on span "Standard 6.0mm HA250 part" at bounding box center [363, 294] width 404 height 8
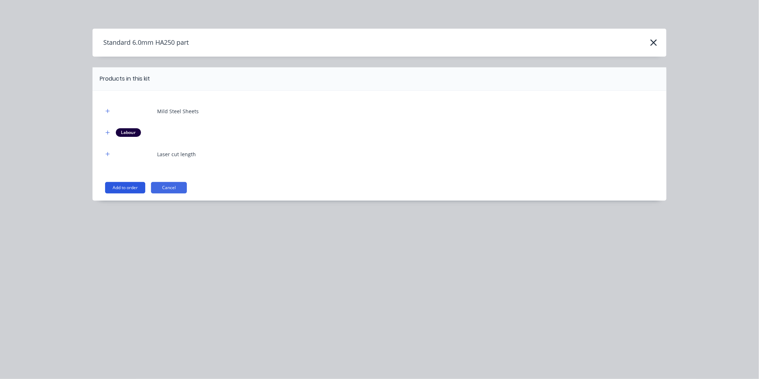
click at [128, 188] on button "Add to order" at bounding box center [125, 187] width 40 height 11
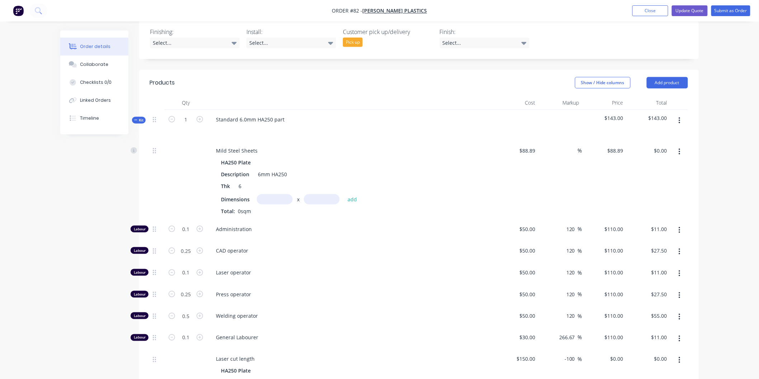
scroll to position [293, 0]
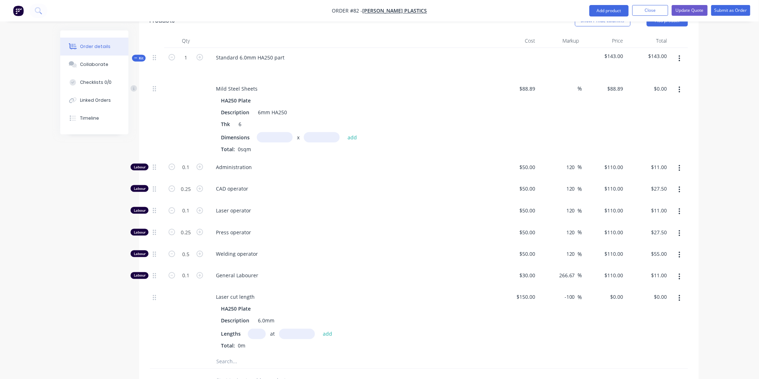
click at [273, 132] on input "text" at bounding box center [275, 137] width 36 height 10
click at [309, 132] on input "text" at bounding box center [322, 137] width 36 height 10
click at [354, 133] on button "add" at bounding box center [352, 138] width 17 height 10
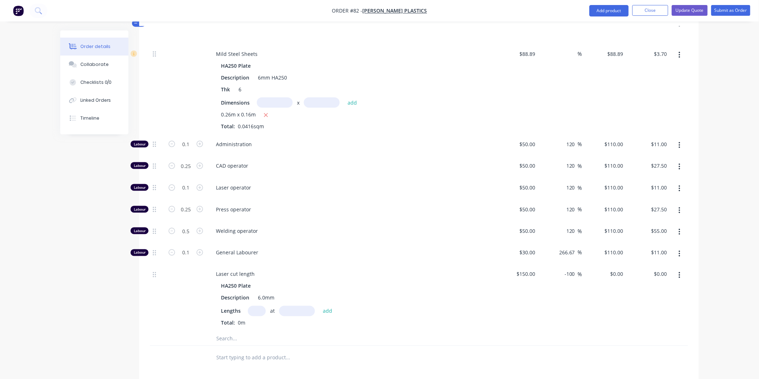
scroll to position [333, 0]
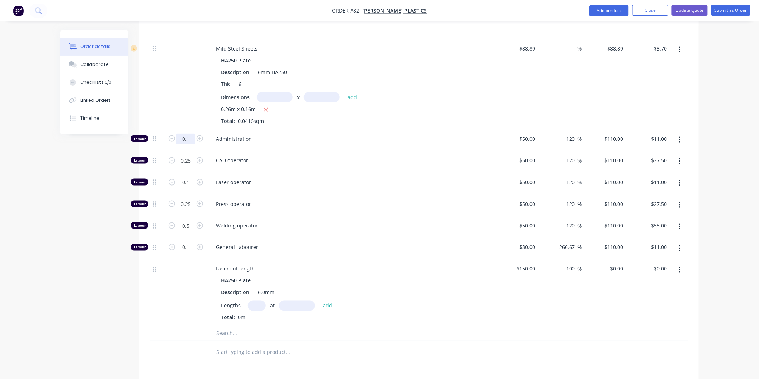
click at [191, 134] on input "0.1" at bounding box center [185, 139] width 19 height 11
click at [192, 142] on input "0.25" at bounding box center [185, 139] width 19 height 11
click at [192, 141] on input "0.25" at bounding box center [185, 139] width 19 height 11
click at [269, 173] on div "Laser operator" at bounding box center [350, 184] width 287 height 22
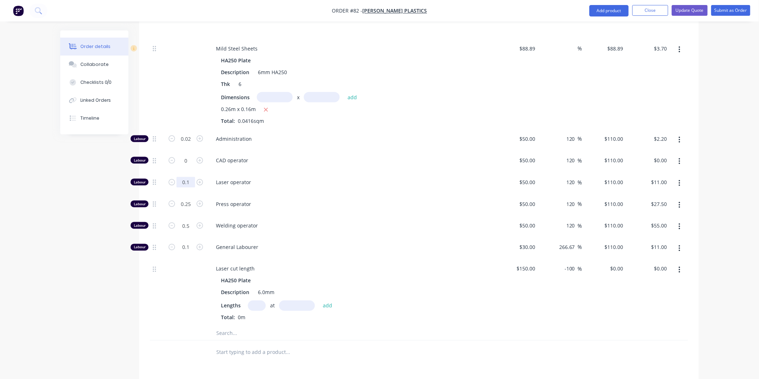
click at [190, 144] on input "0.1" at bounding box center [185, 139] width 19 height 11
click at [304, 173] on div "Laser operator" at bounding box center [350, 184] width 287 height 22
click at [190, 144] on input "0.25" at bounding box center [185, 139] width 19 height 11
click at [280, 195] on div "Press operator" at bounding box center [350, 206] width 287 height 22
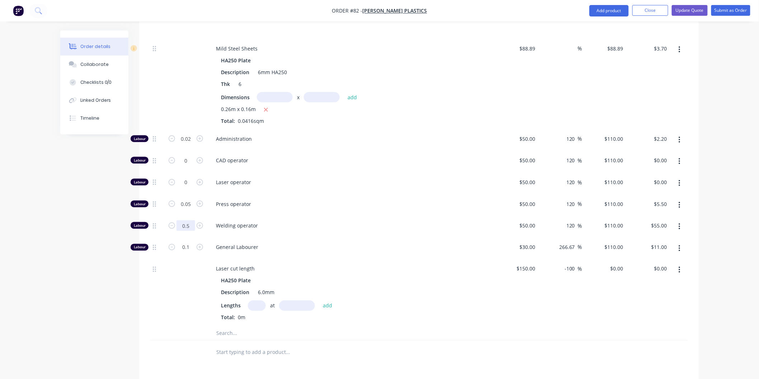
click at [191, 144] on input "0.5" at bounding box center [185, 139] width 19 height 11
click at [306, 216] on div "Welding operator" at bounding box center [350, 227] width 287 height 22
click at [190, 144] on input "0.1" at bounding box center [185, 139] width 19 height 11
click at [324, 238] on div "General Labourer" at bounding box center [350, 249] width 287 height 22
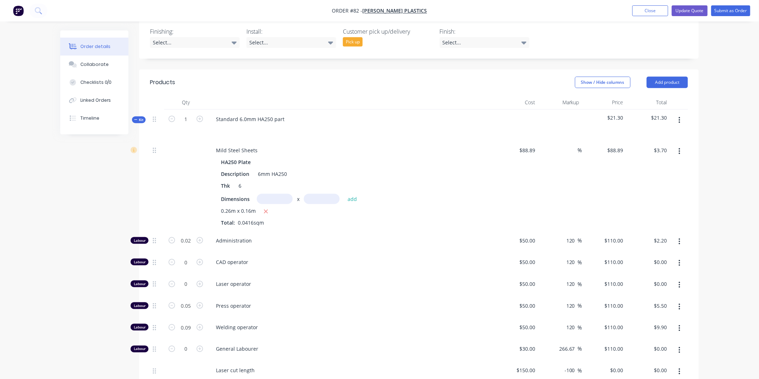
scroll to position [214, 0]
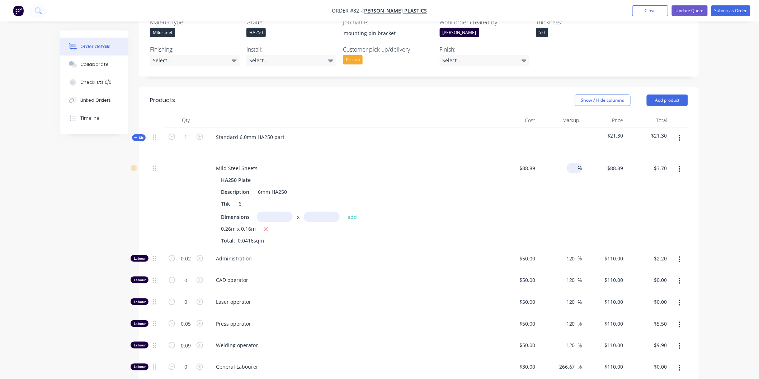
click at [574, 163] on input at bounding box center [573, 168] width 8 height 10
click at [597, 180] on div "$97.779 $88.89" at bounding box center [604, 204] width 44 height 90
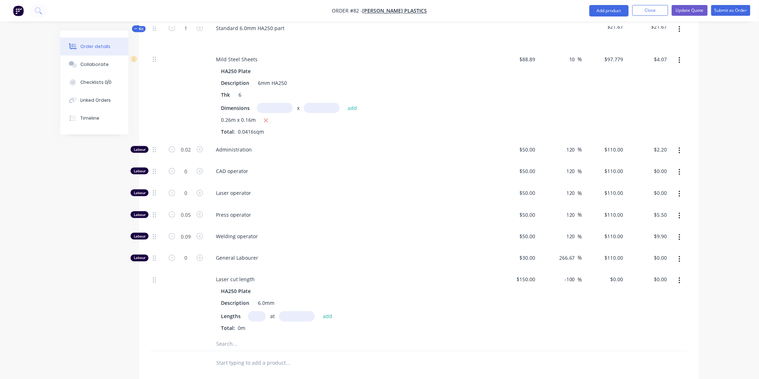
scroll to position [243, 0]
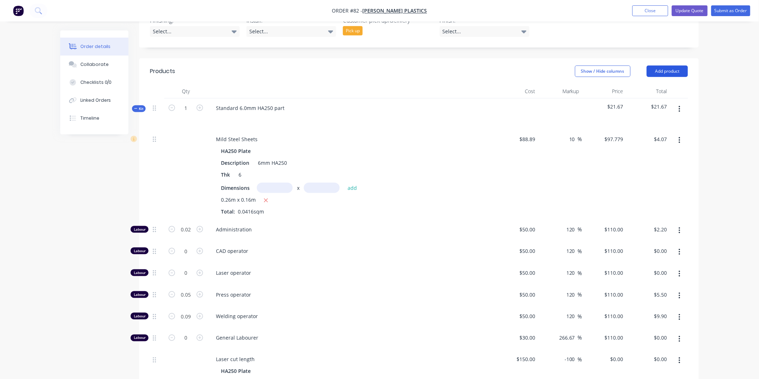
click at [668, 66] on button "Add product" at bounding box center [666, 71] width 41 height 11
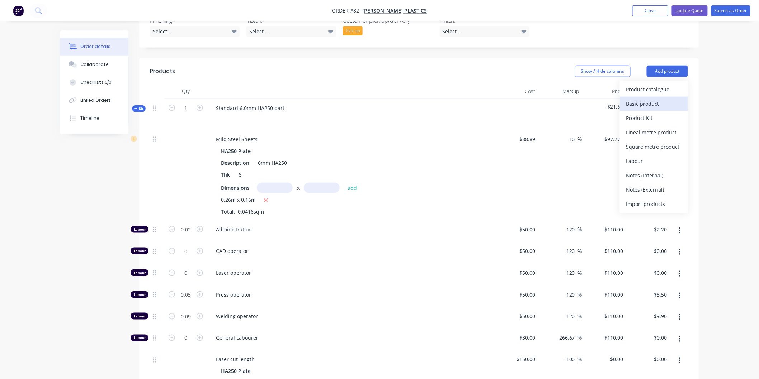
click at [660, 99] on div "Basic product" at bounding box center [653, 104] width 55 height 10
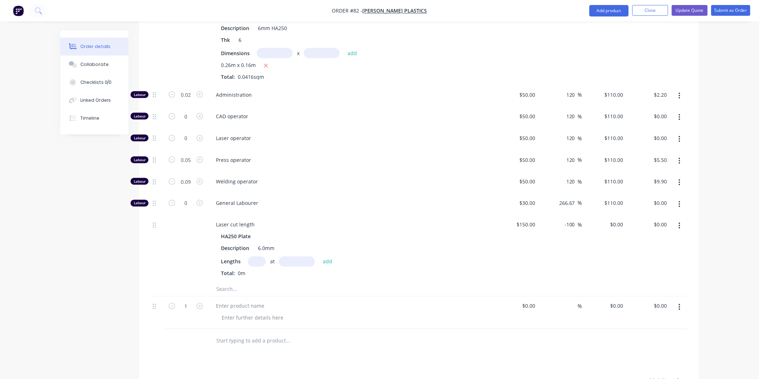
scroll to position [482, 0]
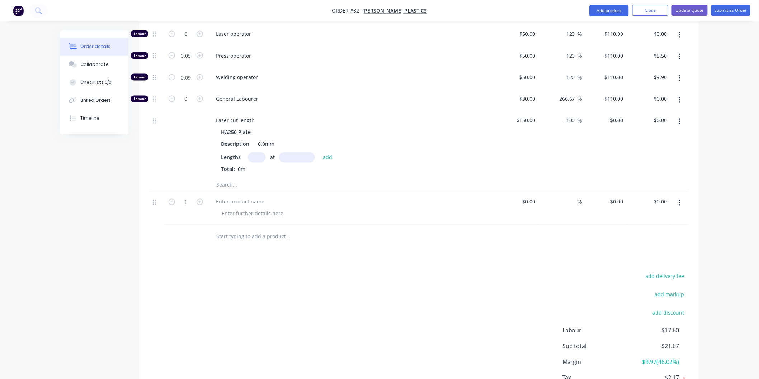
click at [679, 197] on button "button" at bounding box center [679, 203] width 17 height 13
click at [654, 260] on div "Delete" at bounding box center [653, 265] width 55 height 10
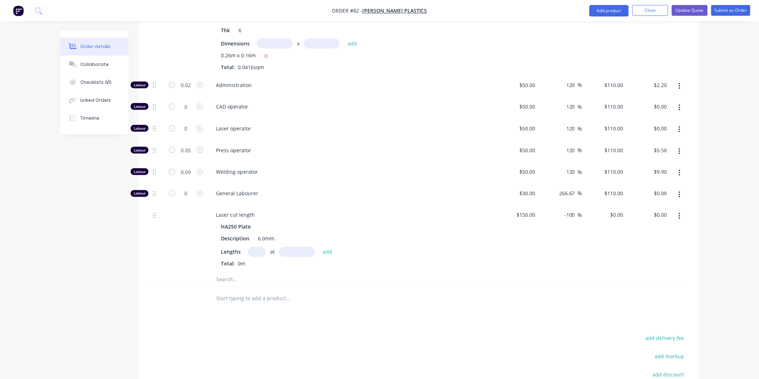
scroll to position [243, 0]
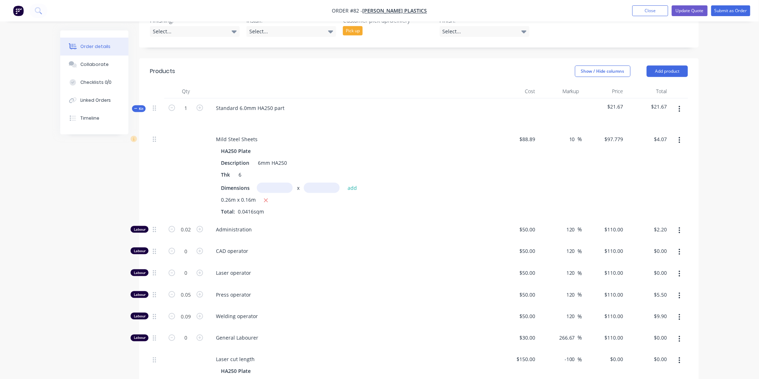
click at [678, 105] on icon "button" at bounding box center [679, 109] width 2 height 8
click at [645, 123] on div "Add product to kit" at bounding box center [653, 128] width 55 height 10
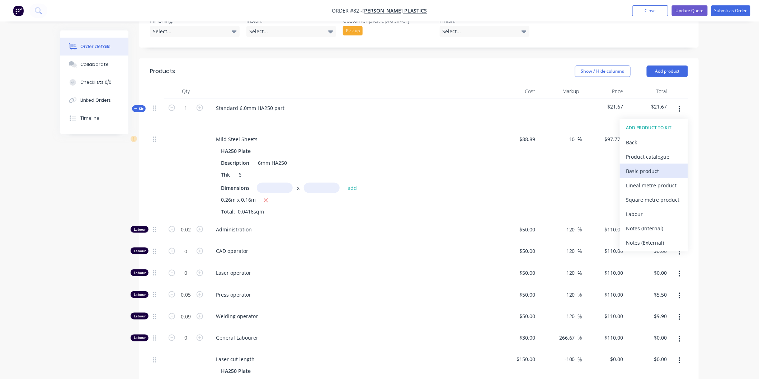
click at [654, 166] on div "Basic product" at bounding box center [653, 171] width 55 height 10
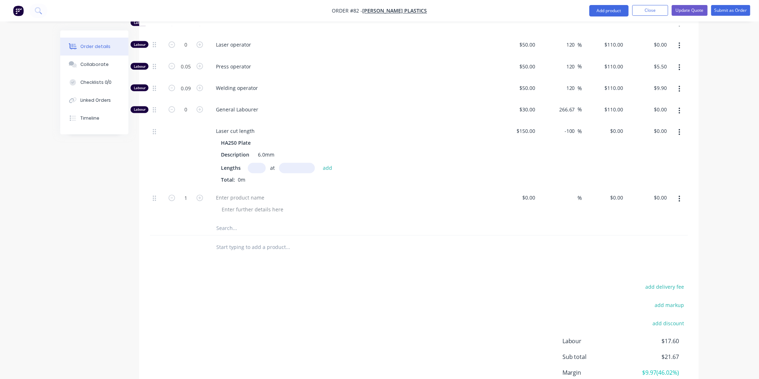
scroll to position [514, 0]
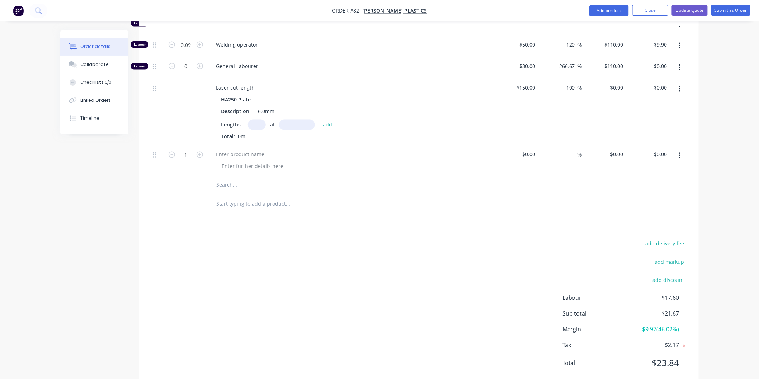
click at [232, 145] on div at bounding box center [350, 161] width 287 height 33
click at [234, 150] on div at bounding box center [240, 155] width 60 height 10
click at [537, 150] on input at bounding box center [530, 155] width 16 height 10
click at [568, 193] on div at bounding box center [419, 204] width 538 height 23
click at [432, 157] on div "Laser cutting" at bounding box center [350, 161] width 287 height 33
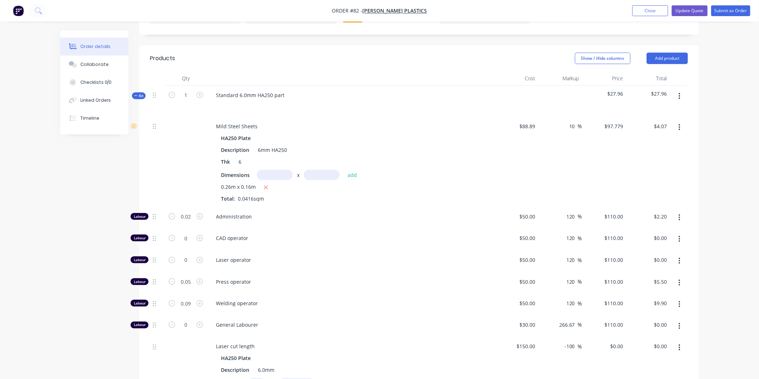
scroll to position [236, 0]
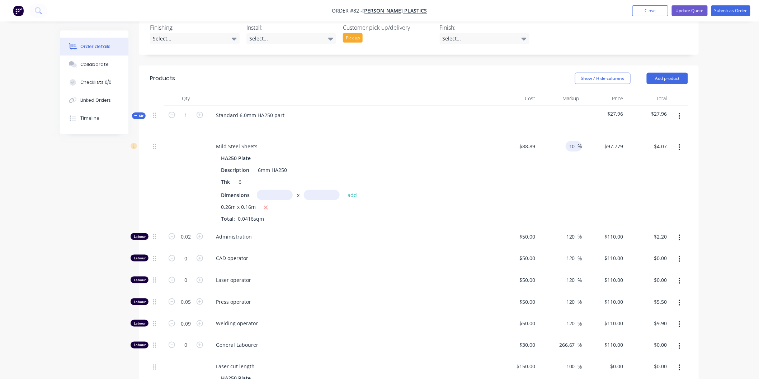
click at [575, 141] on input "10" at bounding box center [572, 146] width 9 height 10
click at [572, 170] on div "0 %" at bounding box center [560, 182] width 44 height 90
click at [571, 141] on input at bounding box center [573, 146] width 8 height 10
click at [572, 149] on div "10 10 %" at bounding box center [560, 182] width 44 height 90
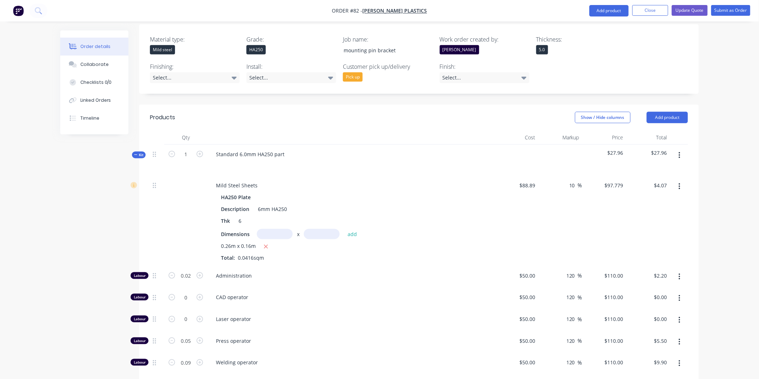
scroll to position [196, 0]
click at [578, 182] on span "%" at bounding box center [580, 186] width 4 height 8
click at [619, 220] on div "$88.89 $88.89" at bounding box center [604, 222] width 44 height 90
click at [574, 181] on input at bounding box center [573, 186] width 8 height 10
click at [621, 189] on div "$97.779 $97.779" at bounding box center [604, 222] width 44 height 90
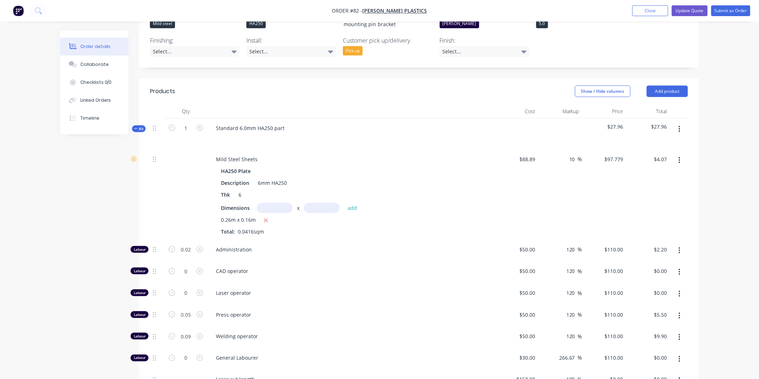
scroll to position [116, 0]
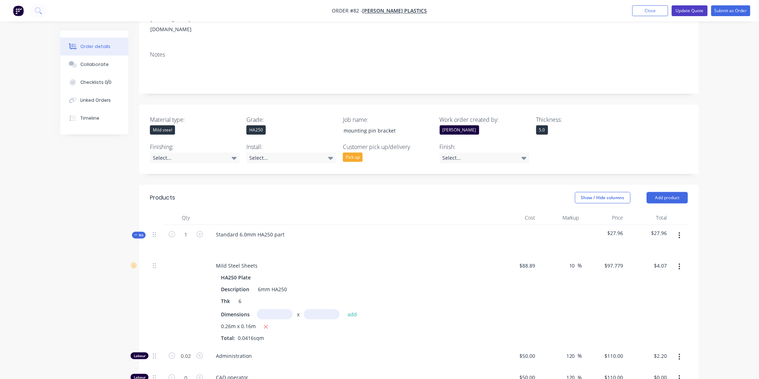
click at [688, 12] on button "Update Quote" at bounding box center [690, 10] width 36 height 11
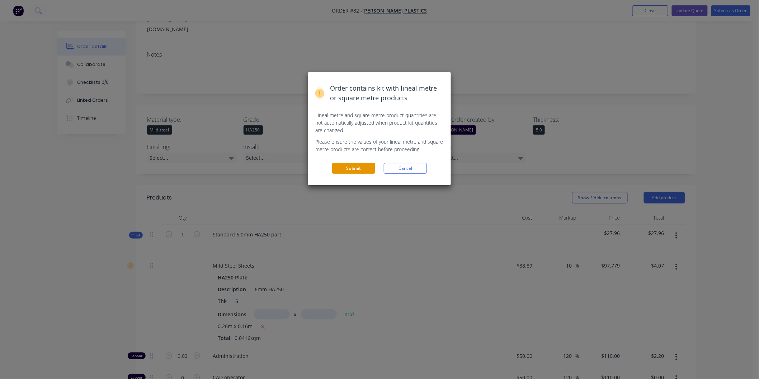
click at [360, 167] on button "Submit" at bounding box center [353, 168] width 43 height 11
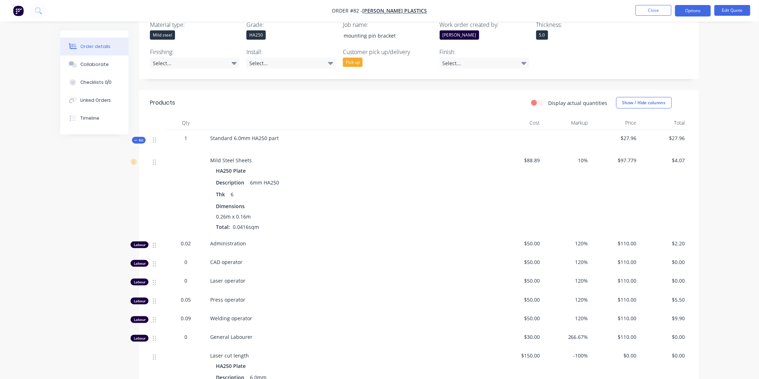
scroll to position [199, 0]
click at [584, 157] on span "10%" at bounding box center [566, 161] width 43 height 8
click at [583, 157] on span "10%" at bounding box center [566, 161] width 43 height 8
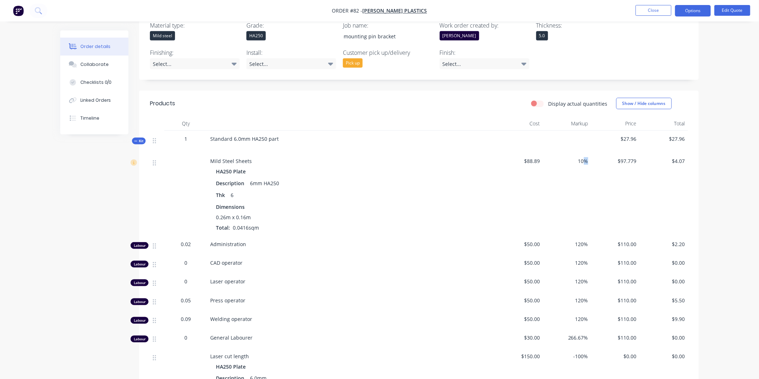
click at [583, 157] on span "10%" at bounding box center [566, 161] width 43 height 8
click at [618, 191] on div "$97.779" at bounding box center [615, 194] width 48 height 83
click at [688, 10] on button "Edit Quote" at bounding box center [732, 10] width 36 height 11
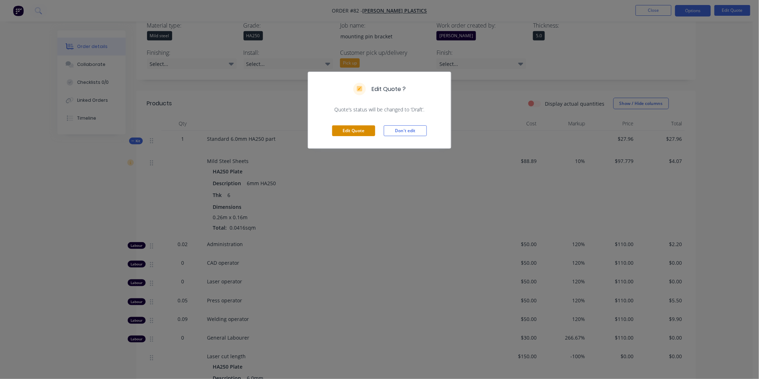
click at [342, 132] on button "Edit Quote" at bounding box center [353, 130] width 43 height 11
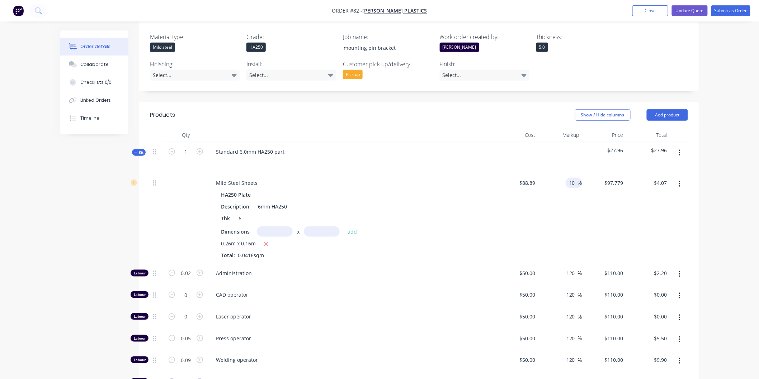
click at [574, 178] on input "10" at bounding box center [572, 183] width 9 height 10
click at [585, 189] on div "$100.4457 $97.779" at bounding box center [604, 219] width 44 height 90
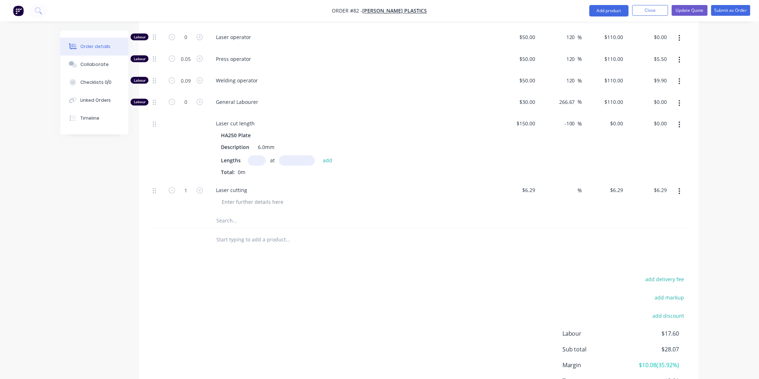
scroll to position [514, 0]
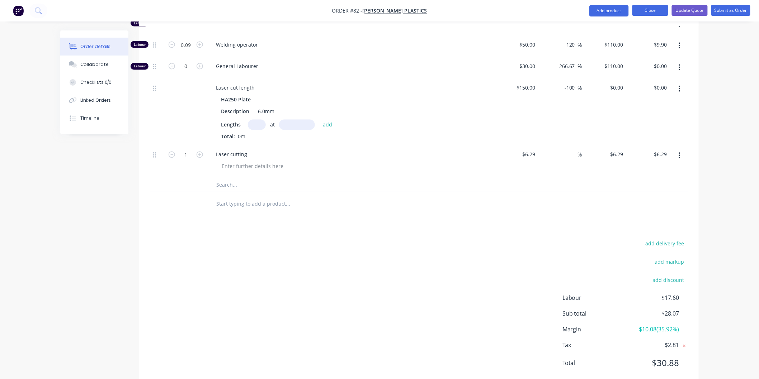
click at [646, 13] on button "Close" at bounding box center [650, 10] width 36 height 11
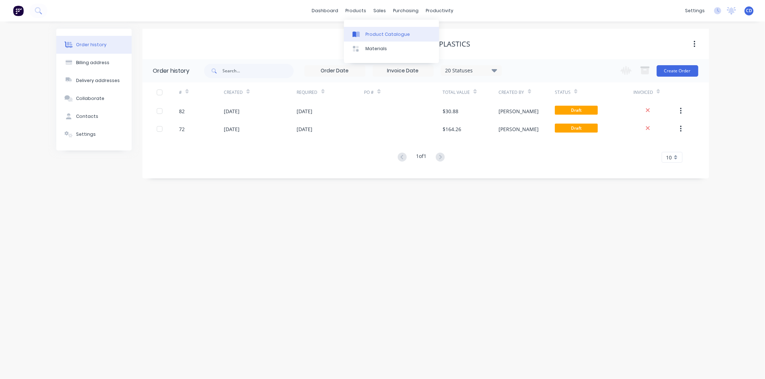
click at [377, 37] on div "Product Catalogue" at bounding box center [387, 34] width 44 height 6
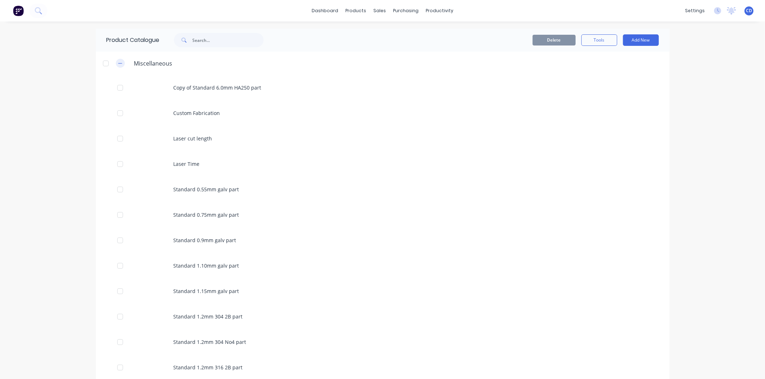
click at [120, 65] on button "button" at bounding box center [120, 63] width 9 height 9
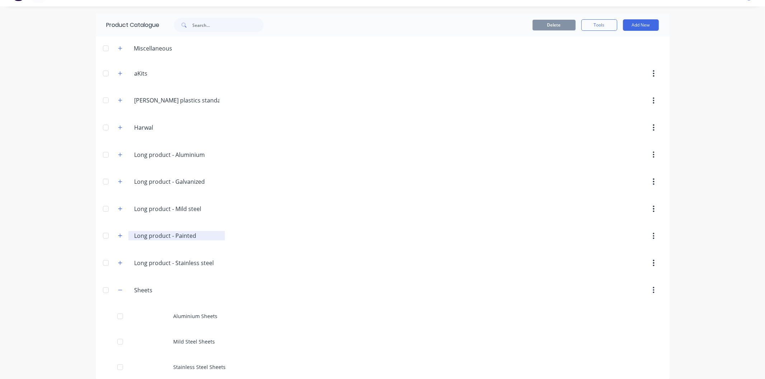
scroll to position [23, 0]
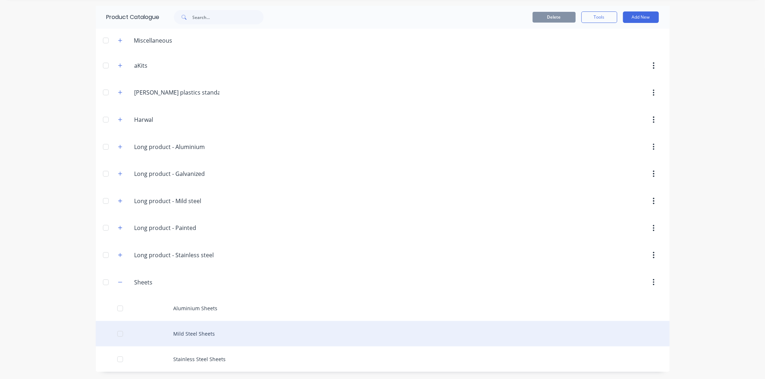
click at [160, 331] on div "Mild Steel Sheets" at bounding box center [383, 333] width 574 height 25
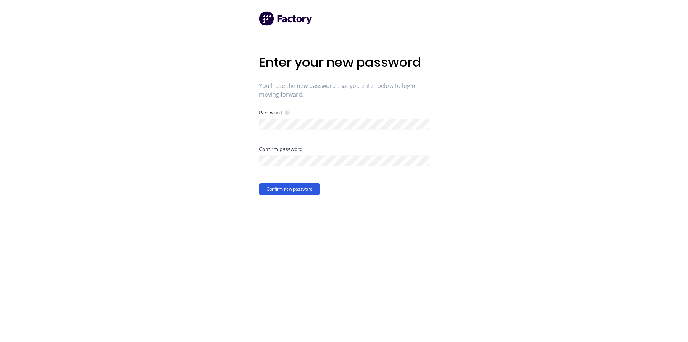
click at [300, 188] on button "Confirm new password" at bounding box center [289, 188] width 61 height 11
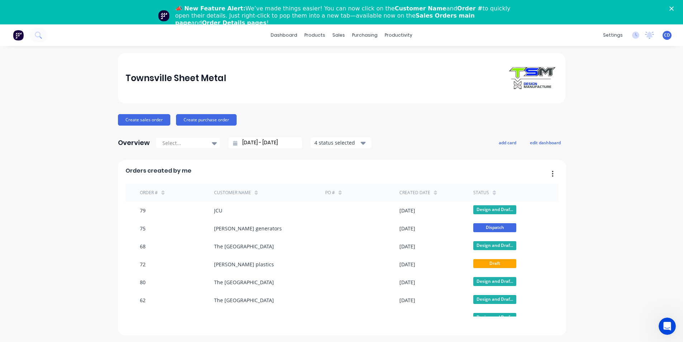
click at [578, 16] on div "📣 New Feature Alert: We’ve made things easier! You can now click on the Custome…" at bounding box center [341, 16] width 683 height 26
click at [675, 6] on div "📣 New Feature Alert: We’ve made things easier! You can now click on the Custome…" at bounding box center [341, 16] width 683 height 26
click at [674, 8] on polygon "Close" at bounding box center [671, 8] width 4 height 4
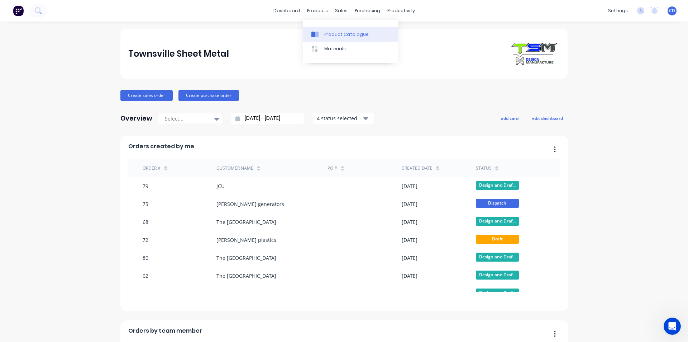
click at [331, 34] on div "Product Catalogue" at bounding box center [346, 34] width 44 height 6
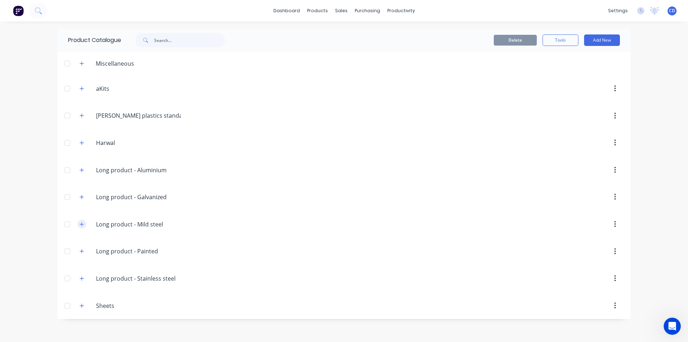
click at [83, 224] on icon "button" at bounding box center [82, 224] width 4 height 5
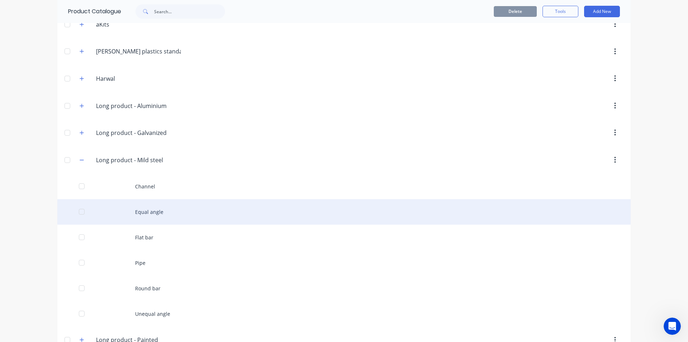
scroll to position [72, 0]
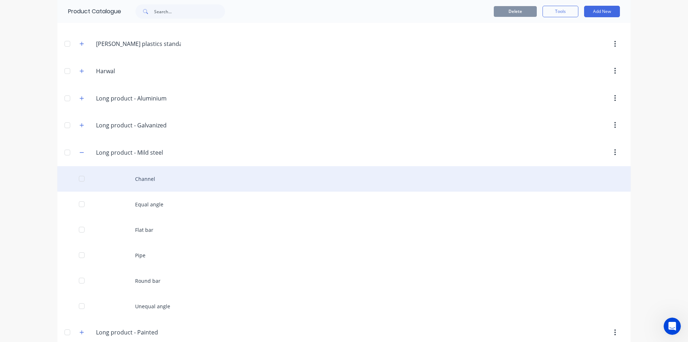
click at [137, 185] on div "Channel" at bounding box center [344, 178] width 574 height 25
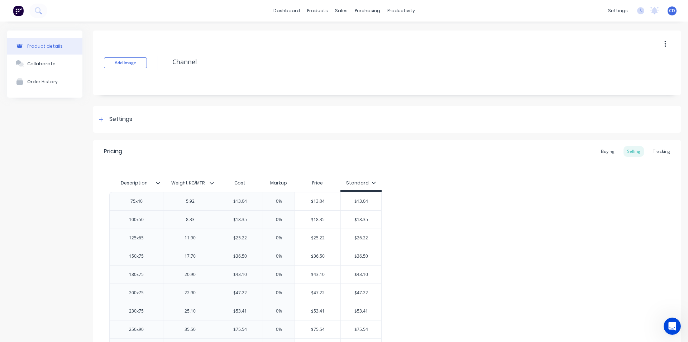
type textarea "x"
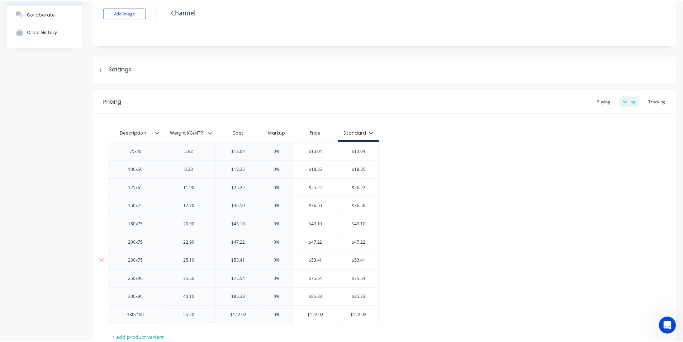
scroll to position [104, 0]
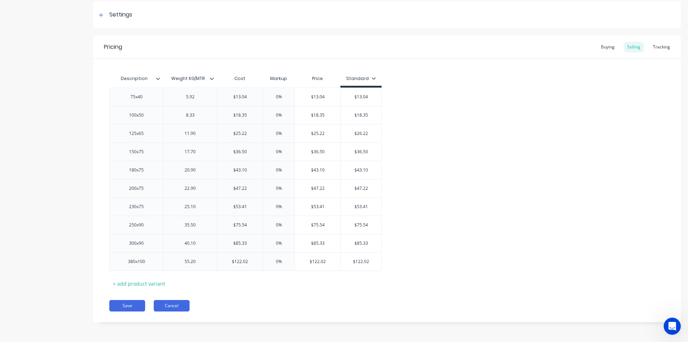
click at [165, 307] on button "Cancel" at bounding box center [172, 305] width 36 height 11
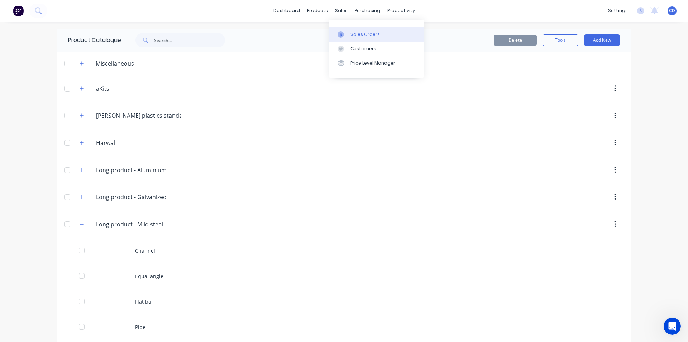
click at [356, 37] on div "Sales Orders" at bounding box center [365, 34] width 29 height 6
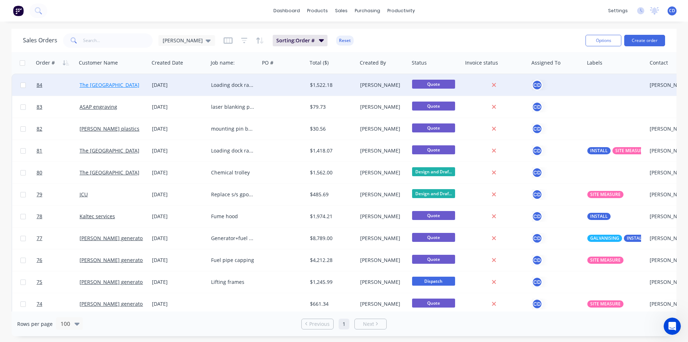
click at [119, 85] on link "The [GEOGRAPHIC_DATA]" at bounding box center [110, 84] width 60 height 7
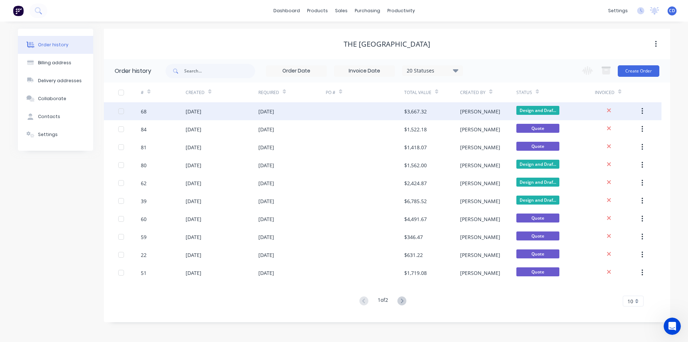
click at [274, 110] on div "27 Jun 2025" at bounding box center [266, 112] width 16 height 8
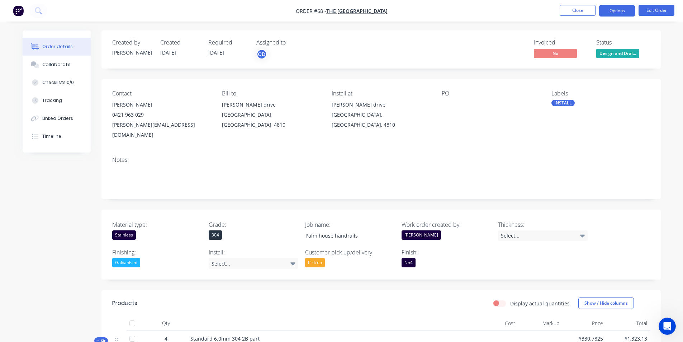
click at [615, 10] on button "Options" at bounding box center [617, 10] width 36 height 11
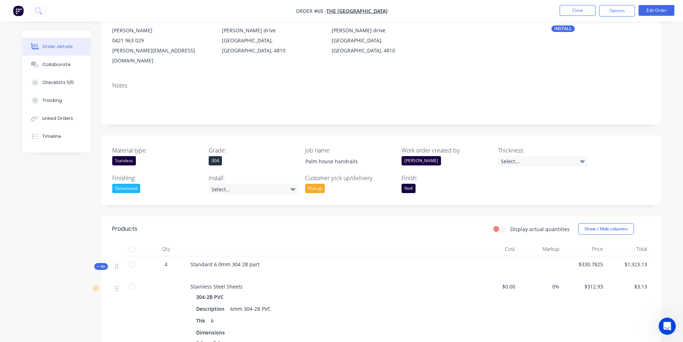
scroll to position [72, 0]
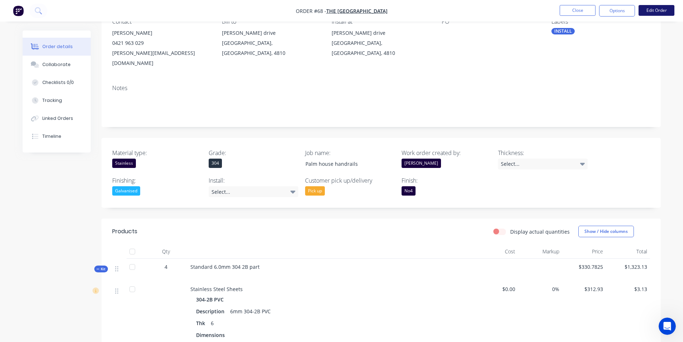
click at [660, 8] on button "Edit Order" at bounding box center [657, 10] width 36 height 11
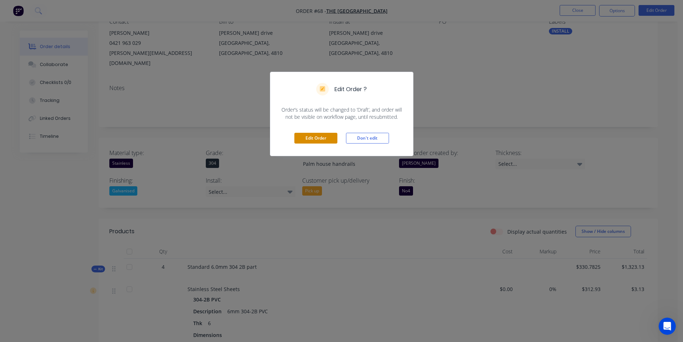
click at [325, 136] on button "Edit Order" at bounding box center [315, 138] width 43 height 11
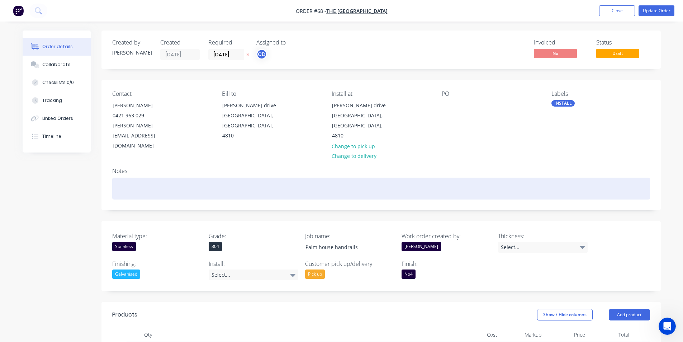
scroll to position [143, 0]
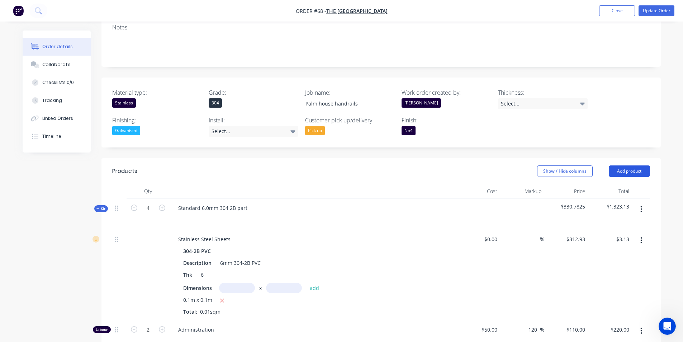
click at [636, 165] on button "Add product" at bounding box center [629, 170] width 41 height 11
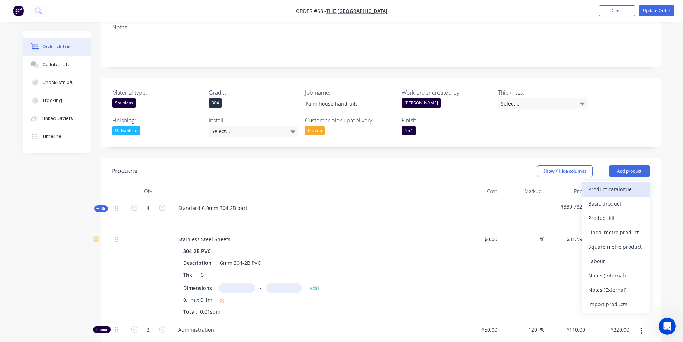
click at [616, 184] on div "Product catalogue" at bounding box center [615, 189] width 55 height 10
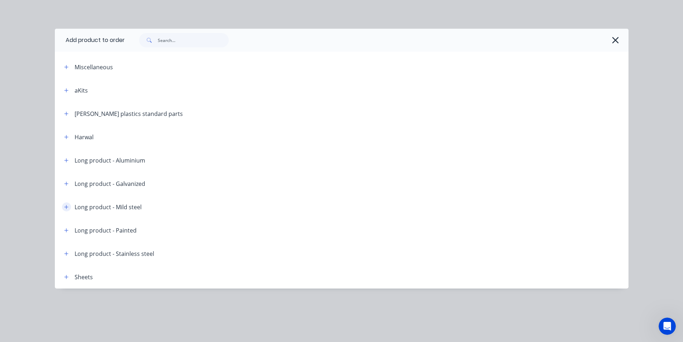
click at [67, 206] on icon "button" at bounding box center [66, 206] width 4 height 5
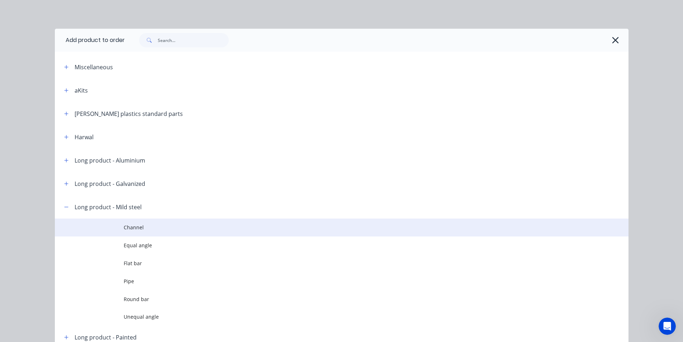
click at [132, 224] on span "Channel" at bounding box center [326, 227] width 404 height 8
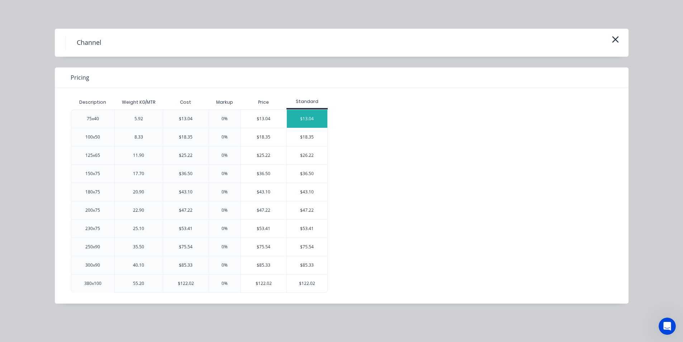
click at [310, 119] on div "$13.04" at bounding box center [307, 119] width 41 height 18
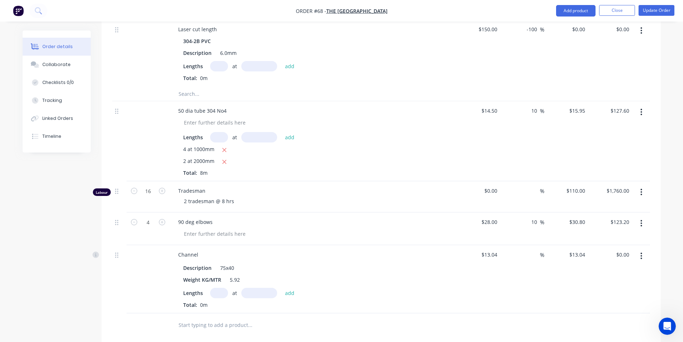
scroll to position [681, 0]
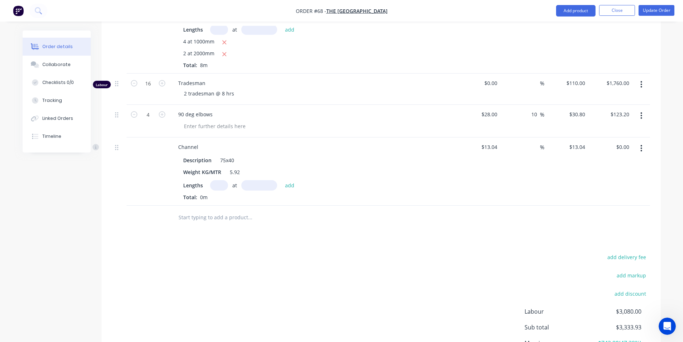
click at [216, 180] on input "text" at bounding box center [219, 185] width 18 height 10
type input "2"
click at [267, 180] on input "text" at bounding box center [259, 185] width 36 height 10
type input "1mm"
click at [291, 180] on button "add" at bounding box center [289, 185] width 17 height 10
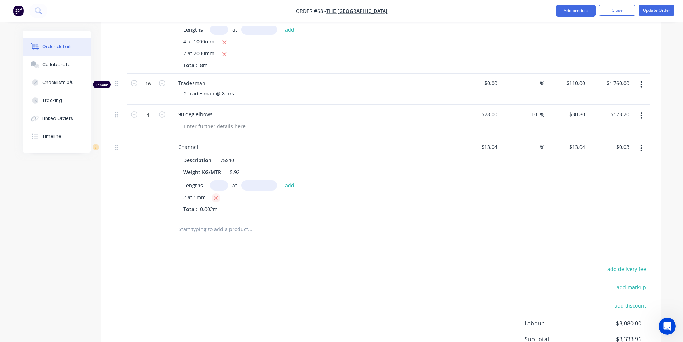
click at [213, 195] on icon "button" at bounding box center [215, 198] width 5 height 6
type input "$0.00"
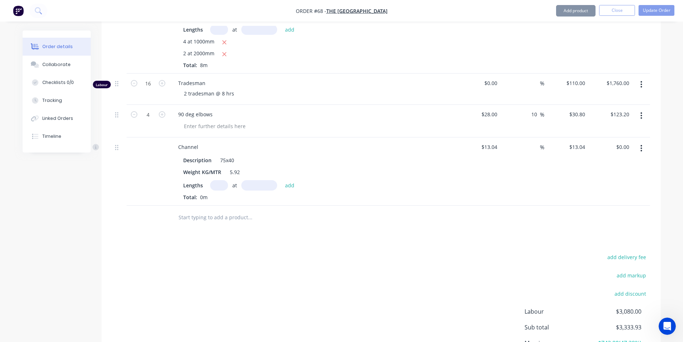
click at [222, 158] on div "Description 75x40 Weight KG/MTR 5.92 Lengths at add Total: 0m" at bounding box center [312, 176] width 281 height 47
click at [216, 180] on input "text" at bounding box center [219, 185] width 18 height 10
type input "2"
click at [253, 180] on input "text" at bounding box center [259, 185] width 36 height 10
type input "1mm"
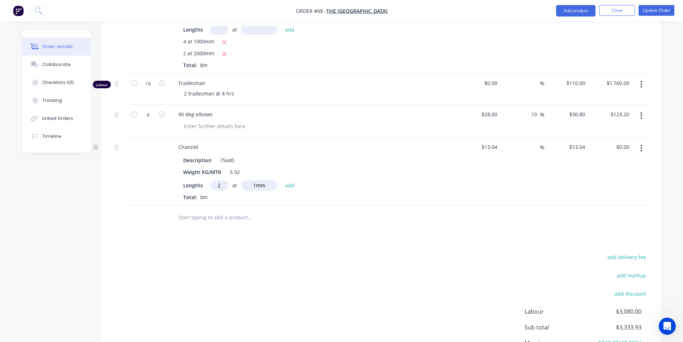
click at [221, 180] on input "2" at bounding box center [219, 185] width 18 height 10
type input "1"
click at [266, 180] on input "1mm" at bounding box center [259, 185] width 36 height 10
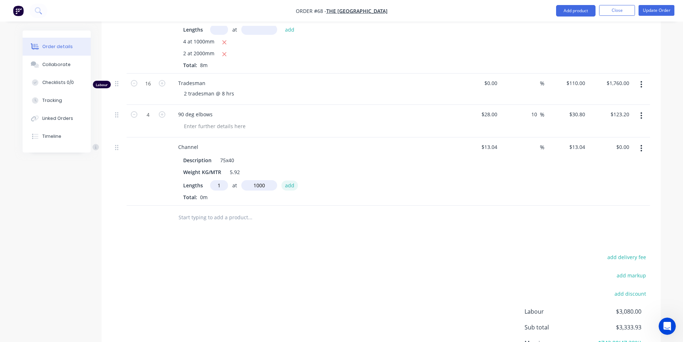
type input "1000mm"
click at [284, 180] on button "add" at bounding box center [289, 185] width 17 height 10
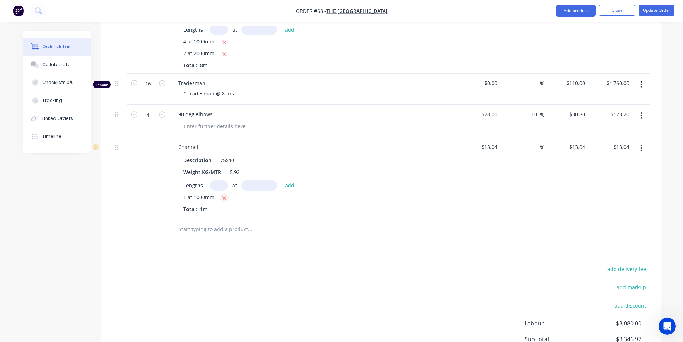
click at [223, 196] on icon "button" at bounding box center [225, 198] width 4 height 4
type input "$0.00"
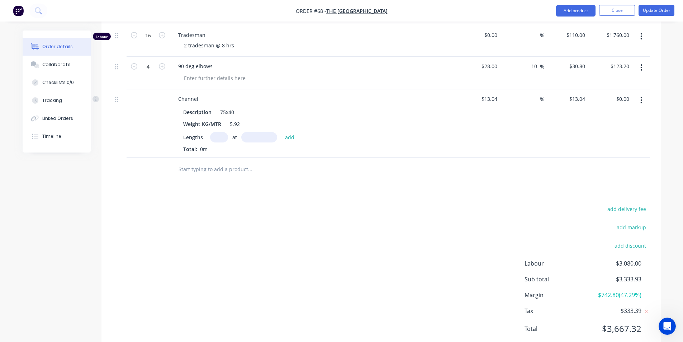
scroll to position [731, 0]
click at [640, 94] on icon "button" at bounding box center [641, 98] width 2 height 8
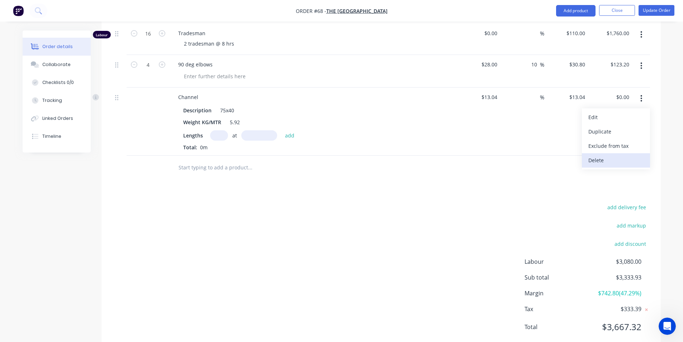
click at [611, 155] on div "Delete" at bounding box center [615, 160] width 55 height 10
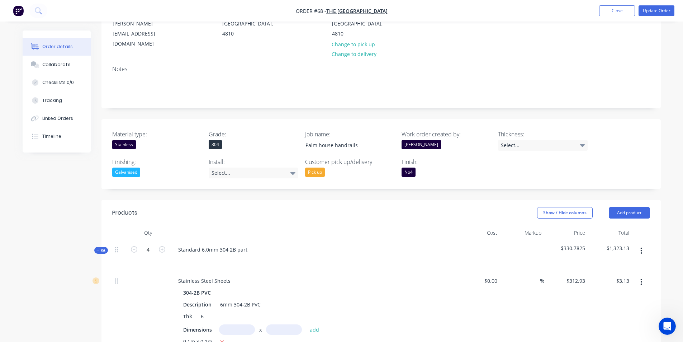
scroll to position [89, 0]
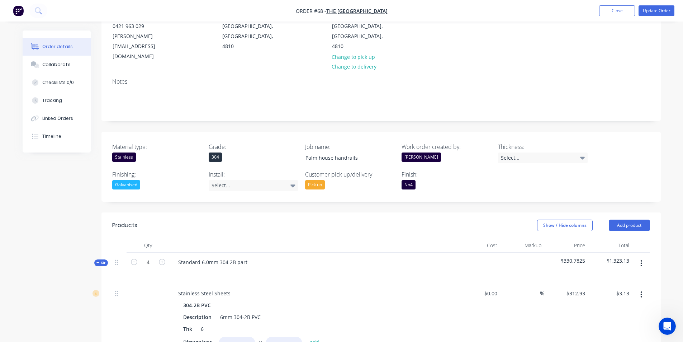
click at [424, 152] on div "[PERSON_NAME]" at bounding box center [447, 156] width 90 height 9
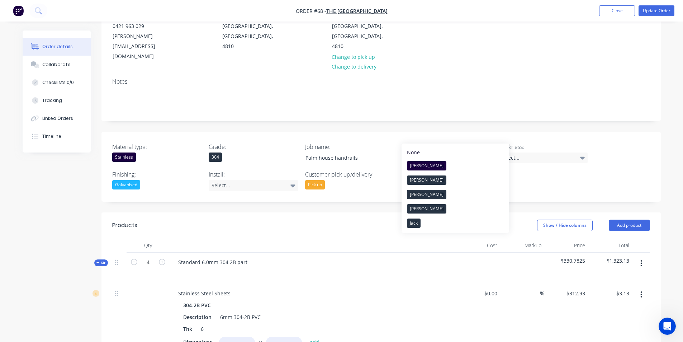
click at [424, 152] on div "[PERSON_NAME]" at bounding box center [447, 156] width 90 height 9
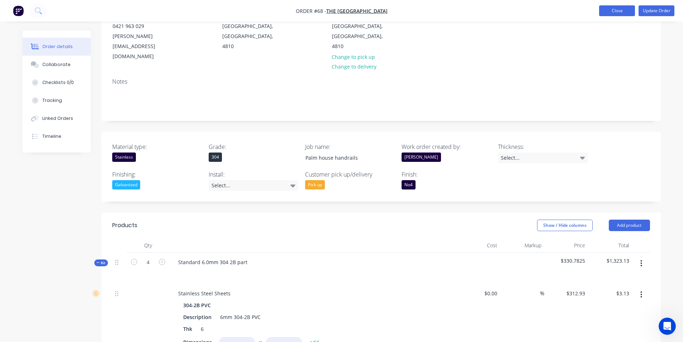
click at [605, 9] on button "Close" at bounding box center [617, 10] width 36 height 11
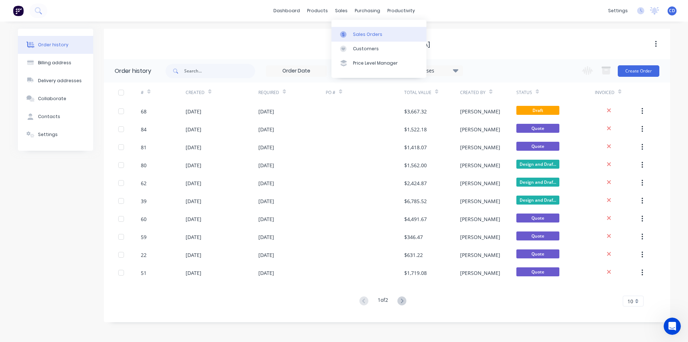
click at [368, 35] on div "Sales Orders" at bounding box center [367, 34] width 29 height 6
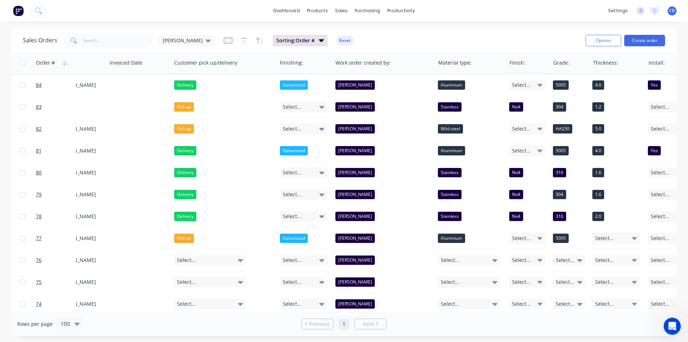
scroll to position [0, 616]
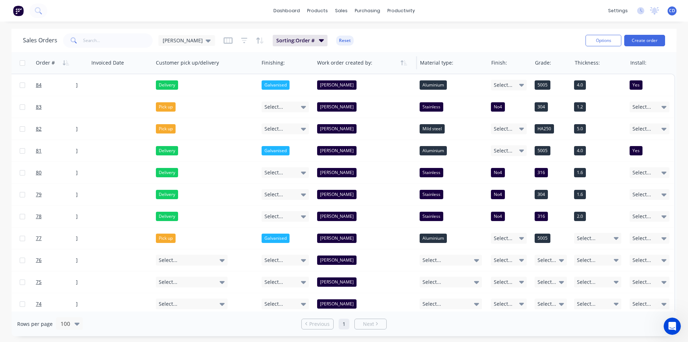
click at [373, 65] on div at bounding box center [363, 63] width 92 height 14
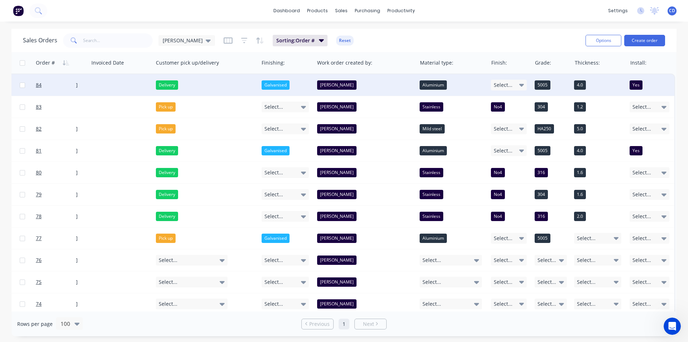
click at [330, 86] on div "[PERSON_NAME]" at bounding box center [363, 84] width 92 height 9
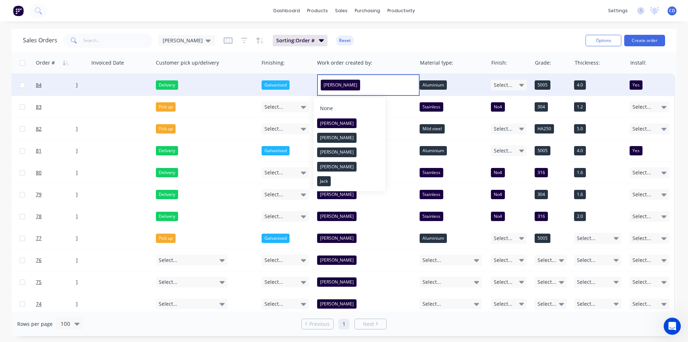
click at [398, 36] on div "Sales Orders Chris D Sorting: Order # Reset" at bounding box center [301, 41] width 557 height 18
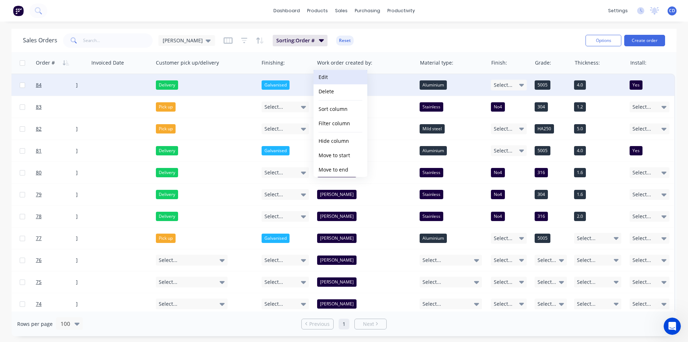
click at [336, 80] on button "Edit" at bounding box center [341, 77] width 54 height 14
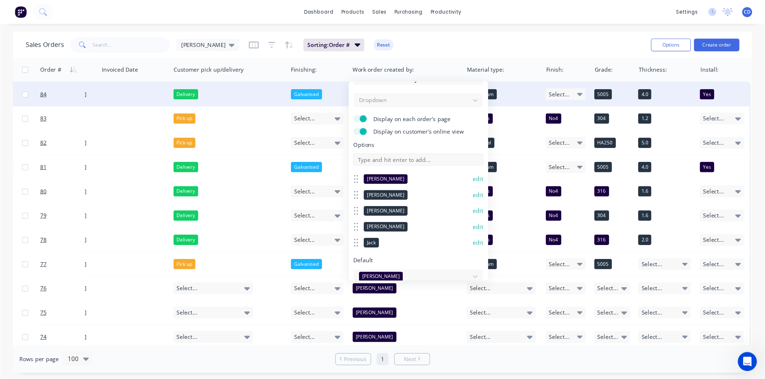
scroll to position [0, 0]
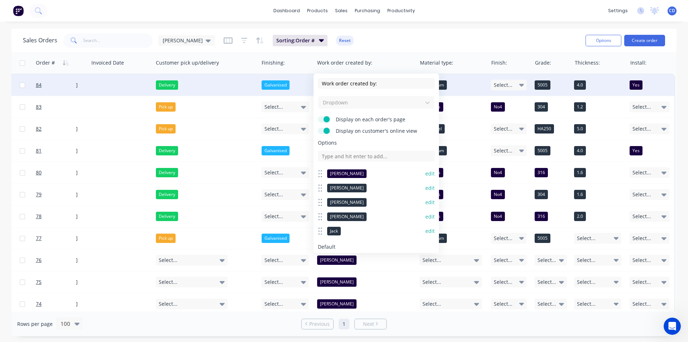
click at [413, 33] on div "Sales Orders Chris D Sorting: Order # Reset" at bounding box center [301, 41] width 557 height 18
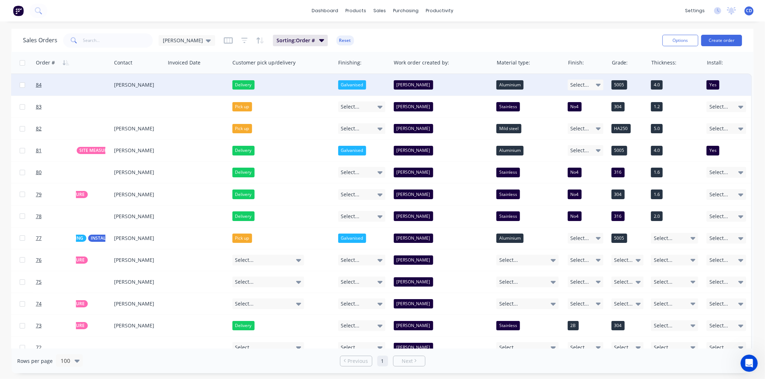
scroll to position [0, 540]
